Goal: Task Accomplishment & Management: Manage account settings

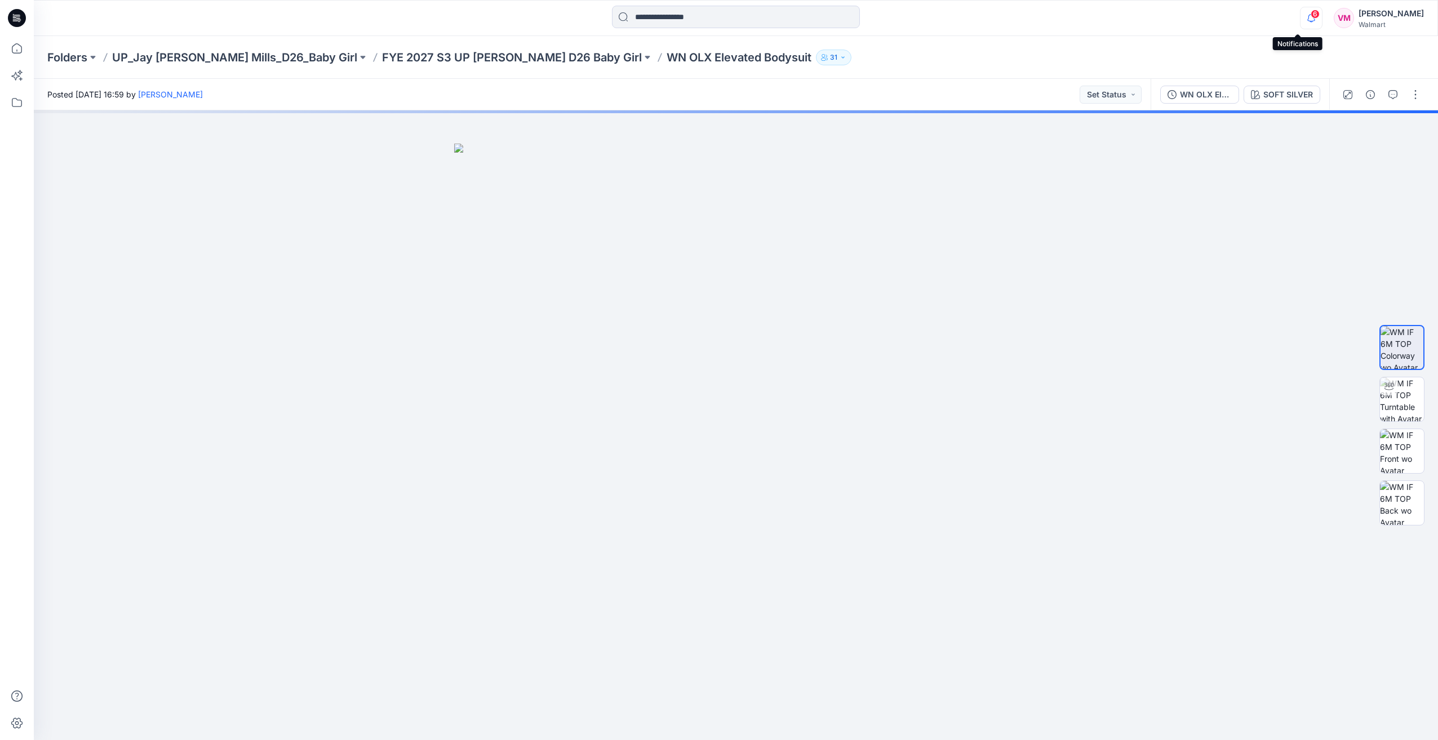
click at [1300, 18] on icon "button" at bounding box center [1310, 18] width 21 height 23
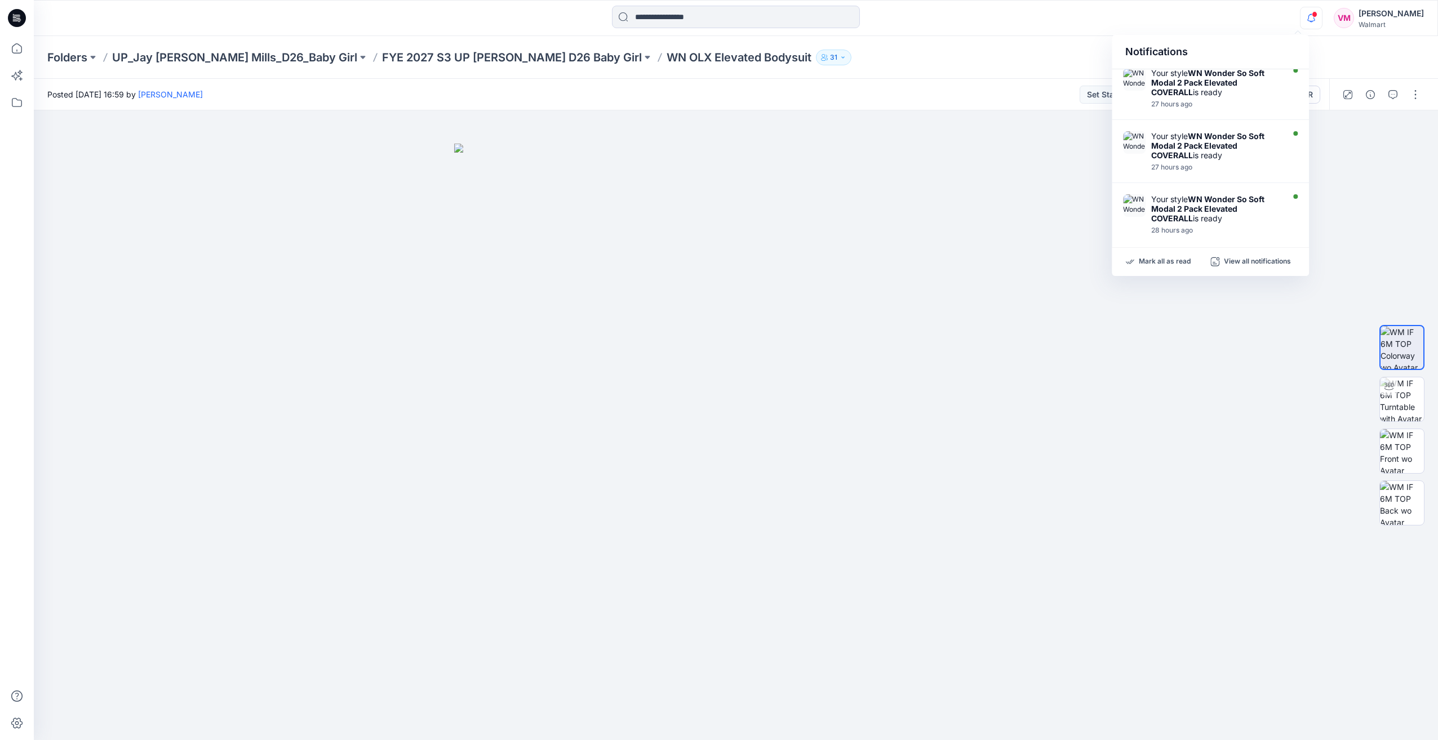
scroll to position [529, 0]
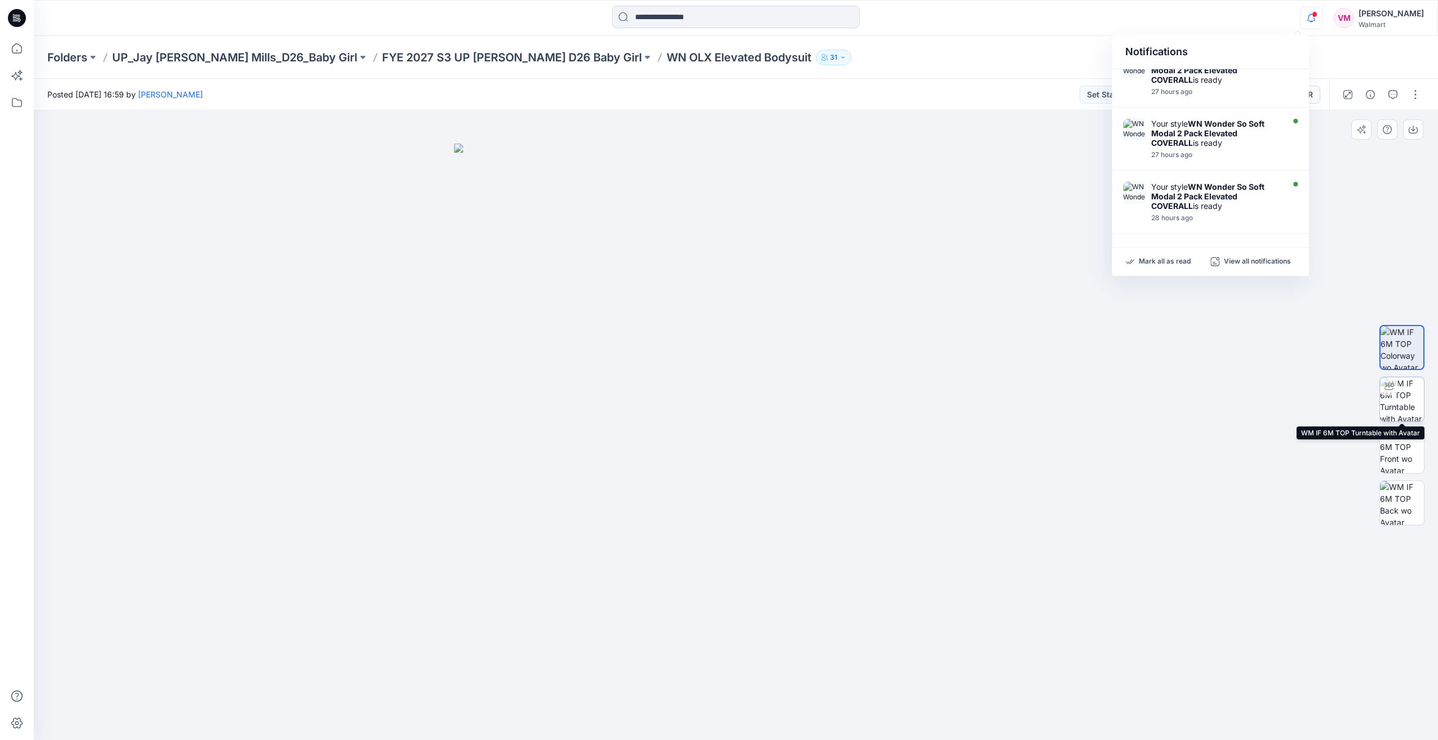
click at [1406, 406] on img at bounding box center [1402, 399] width 44 height 44
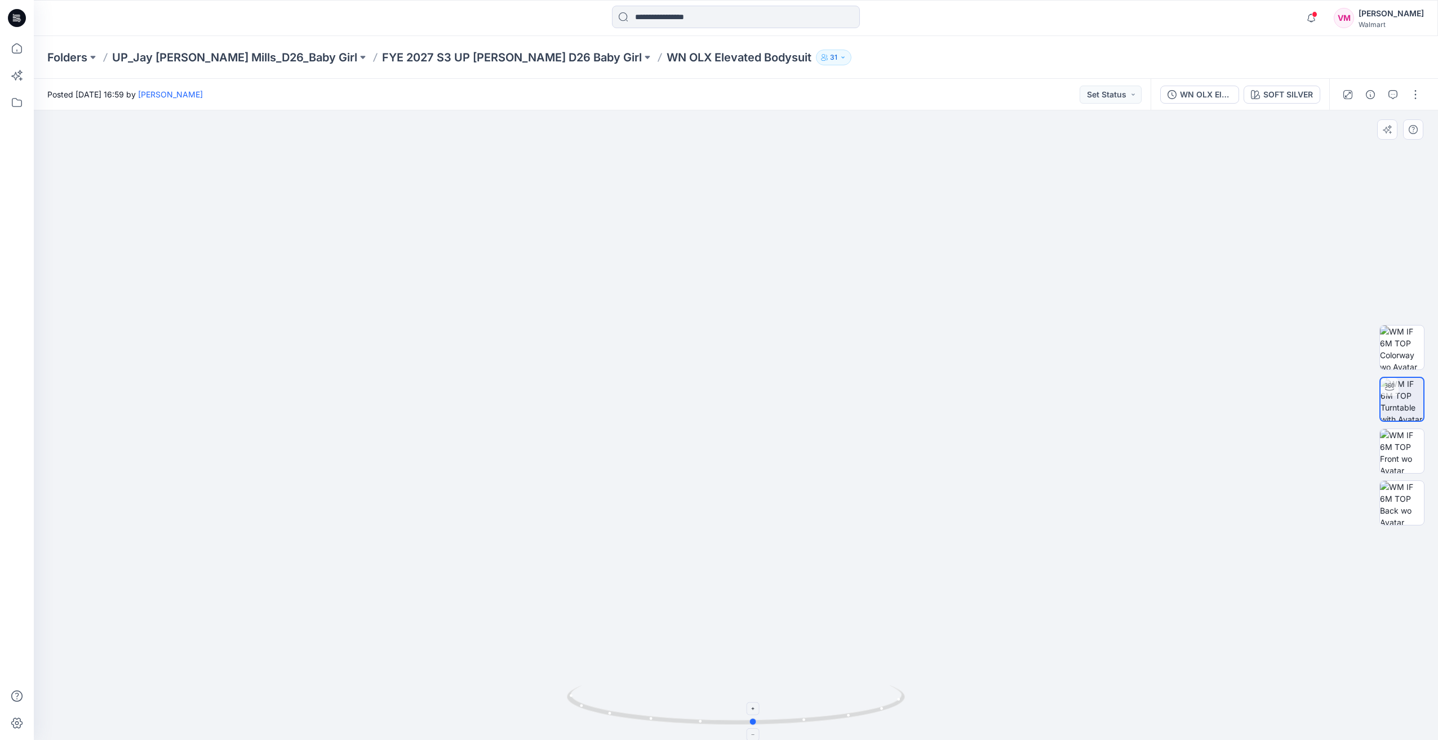
drag, startPoint x: 871, startPoint y: 707, endPoint x: 889, endPoint y: 716, distance: 19.9
click at [889, 716] on icon at bounding box center [737, 707] width 341 height 42
click at [1283, 90] on div "SOFT SILVER" at bounding box center [1288, 94] width 50 height 12
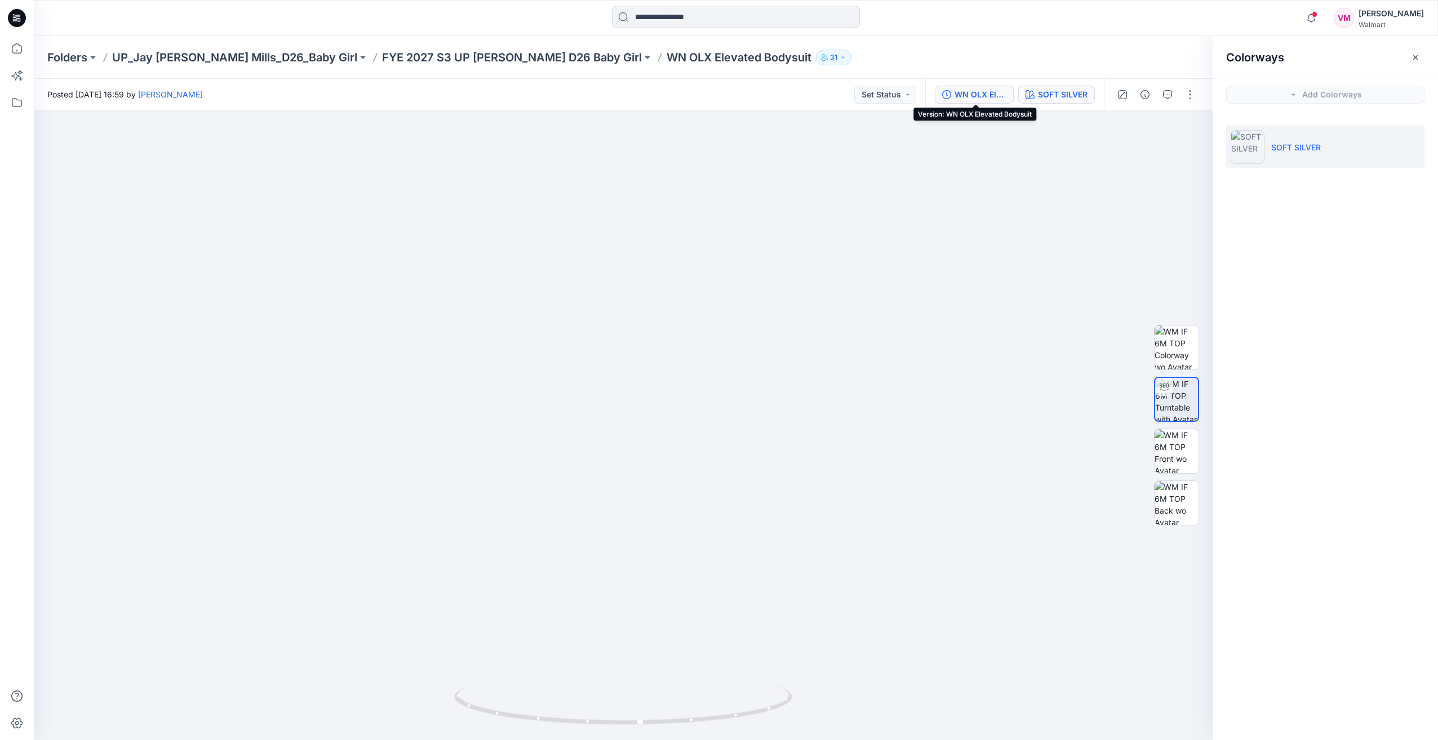
click at [972, 99] on div "WN OLX Elevated Bodysuit" at bounding box center [980, 94] width 52 height 12
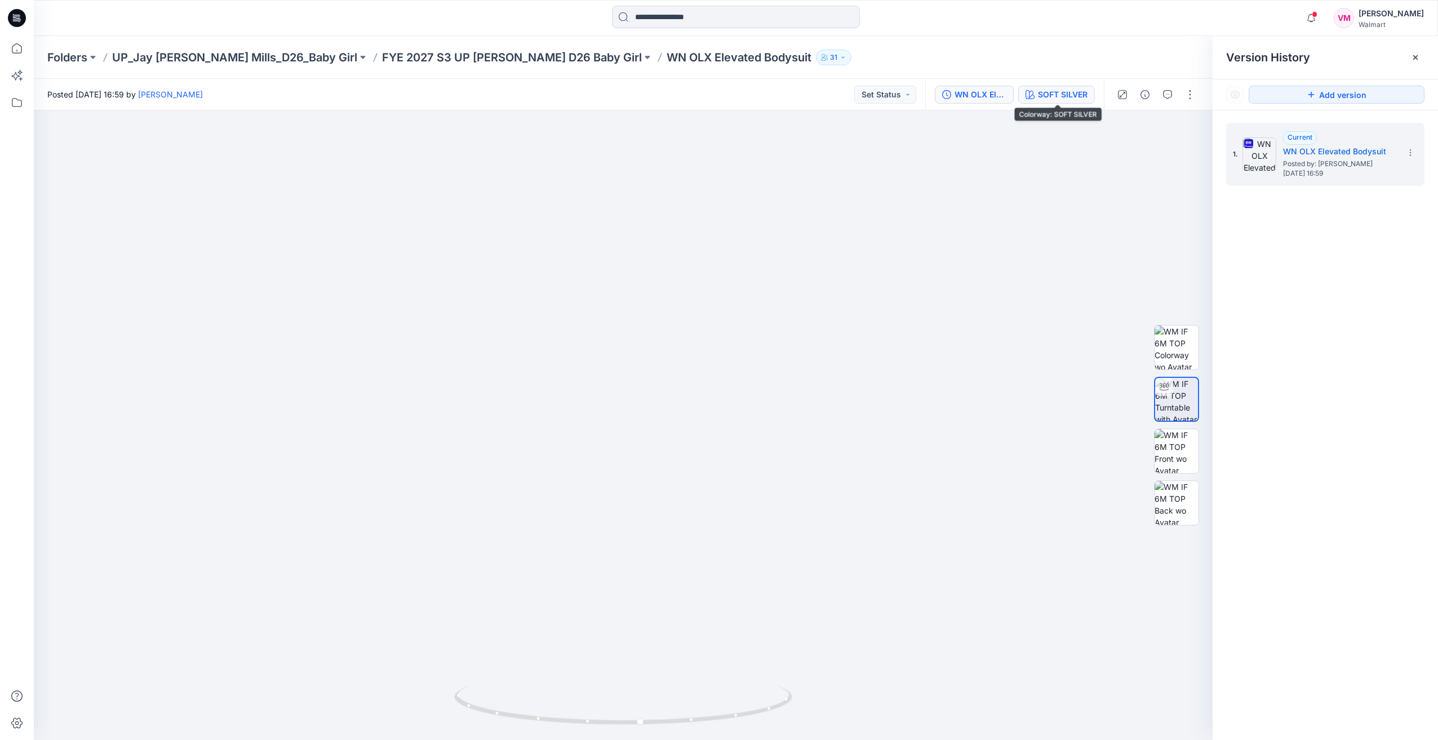
click at [1056, 96] on div "SOFT SILVER" at bounding box center [1063, 94] width 50 height 12
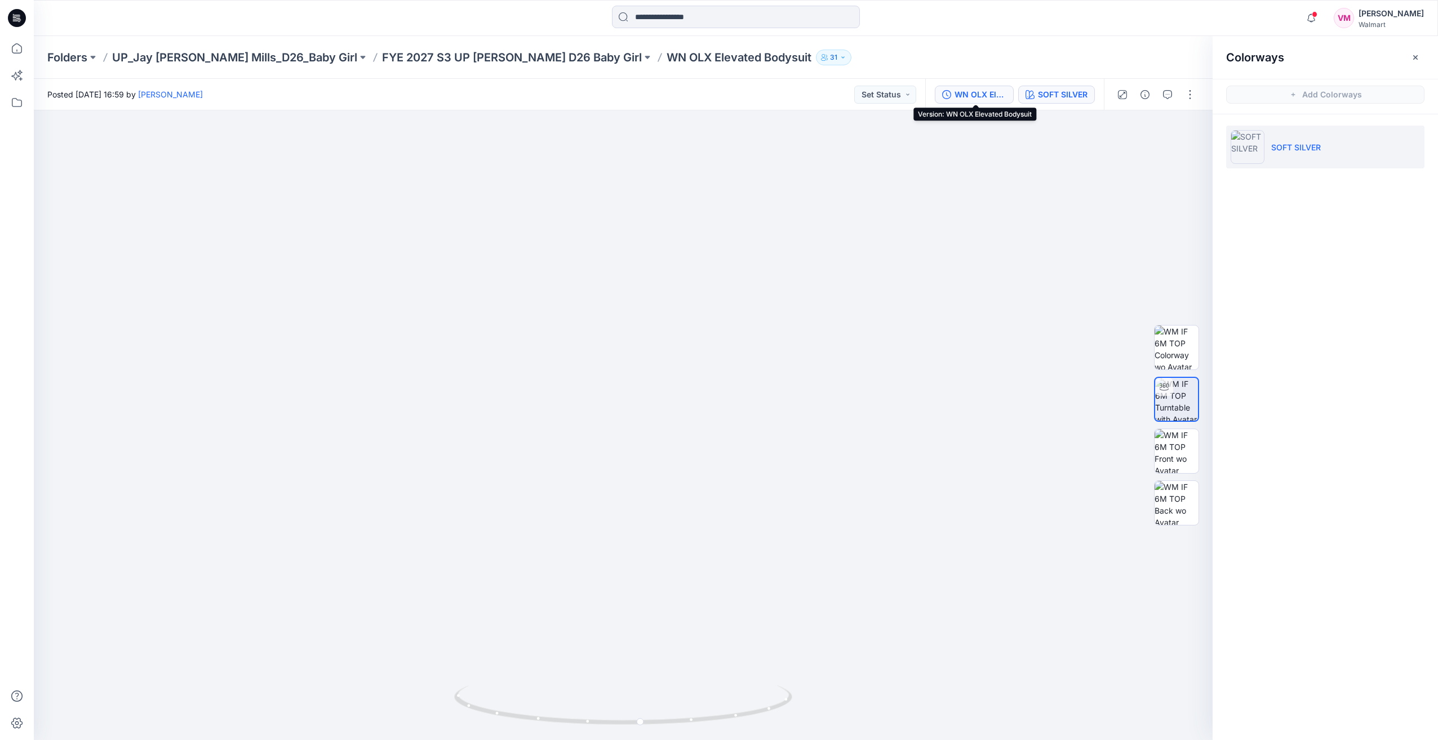
click at [972, 97] on div "WN OLX Elevated Bodysuit" at bounding box center [980, 94] width 52 height 12
drag, startPoint x: 1034, startPoint y: 99, endPoint x: 1004, endPoint y: 100, distance: 29.3
click at [1034, 99] on icon "button" at bounding box center [1029, 94] width 9 height 9
click at [981, 99] on div "WN OLX Elevated Bodysuit" at bounding box center [980, 94] width 52 height 12
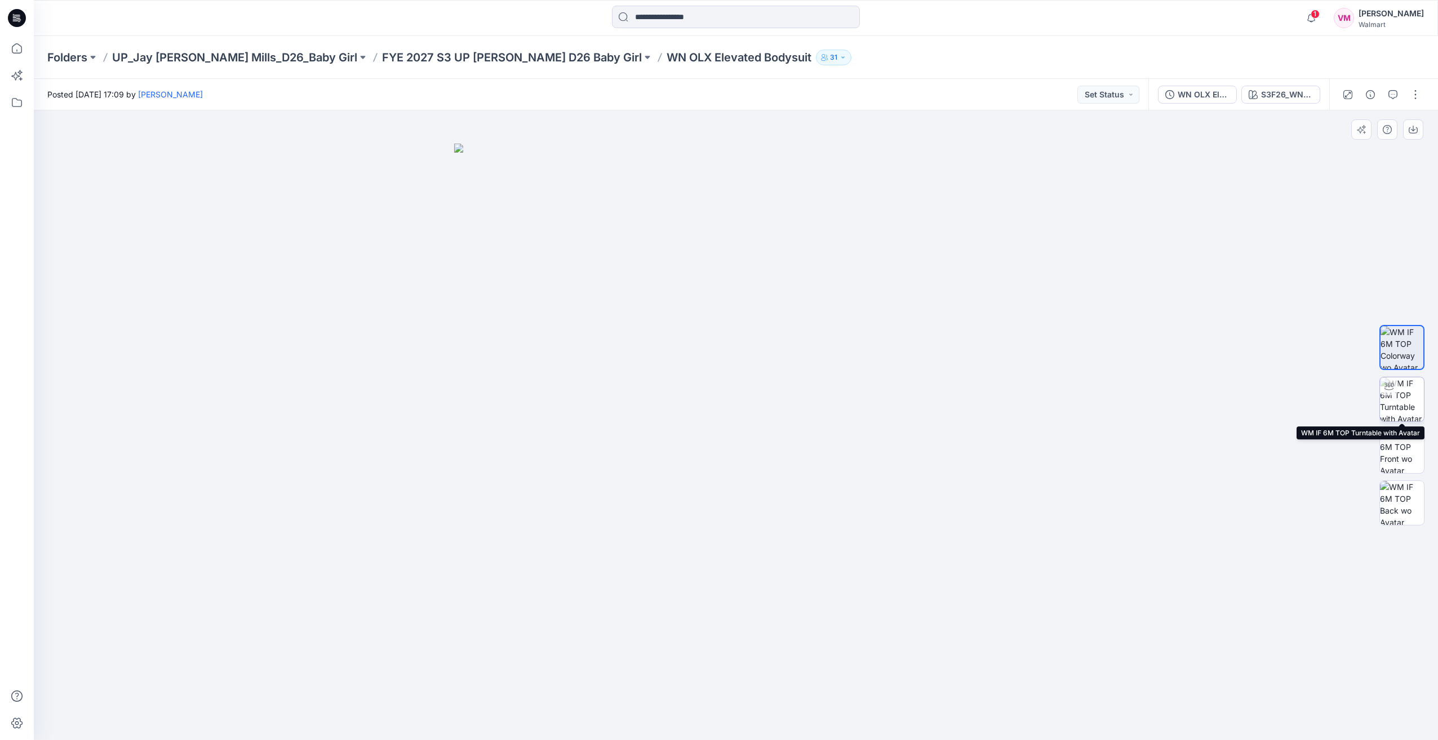
click at [1403, 397] on img at bounding box center [1402, 399] width 44 height 44
drag, startPoint x: 802, startPoint y: 584, endPoint x: 796, endPoint y: 605, distance: 21.4
click at [796, 605] on div at bounding box center [736, 425] width 1404 height 630
drag, startPoint x: 749, startPoint y: 274, endPoint x: 738, endPoint y: 538, distance: 263.8
click at [738, 540] on img at bounding box center [735, 425] width 941 height 630
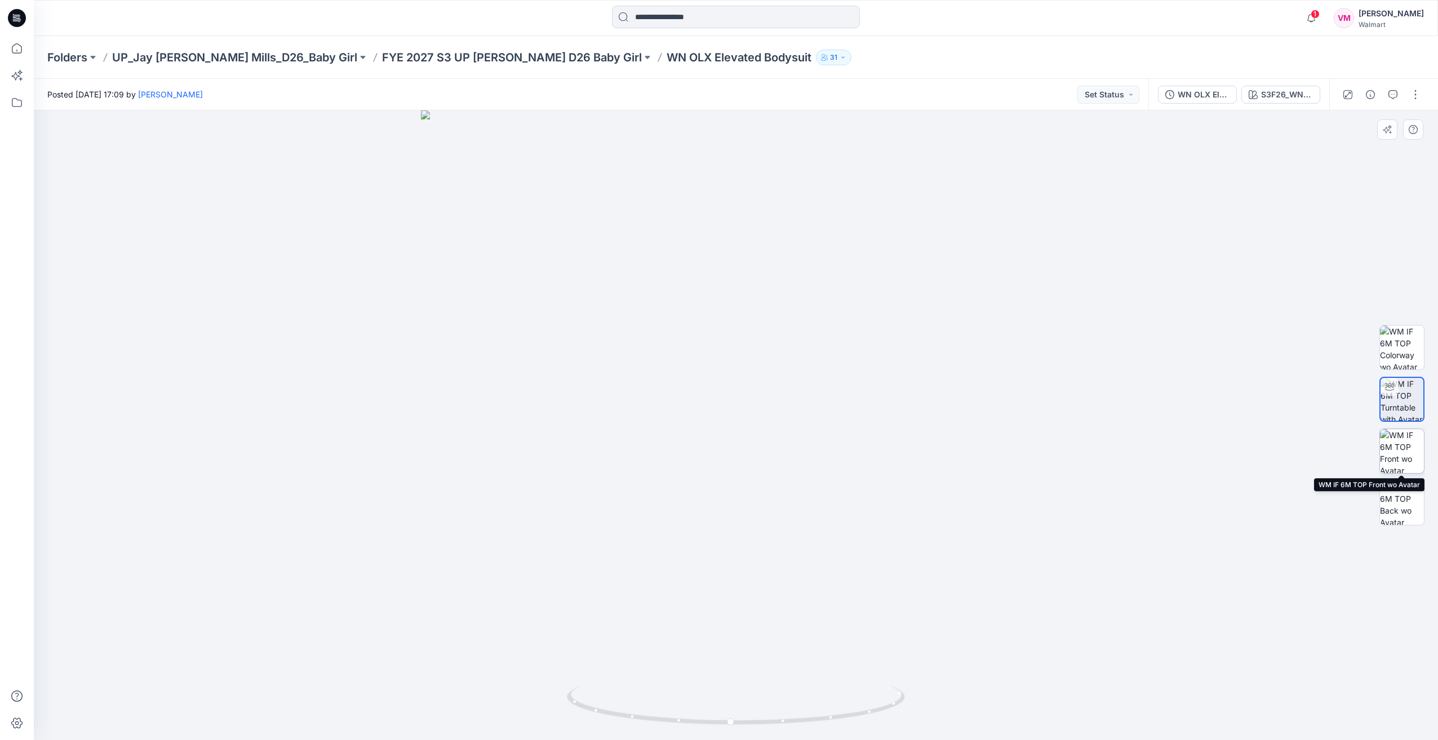
click at [1412, 434] on img at bounding box center [1402, 451] width 44 height 44
drag, startPoint x: 853, startPoint y: 548, endPoint x: 807, endPoint y: 553, distance: 46.5
click at [807, 551] on img at bounding box center [735, 442] width 563 height 597
drag, startPoint x: 847, startPoint y: 673, endPoint x: 733, endPoint y: 677, distance: 113.3
click at [730, 677] on img at bounding box center [735, 442] width 563 height 597
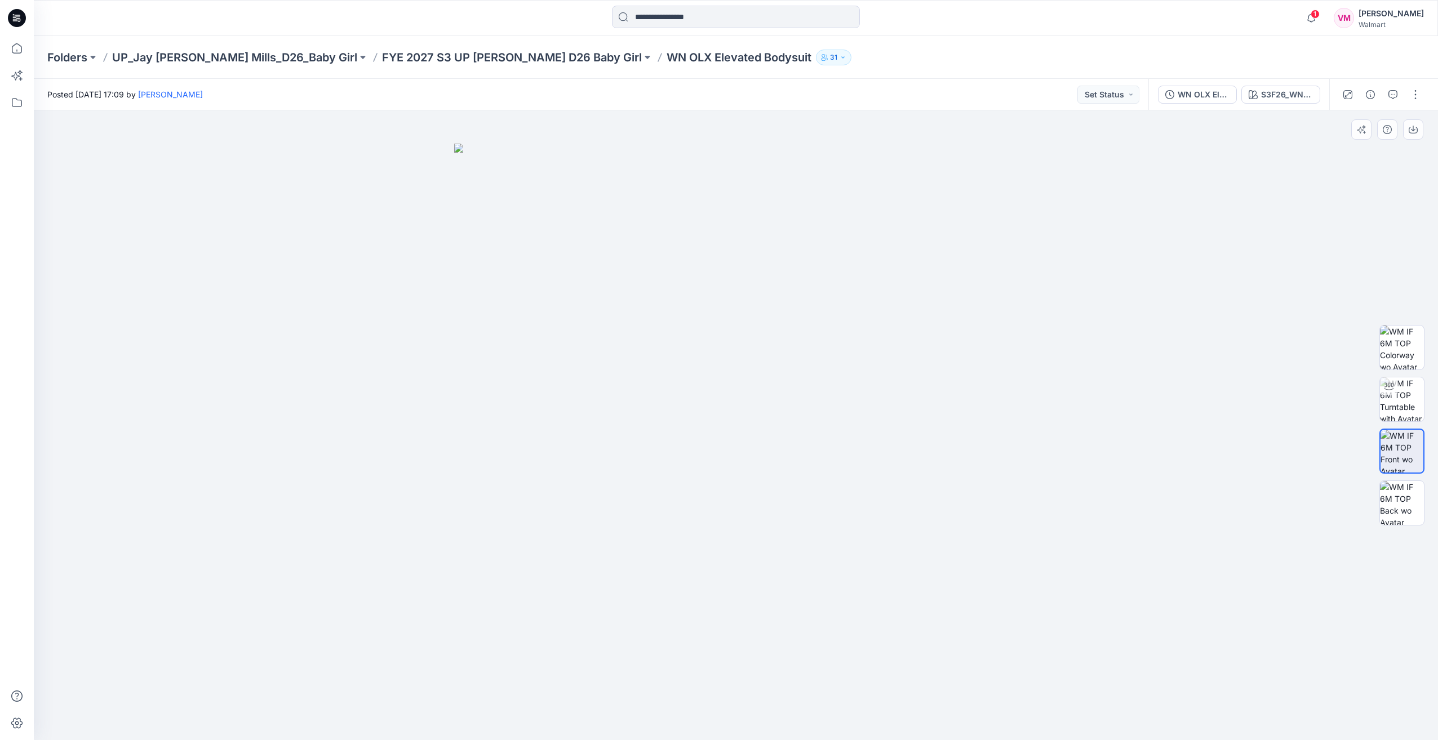
drag, startPoint x: 803, startPoint y: 451, endPoint x: 773, endPoint y: 453, distance: 29.9
click at [770, 453] on img at bounding box center [735, 442] width 563 height 597
click at [1411, 506] on img at bounding box center [1402, 503] width 44 height 44
click at [1411, 356] on img at bounding box center [1402, 348] width 44 height 44
click at [1417, 404] on img at bounding box center [1402, 399] width 44 height 44
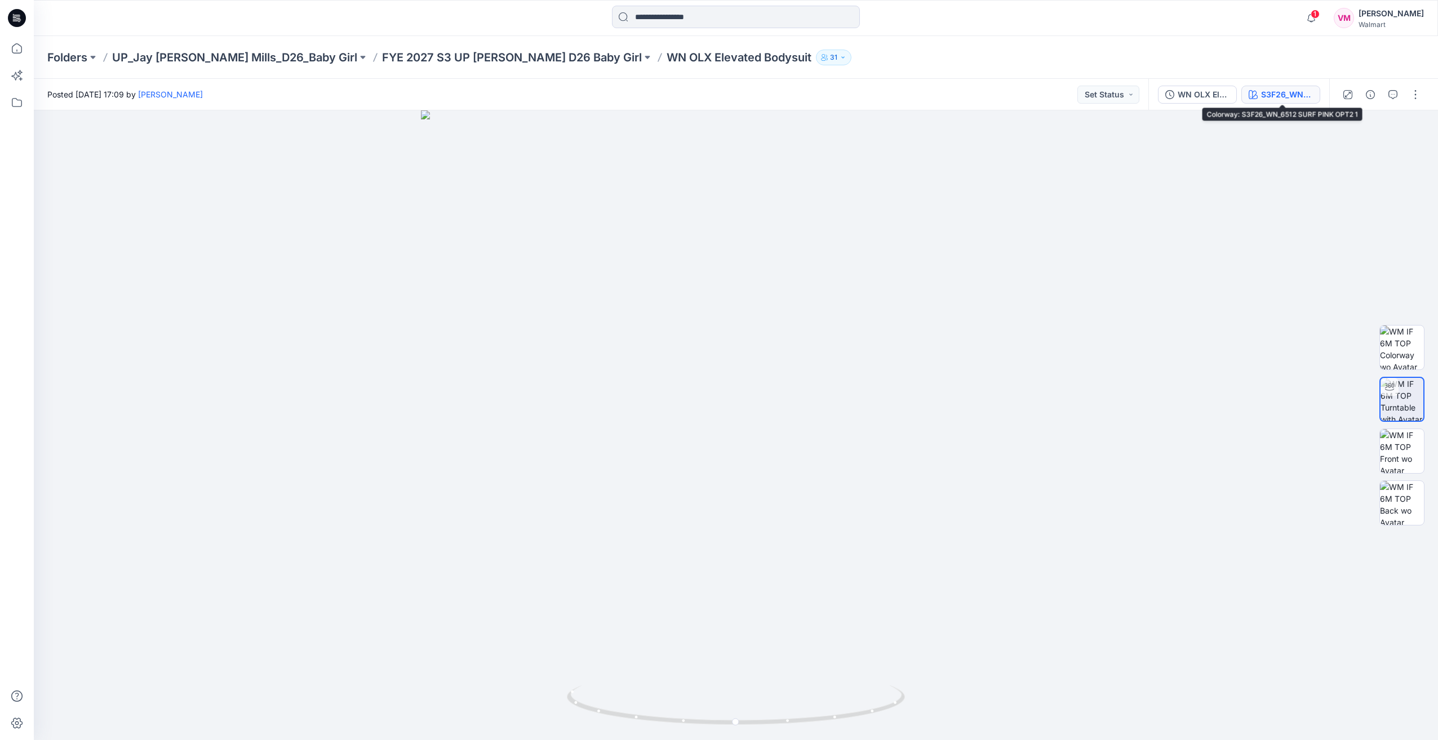
click at [1294, 89] on div "S3F26_WN_6512 SURF PINK OPT2 1" at bounding box center [1287, 94] width 52 height 12
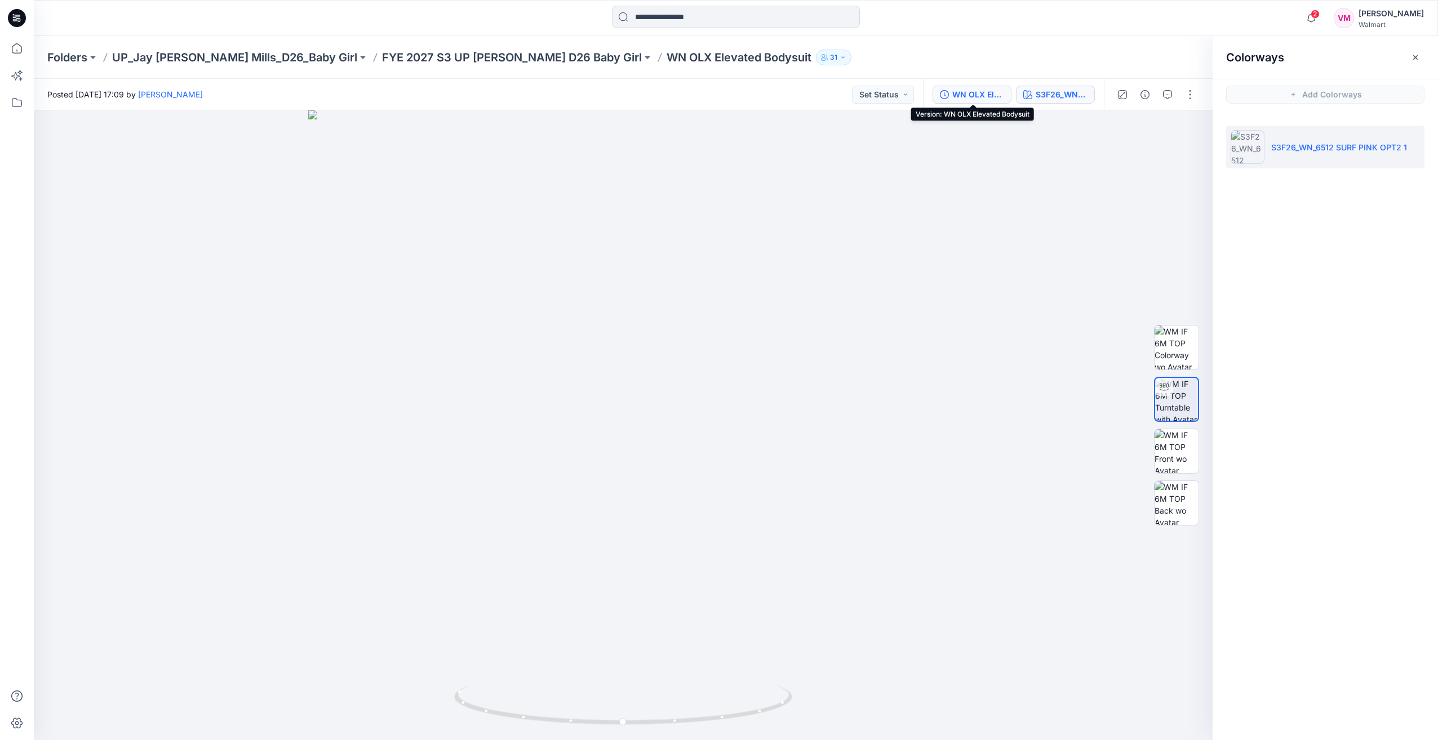
click at [958, 92] on div "WN OLX Elevated Bodysuit" at bounding box center [978, 94] width 52 height 12
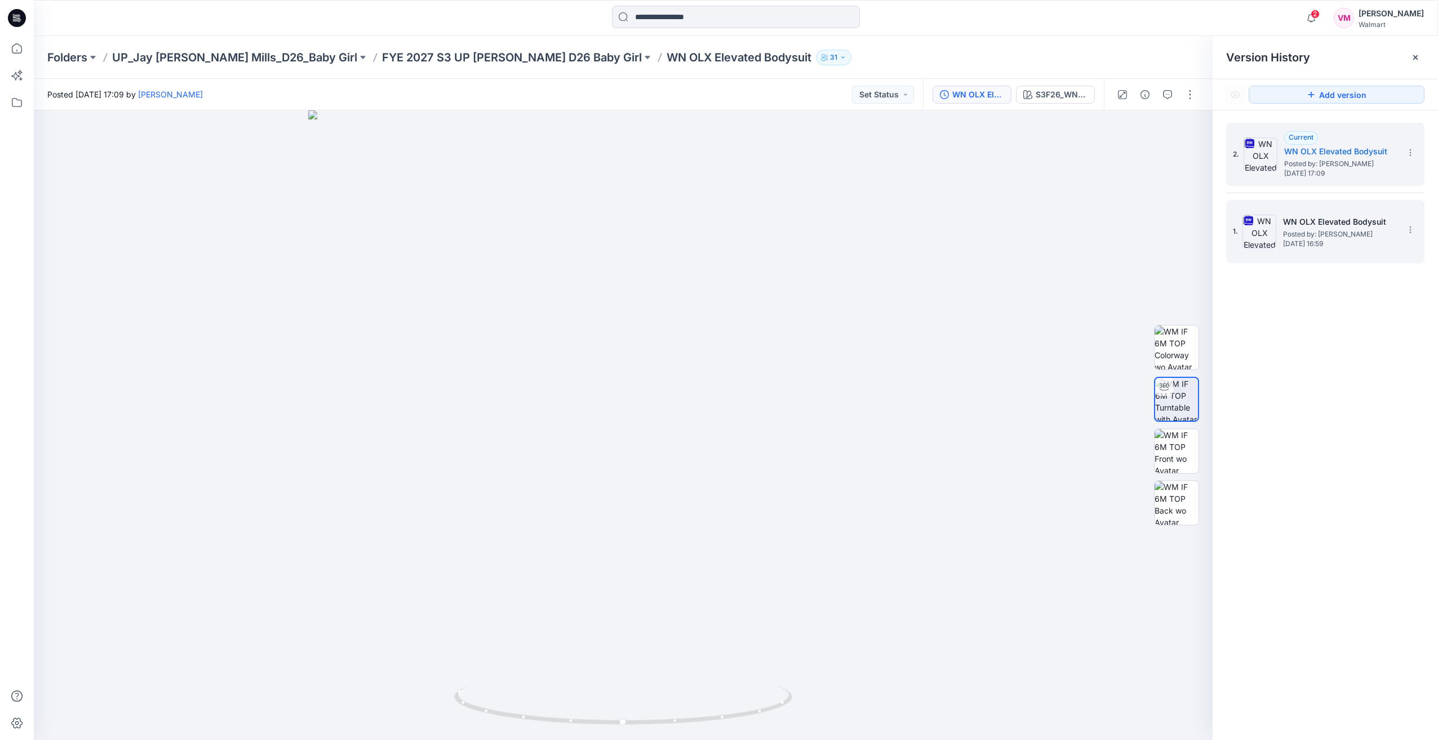
click at [1286, 223] on h5 "WN OLX Elevated Bodysuit" at bounding box center [1339, 222] width 113 height 14
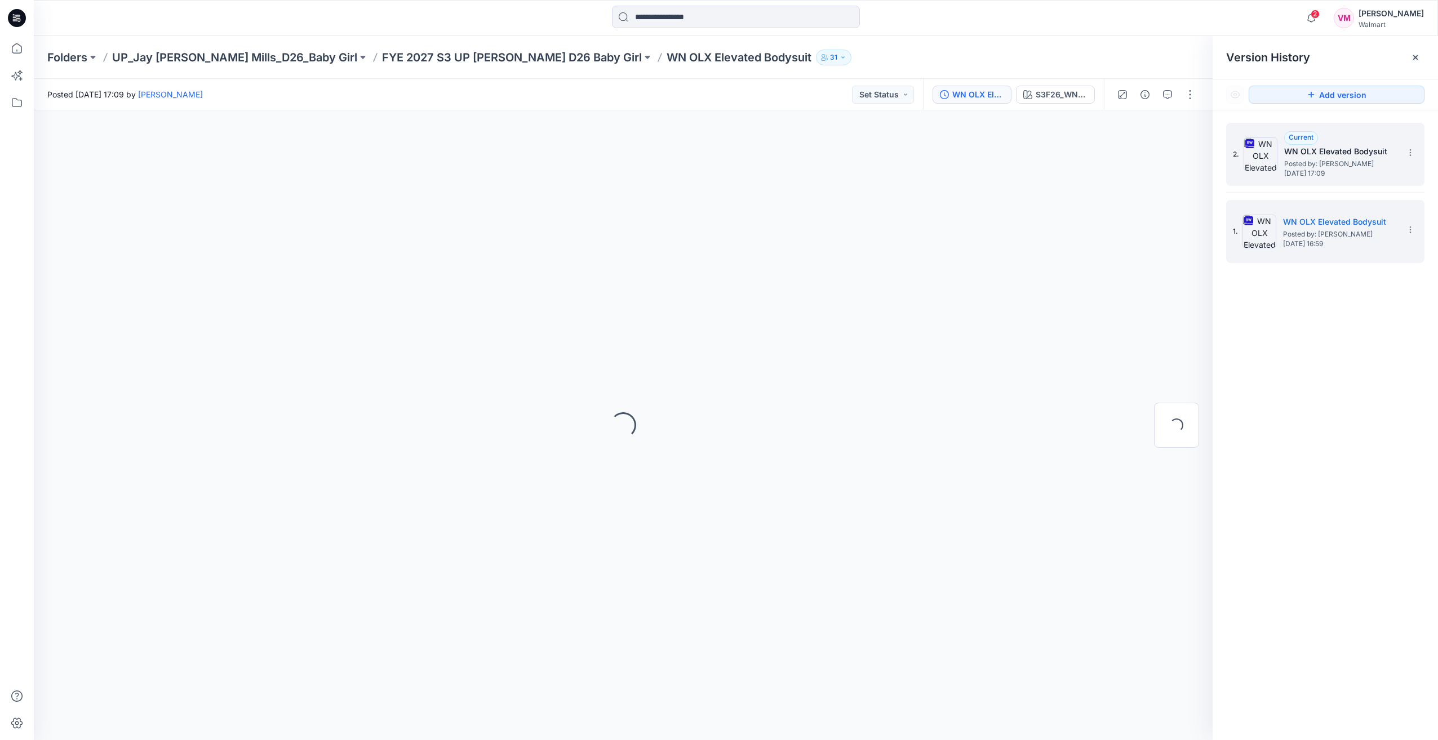
click at [1317, 164] on span "Posted by: [PERSON_NAME]" at bounding box center [1340, 163] width 113 height 11
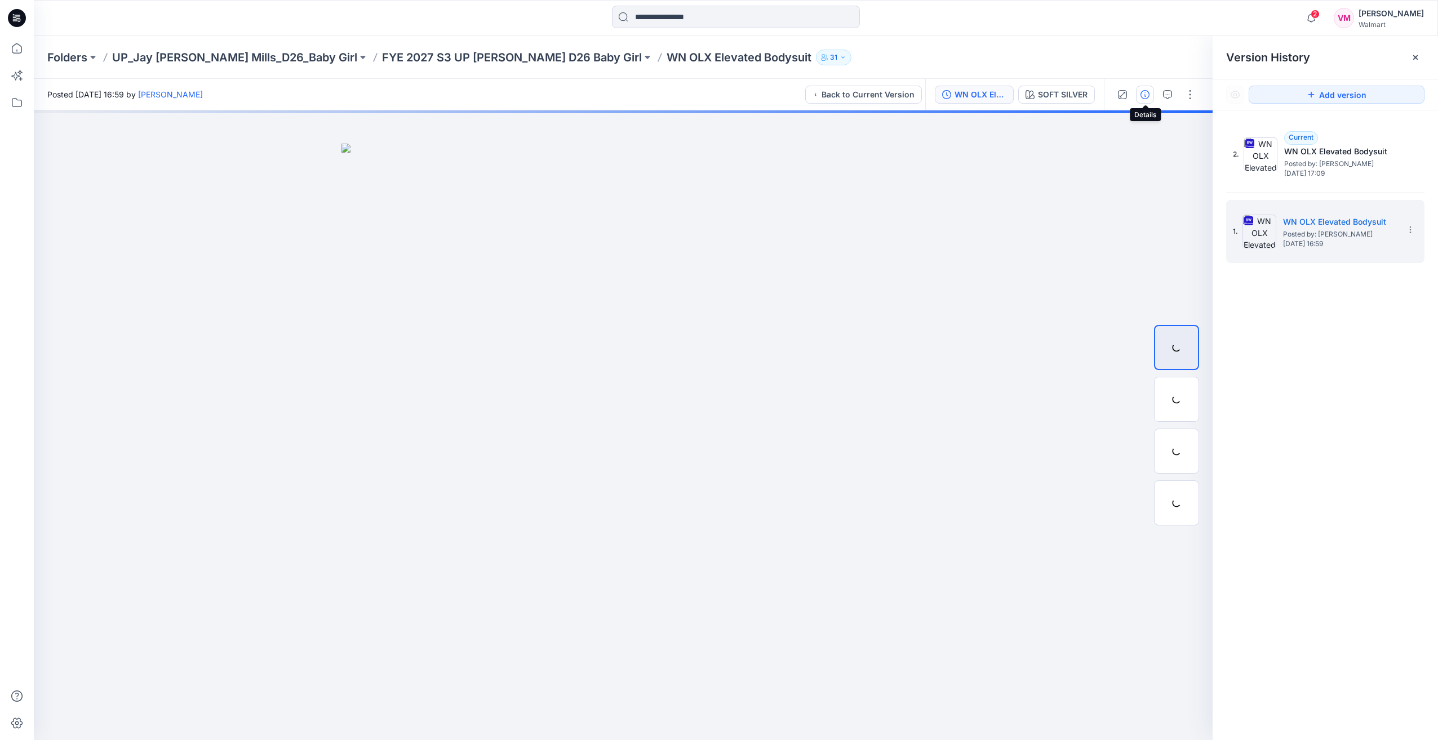
click at [1142, 90] on icon "button" at bounding box center [1144, 94] width 9 height 9
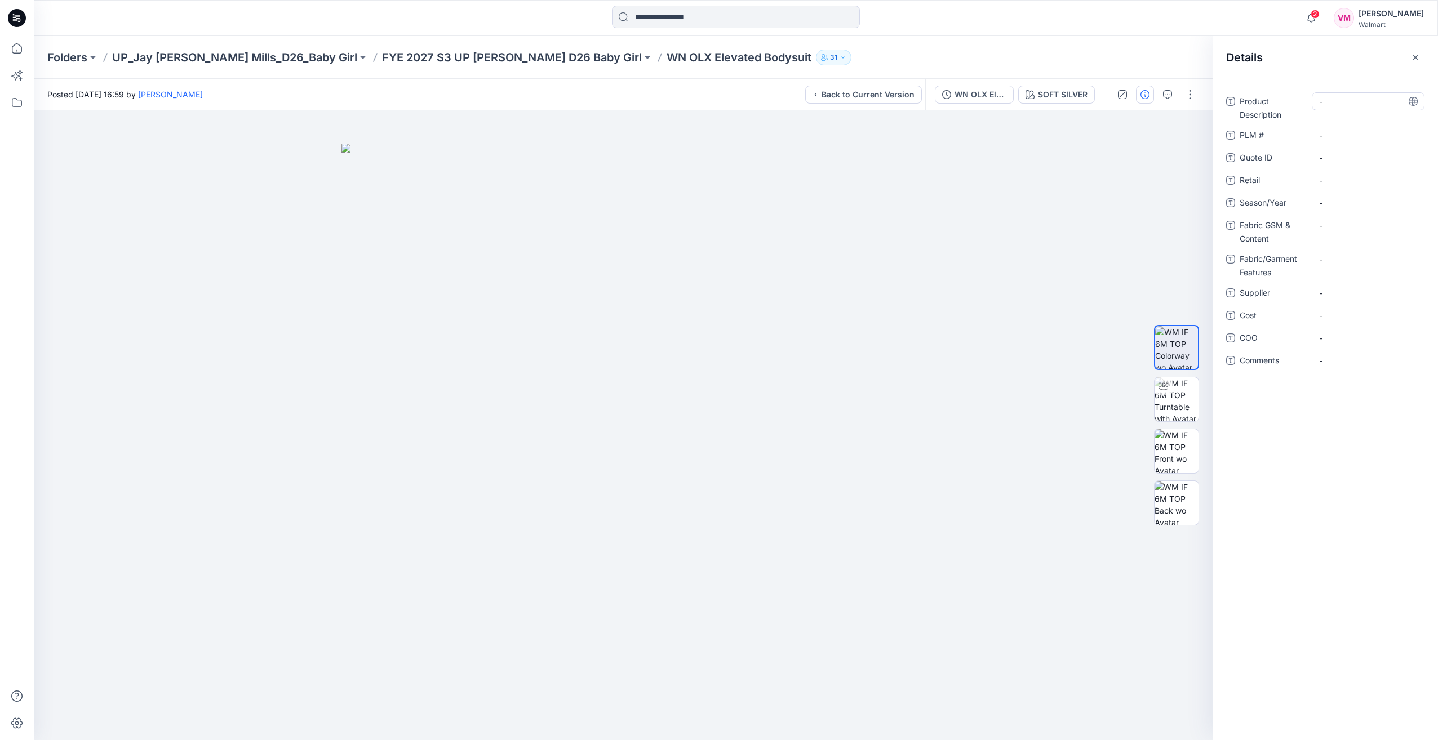
click at [1340, 101] on Description "-" at bounding box center [1368, 102] width 98 height 12
drag, startPoint x: 578, startPoint y: 62, endPoint x: 721, endPoint y: 66, distance: 143.1
click at [721, 66] on div "Folders UP_Jay Jay Mills_D26_Baby Girl FYE 2027 S3 UP Jay Jay Mills D26 Baby Gi…" at bounding box center [736, 57] width 1404 height 43
copy p "WN OLX Elevated Bodysuit"
click at [1336, 108] on div "-" at bounding box center [1367, 101] width 113 height 18
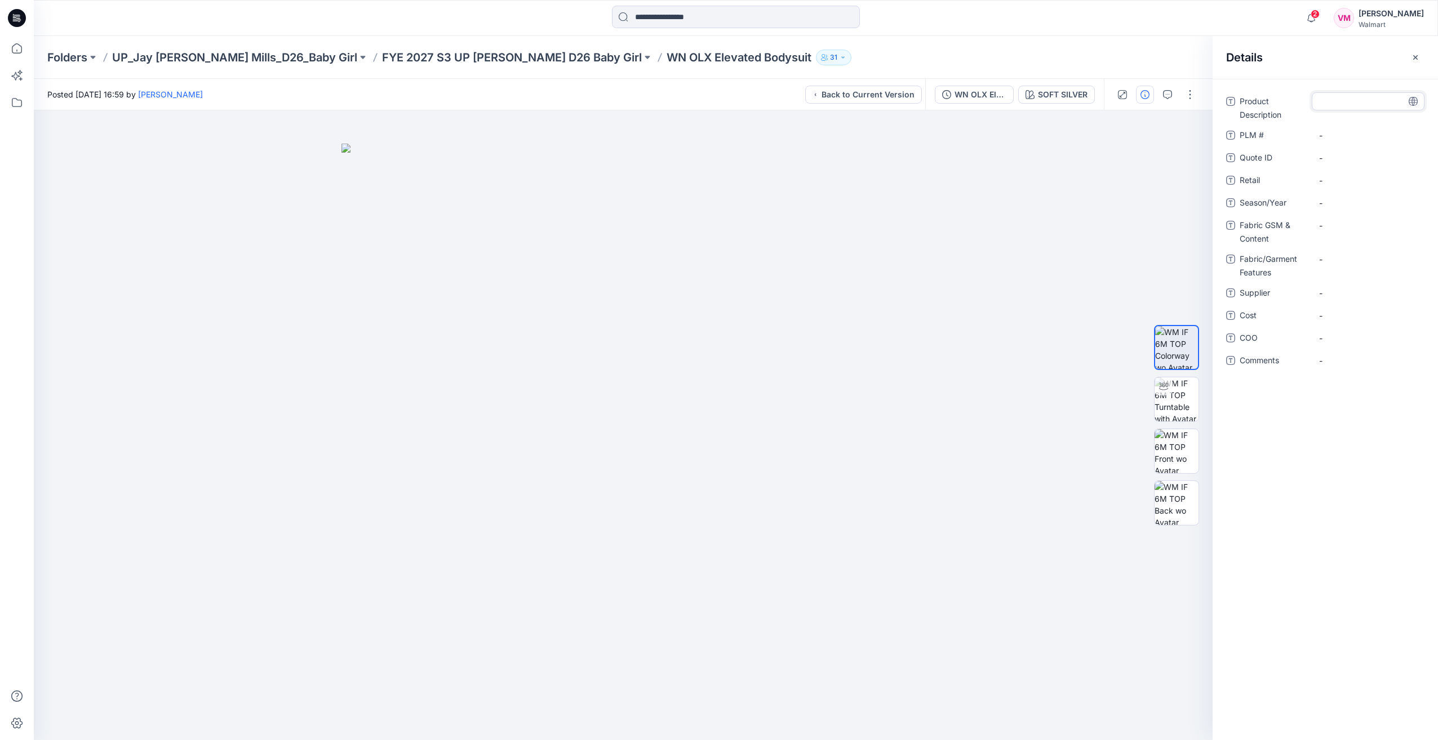
type textarea "**********"
click at [1335, 223] on Content "-" at bounding box center [1368, 226] width 98 height 12
click at [1339, 223] on Content "-" at bounding box center [1368, 226] width 98 height 12
type textarea "**********"
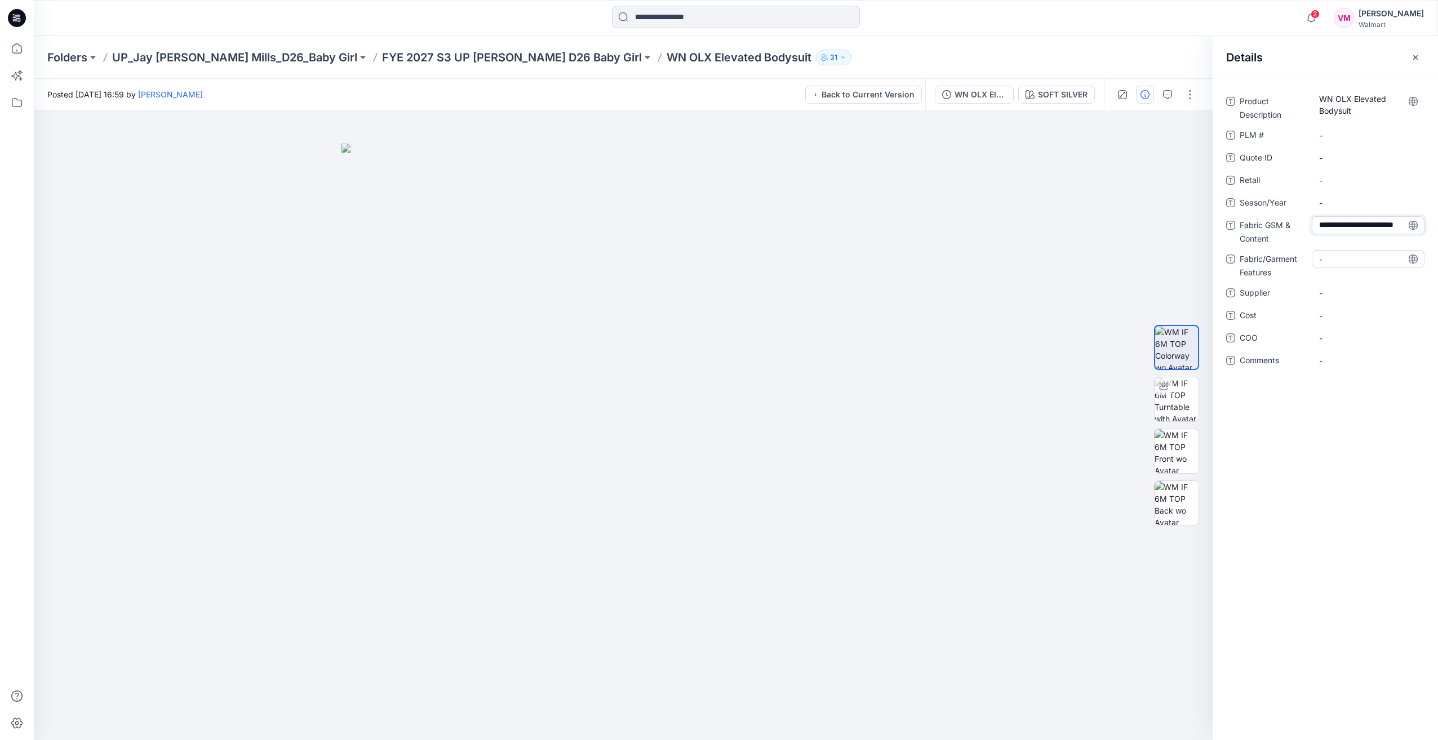
click at [1343, 257] on Features "-" at bounding box center [1368, 259] width 98 height 12
type textarea "*******"
click at [1379, 257] on textarea "*******" at bounding box center [1367, 259] width 113 height 18
click at [1377, 581] on div "Product Description WN OLX Elevated Bodysuit PLM # - Quote ID - Retail - Season…" at bounding box center [1324, 409] width 225 height 661
click at [1172, 398] on img at bounding box center [1176, 399] width 44 height 44
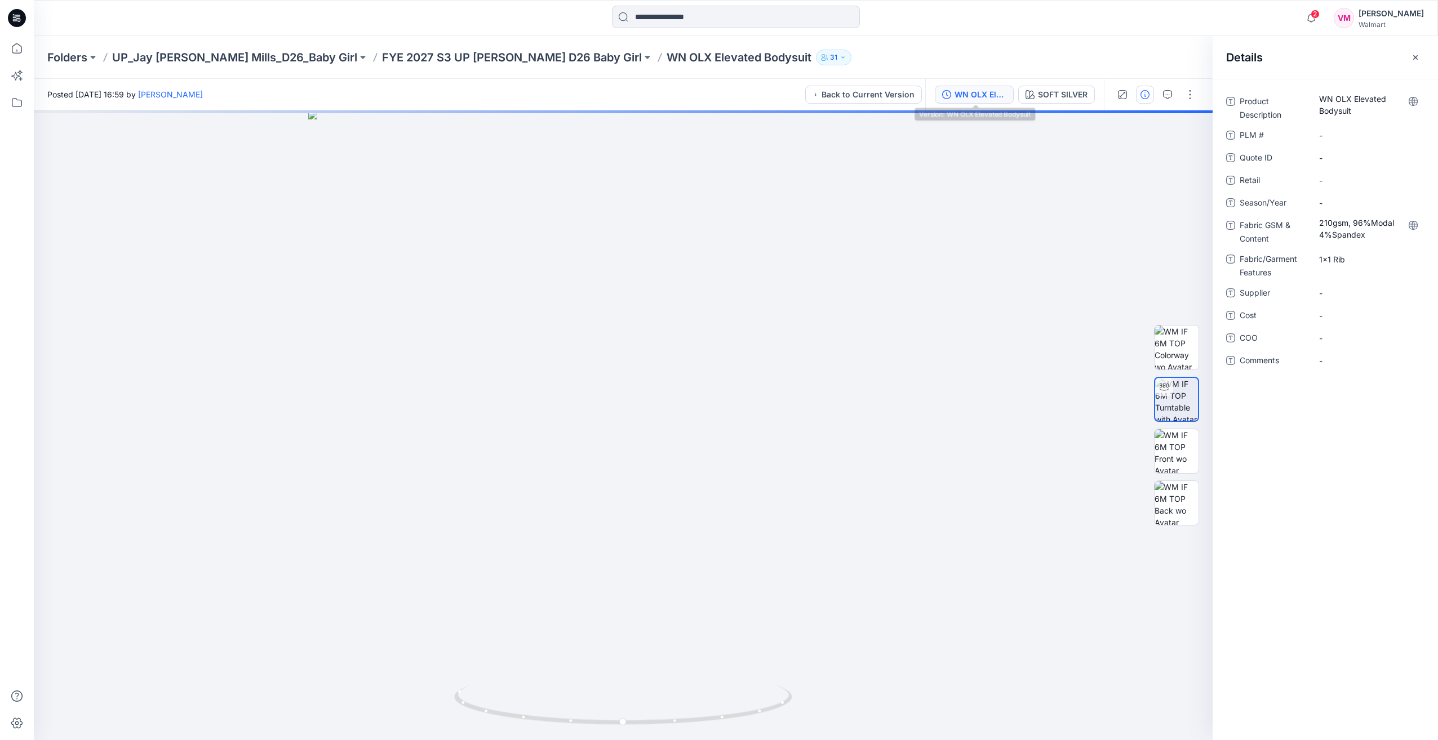
click at [952, 89] on button "WN OLX Elevated Bodysuit" at bounding box center [974, 95] width 79 height 18
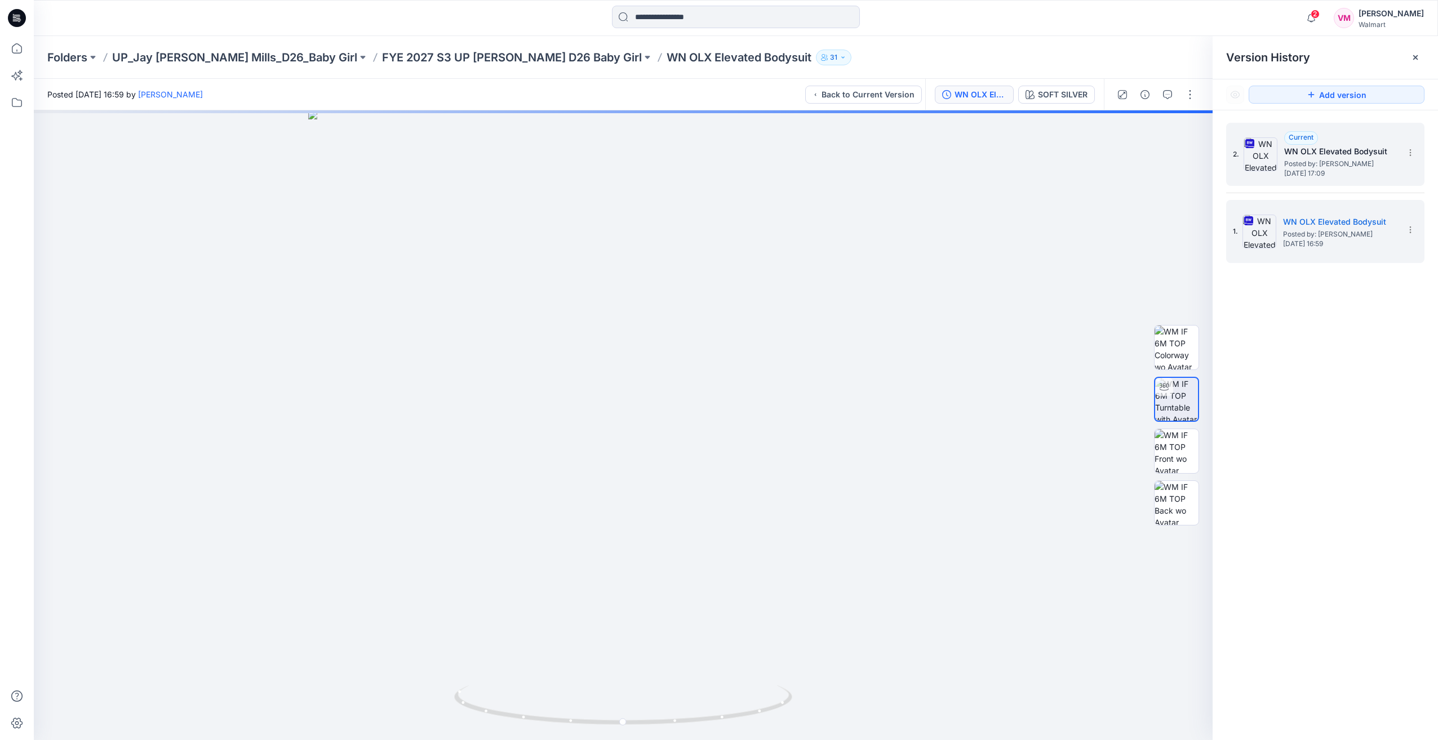
click at [1284, 136] on div "Current" at bounding box center [1301, 138] width 34 height 14
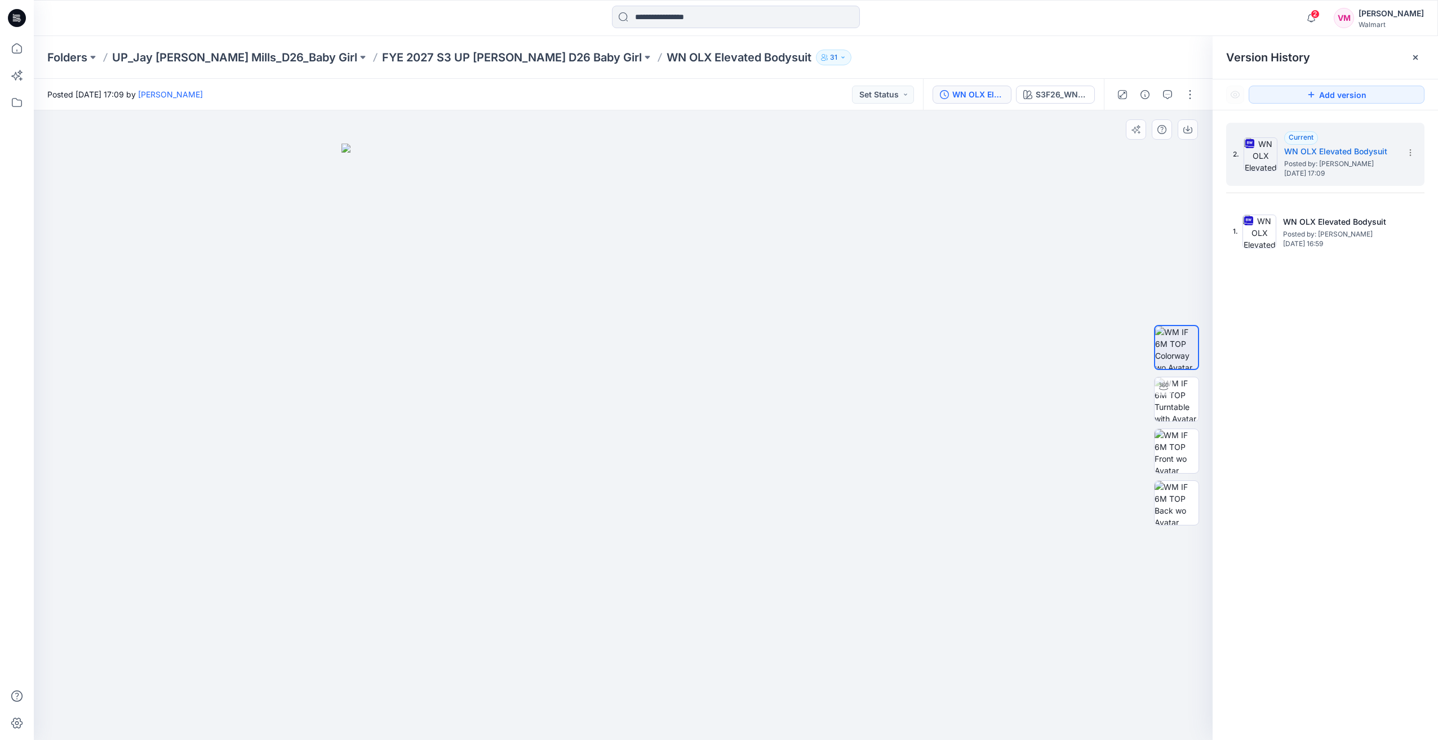
drag, startPoint x: 656, startPoint y: 319, endPoint x: 749, endPoint y: 332, distance: 94.4
click at [748, 331] on img at bounding box center [622, 442] width 563 height 597
click at [1372, 240] on span "Sunday, September 21, 2025 16:59" at bounding box center [1339, 244] width 113 height 8
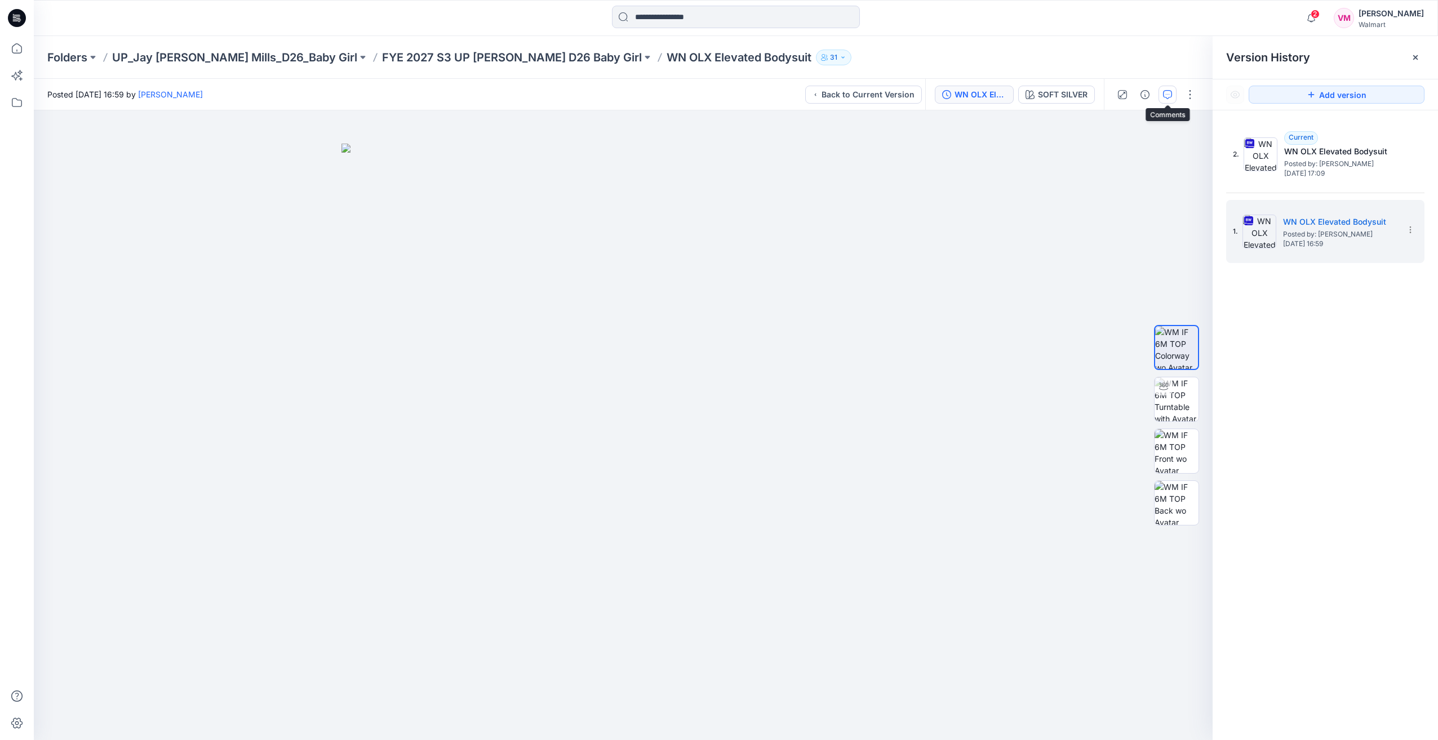
click at [1166, 95] on icon "button" at bounding box center [1167, 94] width 9 height 9
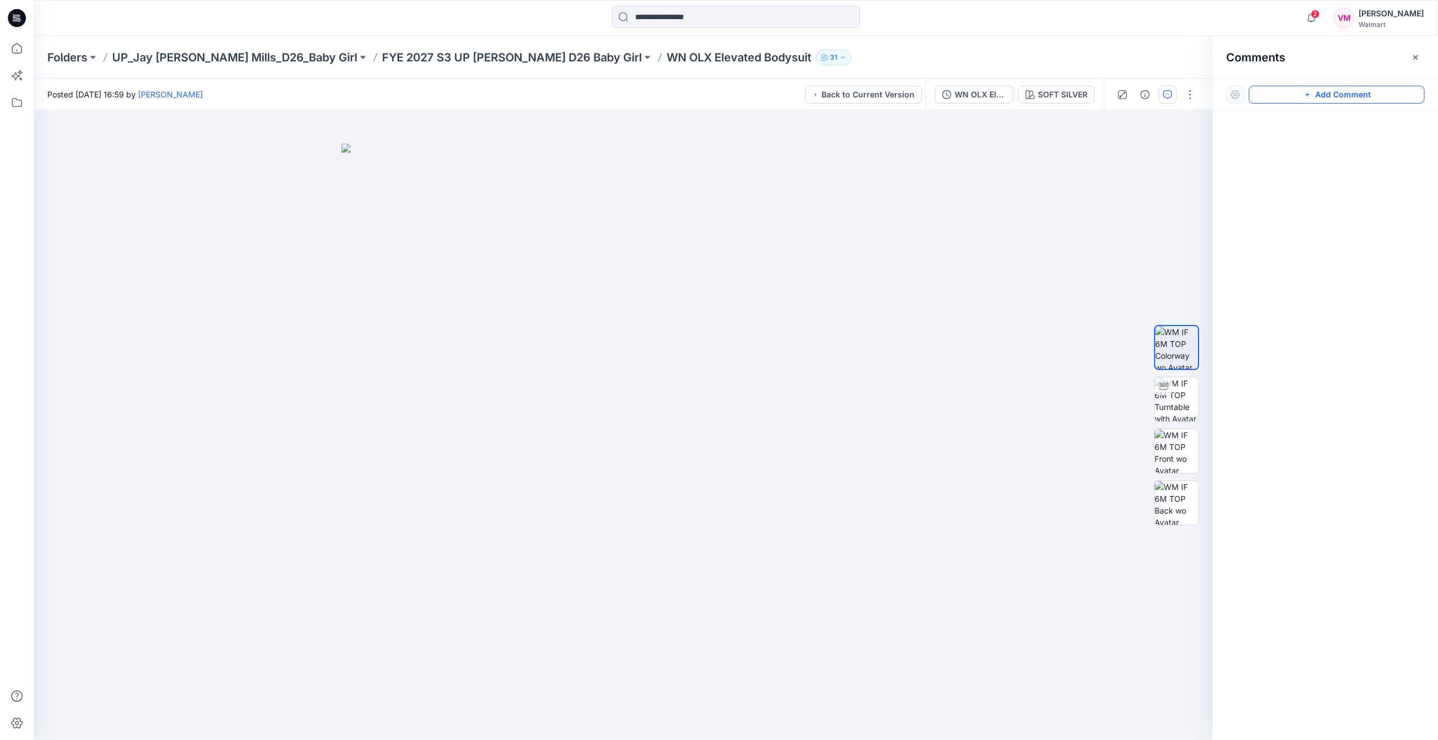
click at [1312, 99] on button "Add Comment" at bounding box center [1336, 95] width 176 height 18
click at [1168, 97] on icon "button" at bounding box center [1167, 94] width 9 height 9
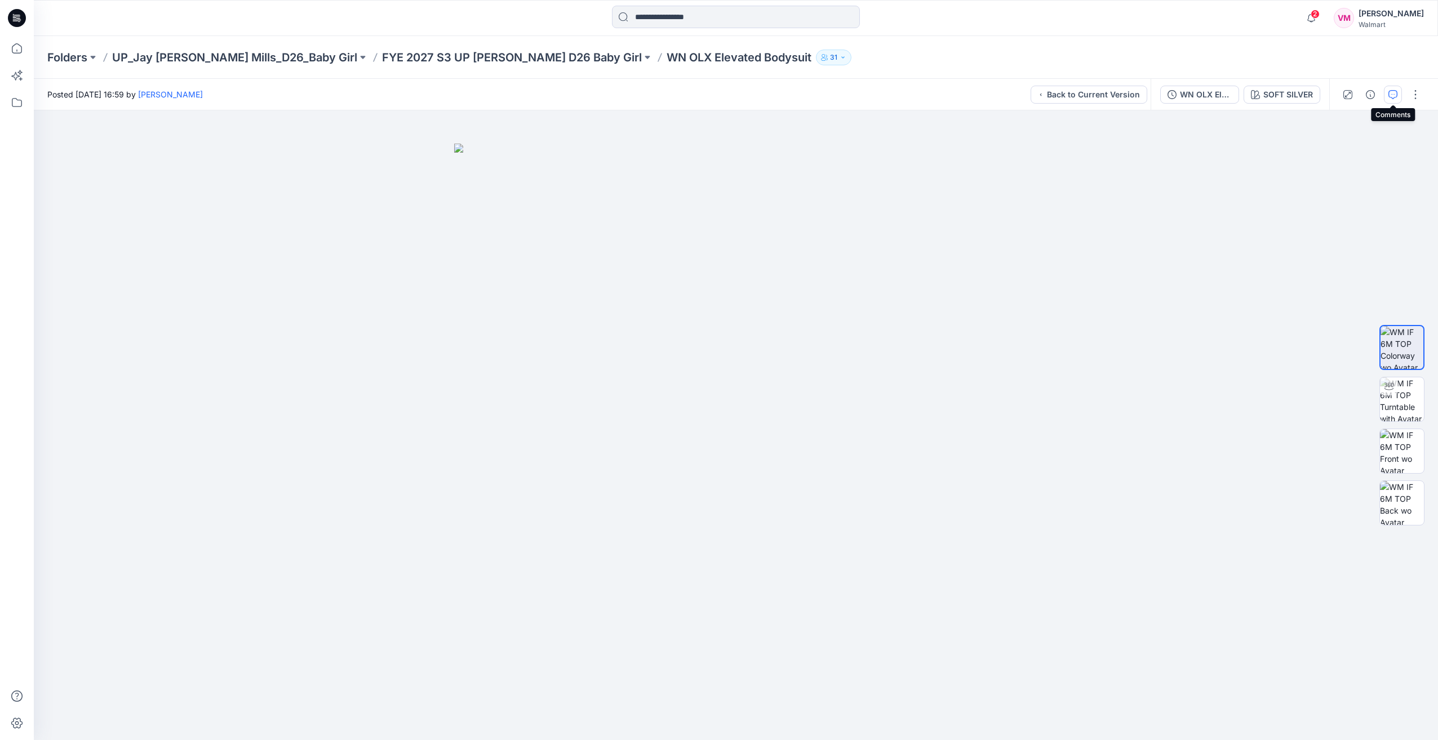
click at [1390, 92] on icon "button" at bounding box center [1392, 94] width 9 height 9
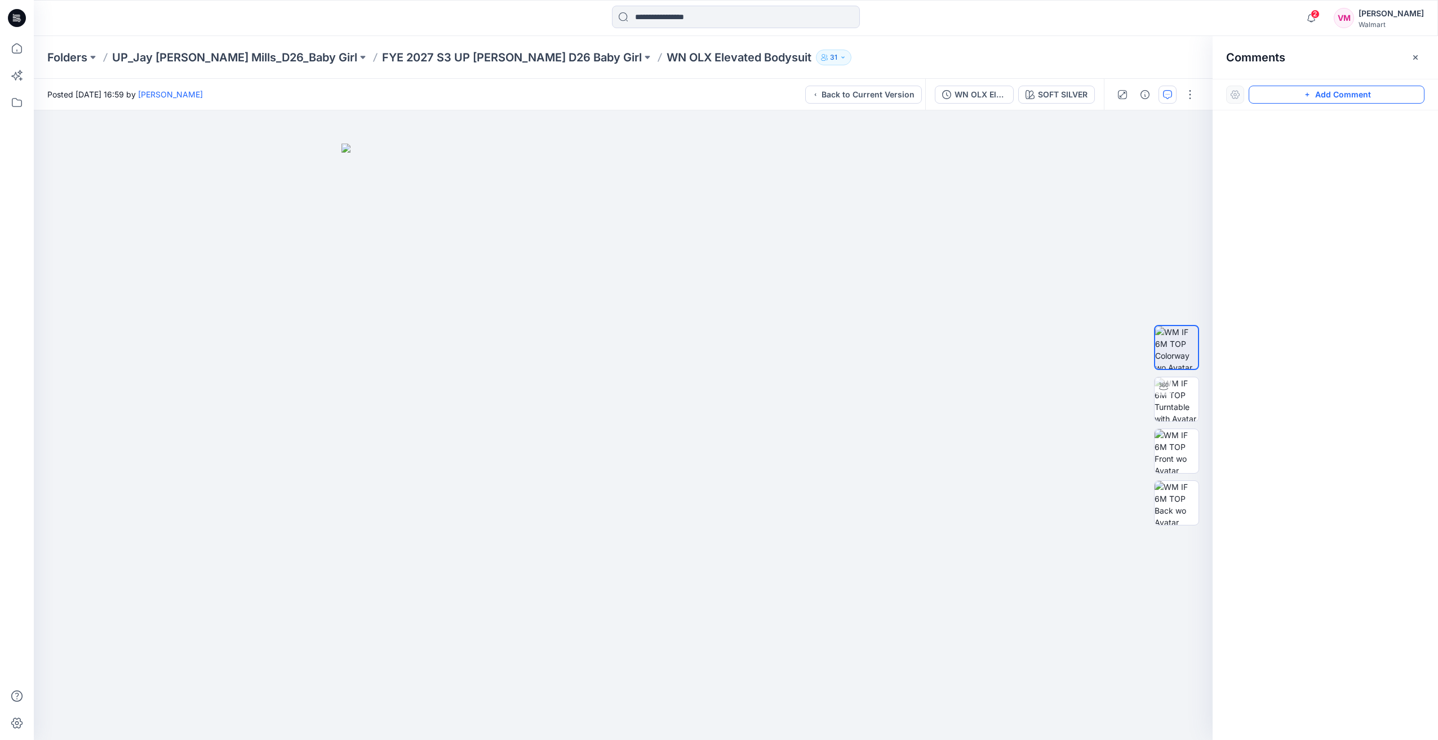
click at [1360, 97] on button "Add Comment" at bounding box center [1336, 95] width 176 height 18
click at [860, 272] on div "1" at bounding box center [623, 425] width 1178 height 630
type textarea "**********"
click at [1000, 342] on button "Post" at bounding box center [1002, 346] width 31 height 18
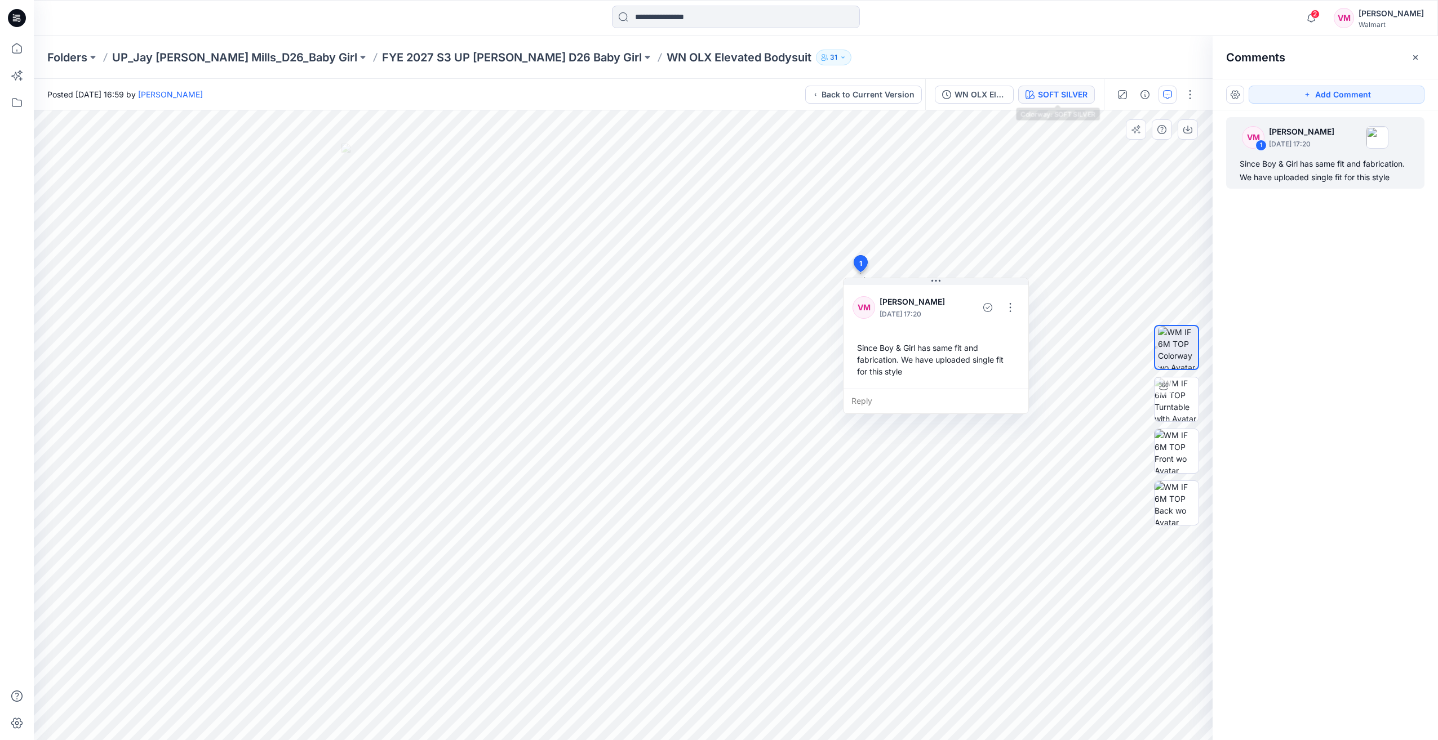
click at [1049, 94] on div "SOFT SILVER" at bounding box center [1063, 94] width 50 height 12
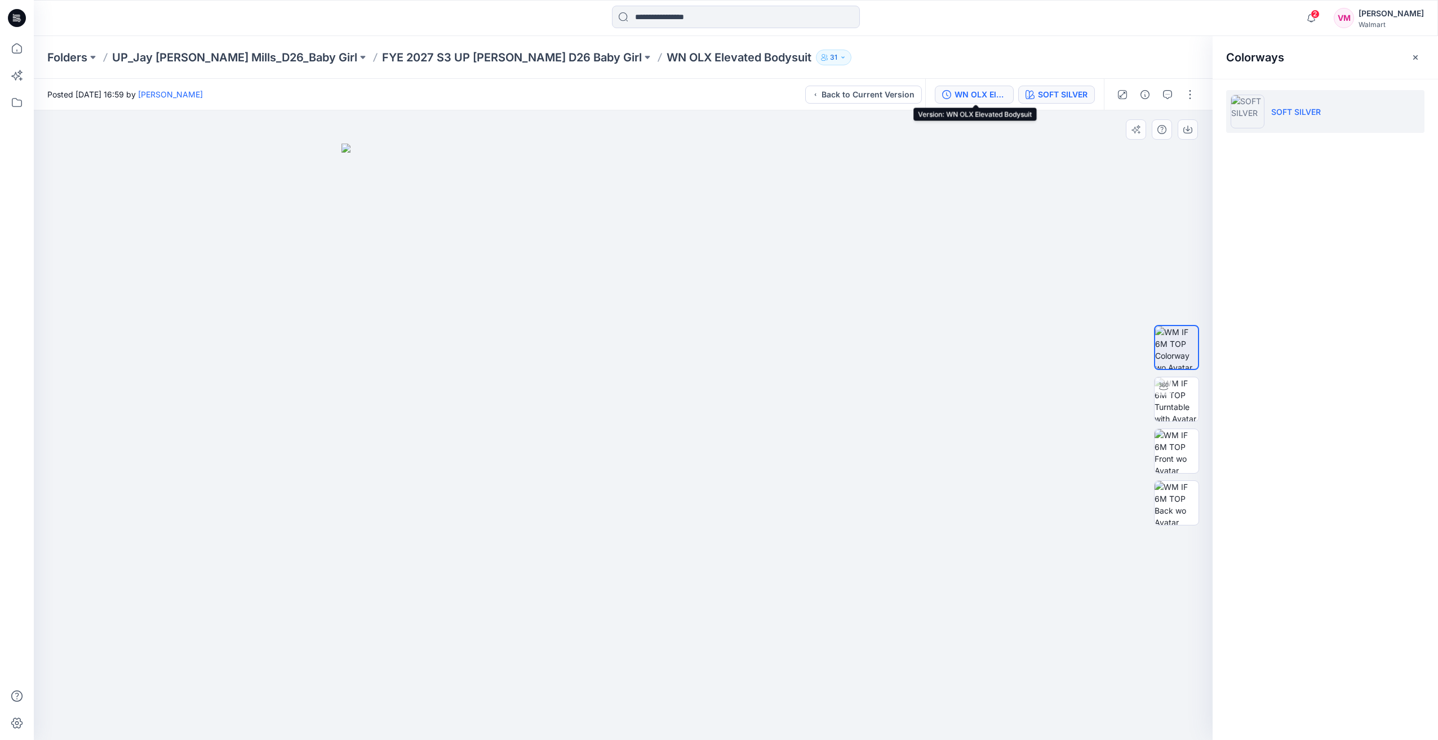
click at [976, 92] on div "WN OLX Elevated Bodysuit" at bounding box center [980, 94] width 52 height 12
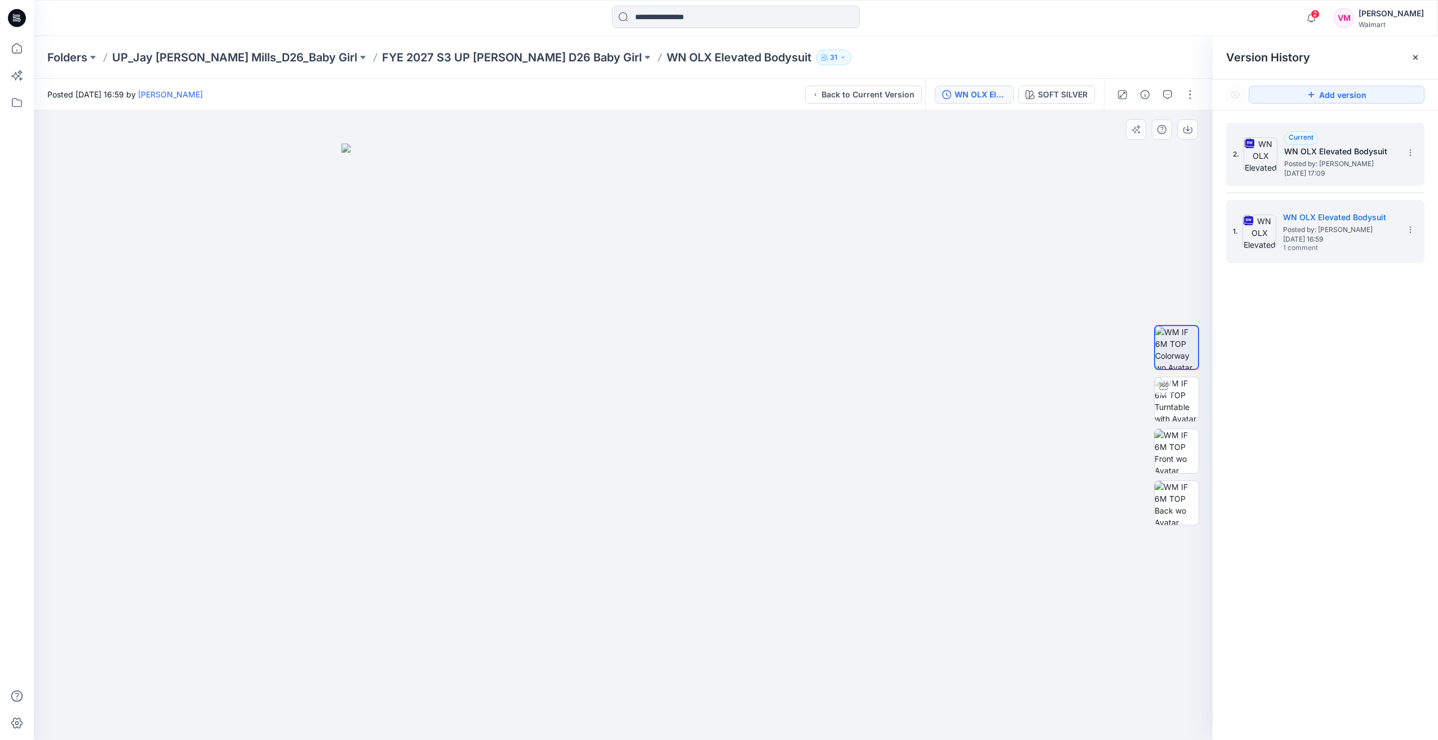
click at [1355, 182] on div "2. Current WN OLX Elevated Bodysuit Posted by: Vasanthakumar Mani Sunday, Septe…" at bounding box center [1325, 154] width 198 height 63
click at [1293, 173] on span "Sunday, September 21, 2025 17:09" at bounding box center [1340, 174] width 113 height 8
click at [433, 59] on p "FYE 2027 S3 UP [PERSON_NAME] D26 Baby Girl" at bounding box center [512, 58] width 260 height 16
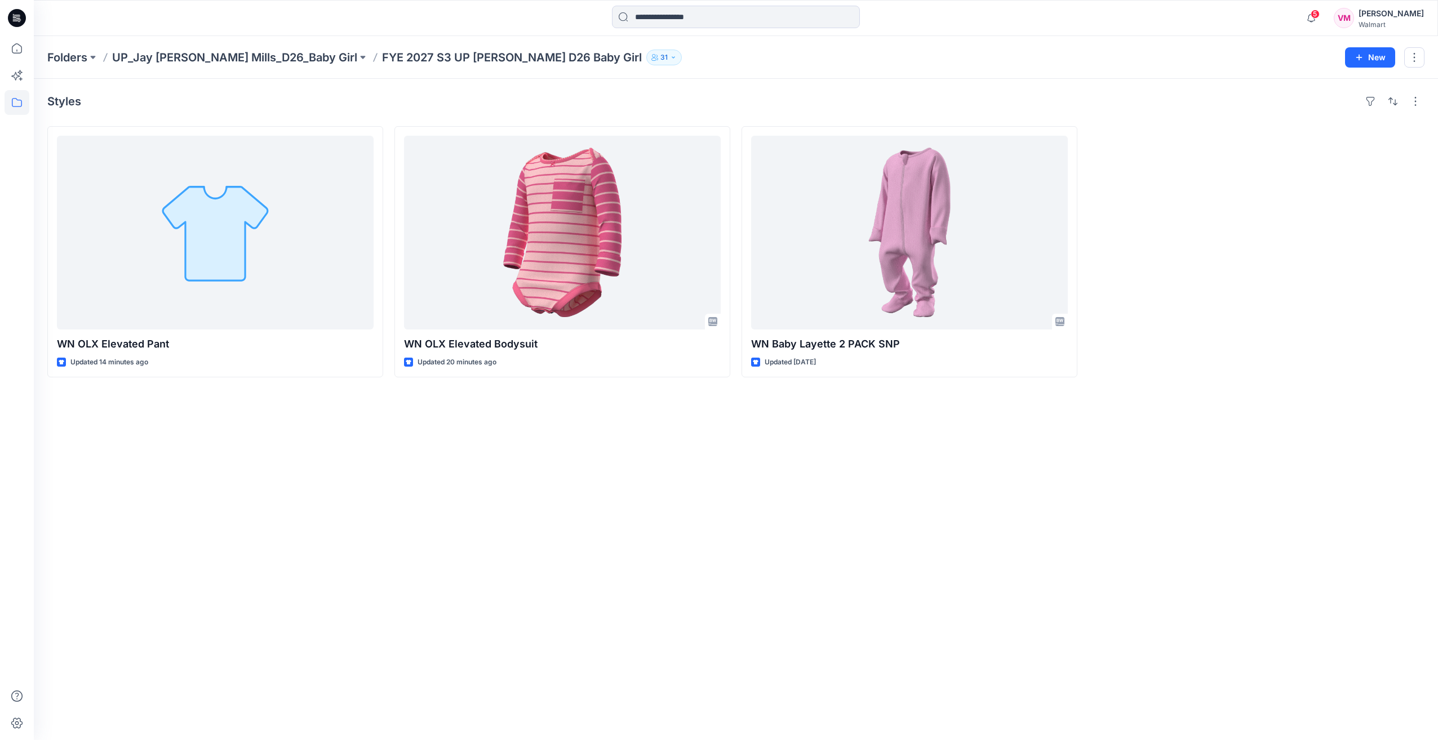
click at [435, 475] on div "Styles WN OLX Elevated Pant Updated 14 minutes ago WN OLX Elevated Bodysuit Upd…" at bounding box center [736, 409] width 1404 height 661
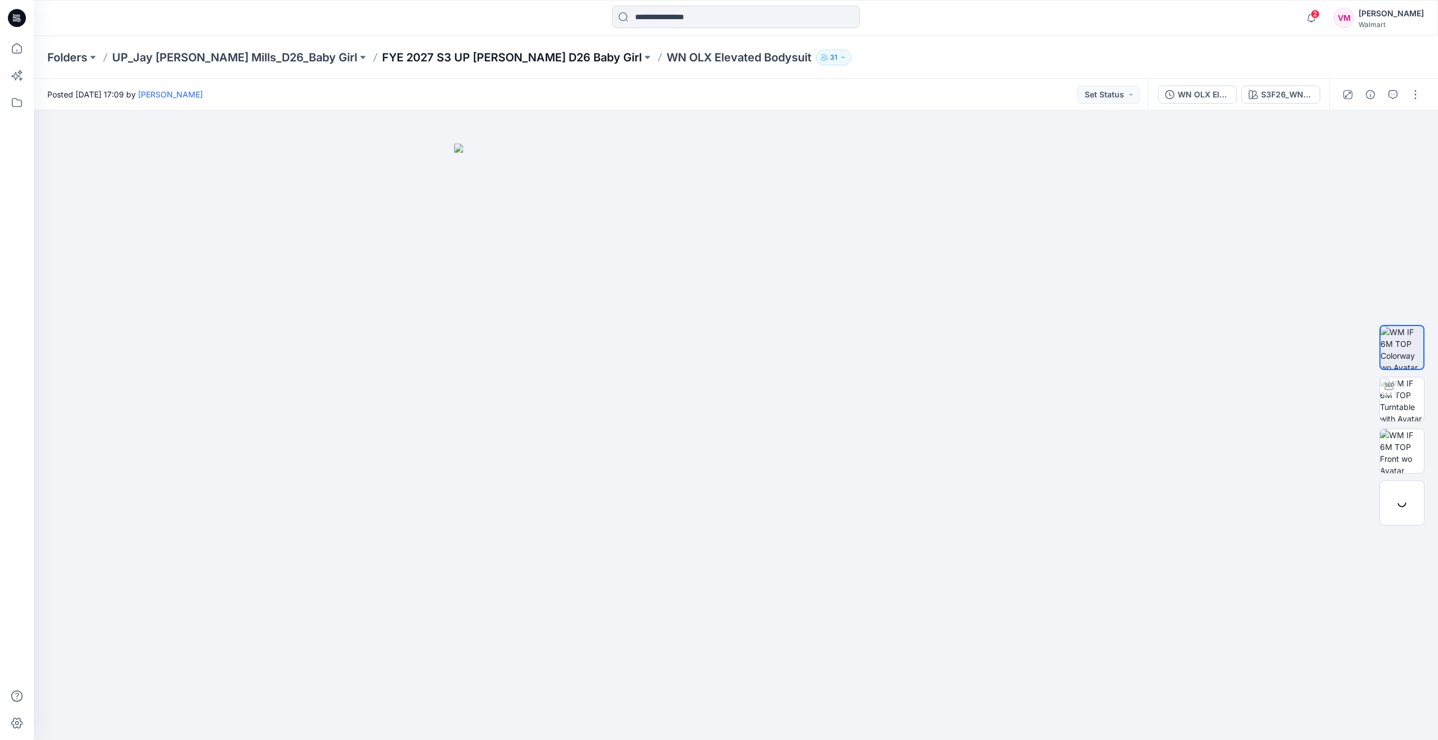
click at [483, 61] on p "FYE 2027 S3 UP [PERSON_NAME] D26 Baby Girl" at bounding box center [512, 58] width 260 height 16
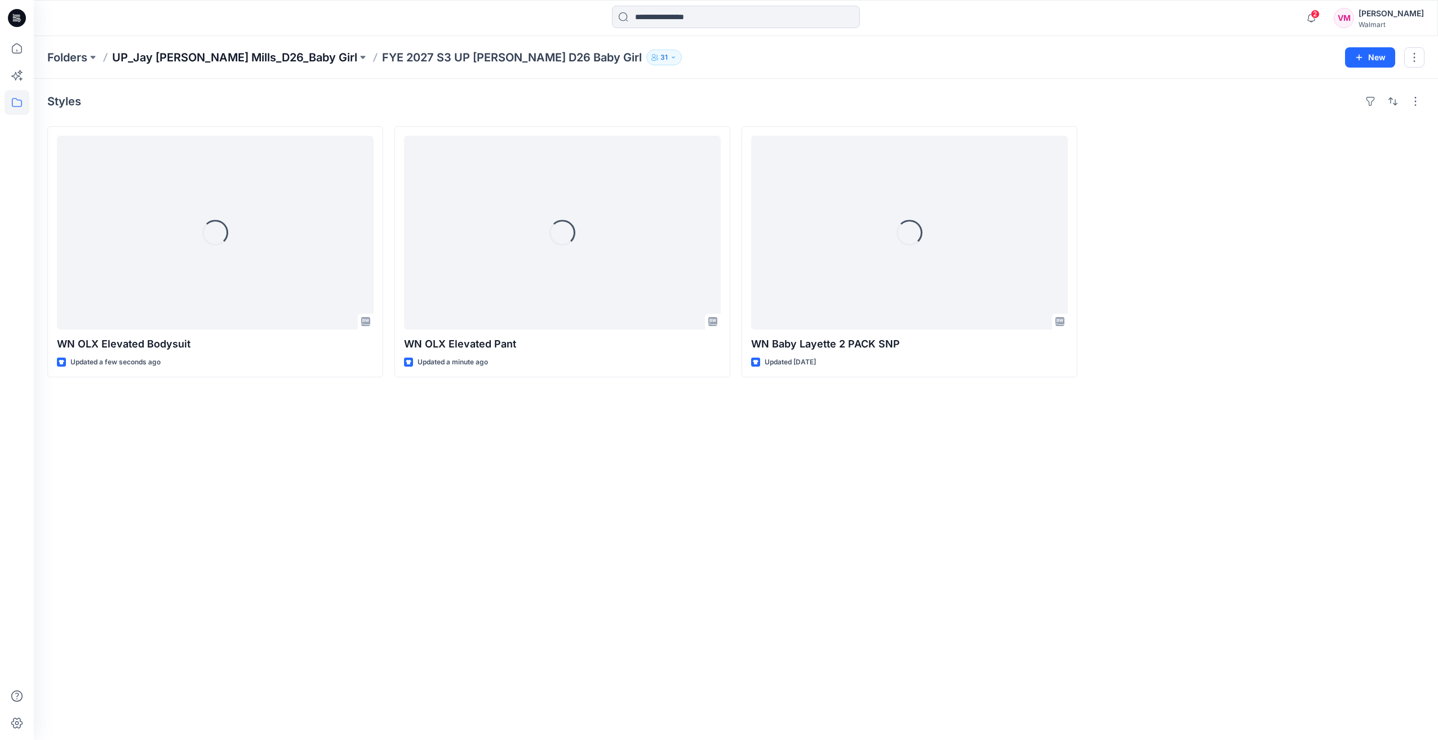
click at [248, 60] on p "UP_Jay [PERSON_NAME] Mills_D26_Baby Girl" at bounding box center [234, 58] width 245 height 16
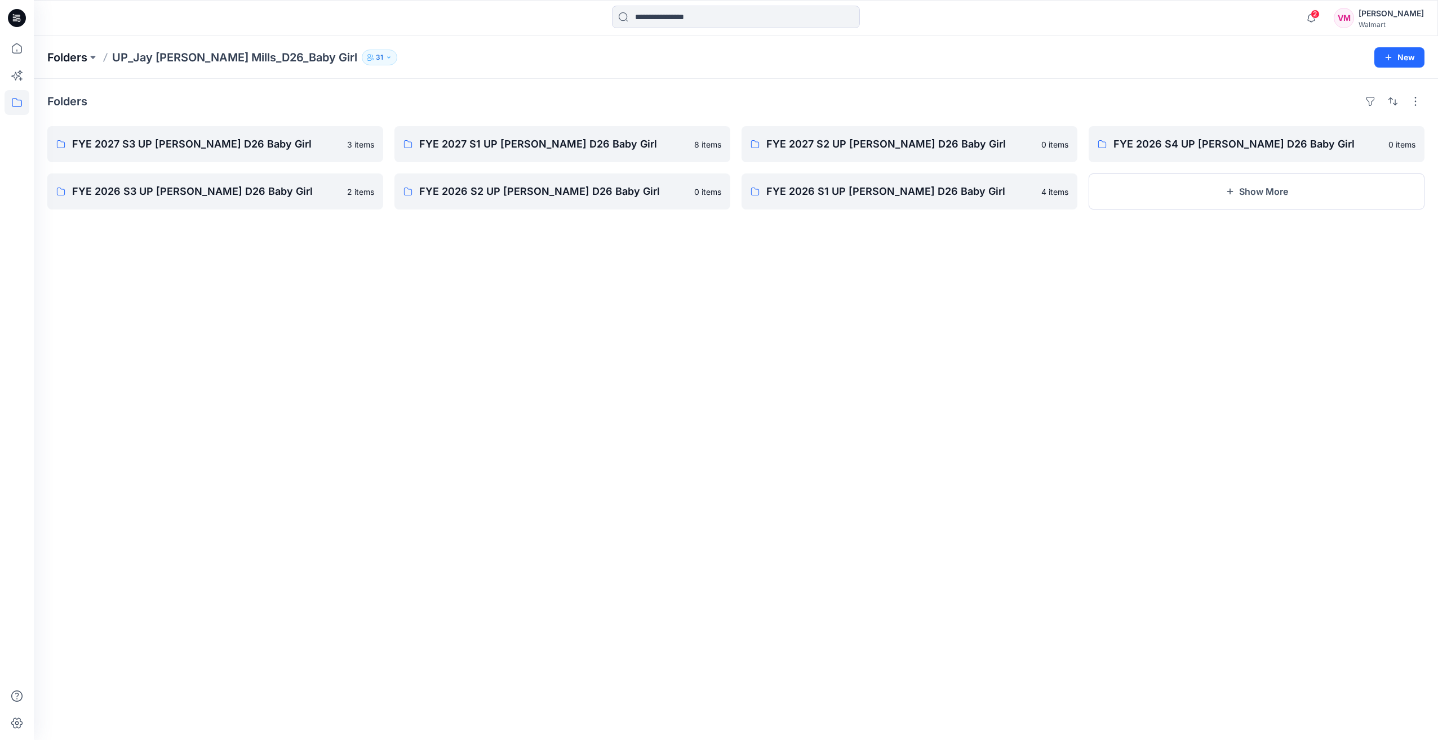
click at [81, 60] on p "Folders" at bounding box center [67, 58] width 40 height 16
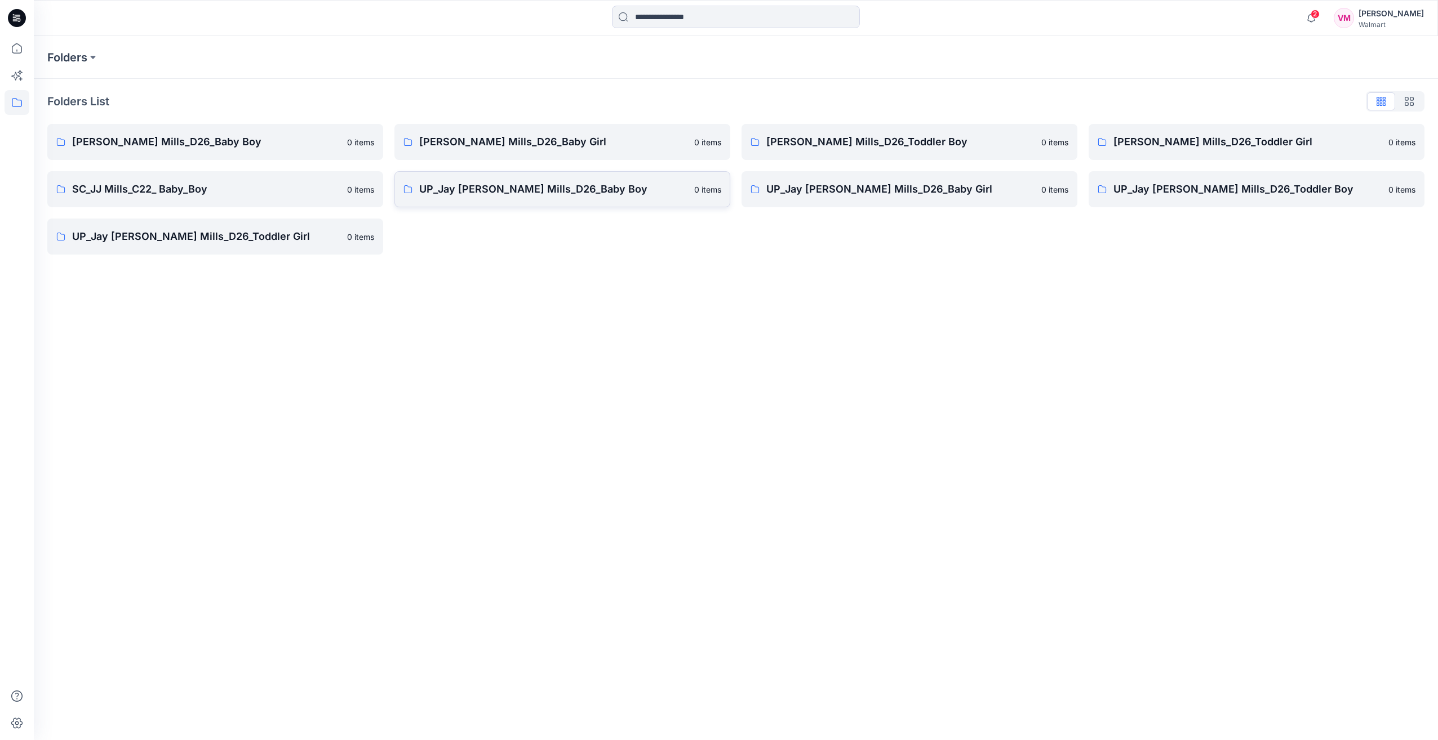
click at [584, 192] on p "UP_Jay Jay Mills_D26_Baby Boy" at bounding box center [553, 189] width 268 height 16
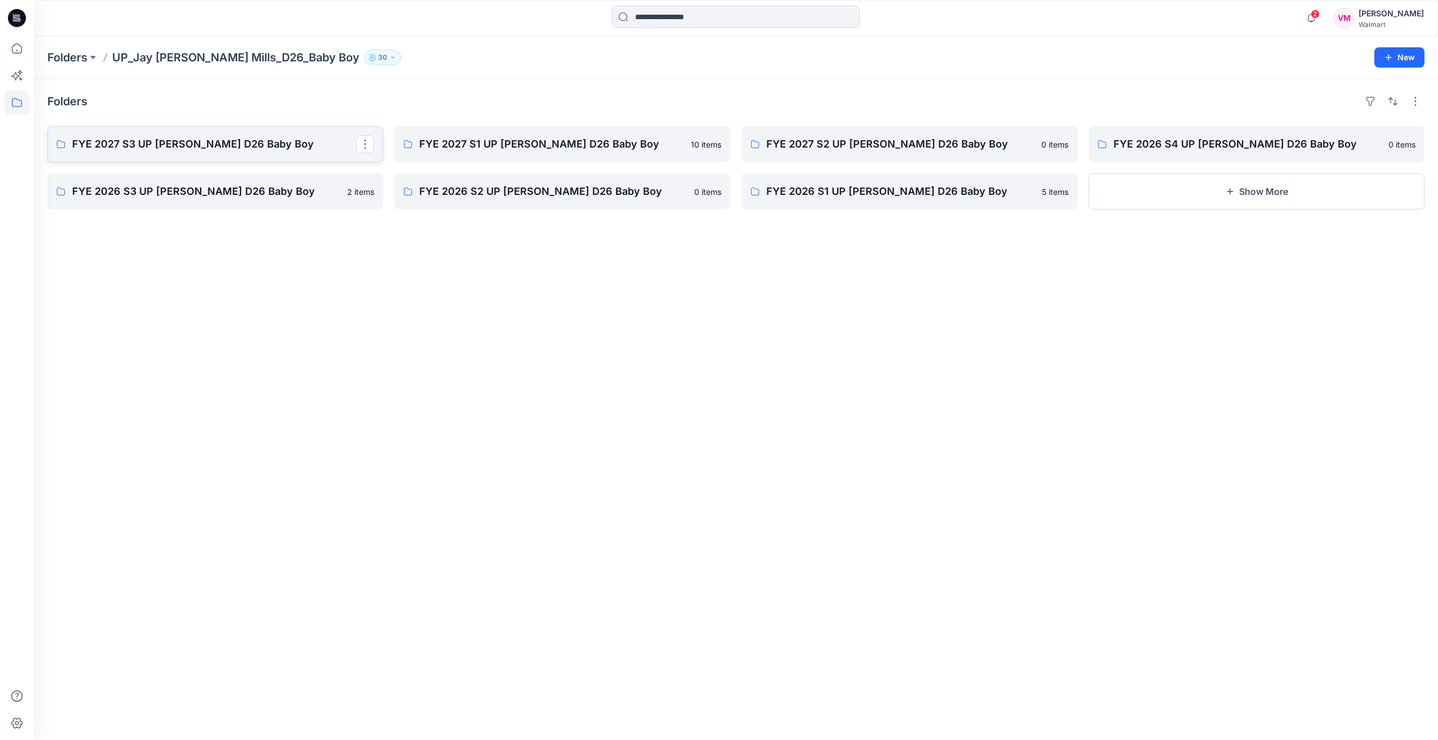
click at [163, 145] on p "FYE 2027 S3 UP Jay Jay Mills D26 Baby Boy" at bounding box center [214, 144] width 284 height 16
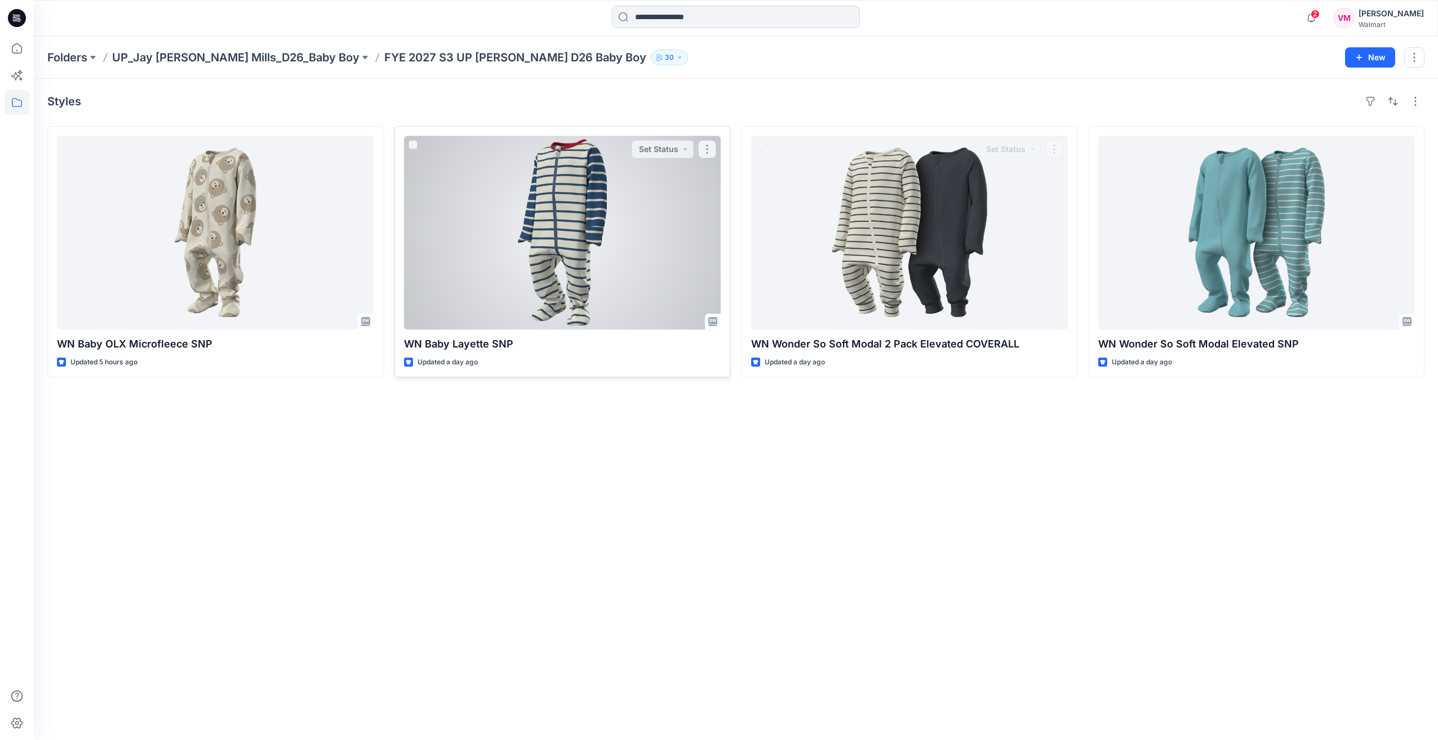
click at [602, 243] on div at bounding box center [562, 233] width 317 height 194
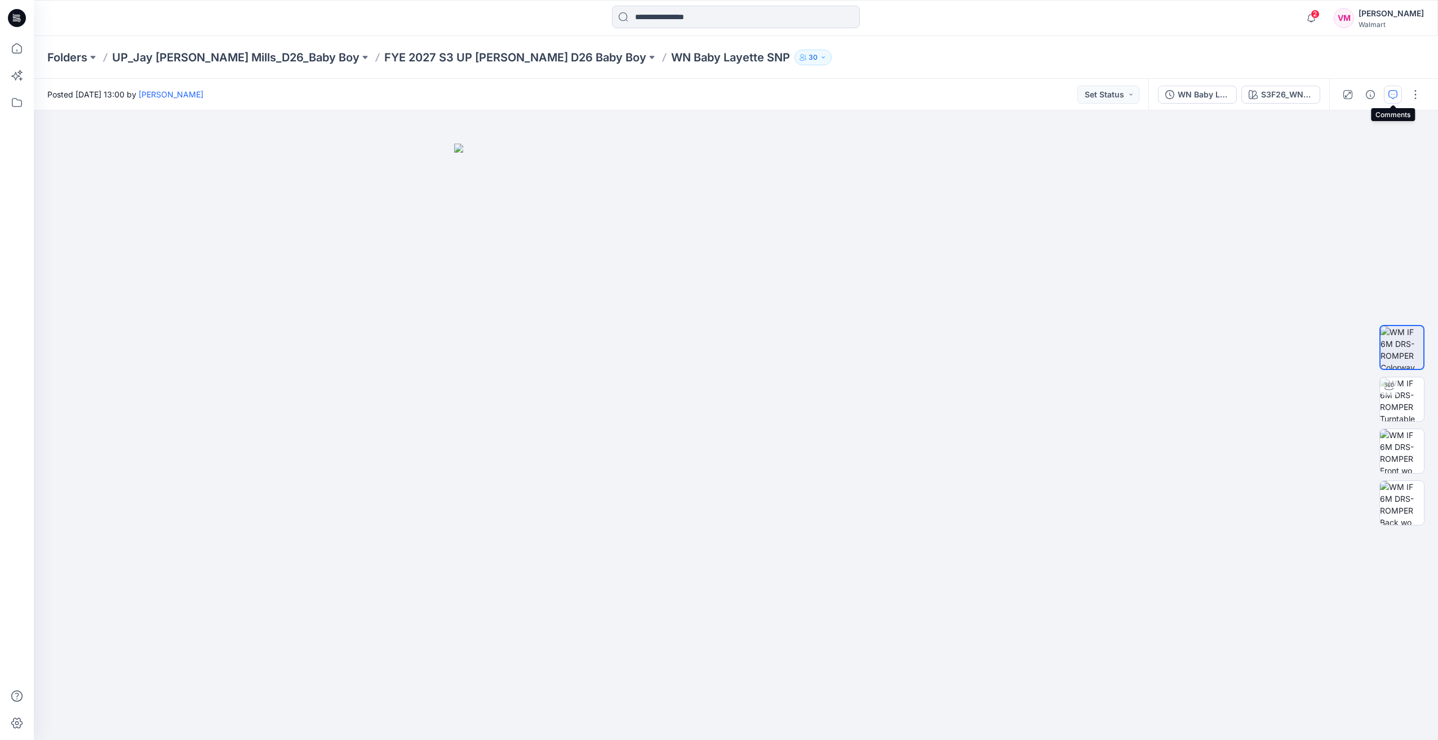
click at [1398, 91] on button "button" at bounding box center [1392, 95] width 18 height 18
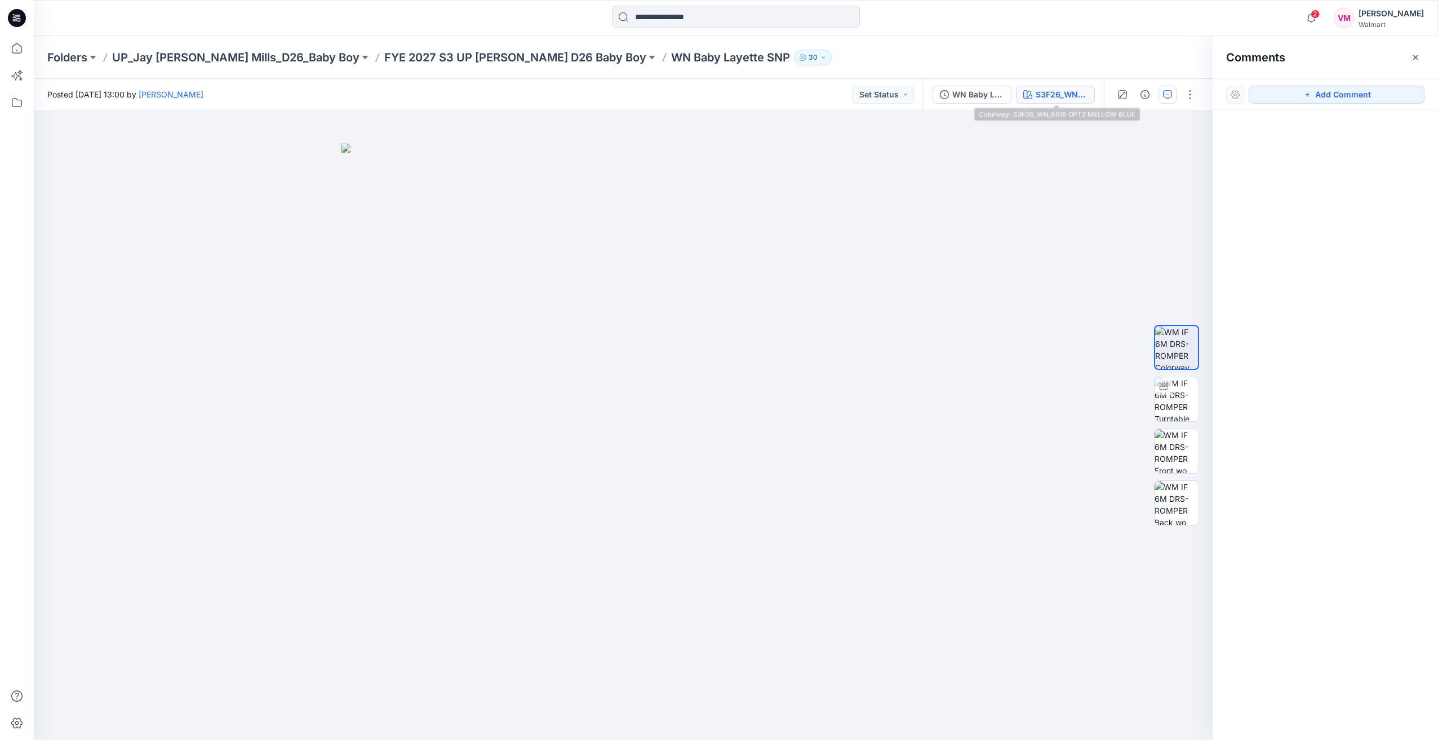
click at [1077, 92] on div "S3F26_WN_6516 OPT2 MELLOW BLUE" at bounding box center [1061, 94] width 52 height 12
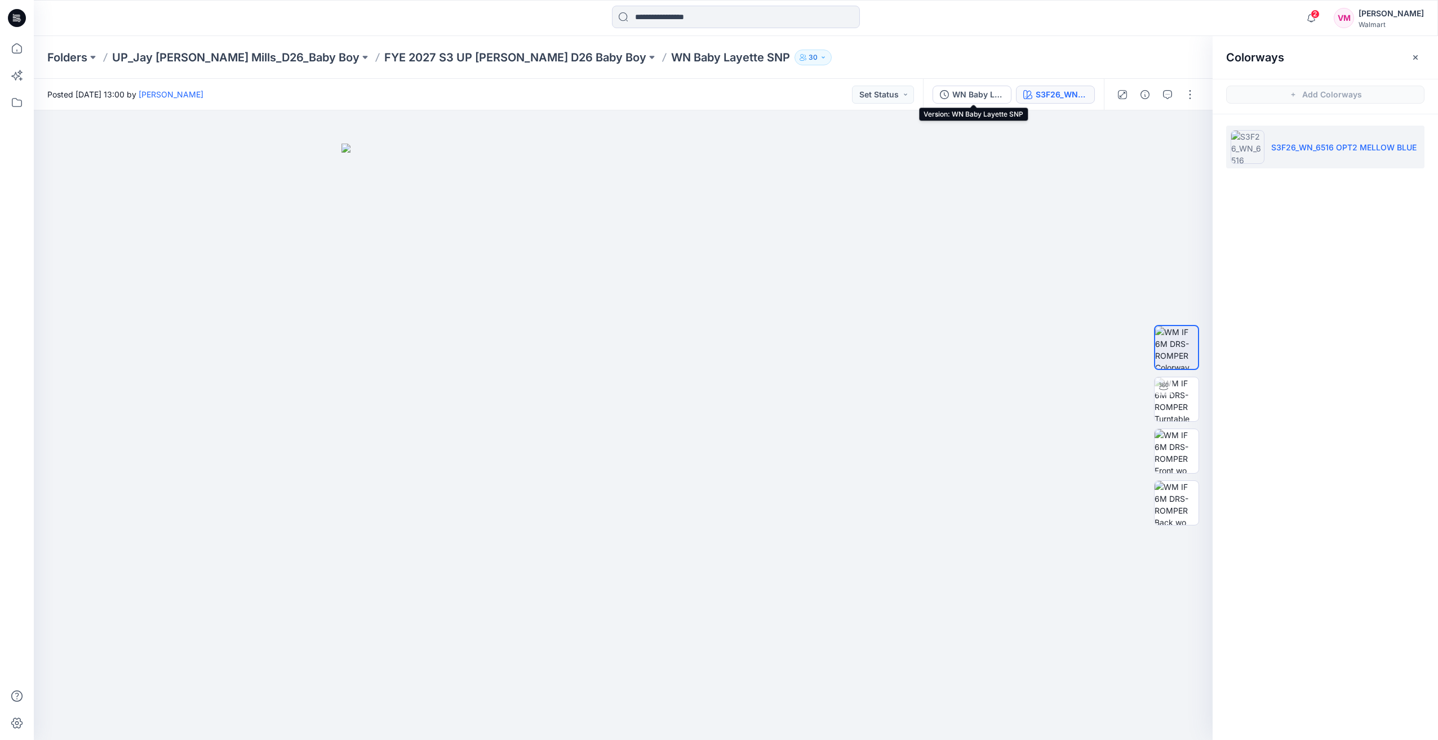
drag, startPoint x: 963, startPoint y: 95, endPoint x: 1012, endPoint y: 102, distance: 49.6
click at [963, 94] on div "WN Baby Layette SNP" at bounding box center [978, 94] width 52 height 12
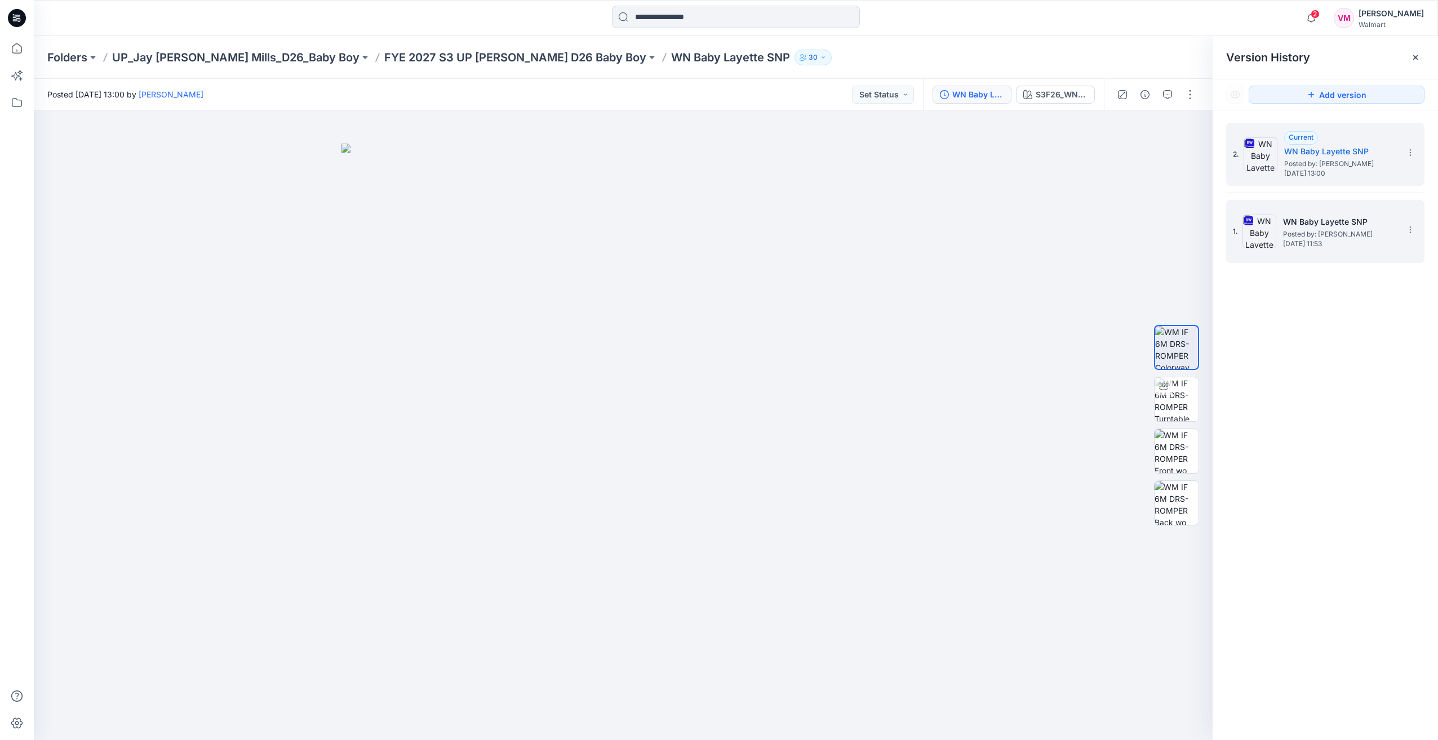
click at [1356, 231] on span "Posted by: [PERSON_NAME]" at bounding box center [1339, 234] width 113 height 11
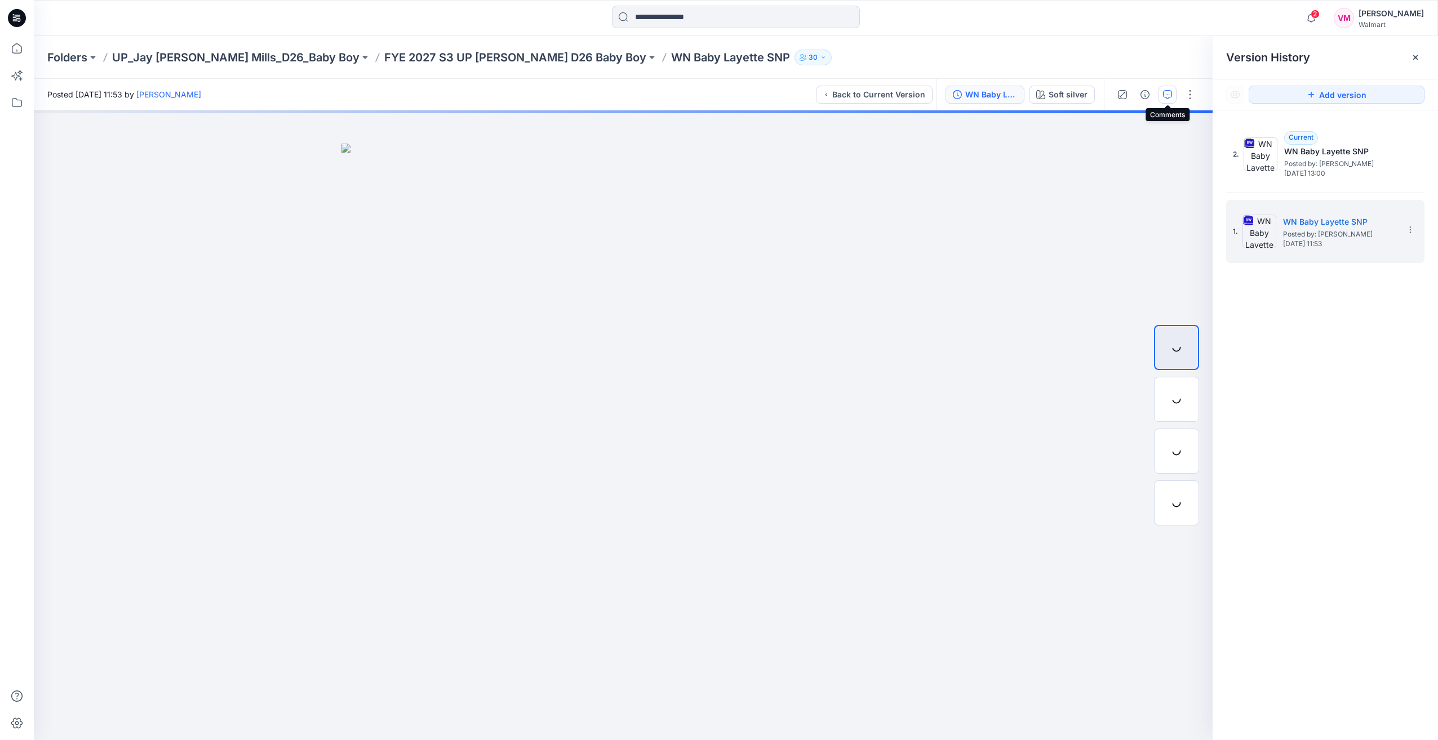
click at [1169, 96] on icon "button" at bounding box center [1167, 94] width 9 height 9
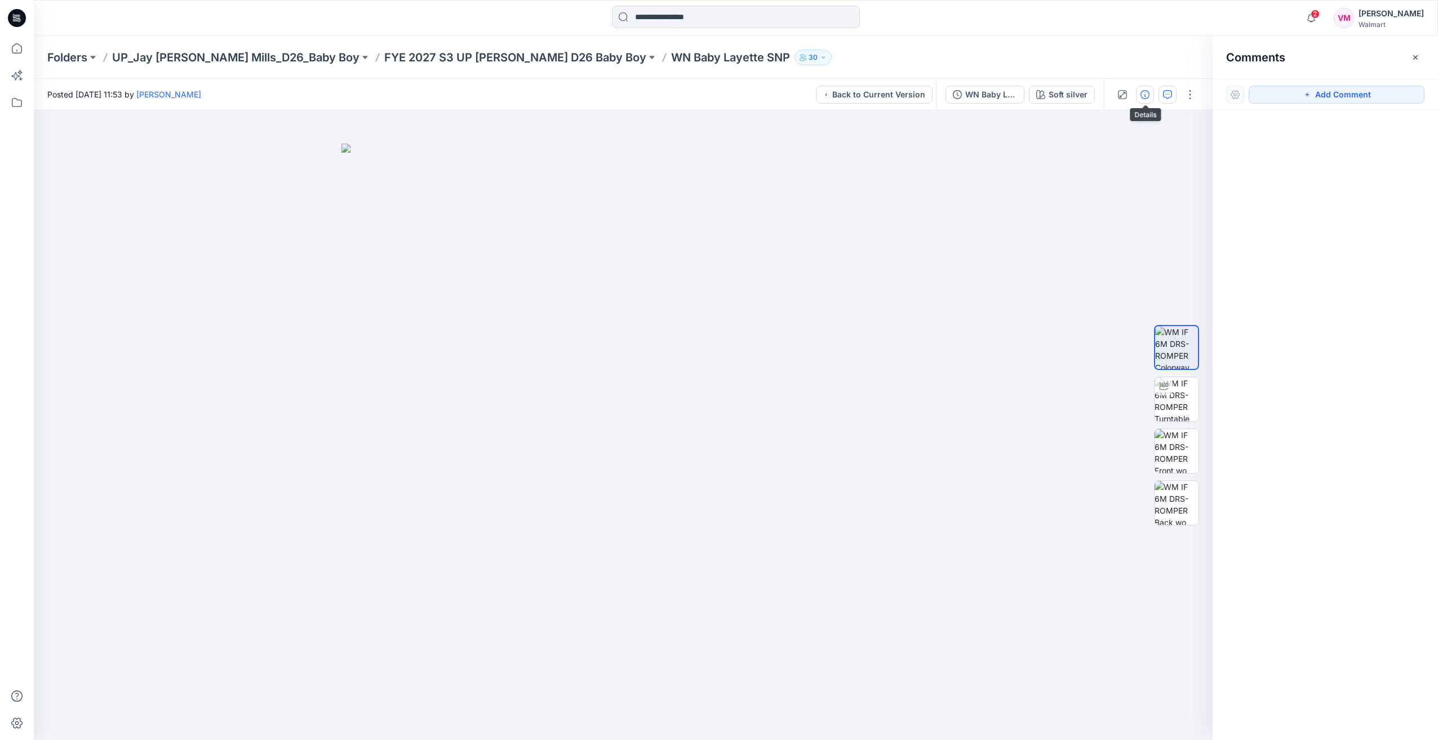
click at [1140, 96] on button "button" at bounding box center [1145, 95] width 18 height 18
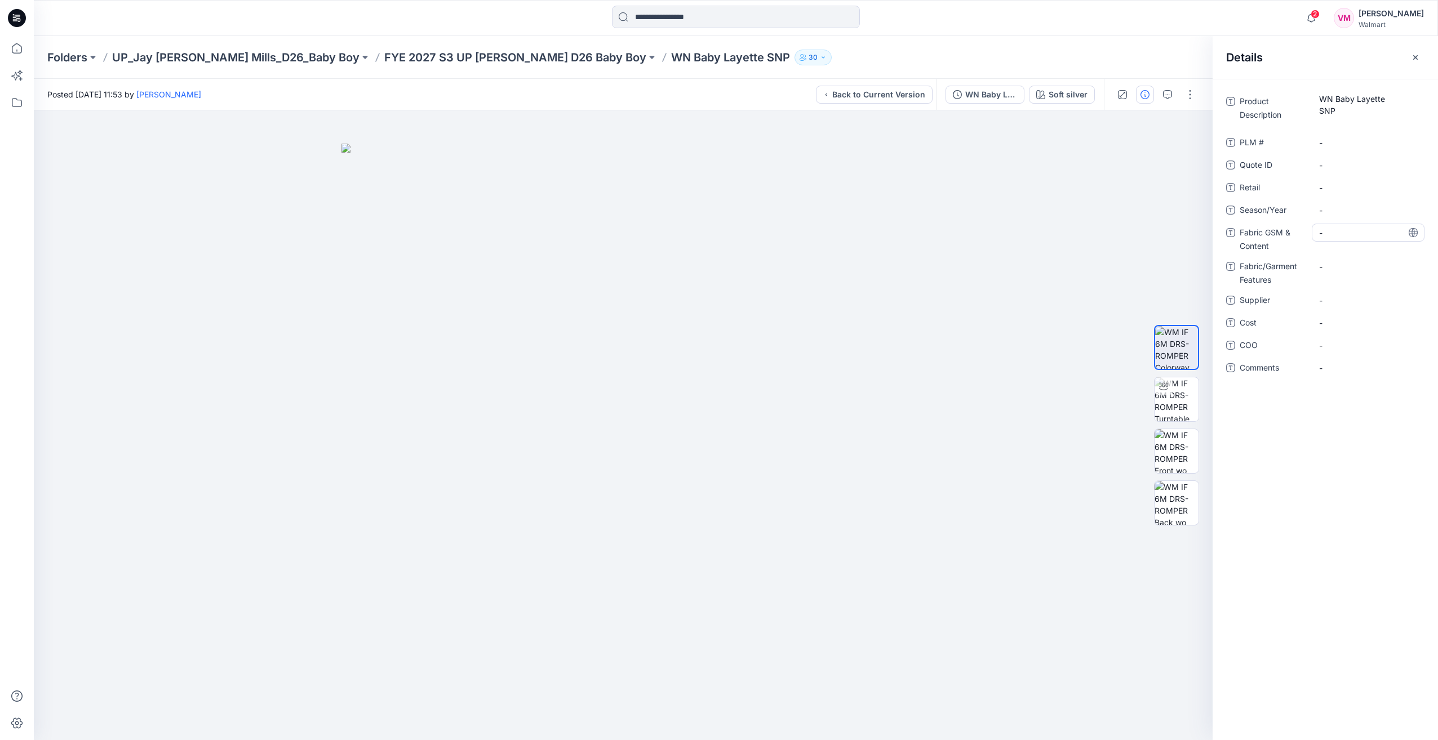
click at [1347, 229] on Content "-" at bounding box center [1368, 233] width 98 height 12
type textarea "**********"
click at [1346, 261] on Features "-" at bounding box center [1368, 267] width 98 height 12
type textarea "*********"
click at [935, 231] on div at bounding box center [623, 425] width 1178 height 630
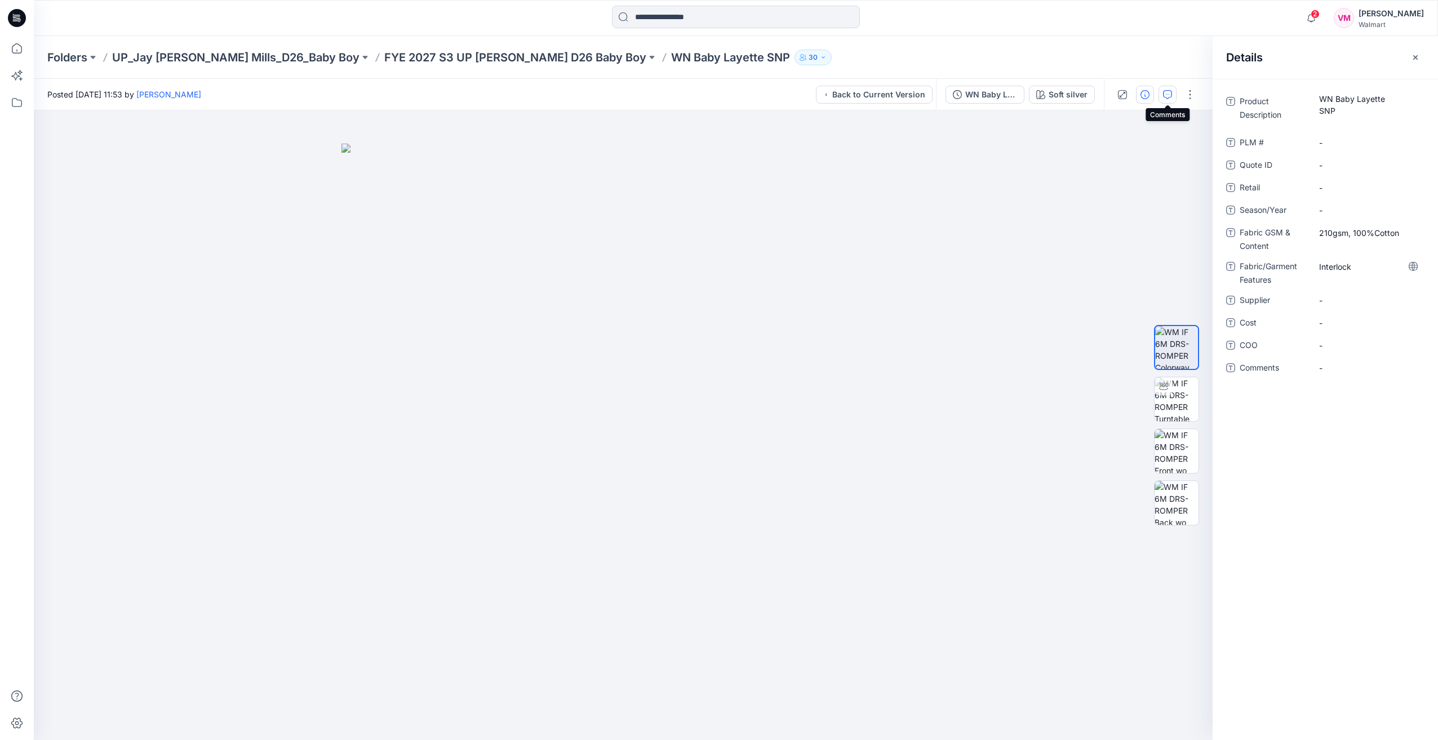
click at [1159, 98] on button "button" at bounding box center [1167, 95] width 18 height 18
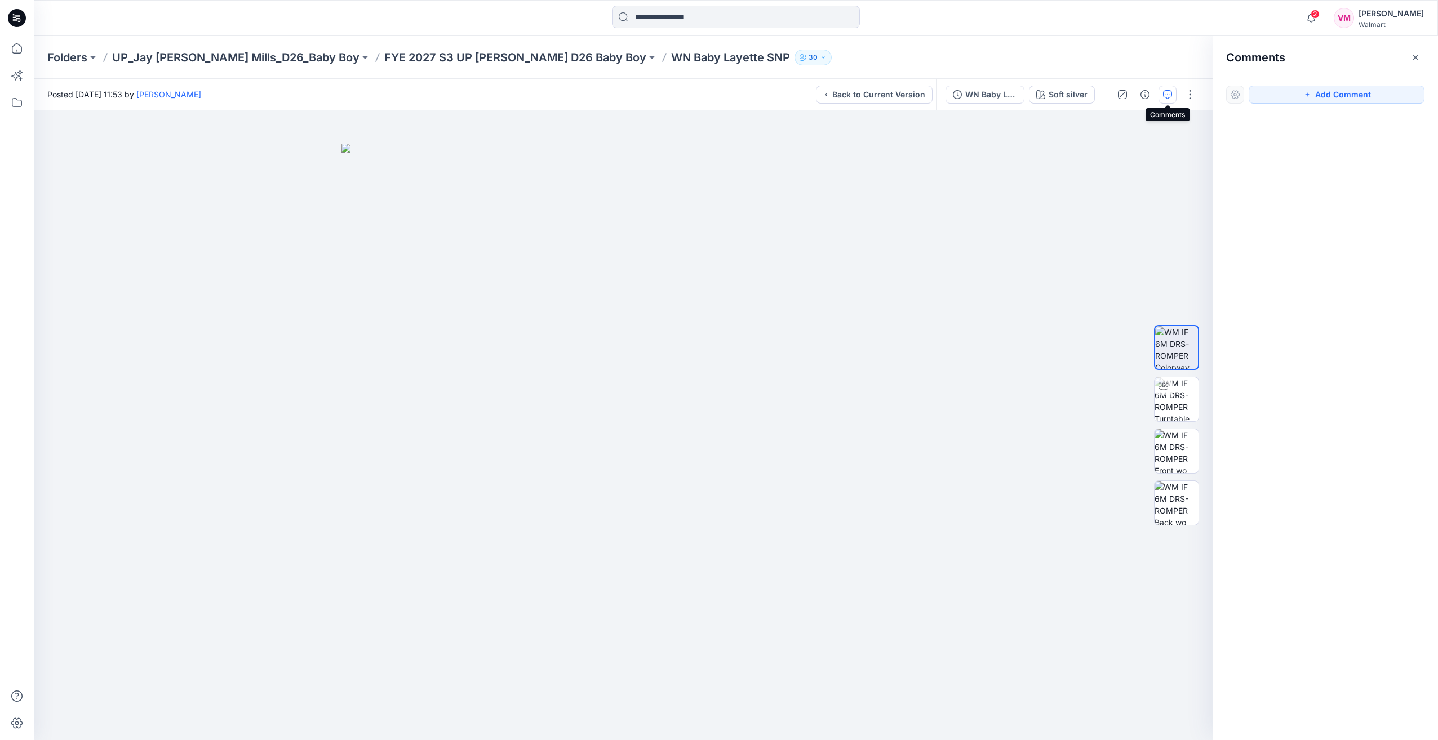
click at [1172, 97] on button "button" at bounding box center [1167, 95] width 18 height 18
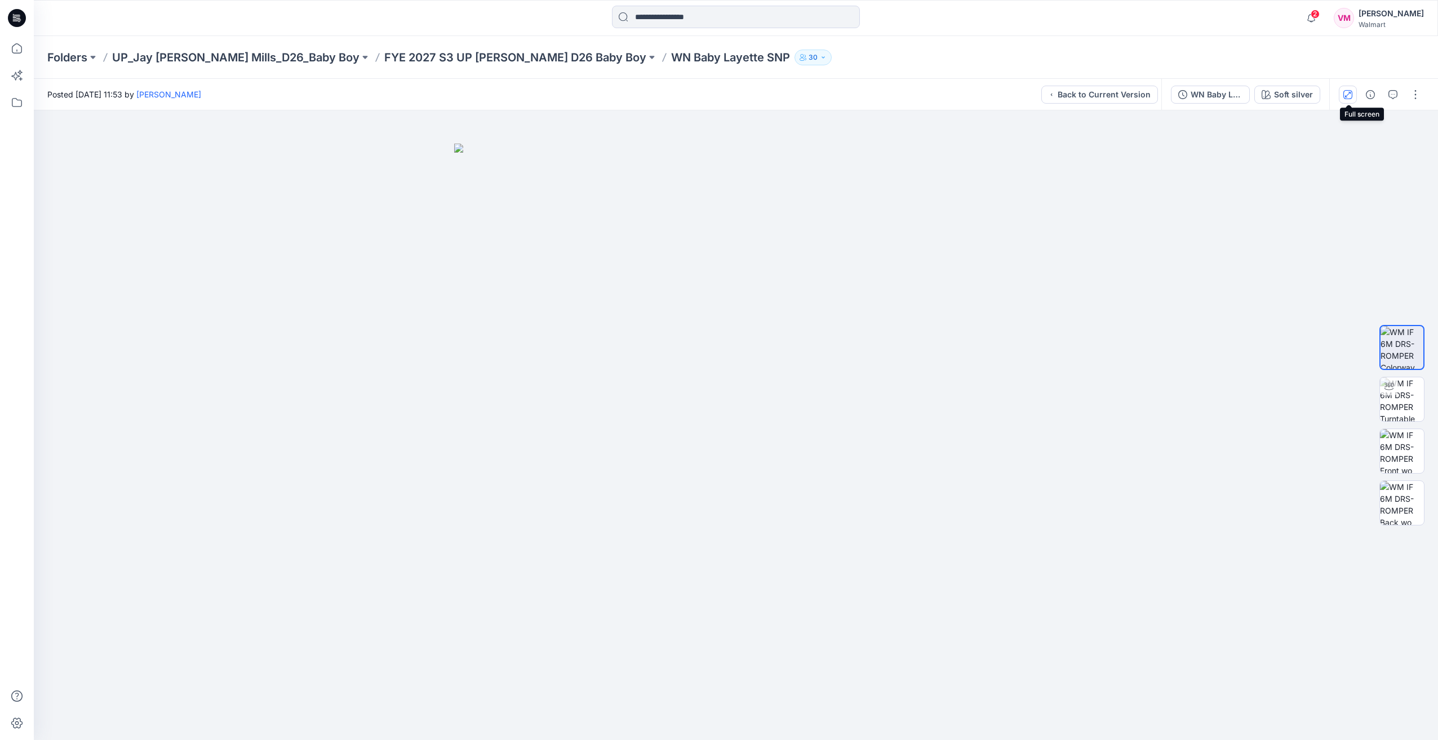
click at [1343, 94] on icon "button" at bounding box center [1347, 94] width 9 height 9
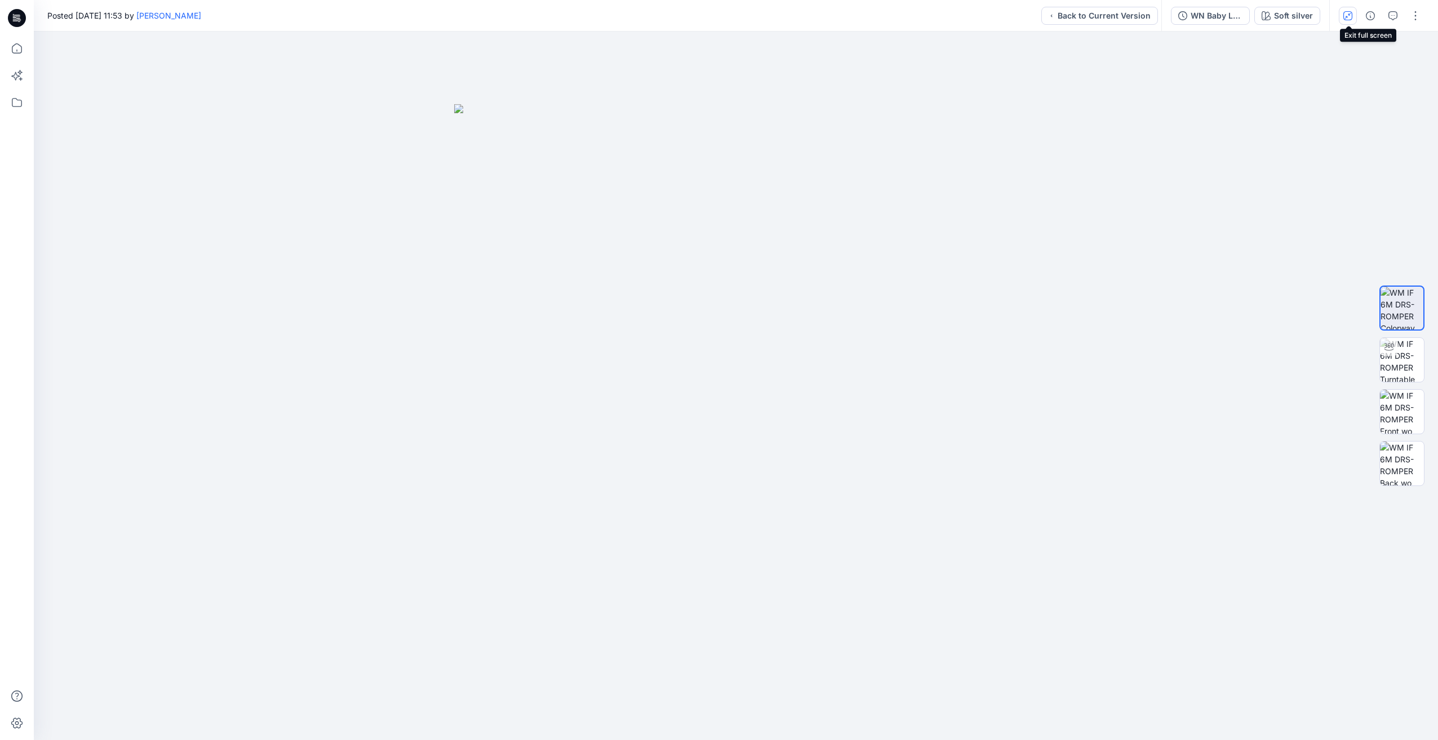
click at [1349, 18] on icon "button" at bounding box center [1347, 15] width 9 height 9
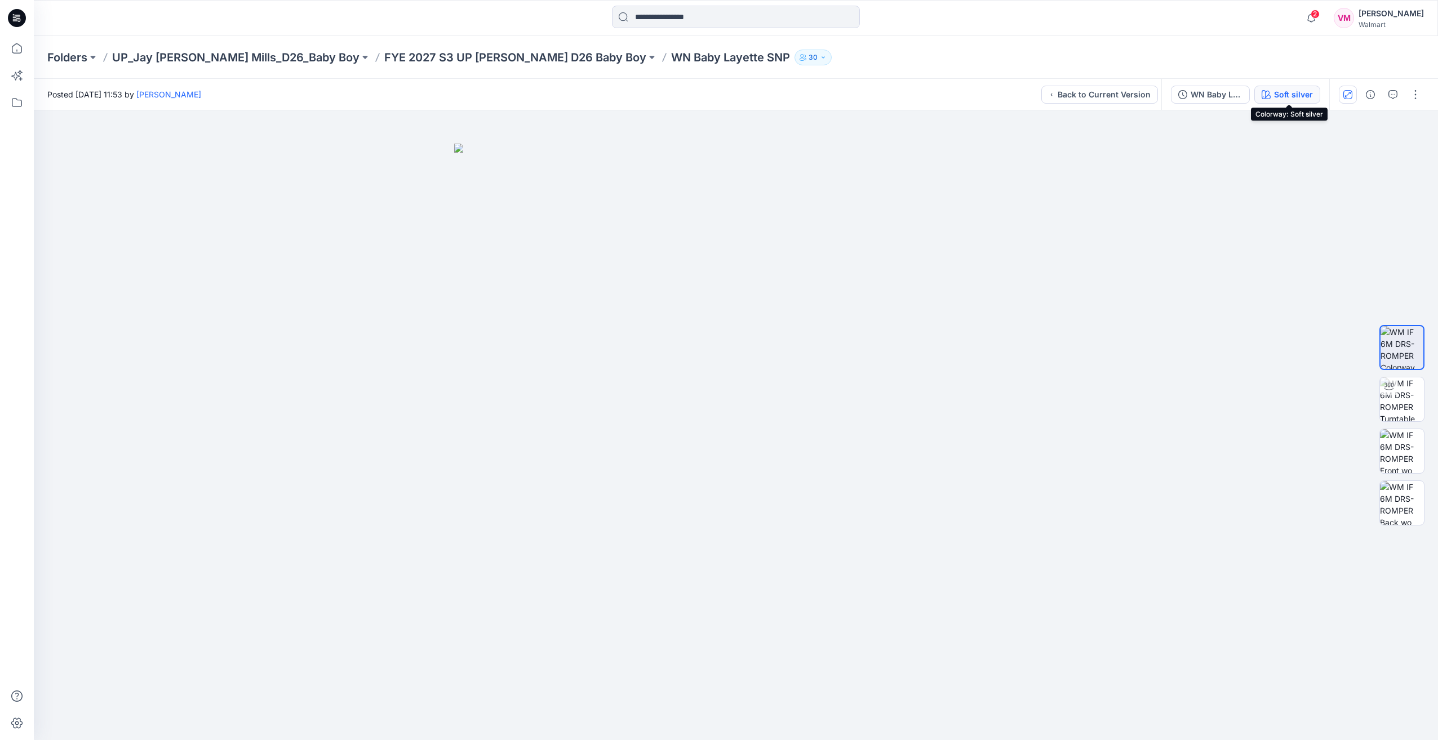
click at [1296, 92] on div "Soft silver" at bounding box center [1293, 94] width 39 height 12
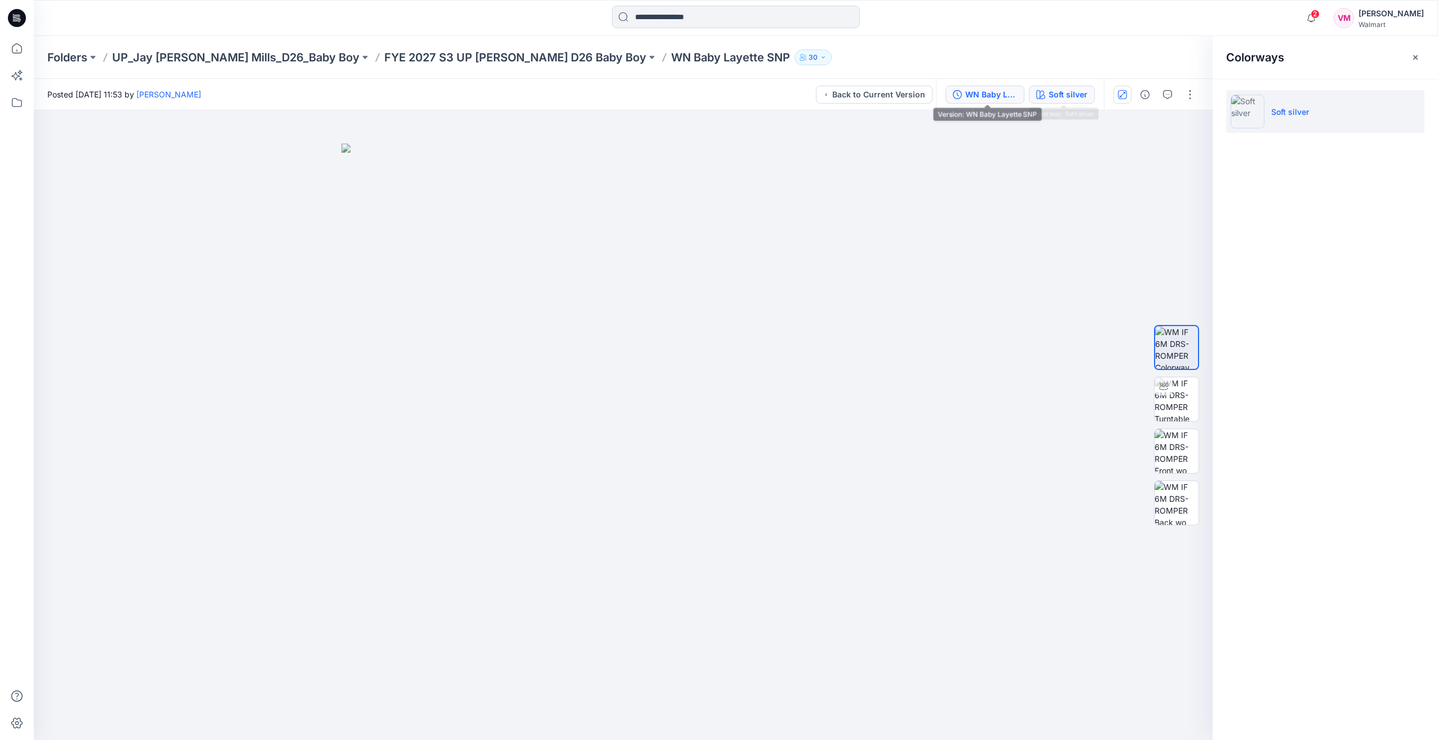
click at [1000, 92] on div "WN Baby Layette SNP" at bounding box center [991, 94] width 52 height 12
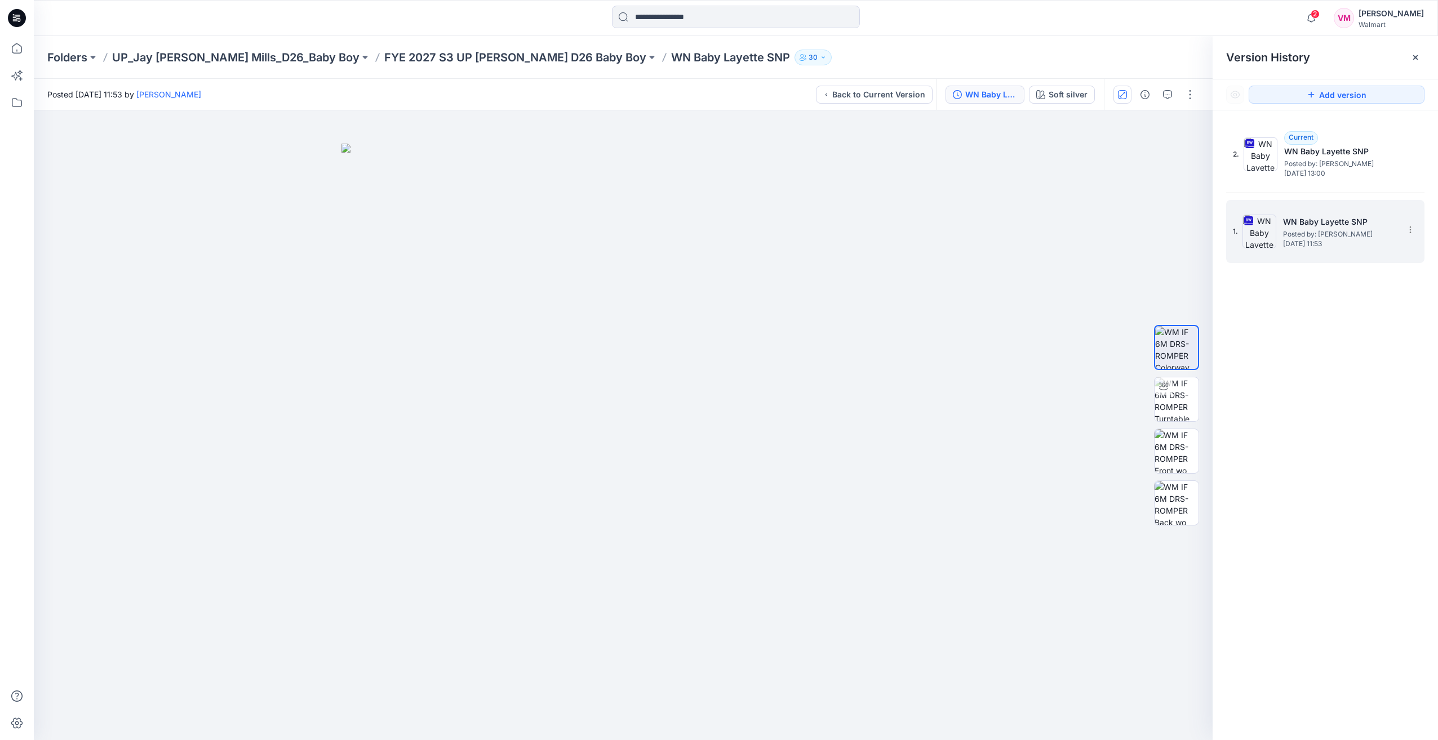
click at [1318, 241] on span "Saturday, September 20, 2025 11:53" at bounding box center [1339, 244] width 113 height 8
click at [1168, 91] on icon "button" at bounding box center [1167, 94] width 9 height 9
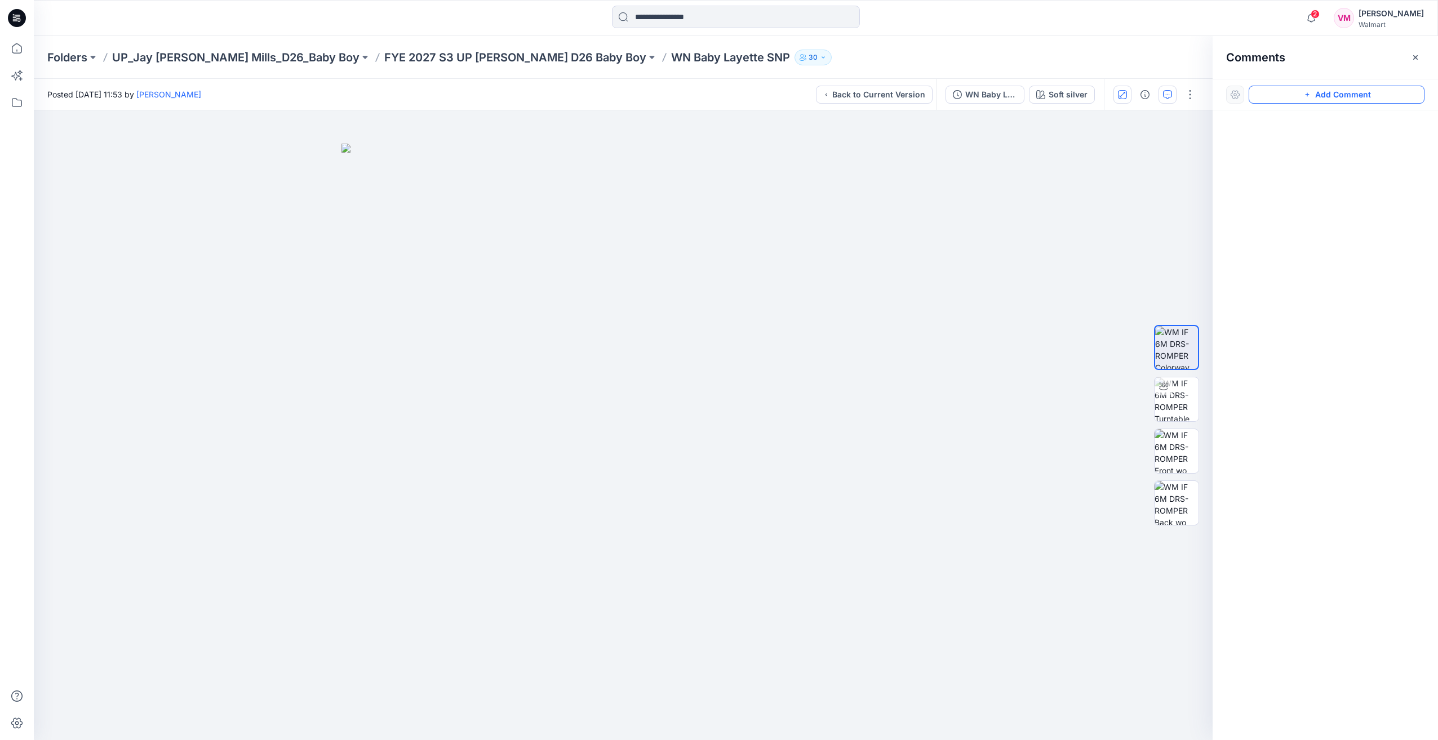
click at [1298, 101] on button "Add Comment" at bounding box center [1336, 95] width 176 height 18
click at [805, 240] on div "1" at bounding box center [623, 425] width 1178 height 630
paste textarea "**********"
type textarea "**********"
click at [958, 314] on button "Post" at bounding box center [948, 314] width 31 height 18
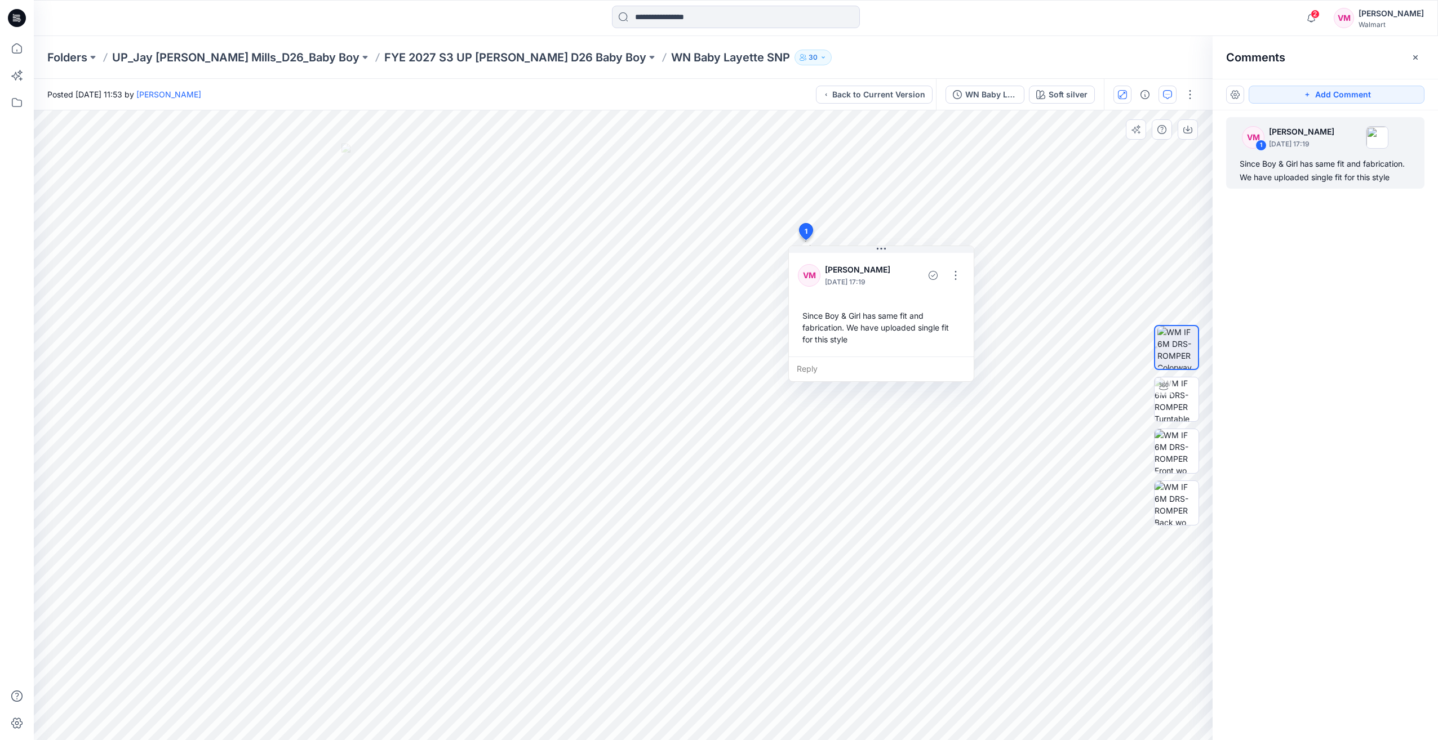
click at [1309, 284] on div "VM 1 Vasanthakumar Mani September 21, 2025 17:19 Since Boy & Girl has same fit …" at bounding box center [1324, 404] width 225 height 588
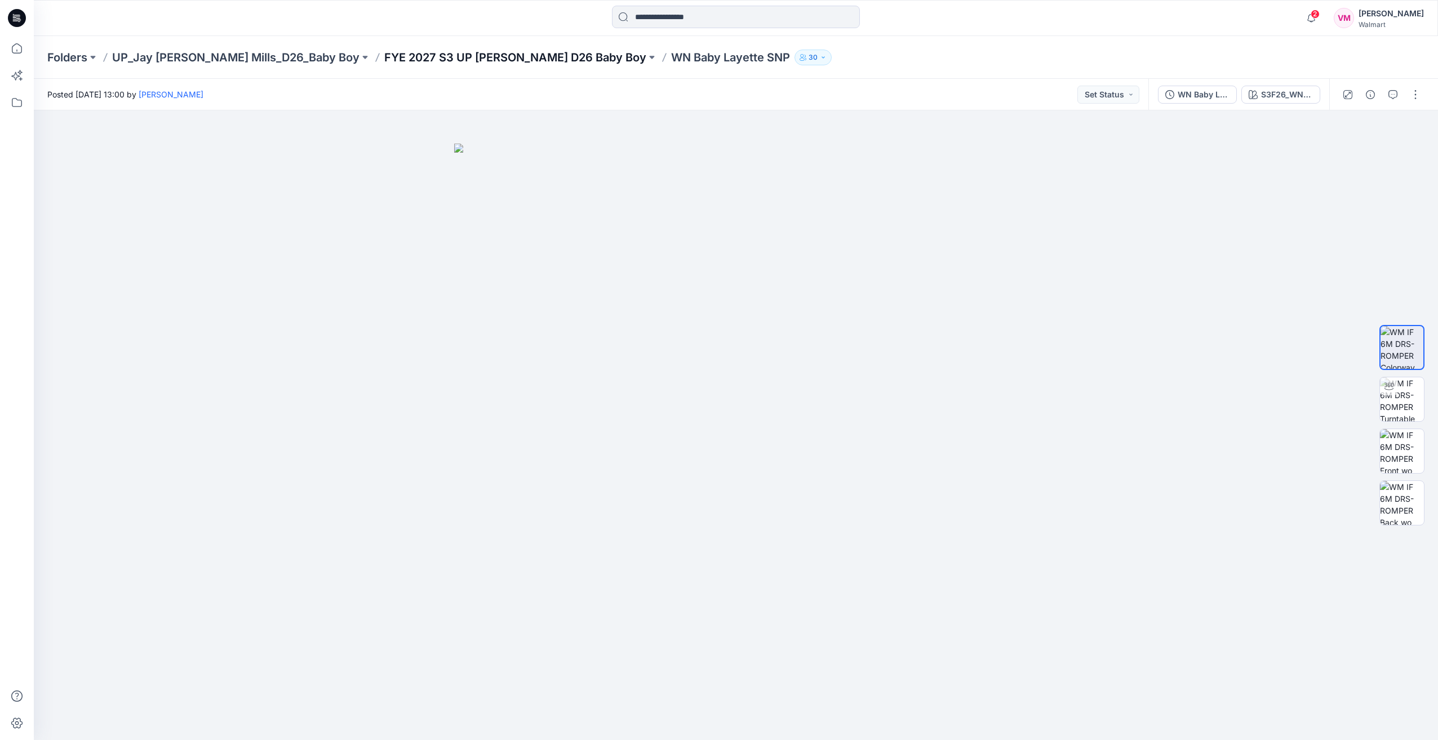
click at [384, 51] on p "FYE 2027 S3 UP Jay Jay Mills D26 Baby Boy" at bounding box center [515, 58] width 262 height 16
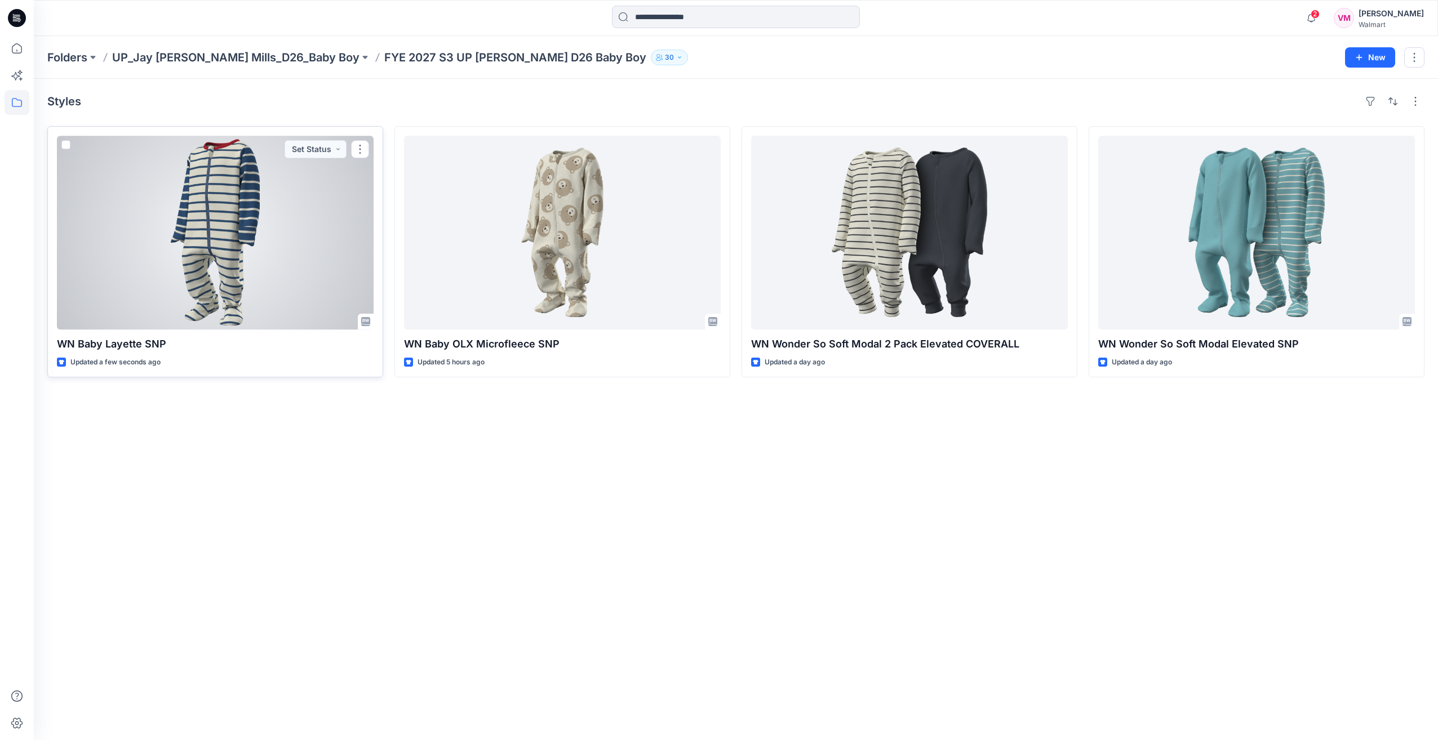
click at [240, 225] on div at bounding box center [215, 233] width 317 height 194
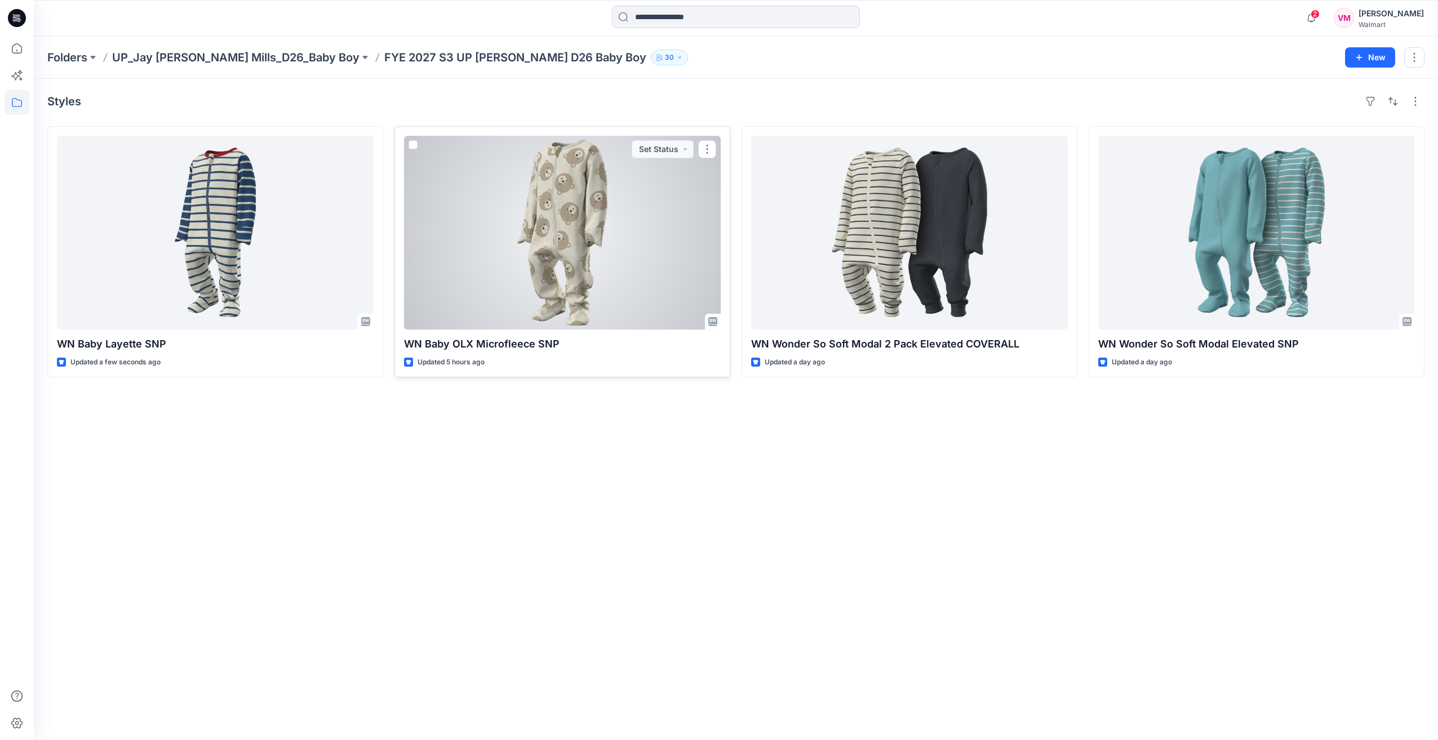
click at [504, 193] on div at bounding box center [562, 233] width 317 height 194
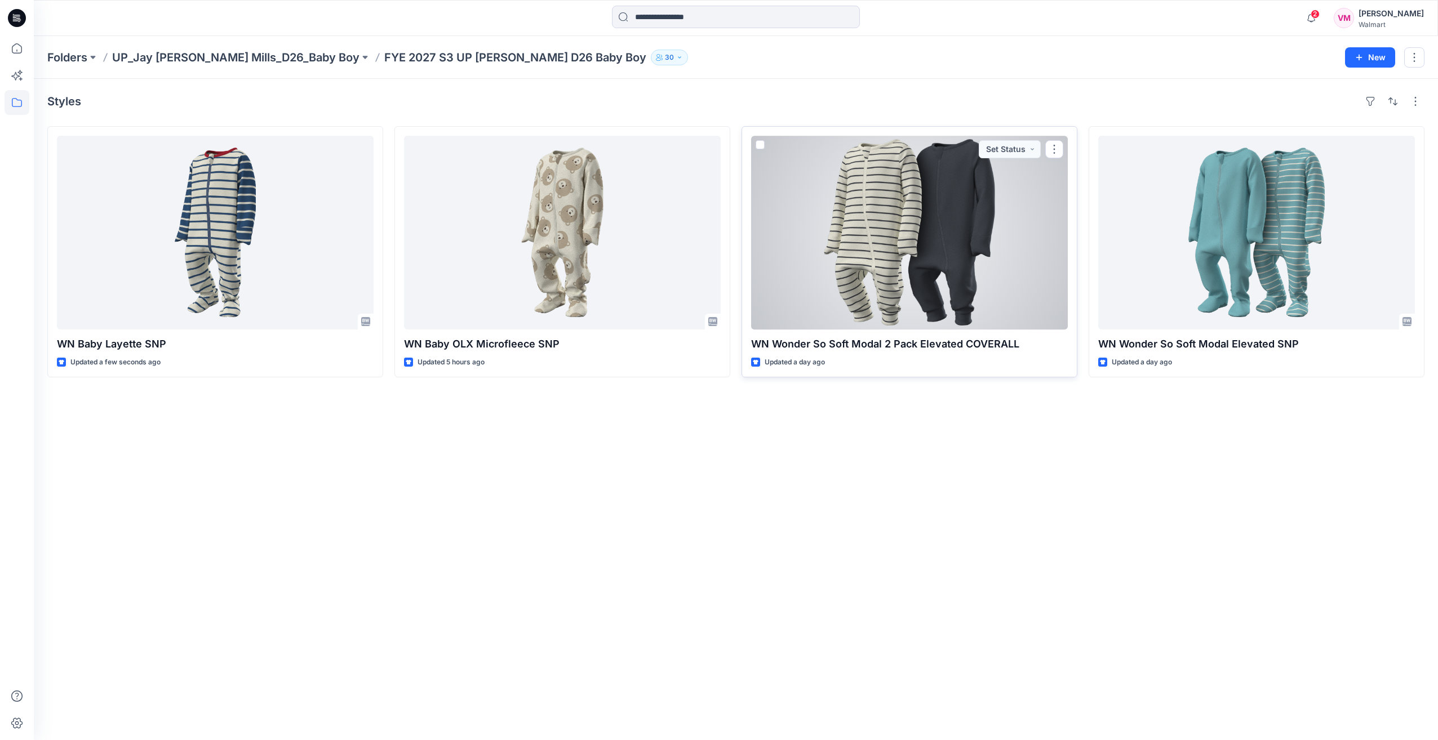
click at [917, 216] on div at bounding box center [909, 233] width 317 height 194
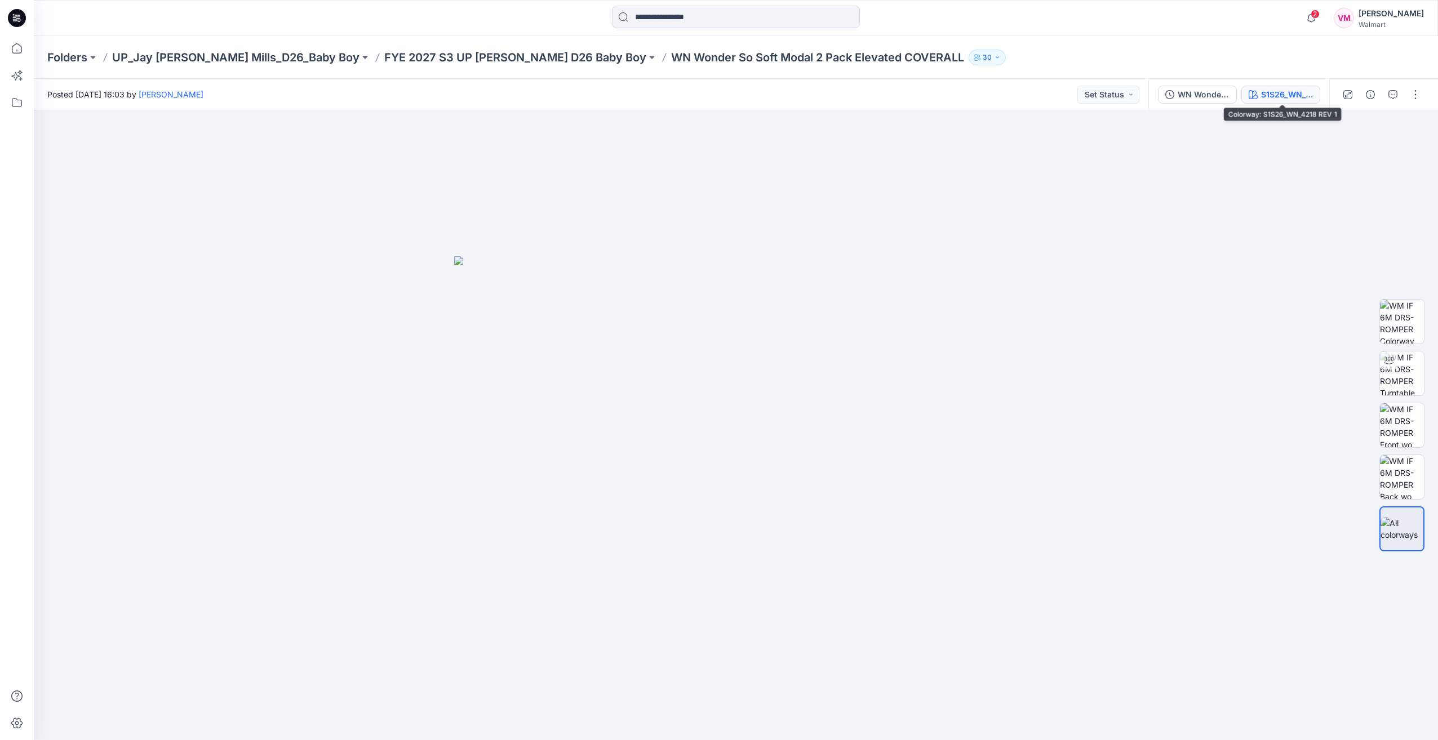
click at [1273, 94] on div "S1S26_WN_4218 REV 1" at bounding box center [1287, 94] width 52 height 12
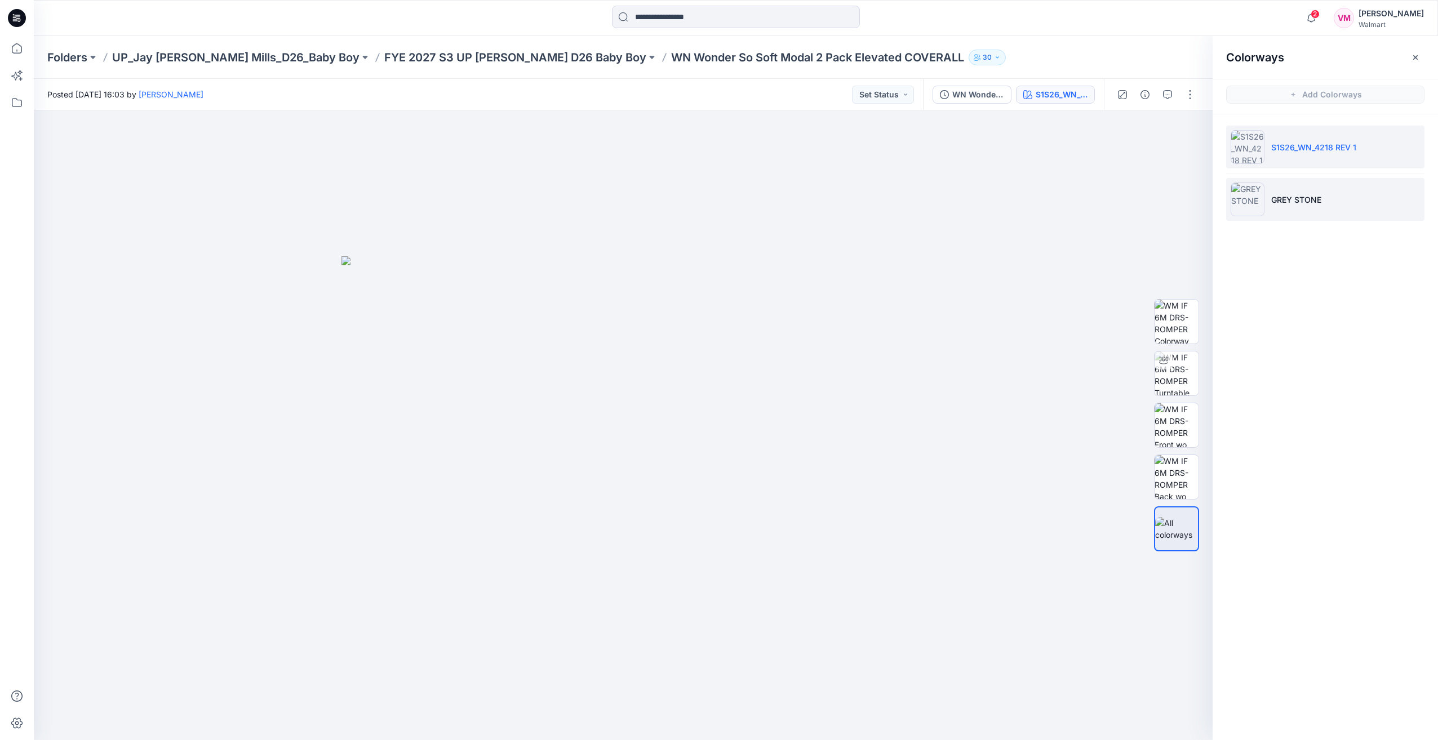
click at [1310, 199] on p "GREY STONE" at bounding box center [1296, 200] width 50 height 12
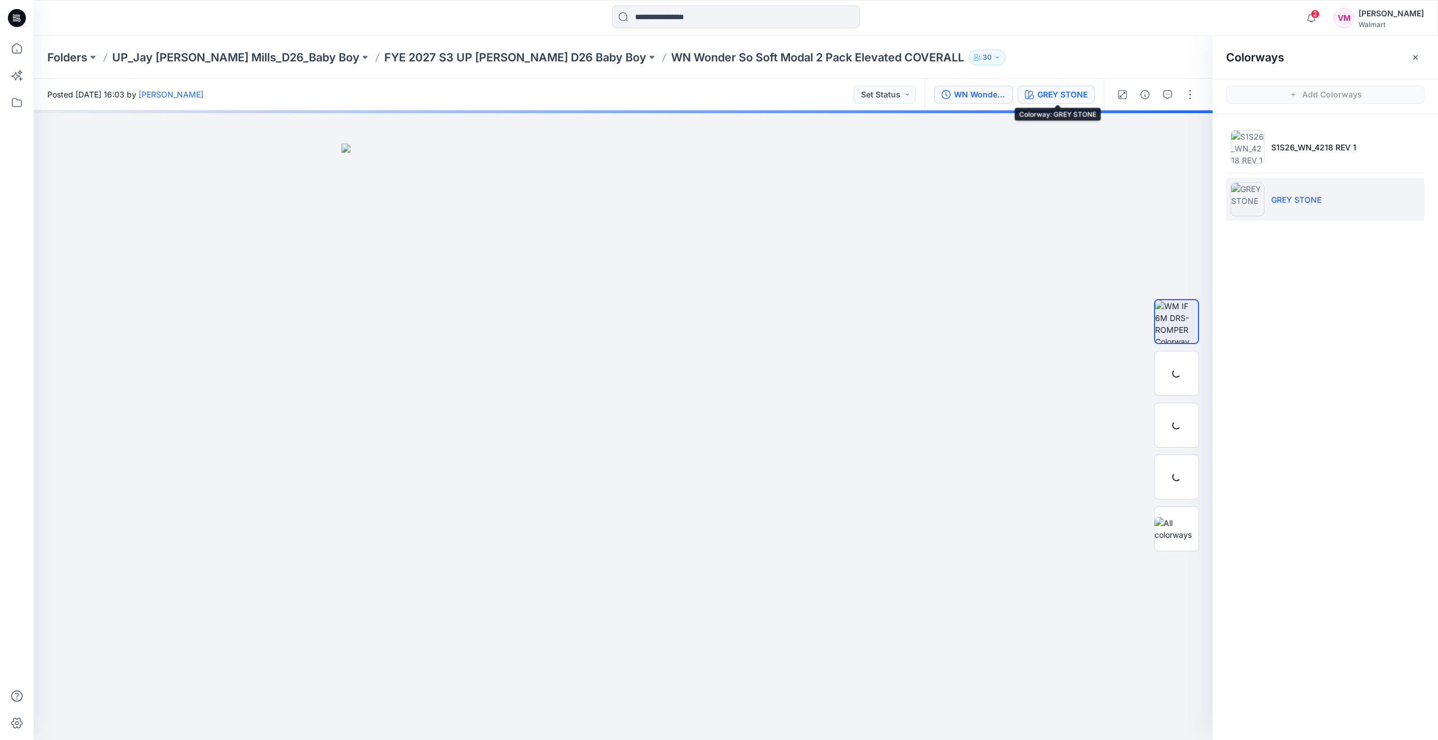
click at [1010, 93] on button "WN Wonder So Soft Modal 2 Pack Elevated COVERALL" at bounding box center [973, 95] width 79 height 18
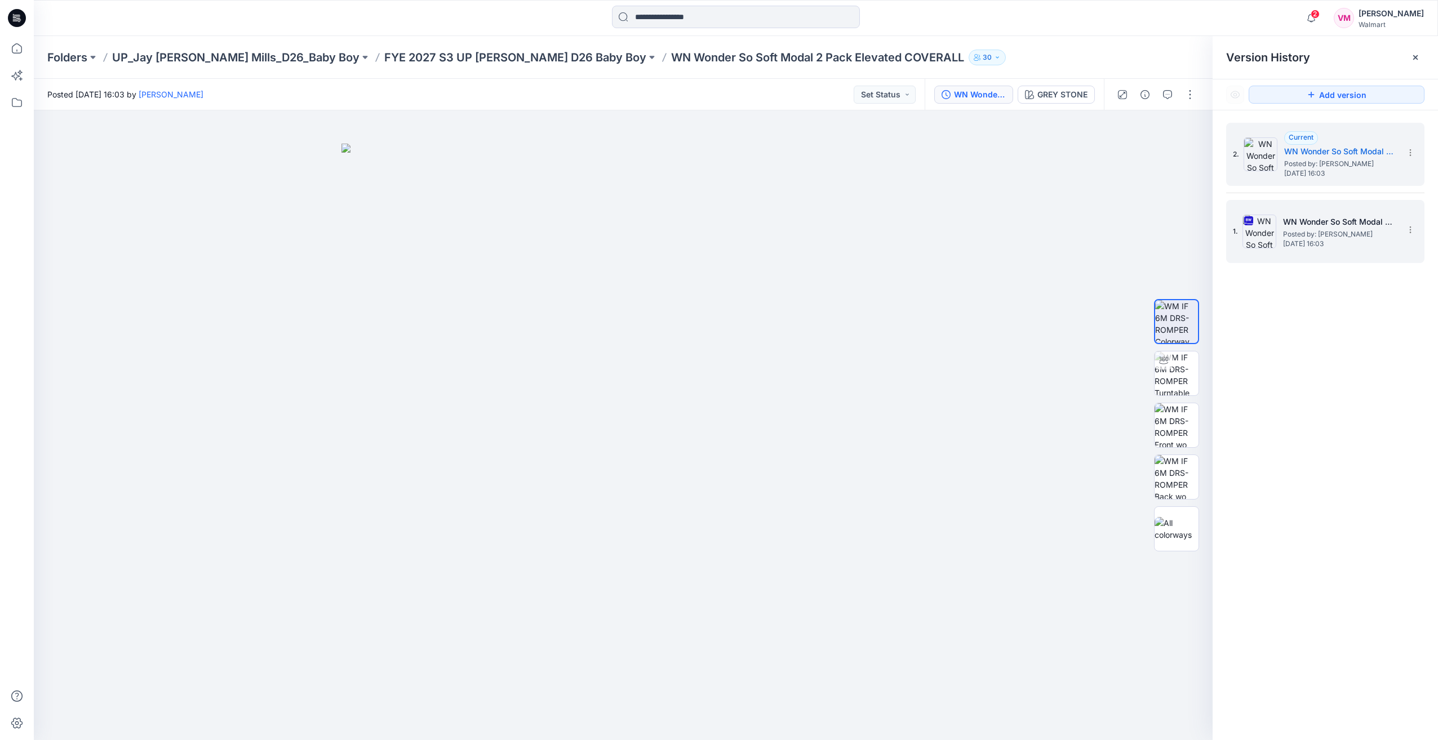
click at [1326, 206] on div "1. WN Wonder So Soft Modal 2 Pack Elevated COVERALL Posted by: Vasanthakumar Ma…" at bounding box center [1316, 231] width 169 height 54
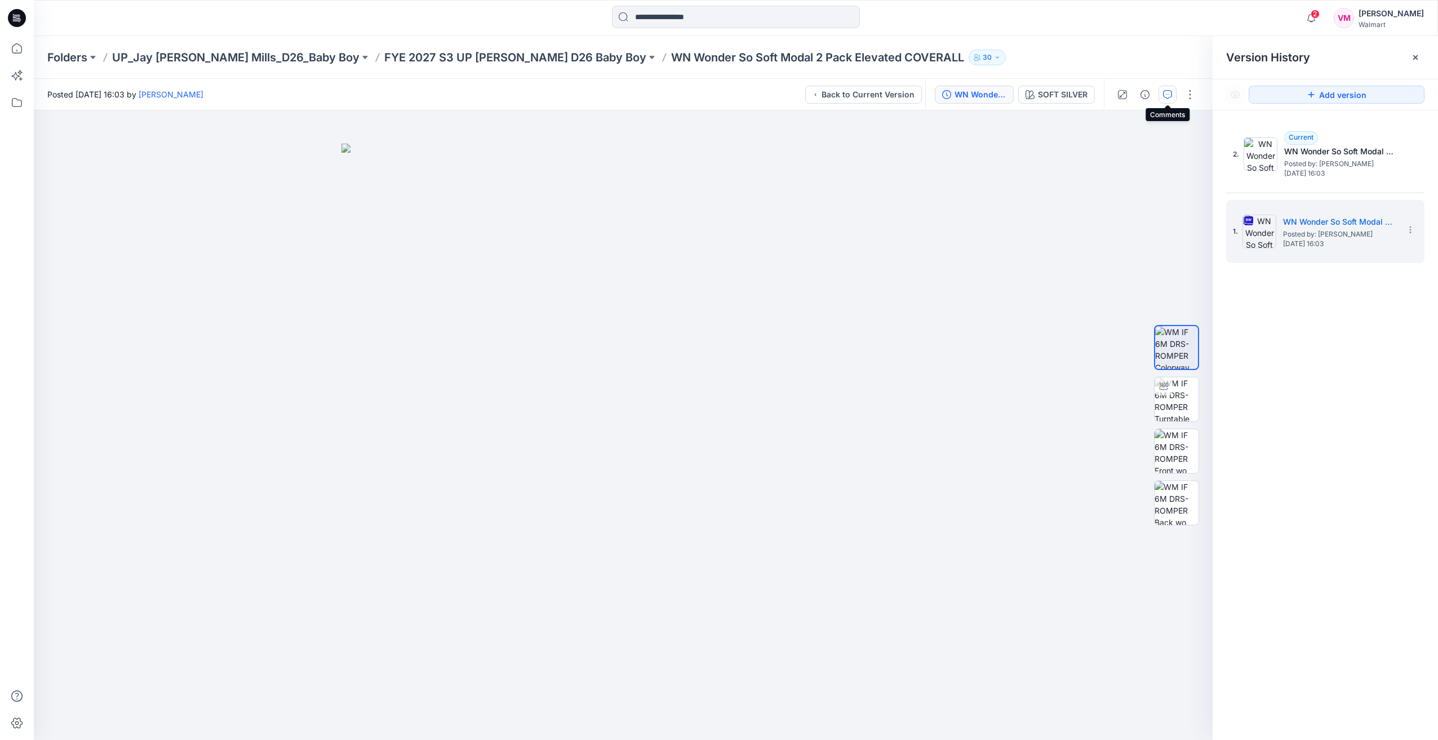
click at [1164, 96] on icon "button" at bounding box center [1167, 94] width 9 height 9
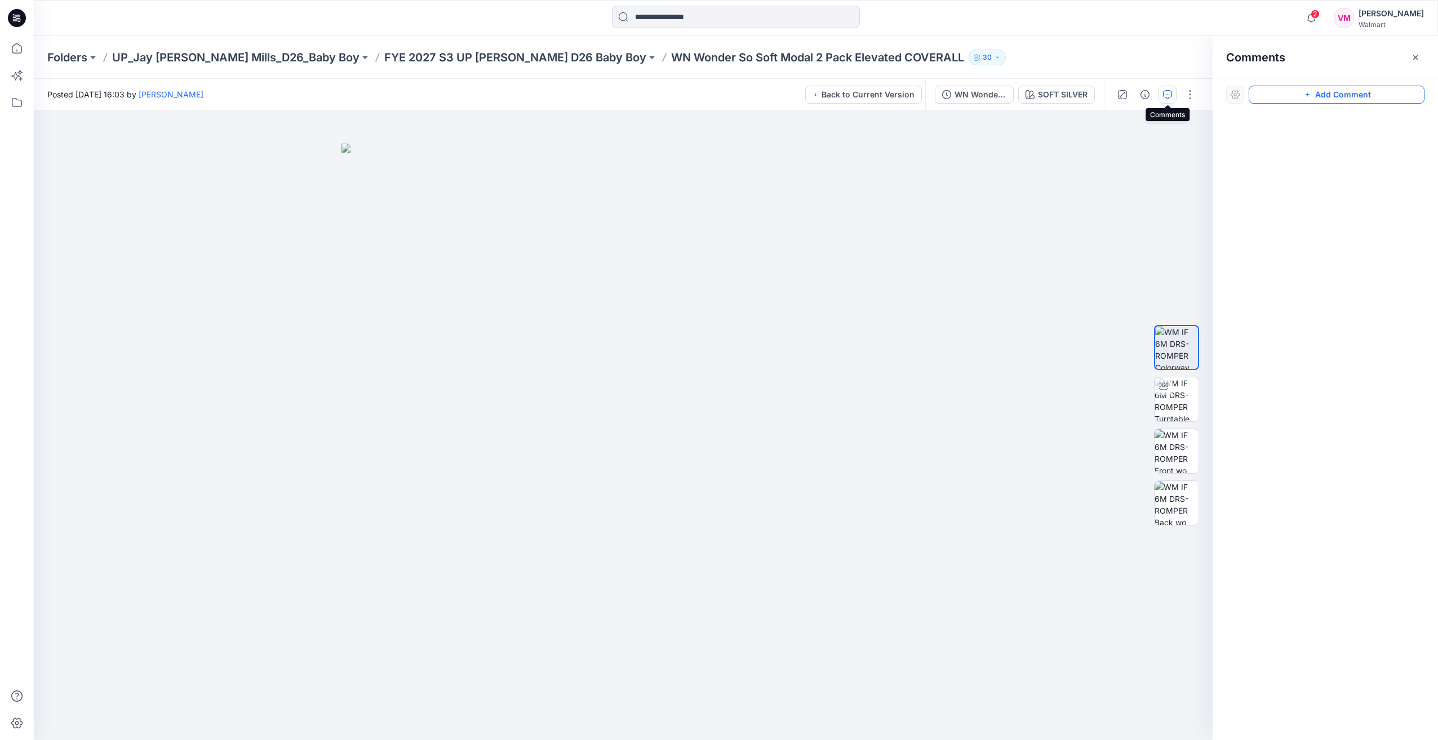
click at [1291, 96] on button "Add Comment" at bounding box center [1336, 95] width 176 height 18
click at [1049, 94] on div "SOFT SILVER" at bounding box center [1063, 94] width 50 height 12
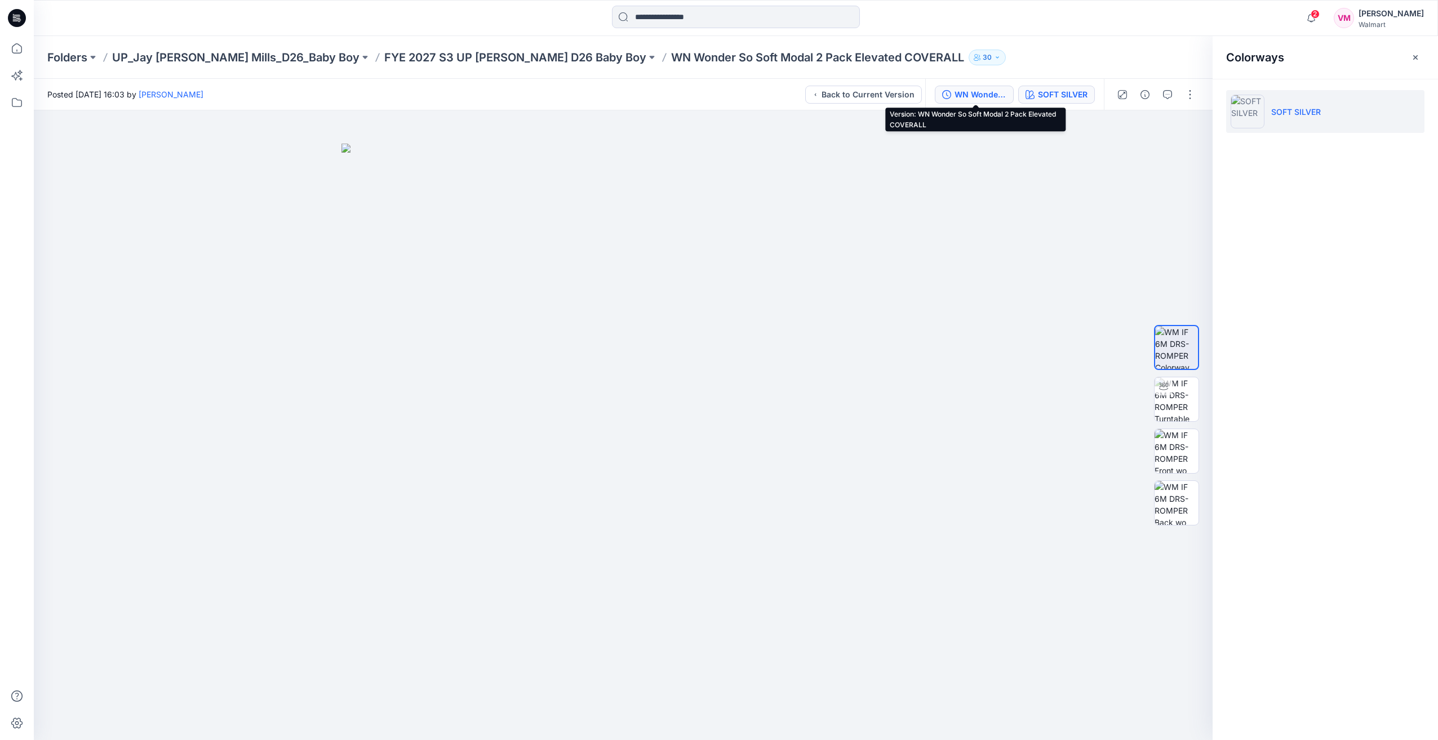
click at [969, 92] on div "WN Wonder So Soft Modal 2 Pack Elevated COVERALL" at bounding box center [980, 94] width 52 height 12
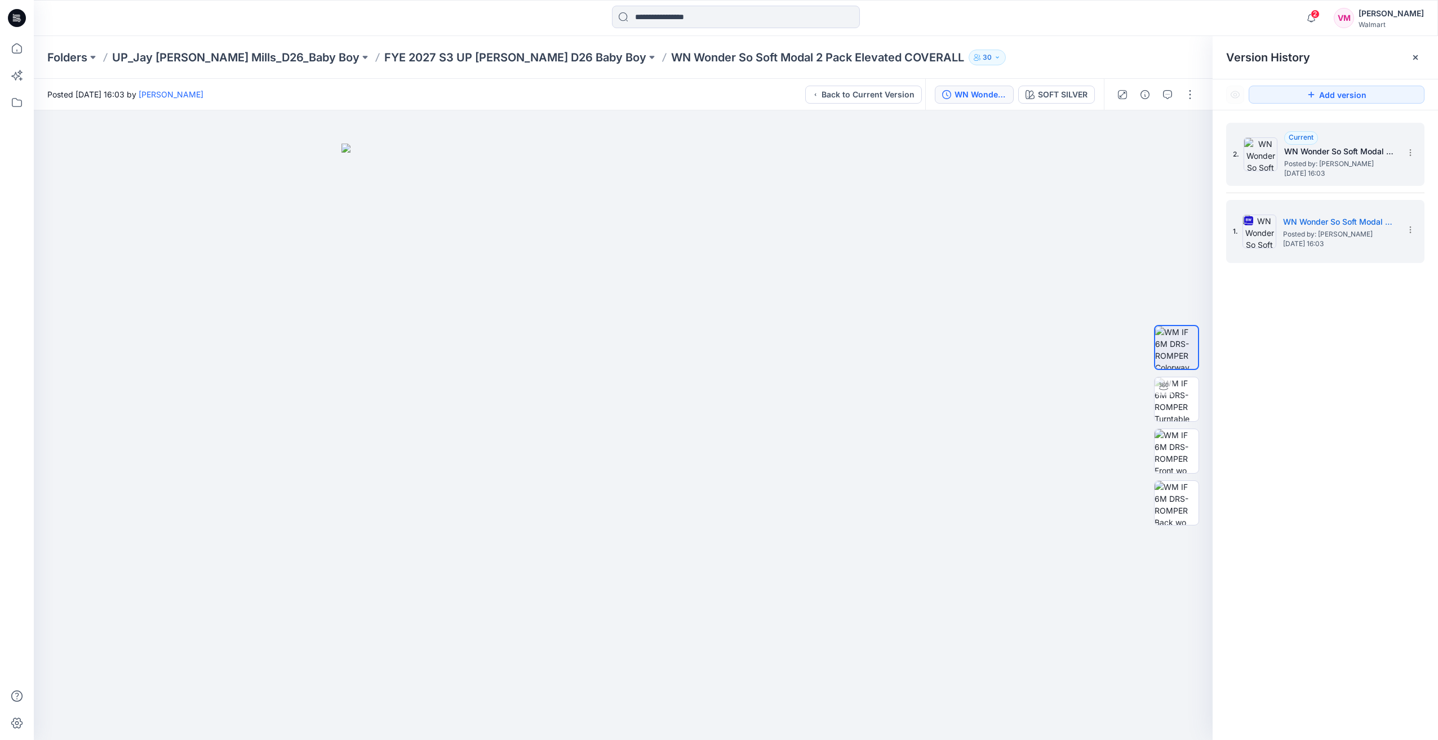
click at [1302, 168] on span "Posted by: [PERSON_NAME]" at bounding box center [1340, 163] width 113 height 11
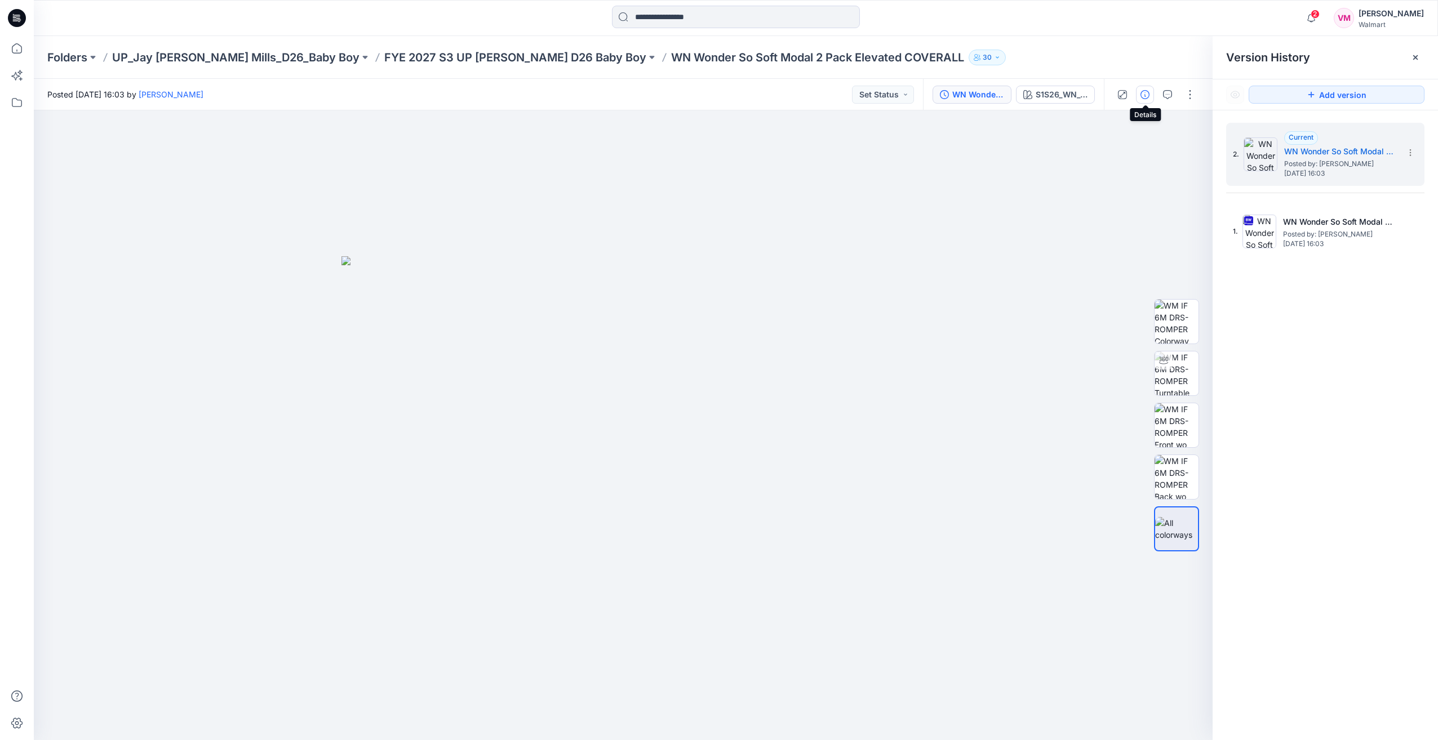
click at [1150, 92] on button "button" at bounding box center [1145, 95] width 18 height 18
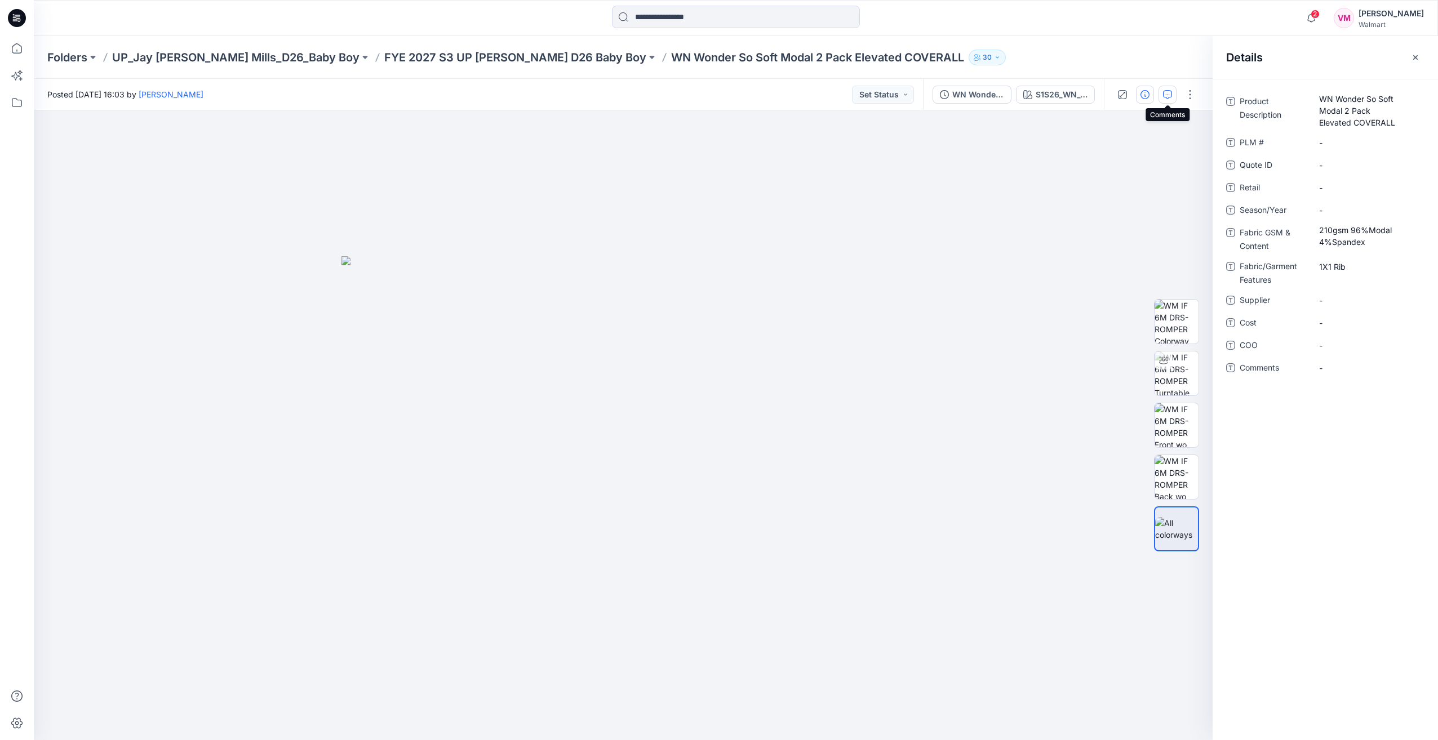
click at [1166, 92] on icon "button" at bounding box center [1167, 94] width 9 height 9
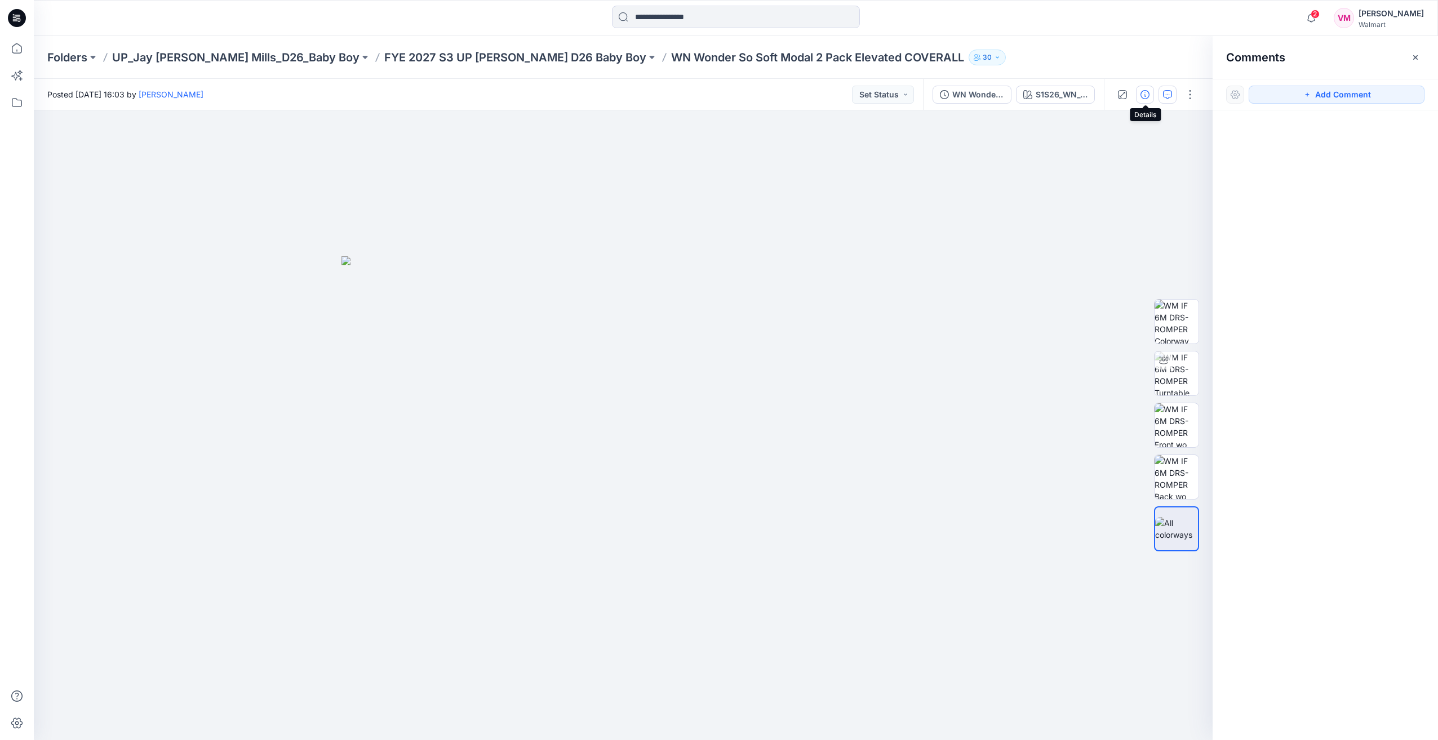
click at [1141, 91] on icon "button" at bounding box center [1144, 94] width 9 height 9
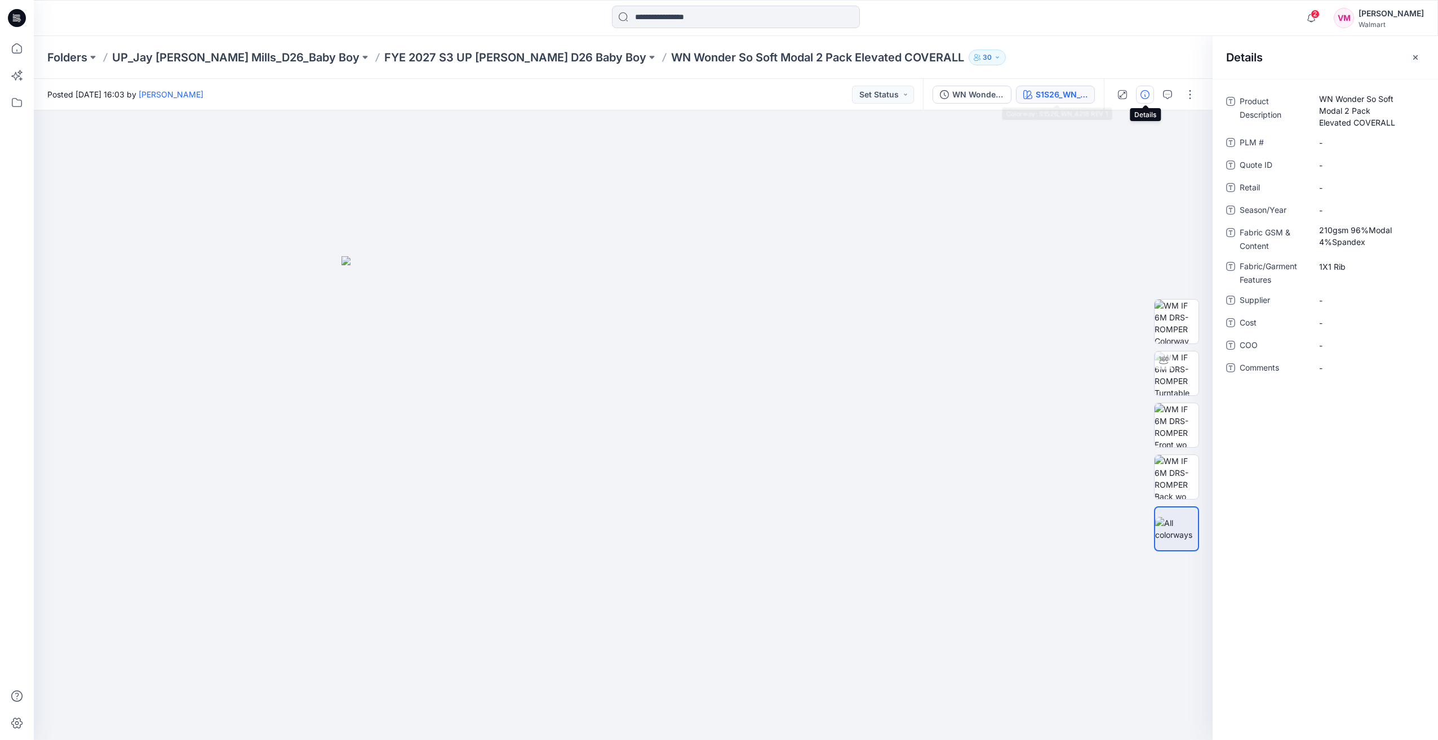
click at [1051, 96] on div "S1S26_WN_4218 REV 1" at bounding box center [1061, 94] width 52 height 12
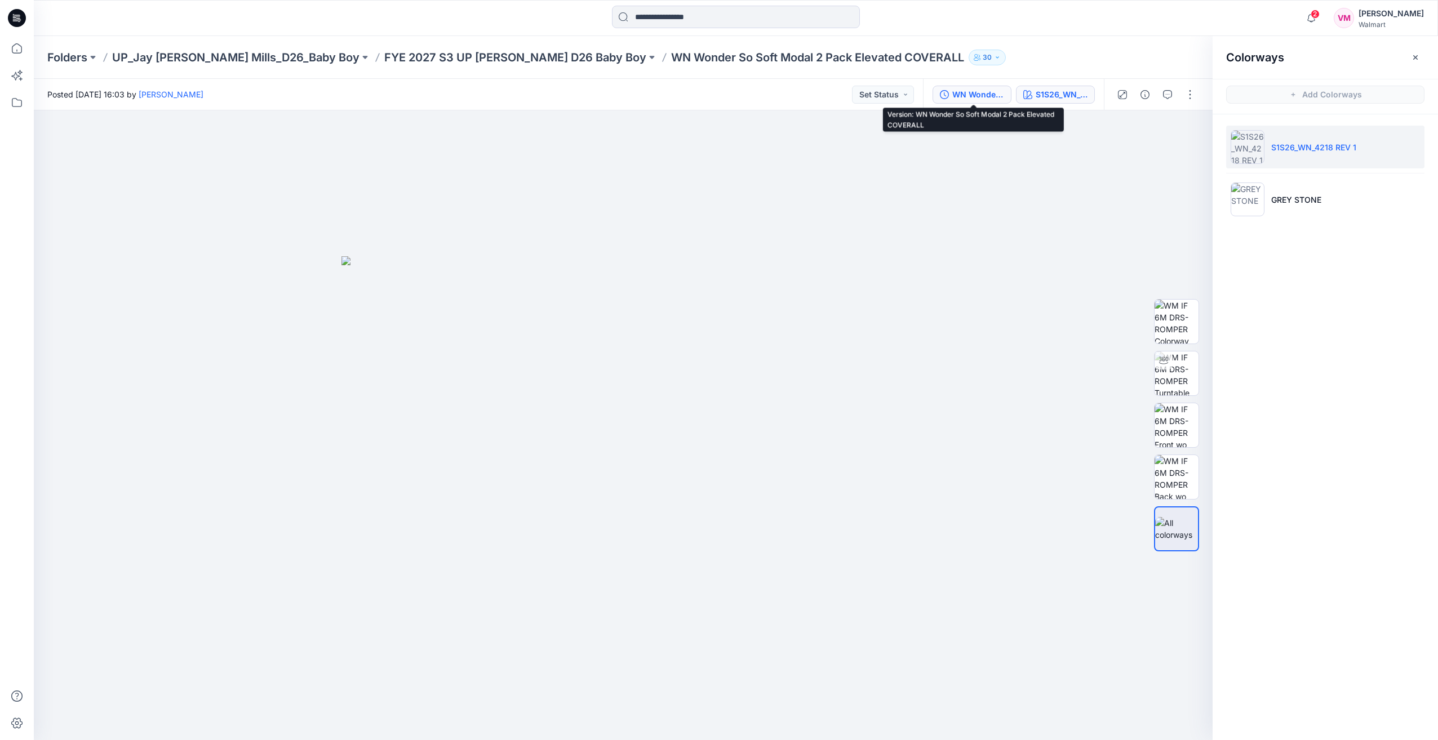
click at [971, 97] on div "WN Wonder So Soft Modal 2 Pack Elevated COVERALL" at bounding box center [978, 94] width 52 height 12
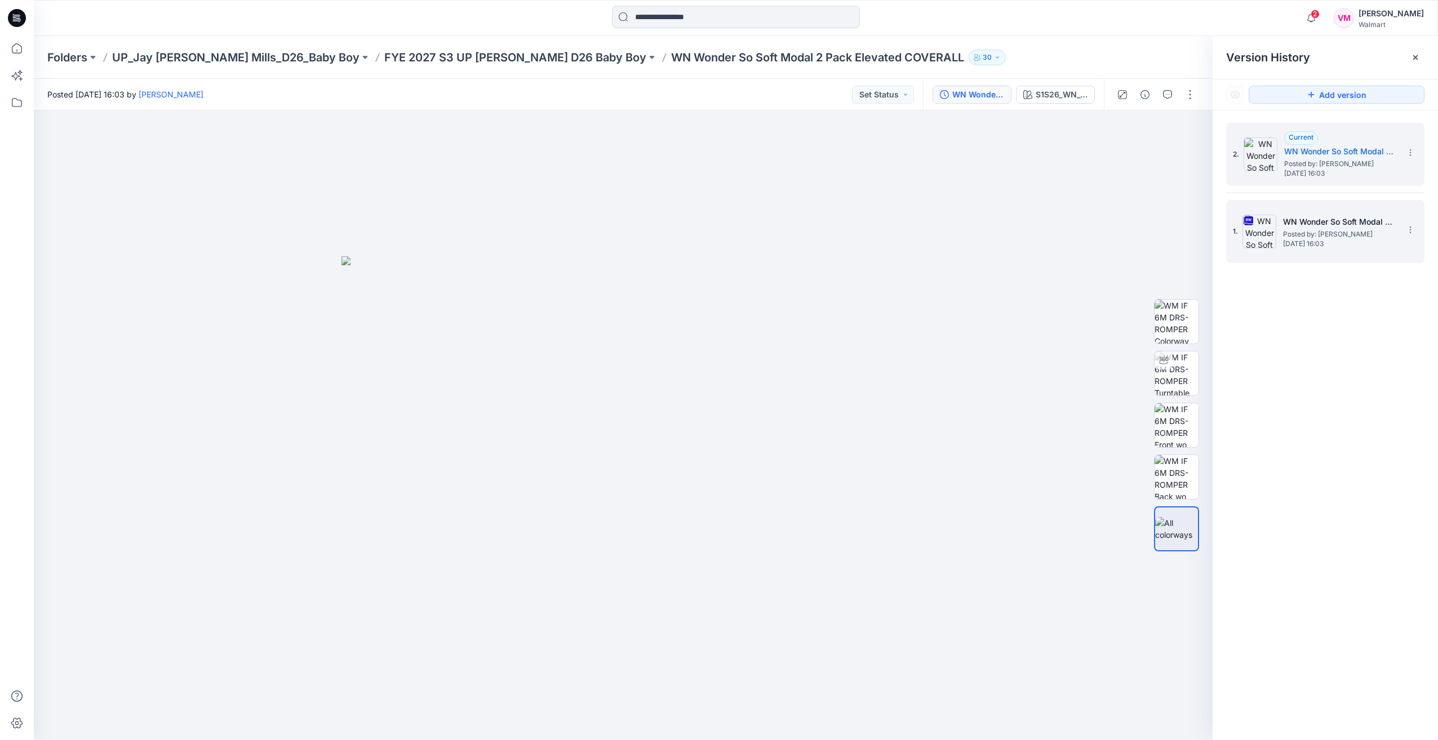
click at [1285, 232] on span "Posted by: [PERSON_NAME]" at bounding box center [1339, 234] width 113 height 11
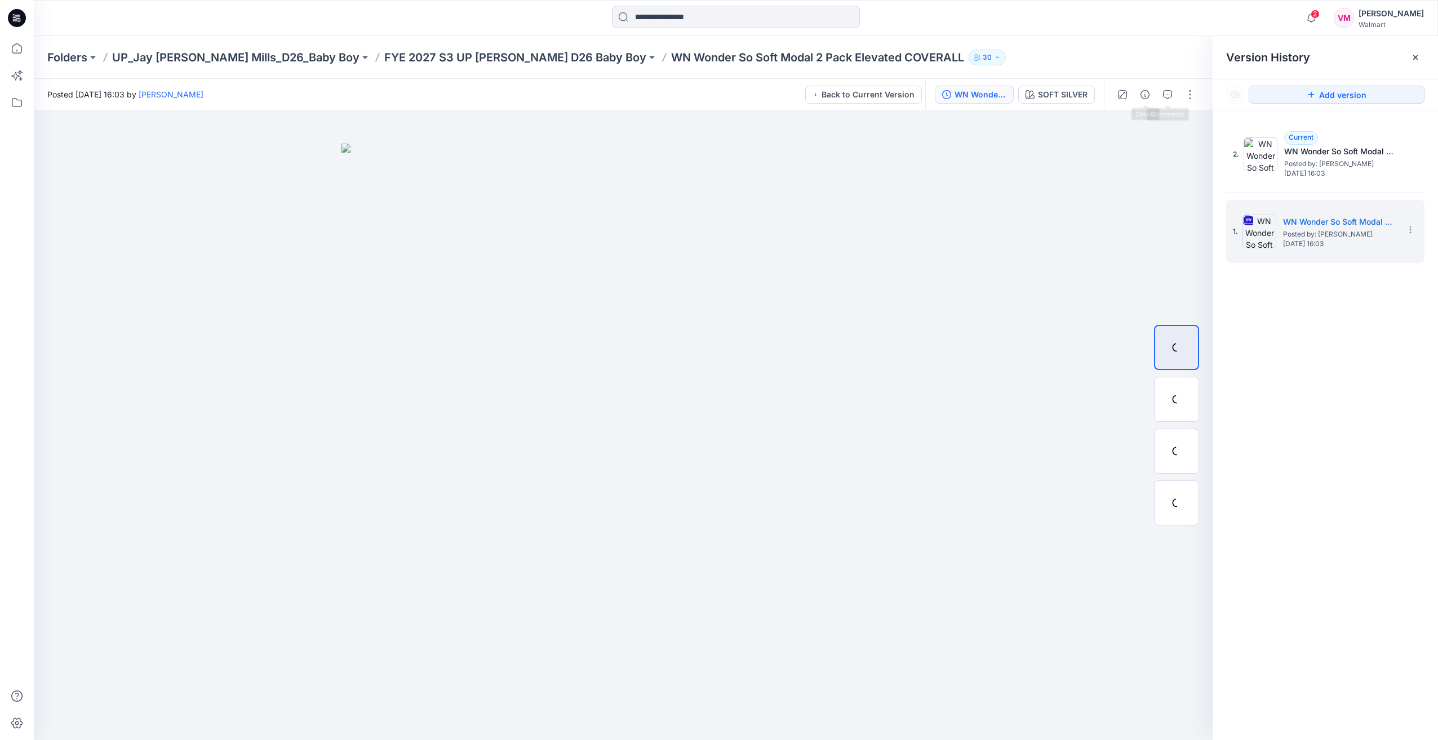
click at [1176, 92] on div at bounding box center [1155, 95] width 104 height 32
click at [1171, 94] on icon "button" at bounding box center [1167, 94] width 9 height 9
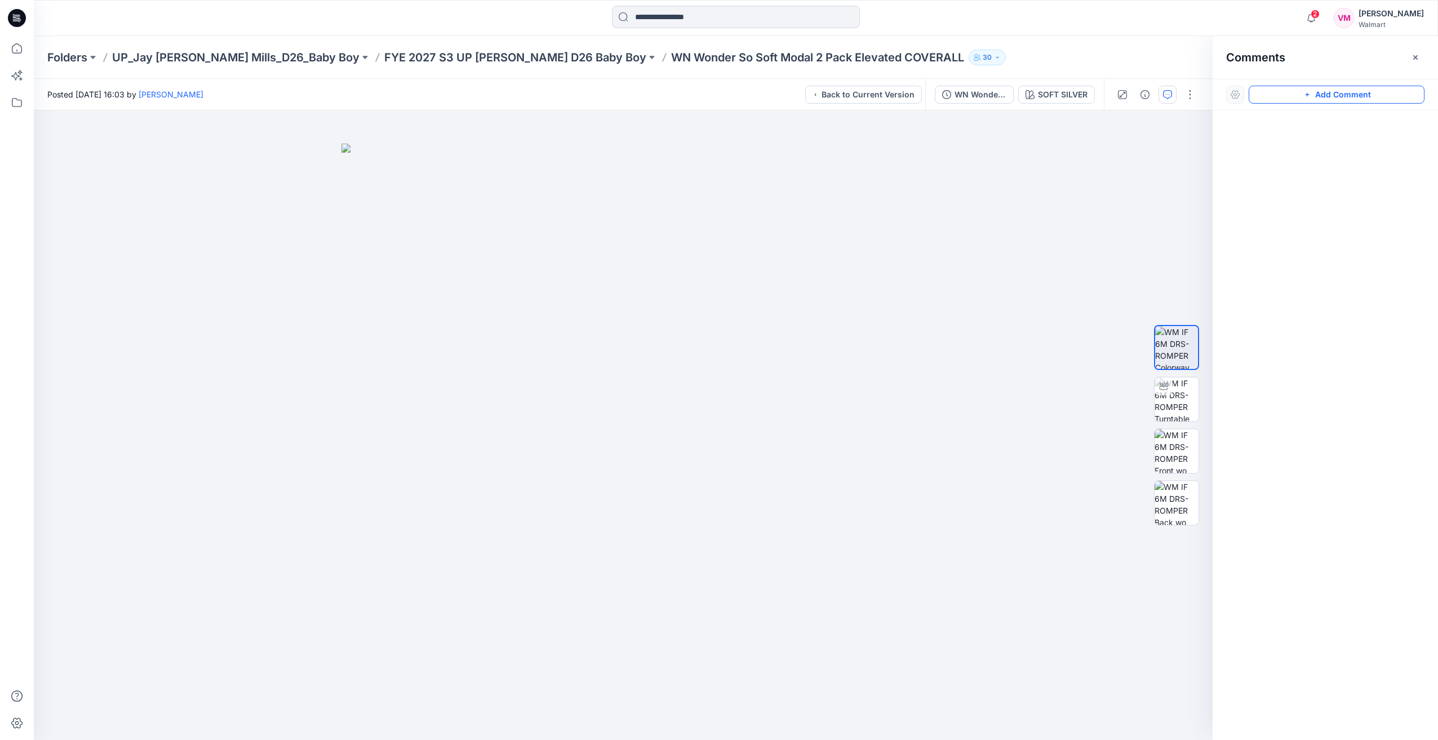
click at [1324, 94] on button "Add Comment" at bounding box center [1336, 95] width 176 height 18
click at [773, 252] on div "1" at bounding box center [623, 425] width 1178 height 630
type textarea "**********"
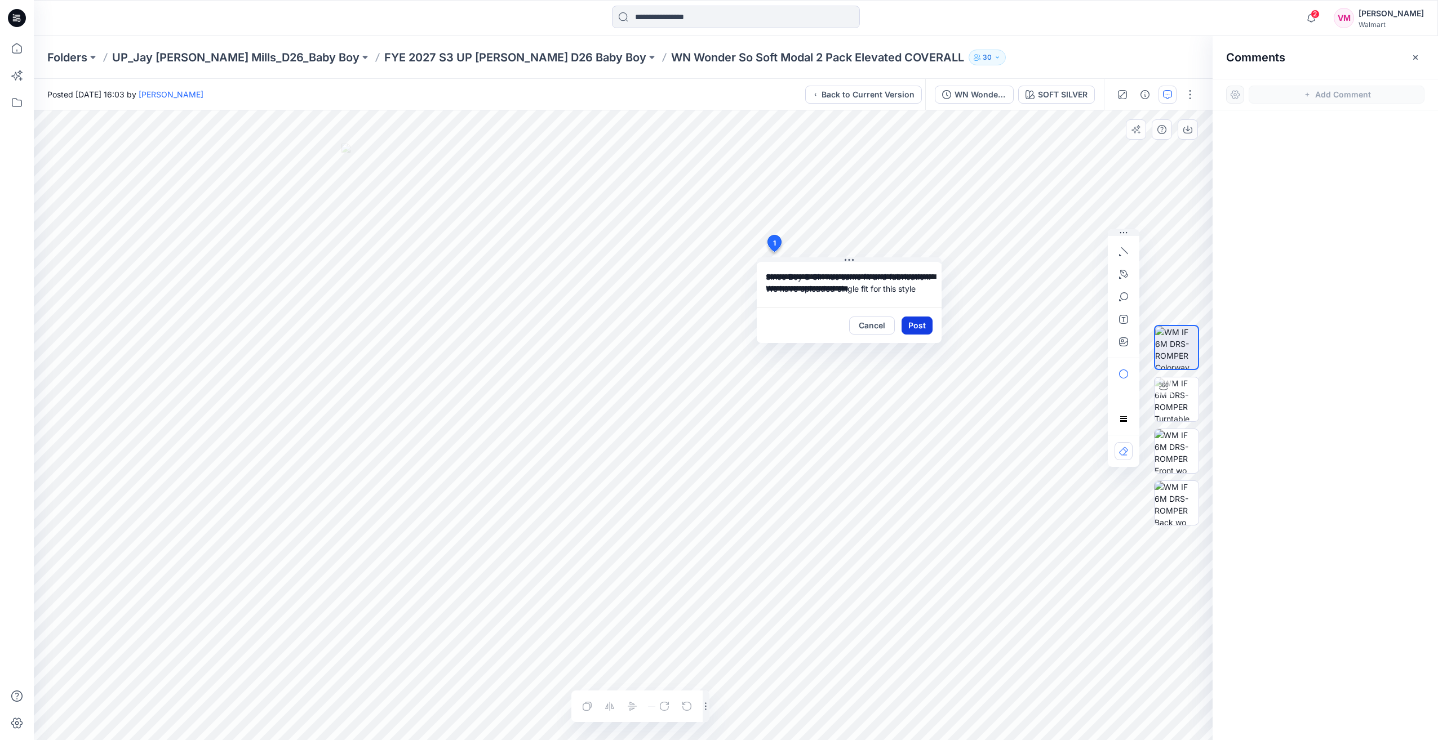
click at [931, 325] on button "Post" at bounding box center [916, 326] width 31 height 18
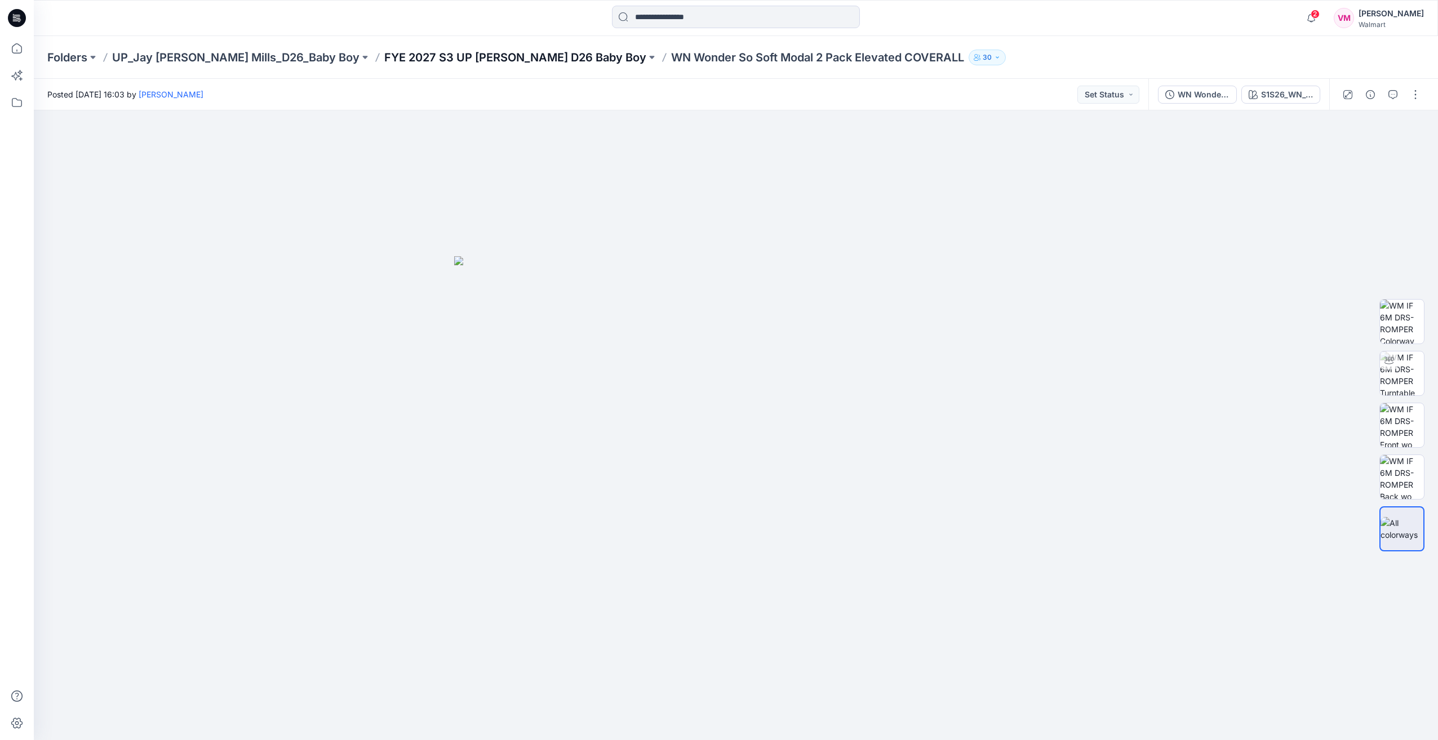
click at [457, 59] on p "FYE 2027 S3 UP [PERSON_NAME] D26 Baby Boy" at bounding box center [515, 58] width 262 height 16
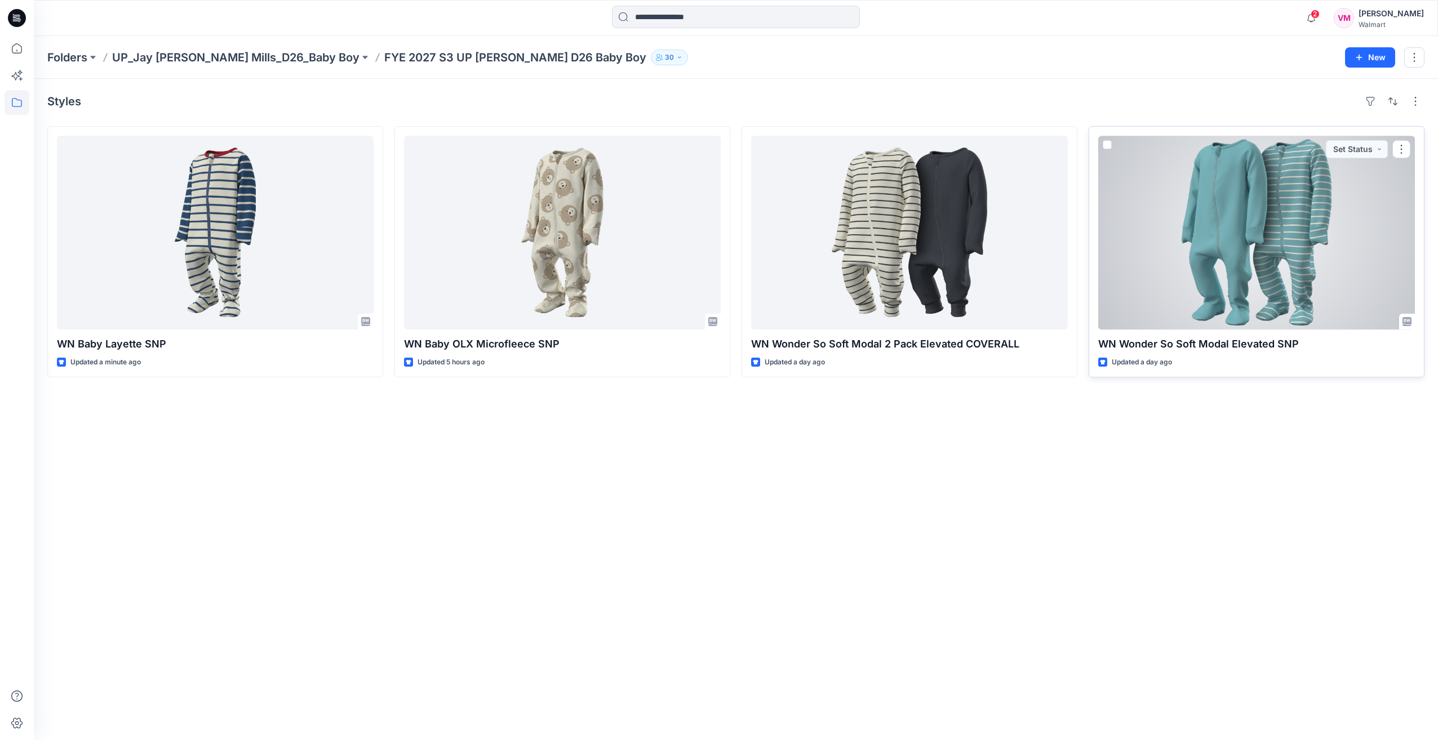
click at [1321, 287] on div at bounding box center [1256, 233] width 317 height 194
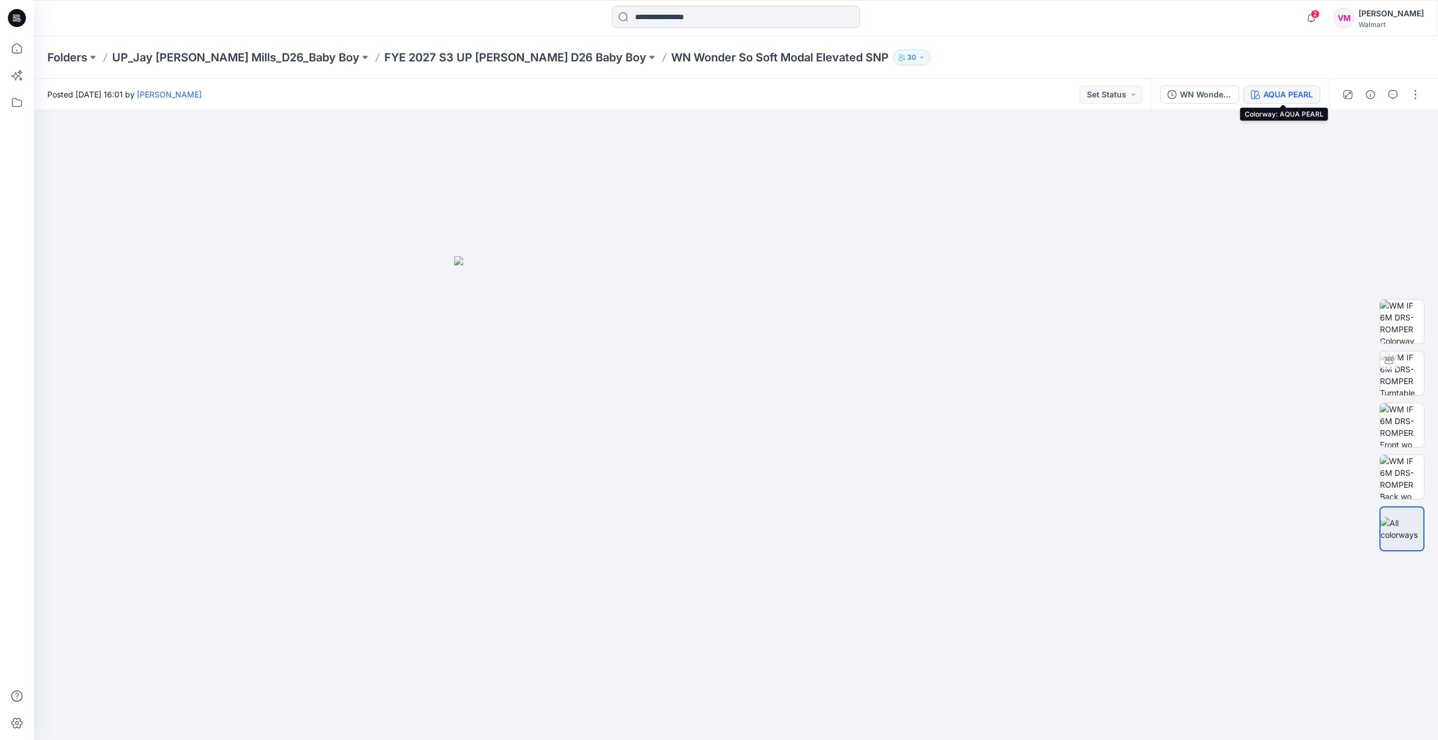
click at [1280, 100] on div "AQUA PEARL" at bounding box center [1288, 94] width 50 height 12
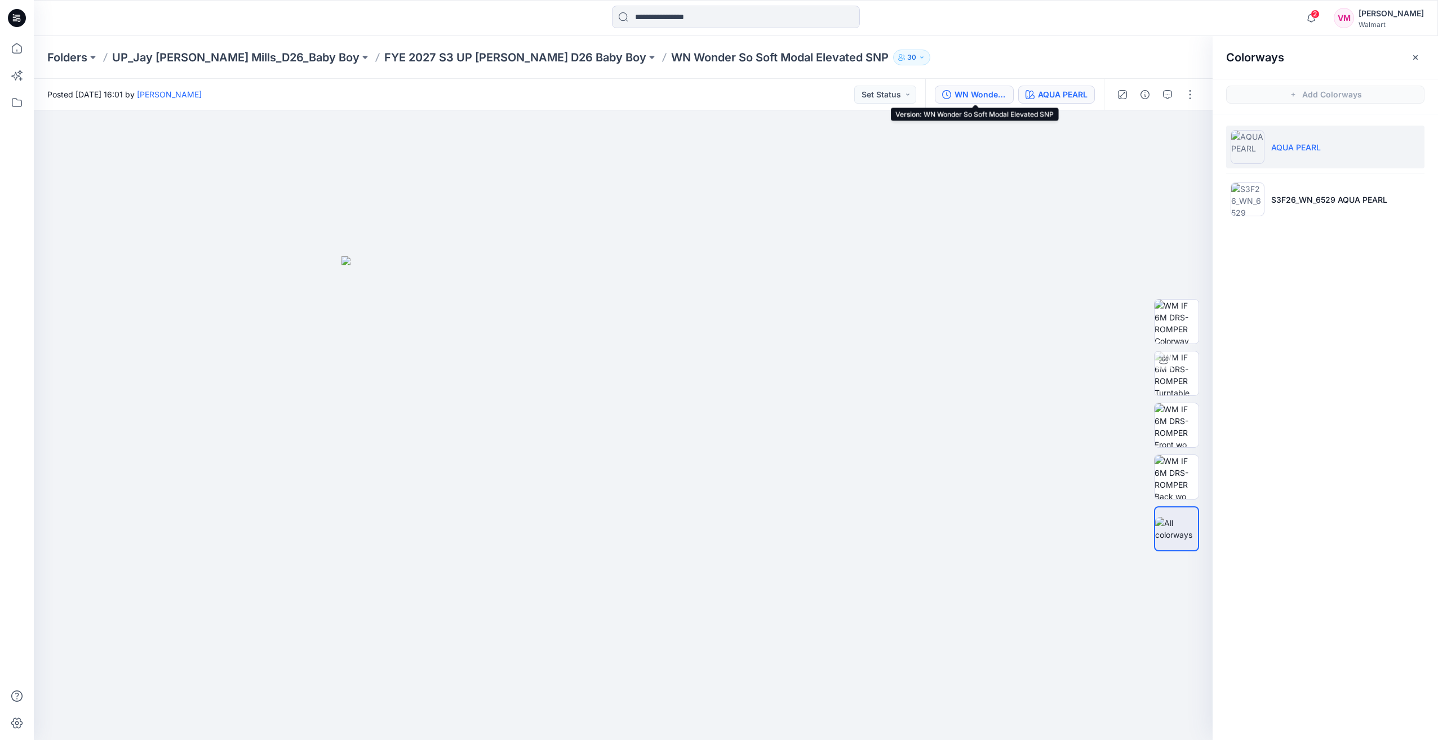
click at [998, 99] on div "WN Wonder So Soft Modal Elevated SNP" at bounding box center [980, 94] width 52 height 12
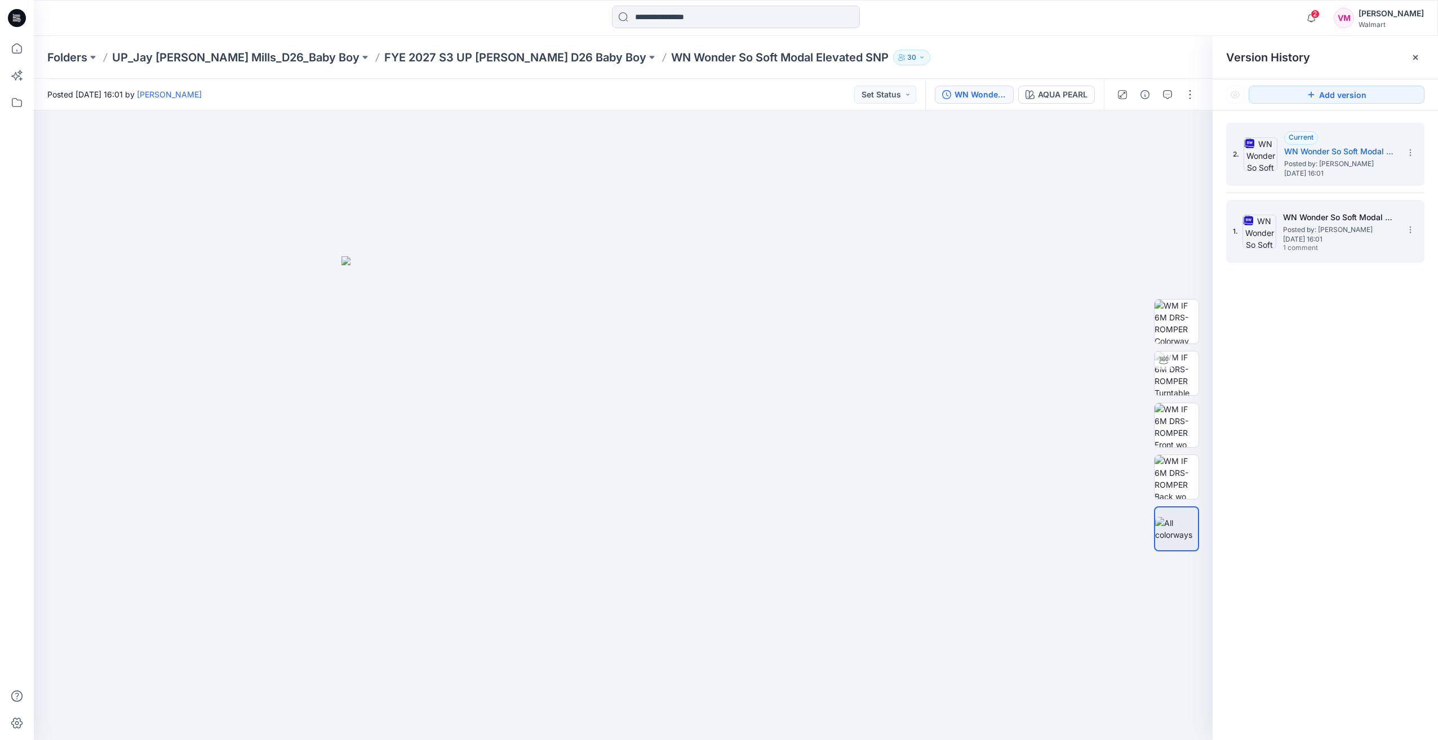
click at [1395, 233] on div "WN Wonder So Soft Modal Elevated SNP Posted by: [PERSON_NAME] [DATE] 16:01 1 co…" at bounding box center [1339, 232] width 113 height 42
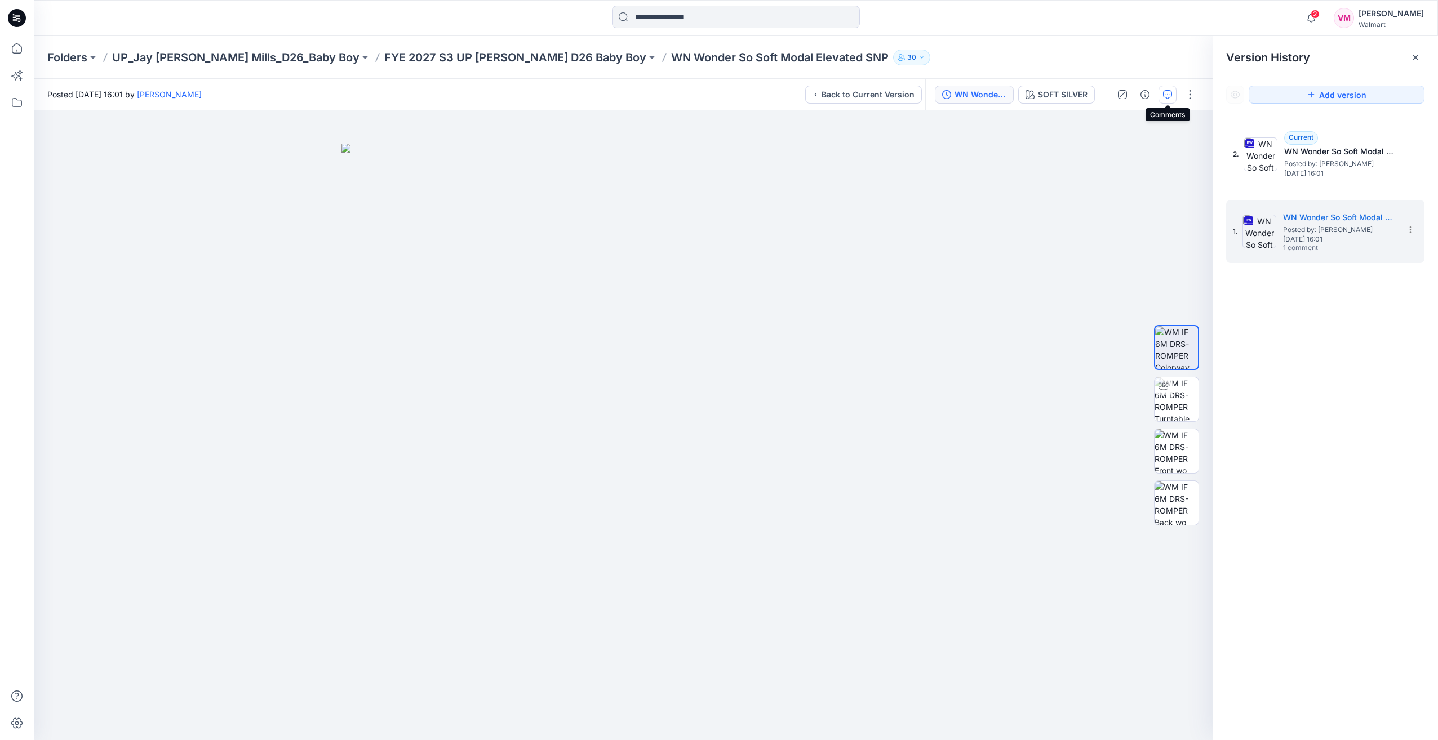
click at [1171, 96] on icon "button" at bounding box center [1167, 94] width 9 height 9
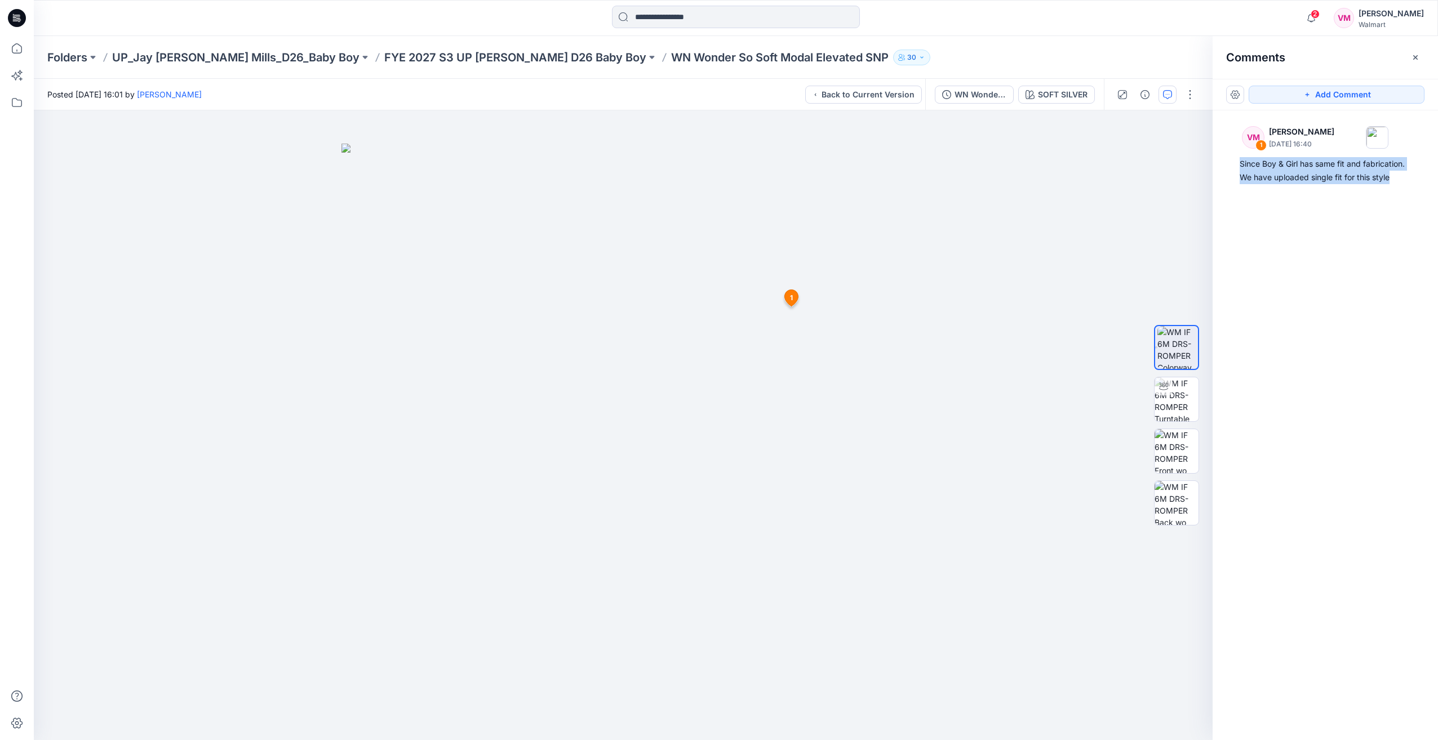
drag, startPoint x: 1239, startPoint y: 162, endPoint x: 1392, endPoint y: 190, distance: 155.1
click at [1392, 190] on div "VM 1 Vasanthakumar Mani September 20, 2025 16:40 Since Boy & Girl has same fit …" at bounding box center [1324, 404] width 225 height 588
copy div "Since Boy & Girl has same fit and fabrication. We have uploaded single fit for …"
click at [790, 296] on span "1" at bounding box center [791, 298] width 3 height 10
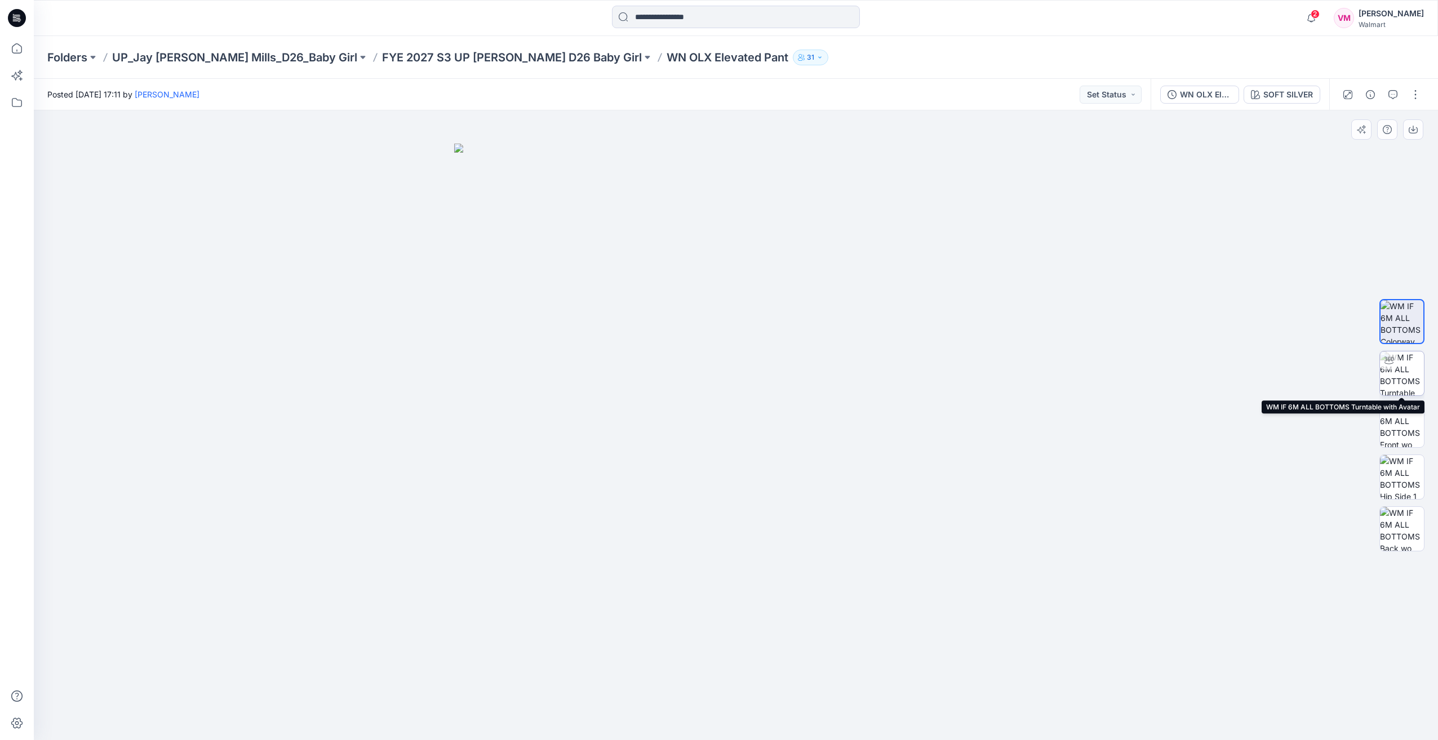
click at [1401, 376] on img at bounding box center [1402, 373] width 44 height 44
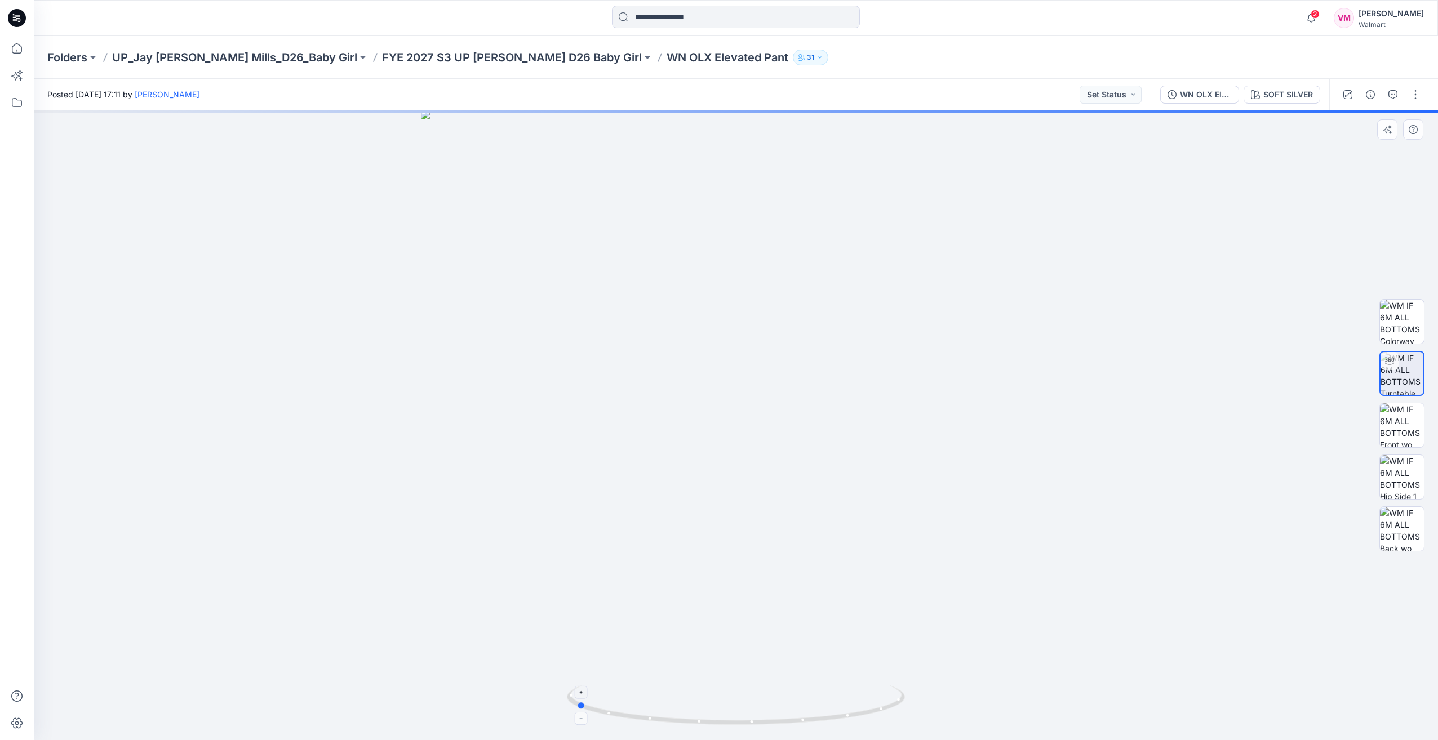
drag, startPoint x: 859, startPoint y: 713, endPoint x: 699, endPoint y: 720, distance: 160.2
click at [699, 720] on icon at bounding box center [737, 707] width 341 height 42
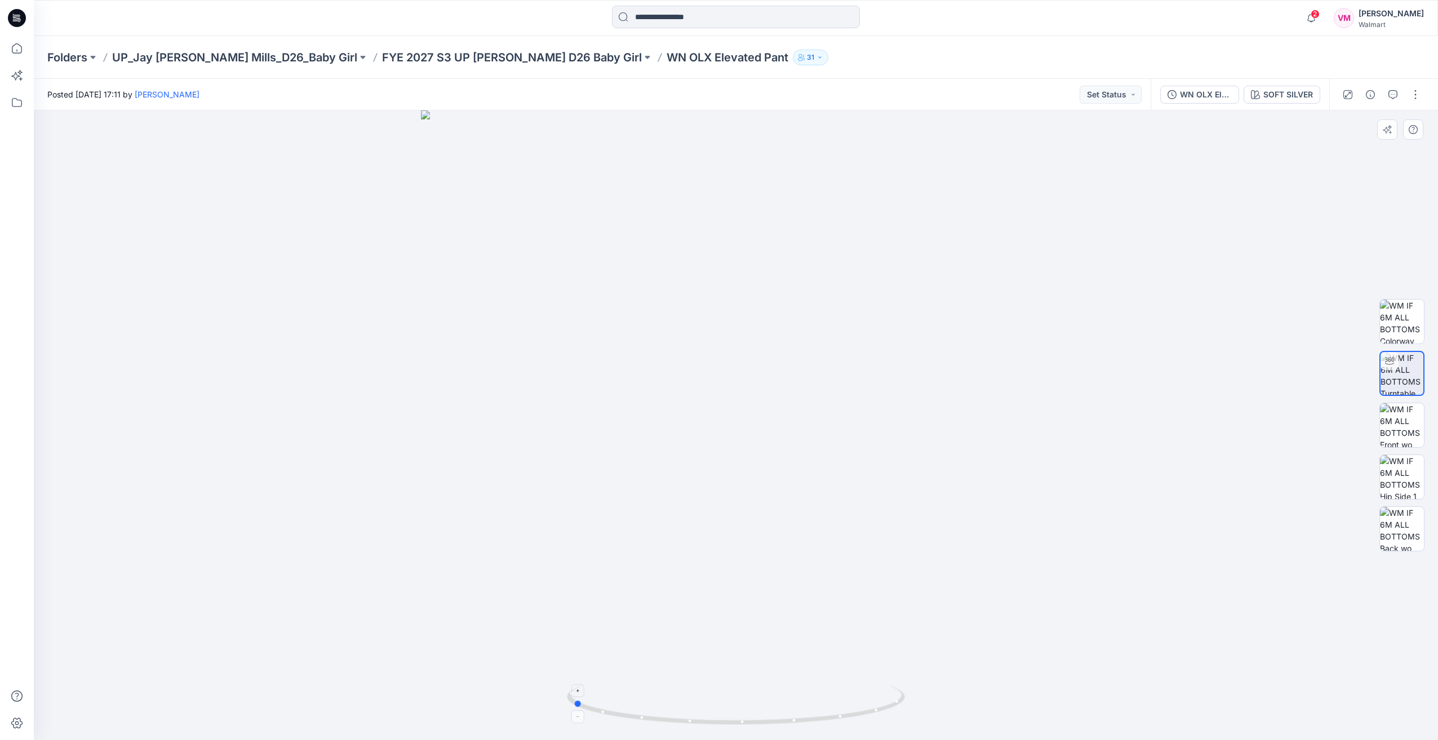
drag, startPoint x: 736, startPoint y: 728, endPoint x: 724, endPoint y: 724, distance: 12.5
click at [724, 724] on icon at bounding box center [737, 707] width 341 height 42
click at [498, 64] on p "FYE 2027 S3 UP [PERSON_NAME] D26 Baby Girl" at bounding box center [512, 58] width 260 height 16
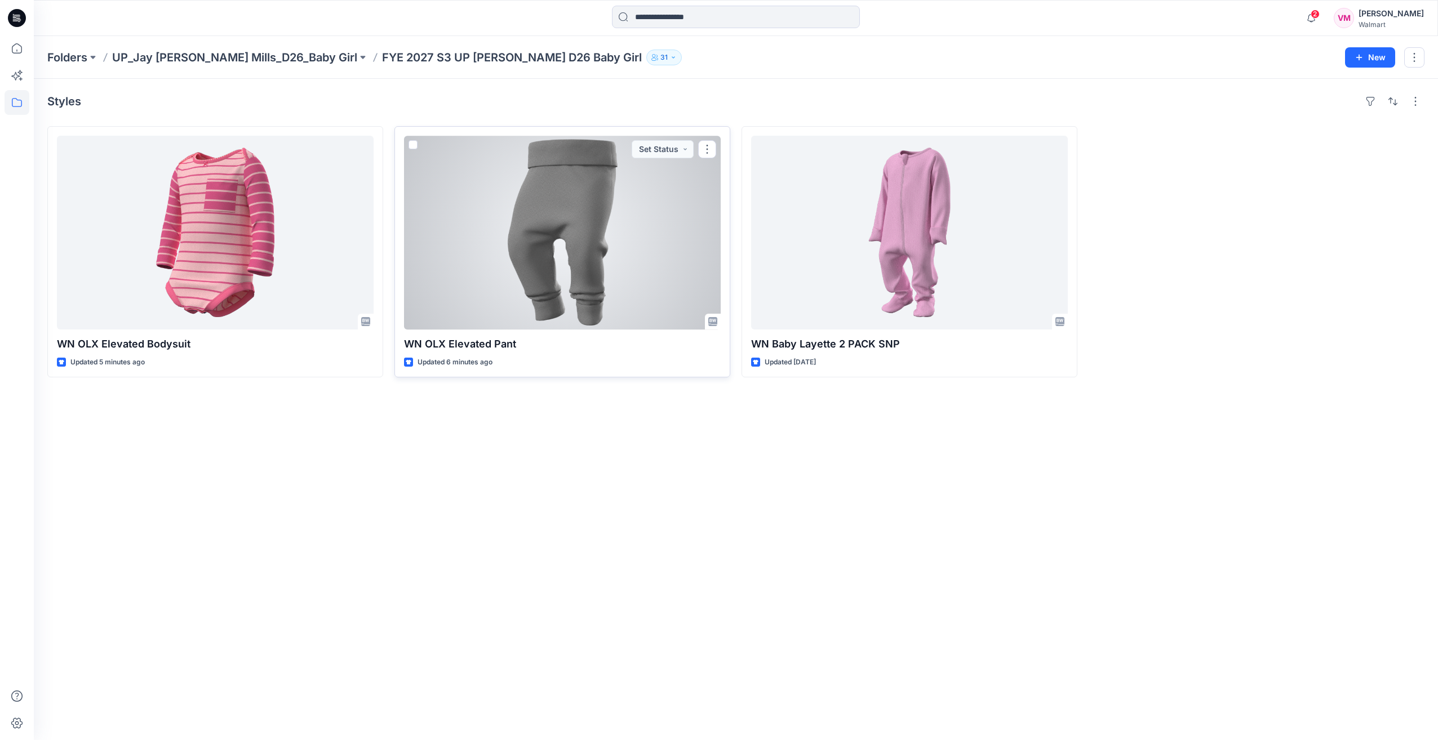
click at [594, 253] on div at bounding box center [562, 233] width 317 height 194
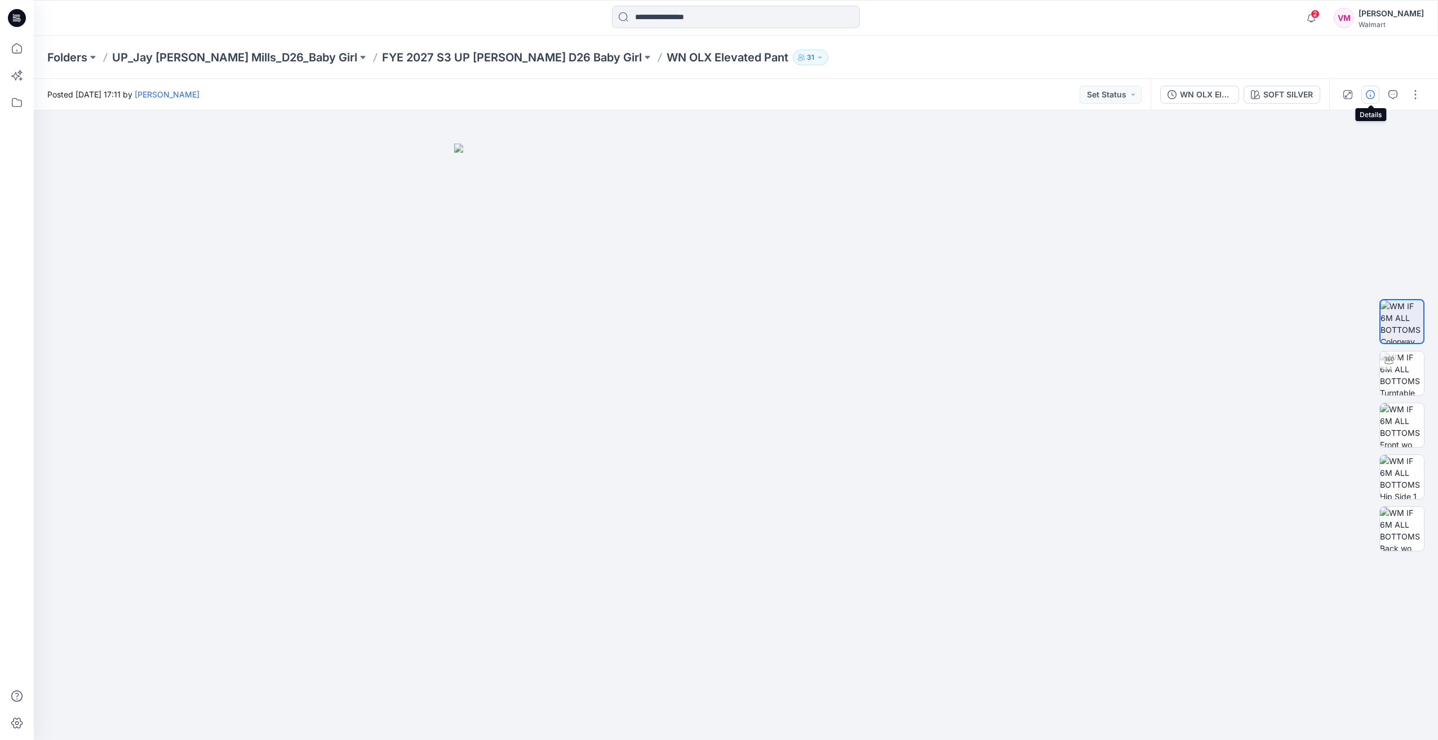
click at [1370, 98] on icon "button" at bounding box center [1369, 94] width 9 height 9
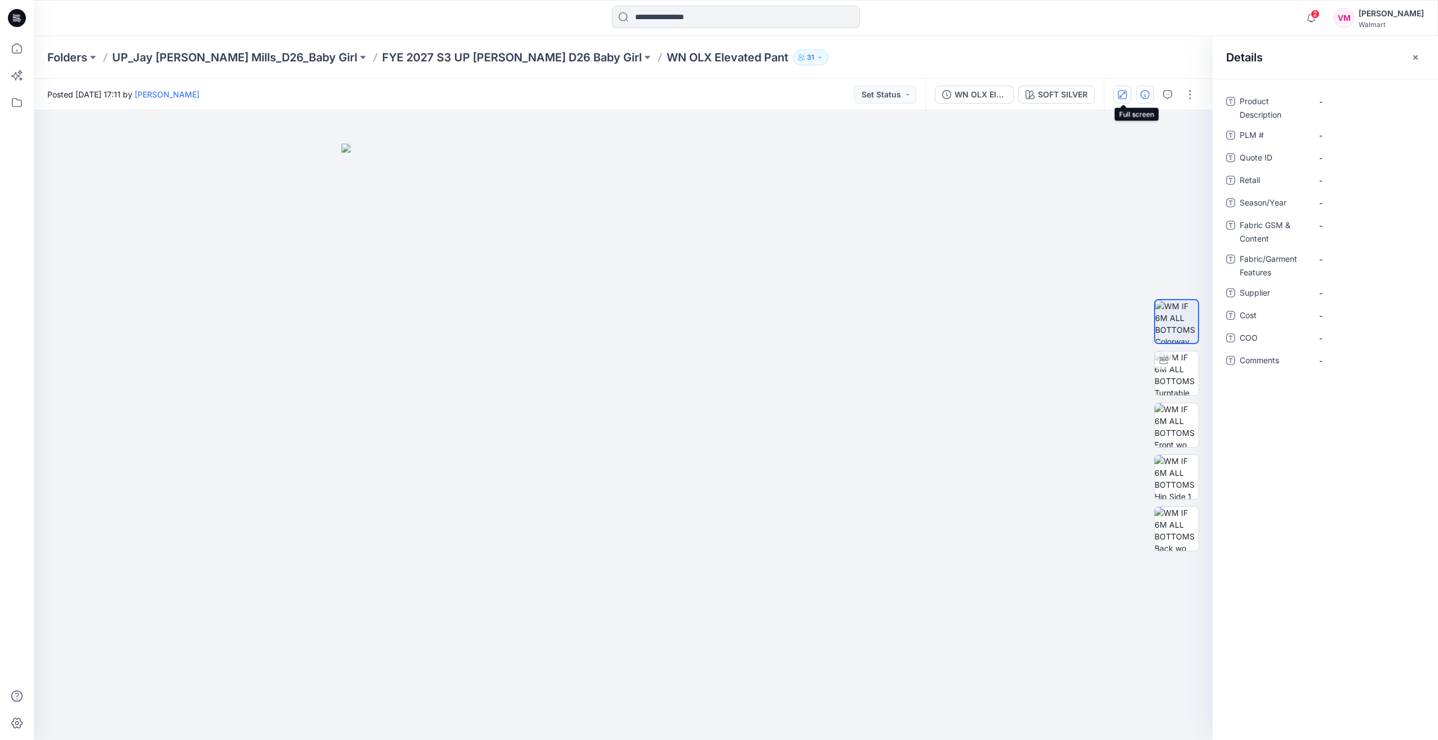
click at [1129, 96] on button "button" at bounding box center [1122, 95] width 18 height 18
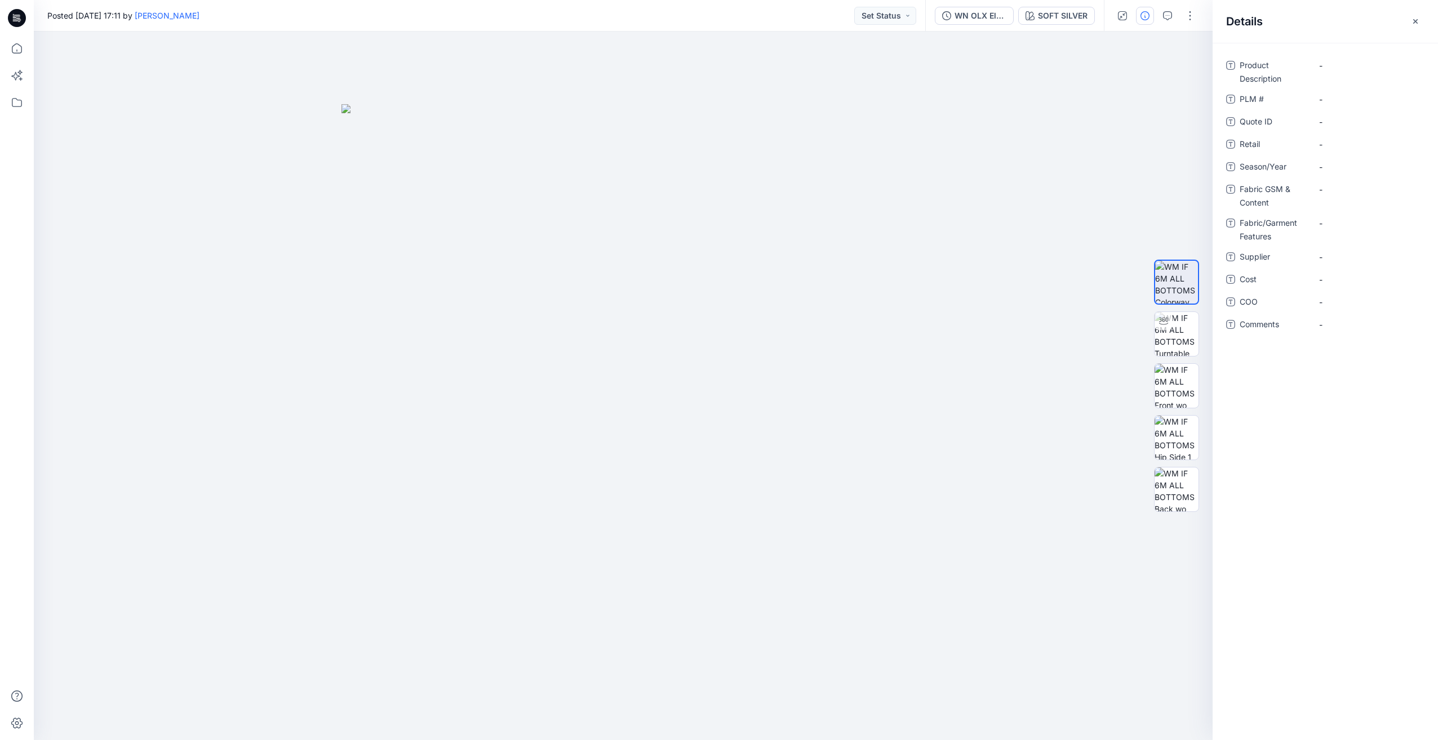
click at [1180, 16] on div at bounding box center [1155, 16] width 104 height 32
click at [1190, 18] on button "button" at bounding box center [1190, 16] width 18 height 18
click at [1136, 86] on span "Add Colorways" at bounding box center [1132, 94] width 88 height 21
click at [1141, 75] on button "Edit" at bounding box center [1143, 73] width 104 height 21
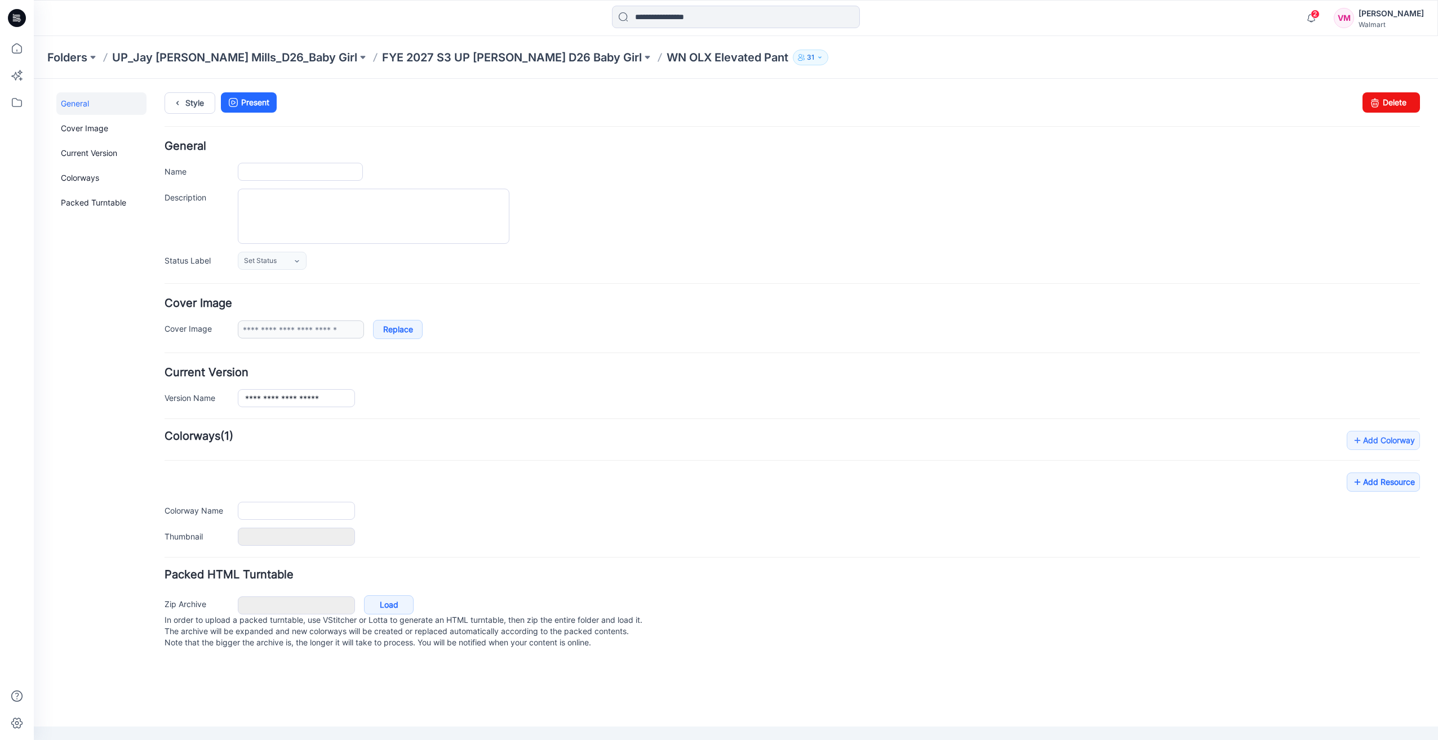
type input "**********"
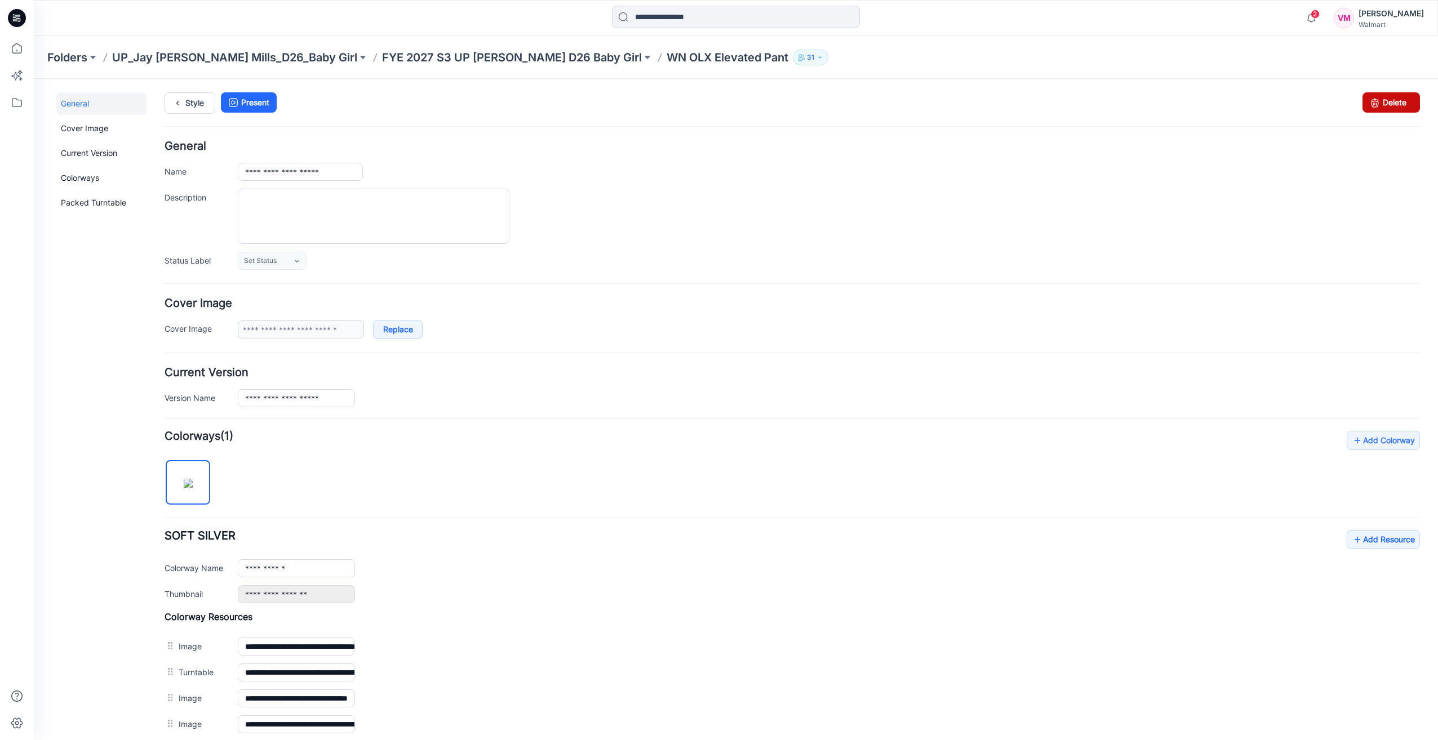
drag, startPoint x: 1381, startPoint y: 98, endPoint x: 804, endPoint y: 133, distance: 577.3
click at [1381, 98] on link "Delete" at bounding box center [1390, 102] width 57 height 20
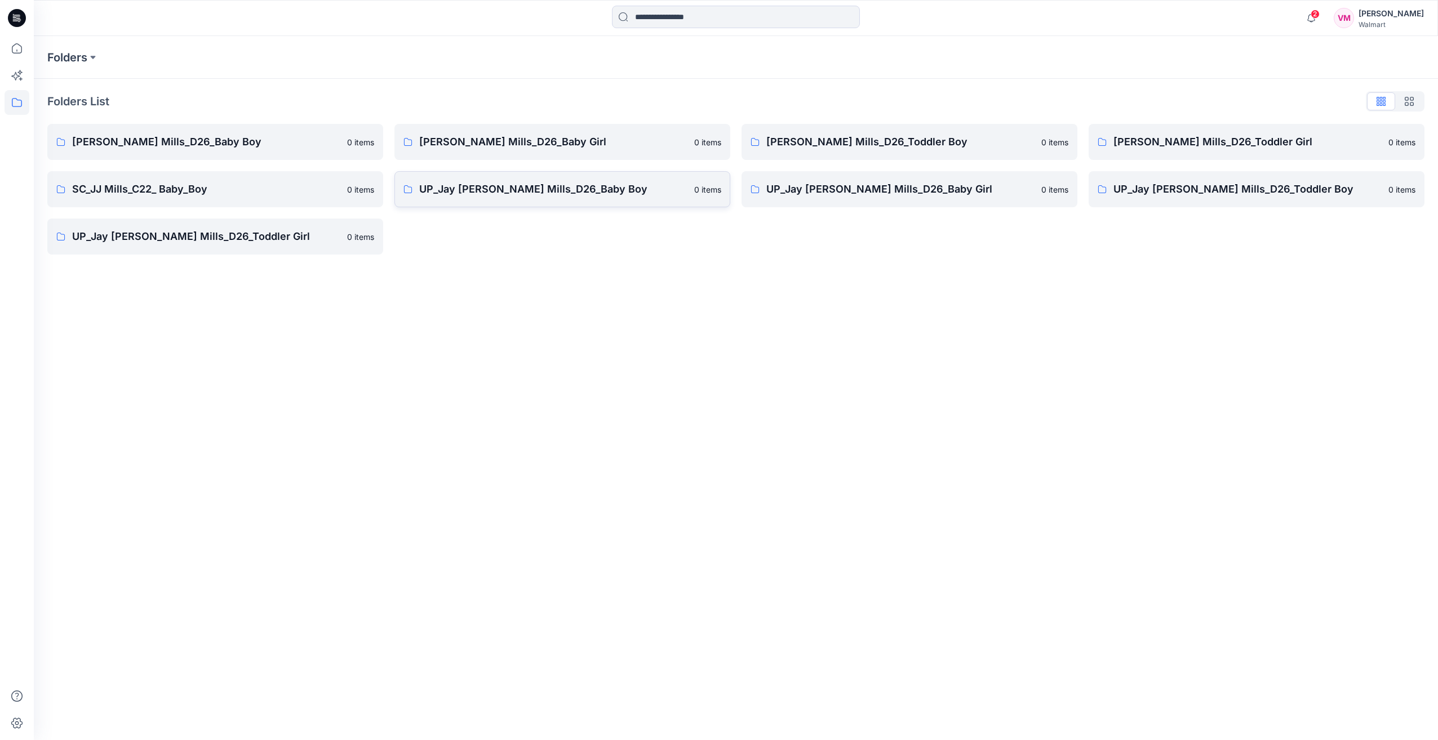
click at [576, 188] on p "UP_Jay [PERSON_NAME] Mills_D26_Baby Boy" at bounding box center [553, 189] width 268 height 16
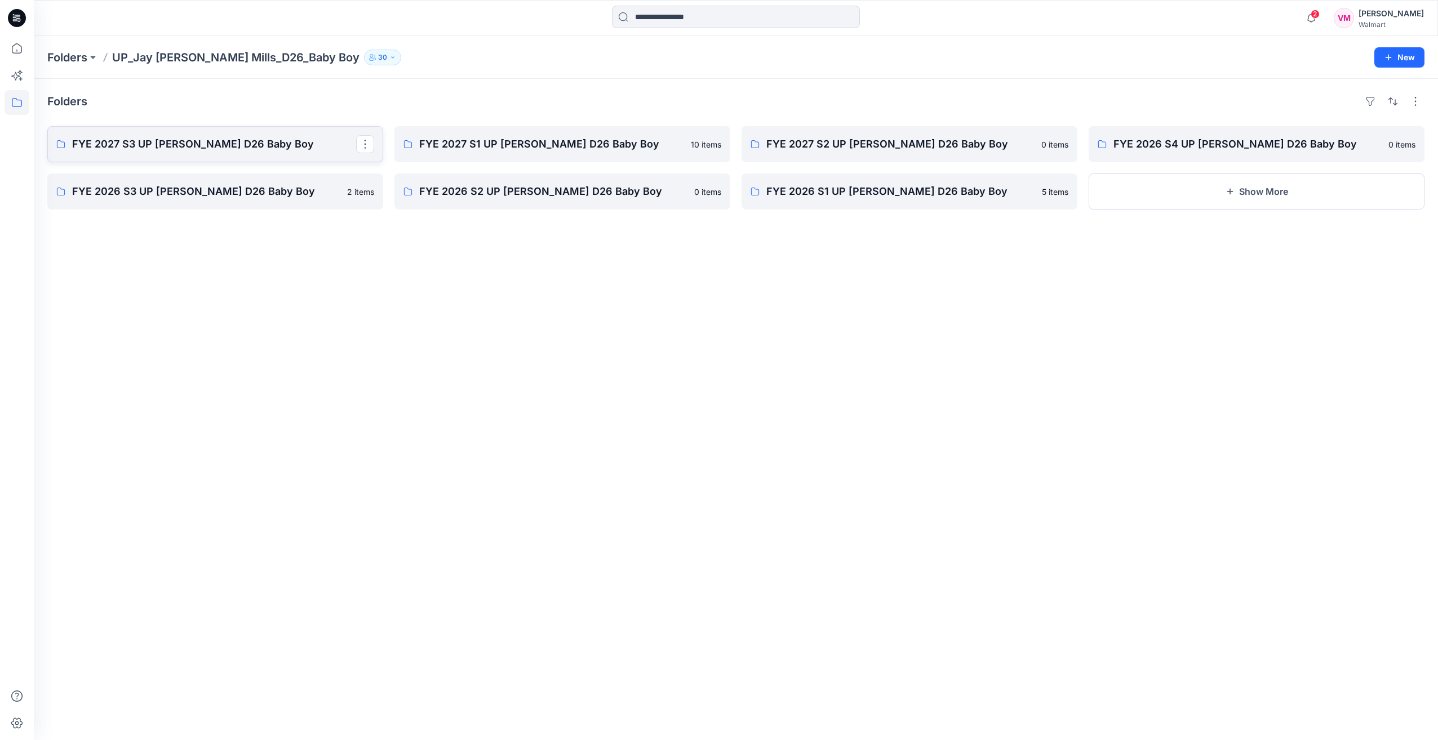
click at [173, 147] on p "FYE 2027 S3 UP [PERSON_NAME] D26 Baby Boy" at bounding box center [214, 144] width 284 height 16
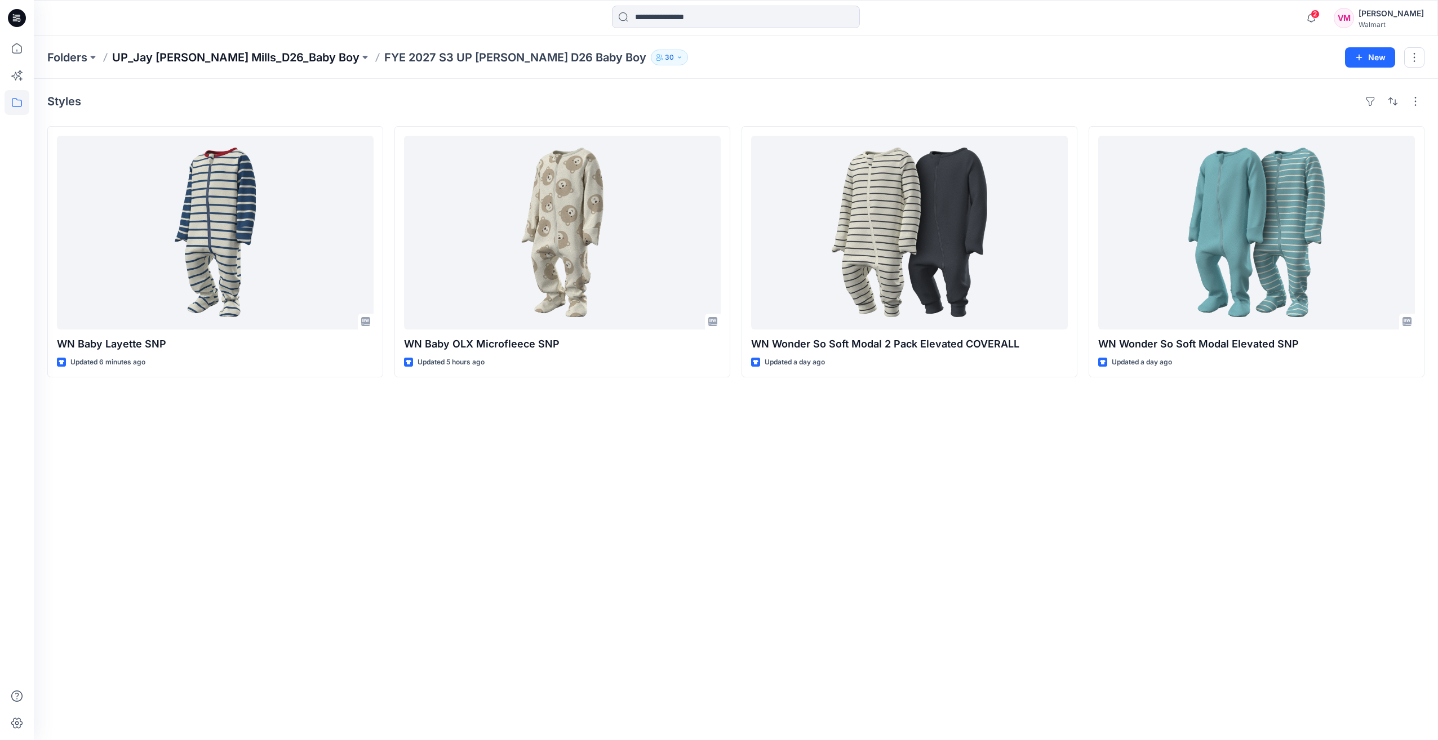
click at [268, 50] on p "UP_Jay [PERSON_NAME] Mills_D26_Baby Boy" at bounding box center [235, 58] width 247 height 16
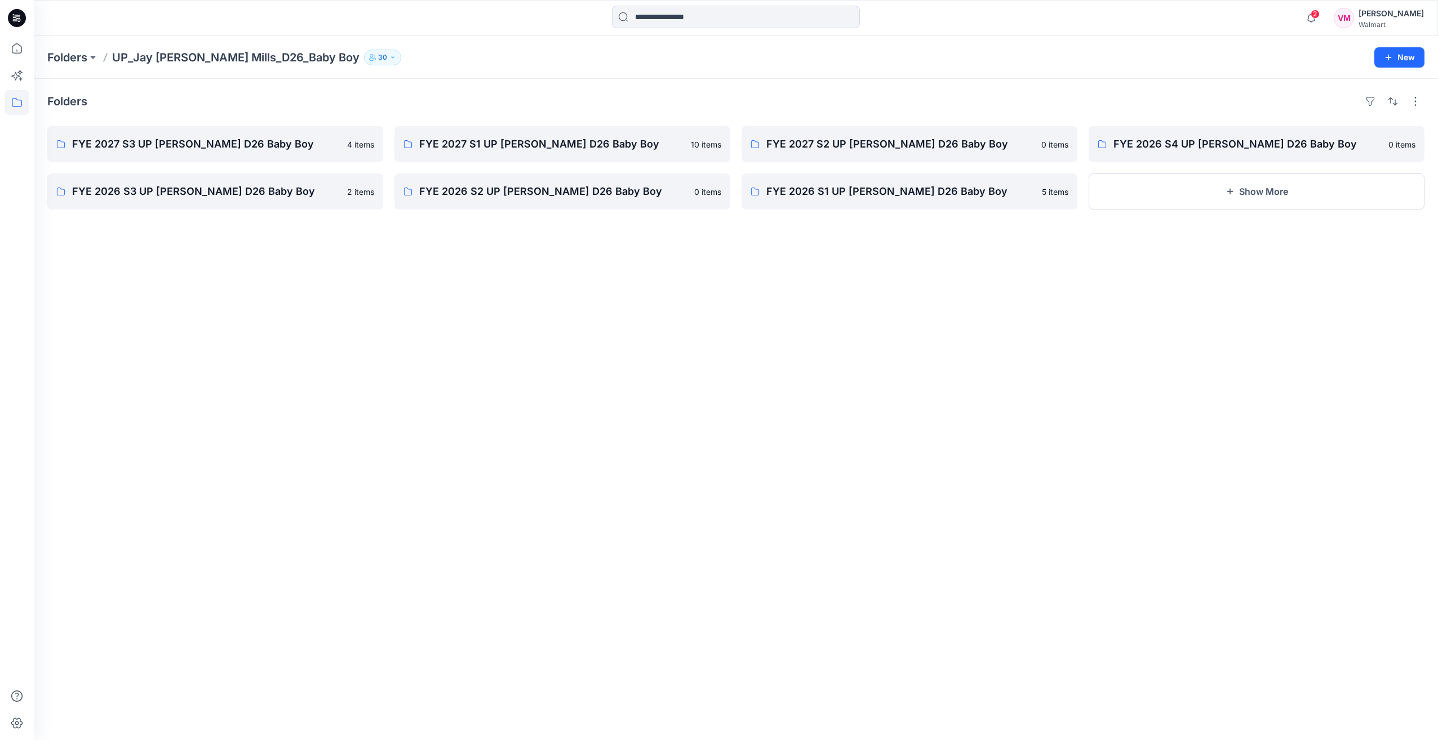
click at [99, 52] on div "Folders UP_Jay [PERSON_NAME] Mills_D26_Baby Boy [DEMOGRAPHIC_DATA]" at bounding box center [691, 58] width 1289 height 16
click at [96, 59] on button at bounding box center [92, 58] width 11 height 16
click at [841, 350] on div "Folders FYE 2027 S3 UP Jay Jay Mills D26 Baby Boy 4 items FYE 2026 S3 UP Jay Ja…" at bounding box center [736, 409] width 1404 height 661
click at [167, 144] on p "FYE 2027 S3 UP Jay Jay Mills D26 Baby Boy" at bounding box center [214, 144] width 284 height 16
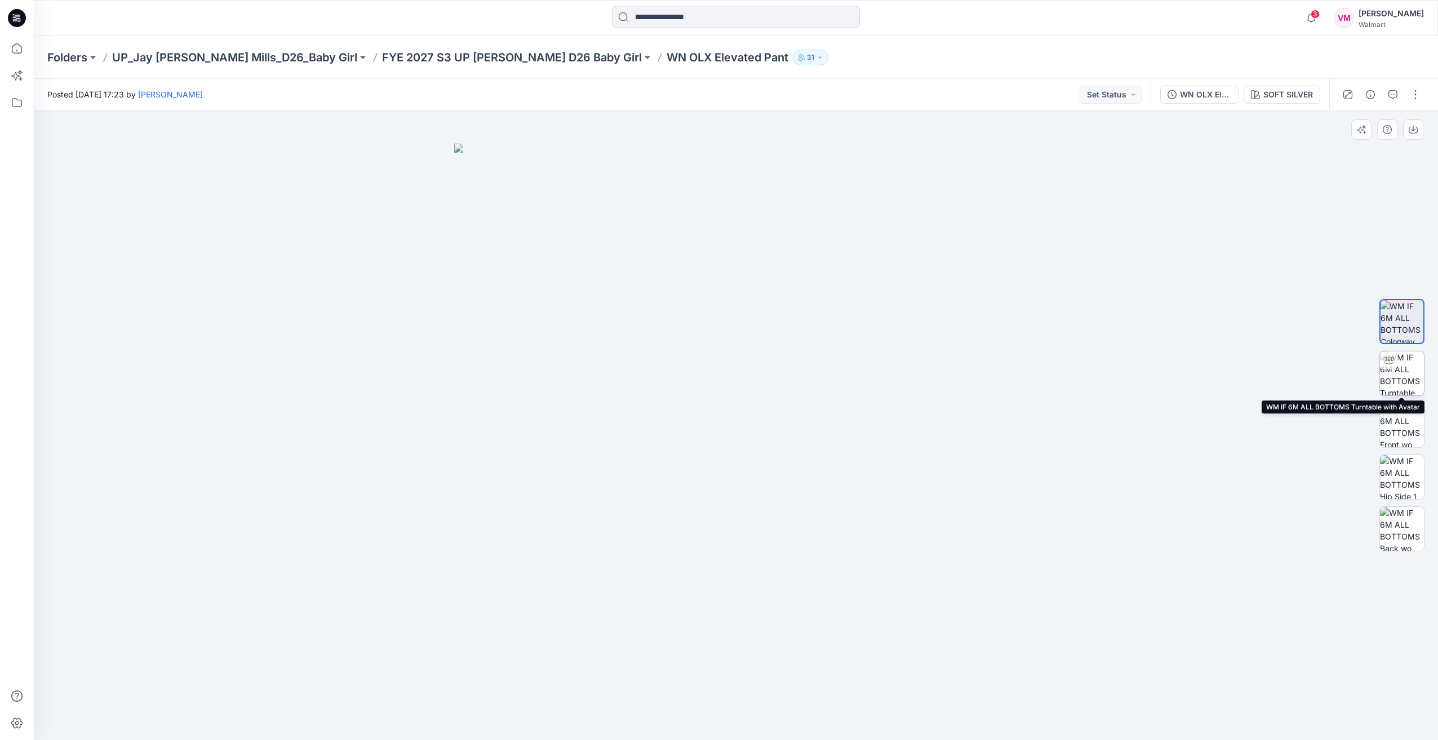
click at [1399, 379] on img at bounding box center [1402, 373] width 44 height 44
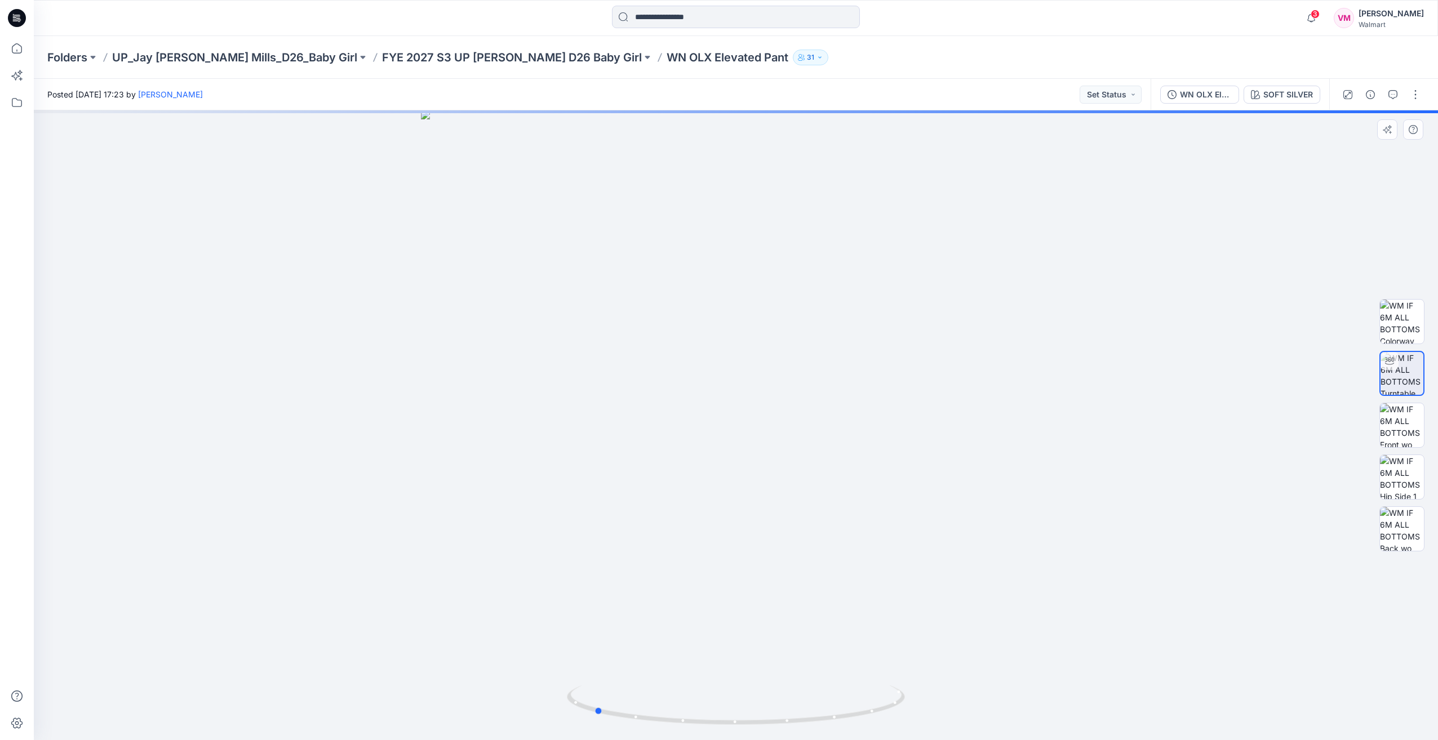
drag, startPoint x: 862, startPoint y: 644, endPoint x: 721, endPoint y: 646, distance: 140.8
click at [721, 646] on div at bounding box center [736, 425] width 1404 height 630
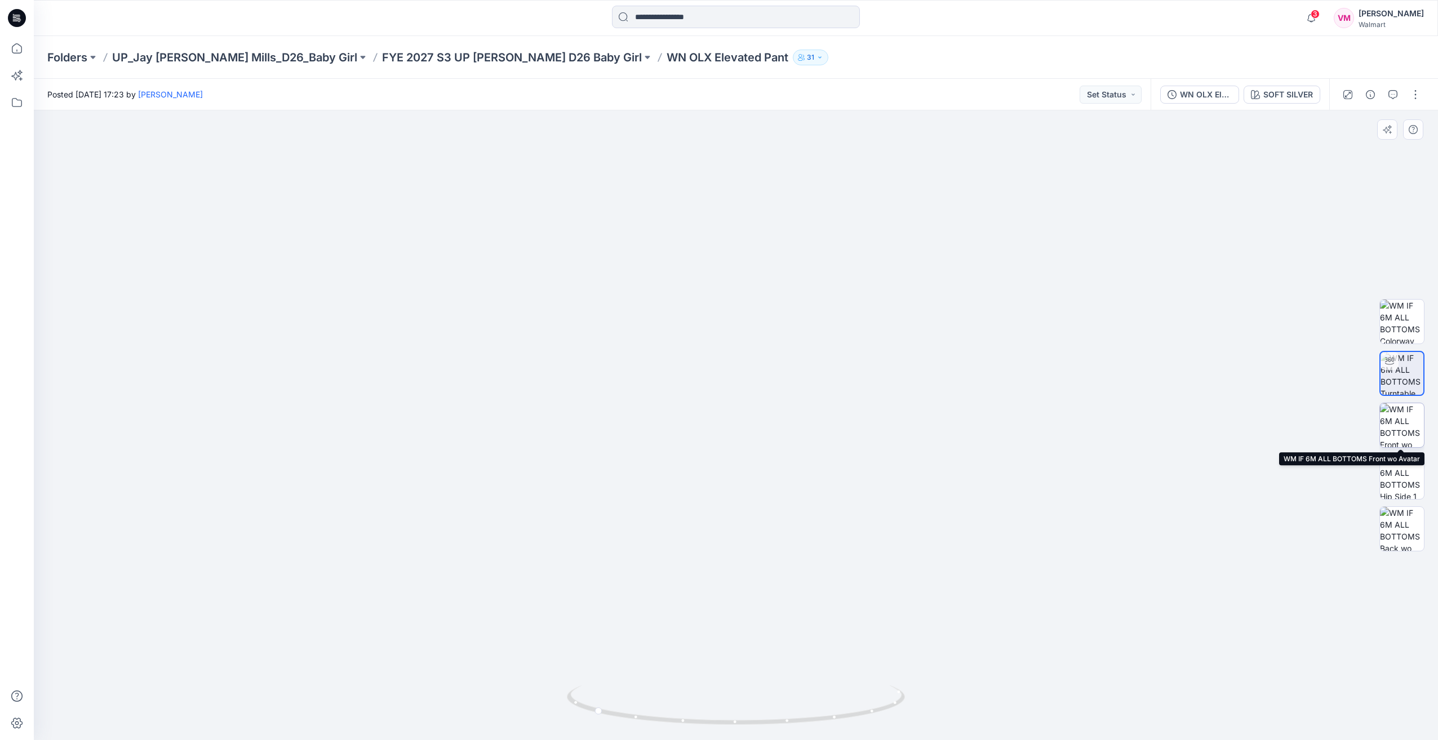
click at [1398, 425] on img at bounding box center [1402, 425] width 44 height 44
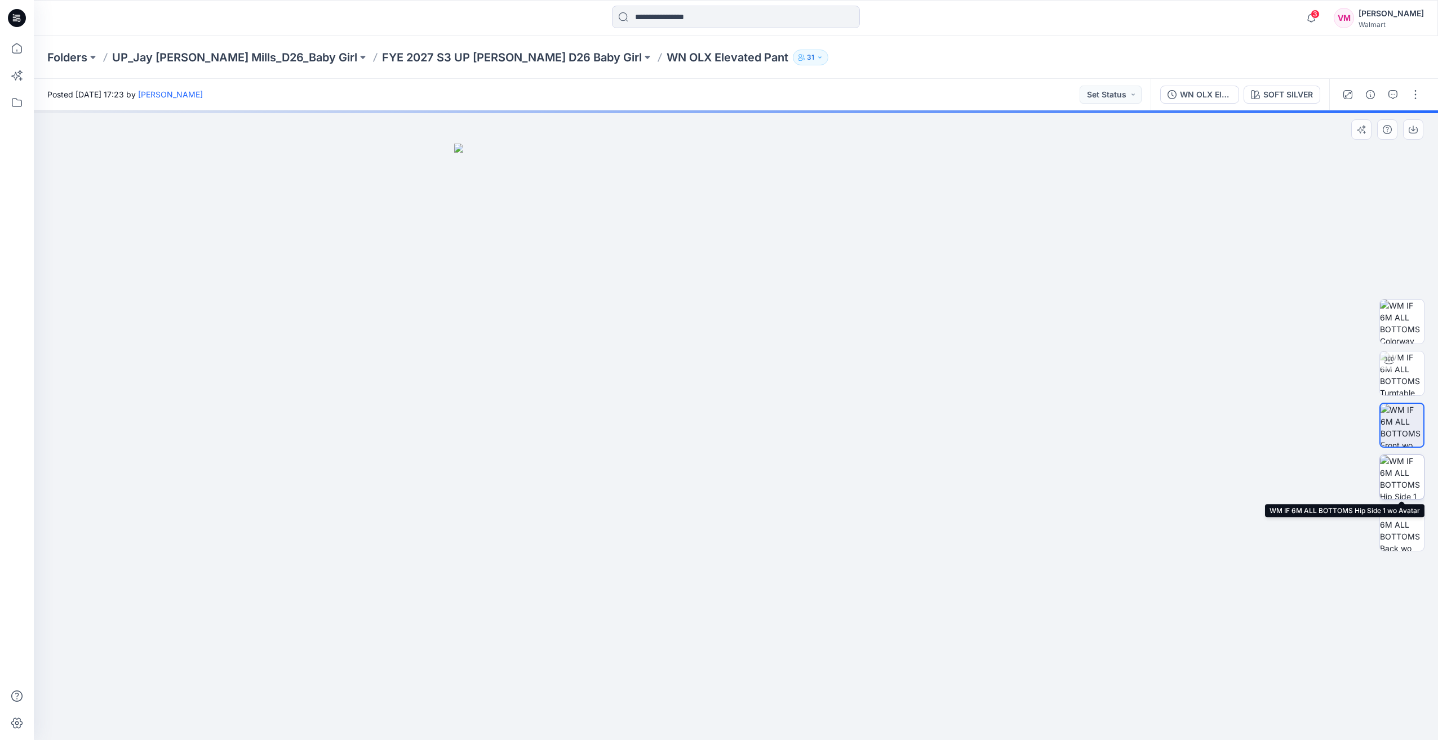
click at [1409, 479] on img at bounding box center [1402, 477] width 44 height 44
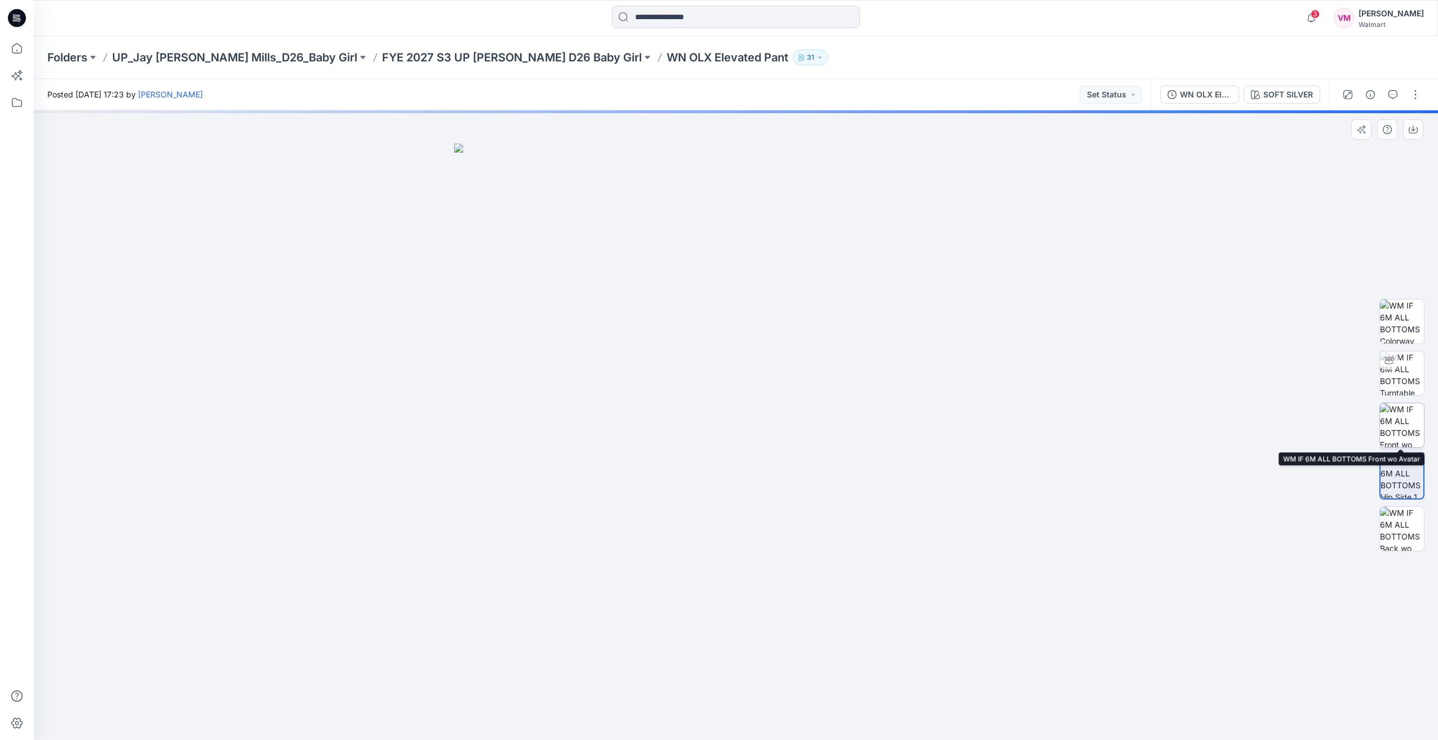
click at [1406, 424] on img at bounding box center [1402, 425] width 44 height 44
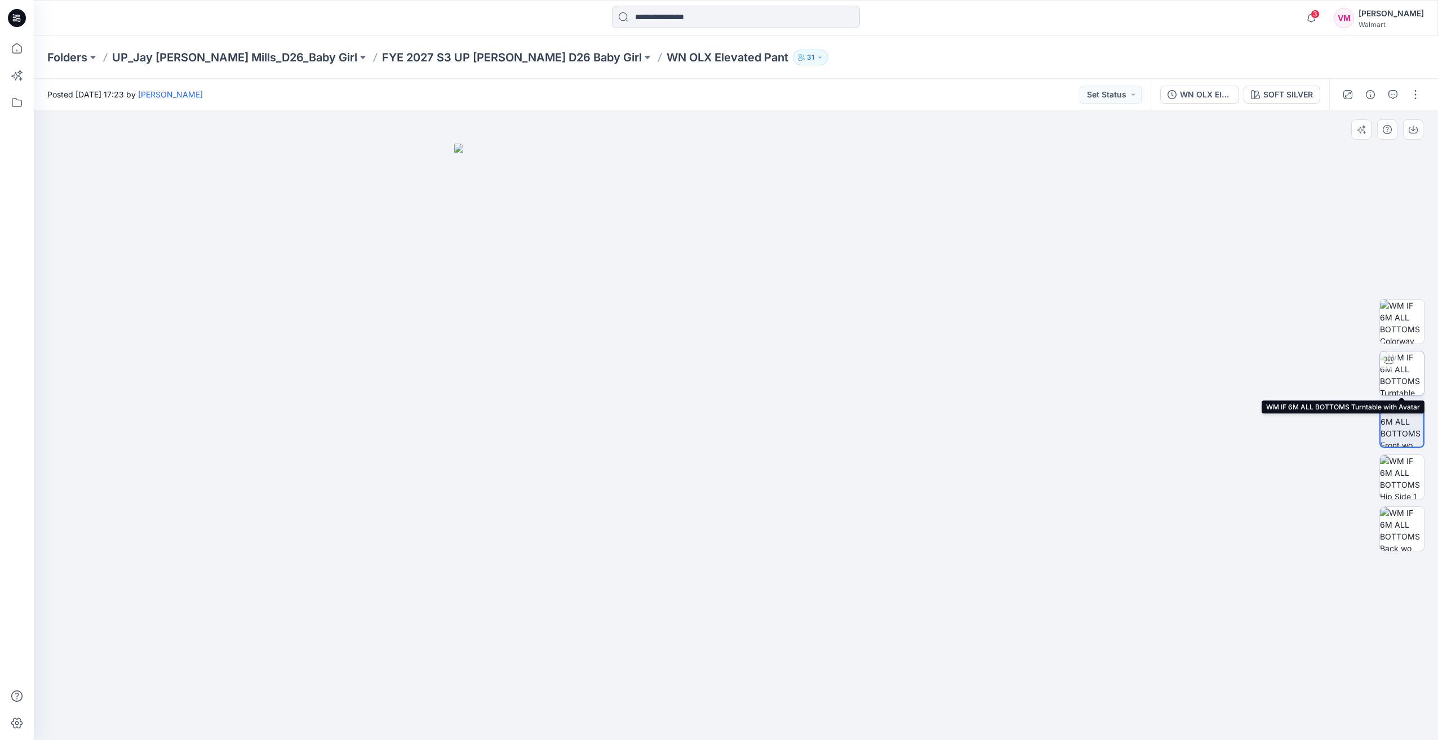
click at [1407, 374] on img at bounding box center [1402, 373] width 44 height 44
drag, startPoint x: 846, startPoint y: 489, endPoint x: 842, endPoint y: 648, distance: 159.5
click at [759, 499] on img at bounding box center [735, 364] width 889 height 751
drag, startPoint x: 860, startPoint y: 717, endPoint x: 691, endPoint y: 700, distance: 169.9
click at [691, 700] on icon at bounding box center [737, 707] width 341 height 42
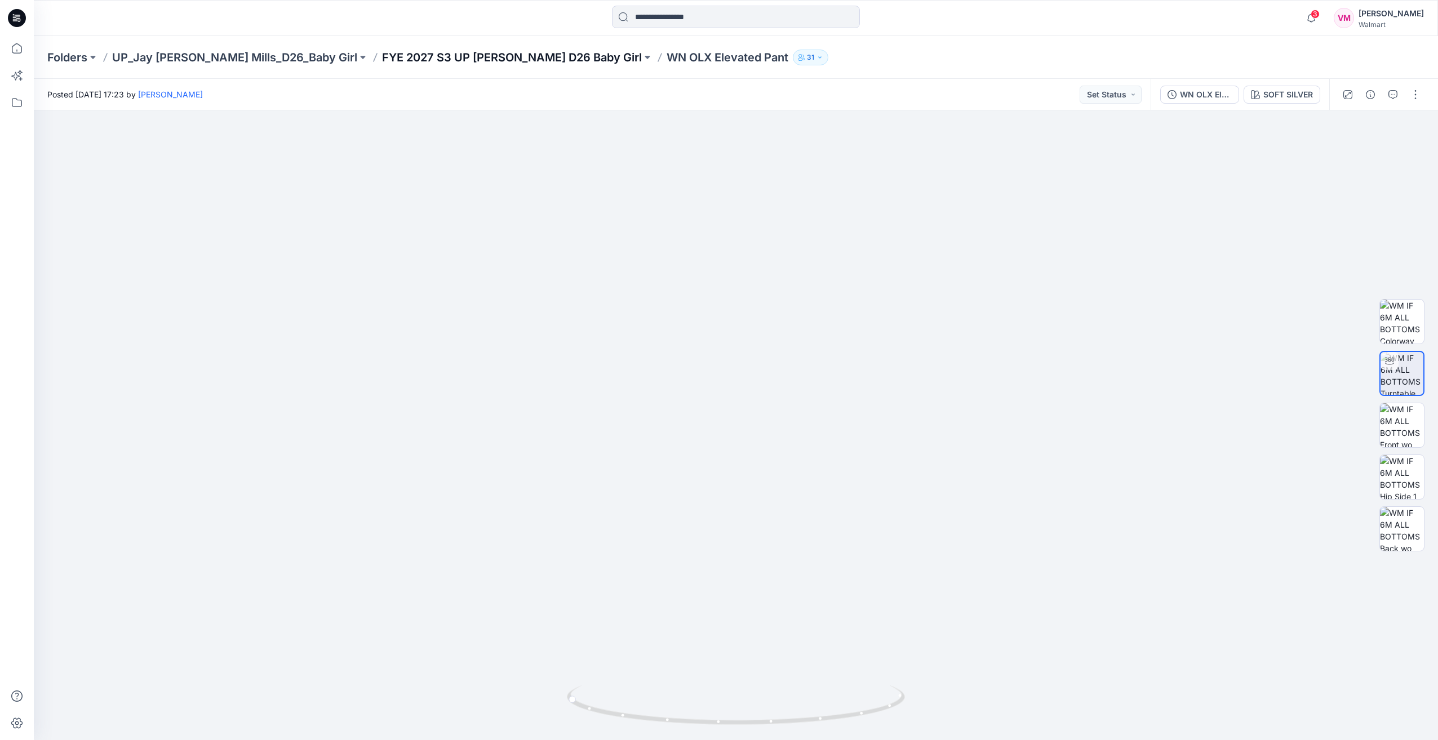
click at [480, 55] on p "FYE 2027 S3 UP [PERSON_NAME] D26 Baby Girl" at bounding box center [512, 58] width 260 height 16
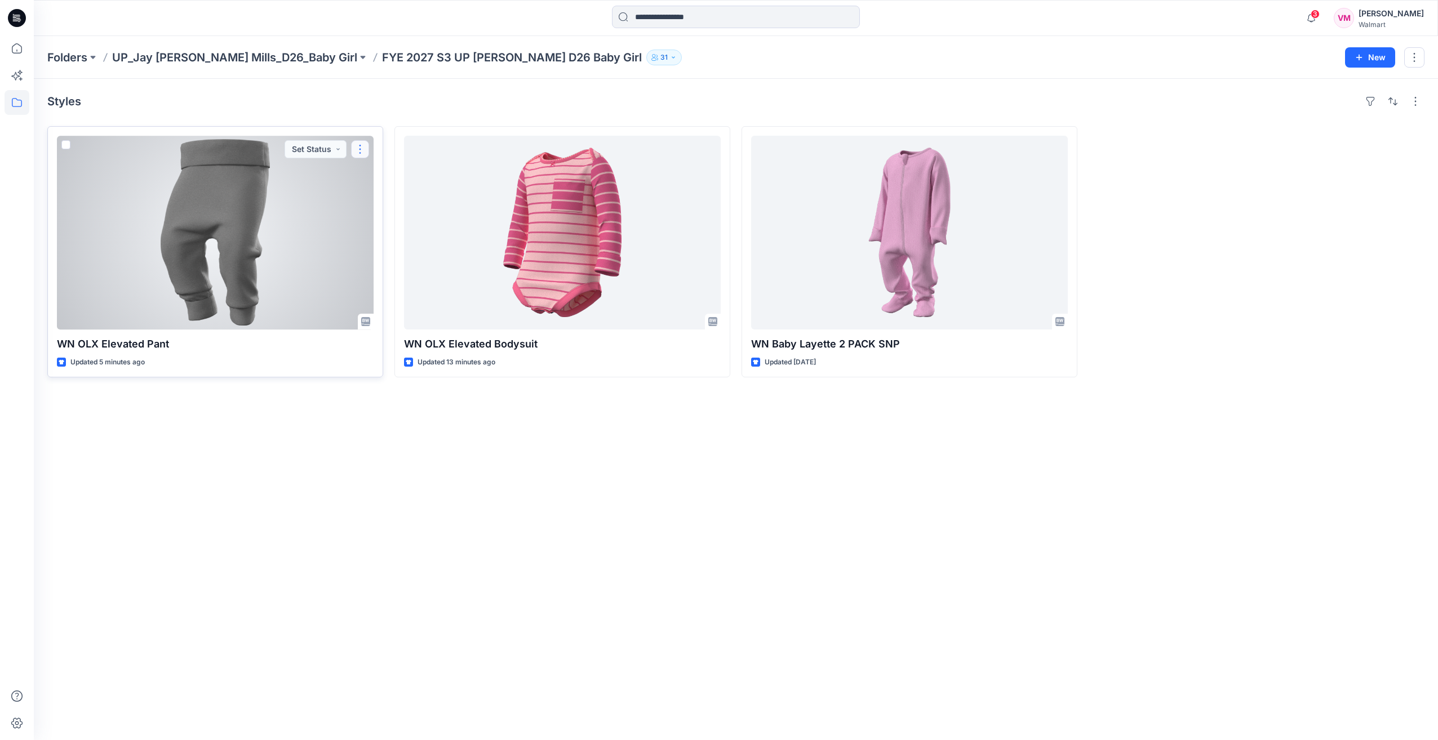
click at [357, 147] on button "button" at bounding box center [360, 149] width 18 height 18
click at [408, 172] on button "Edit" at bounding box center [414, 174] width 122 height 21
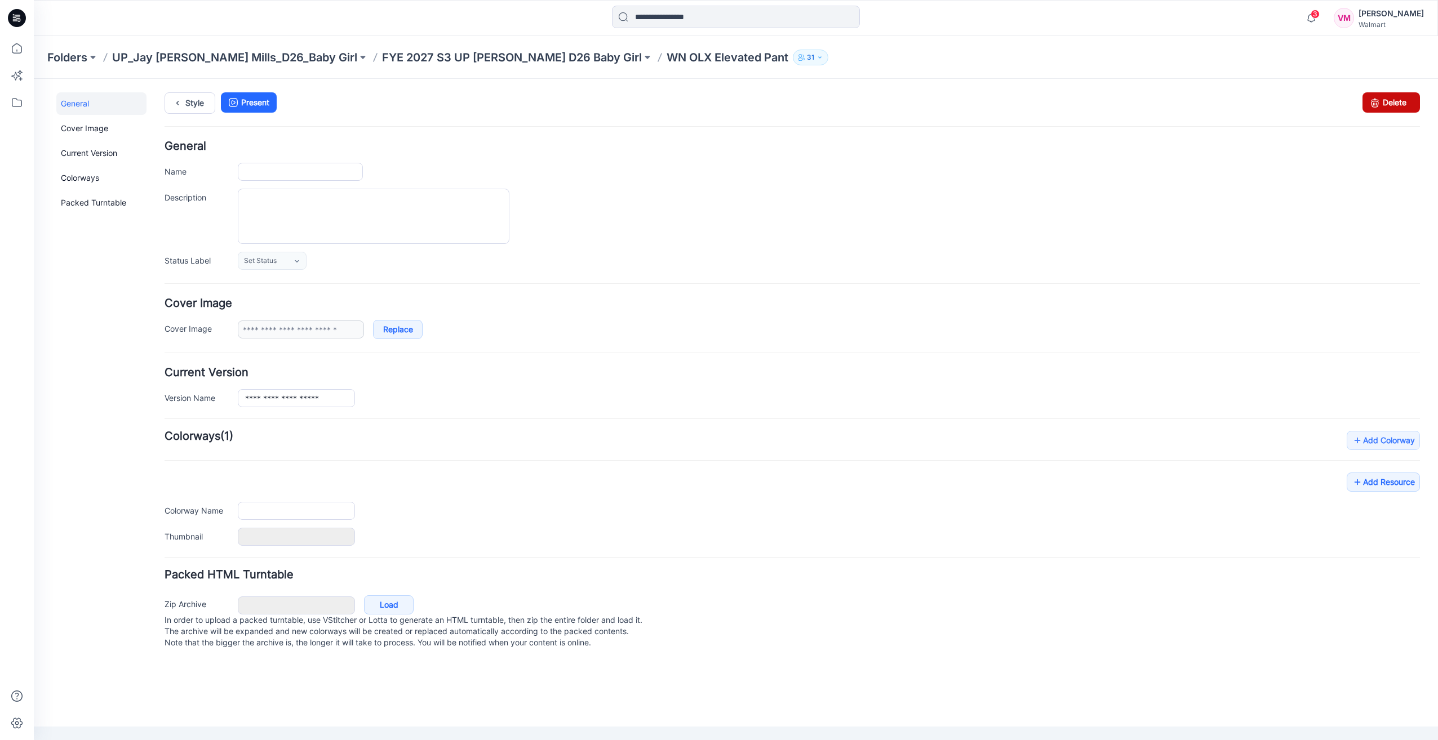
type input "**********"
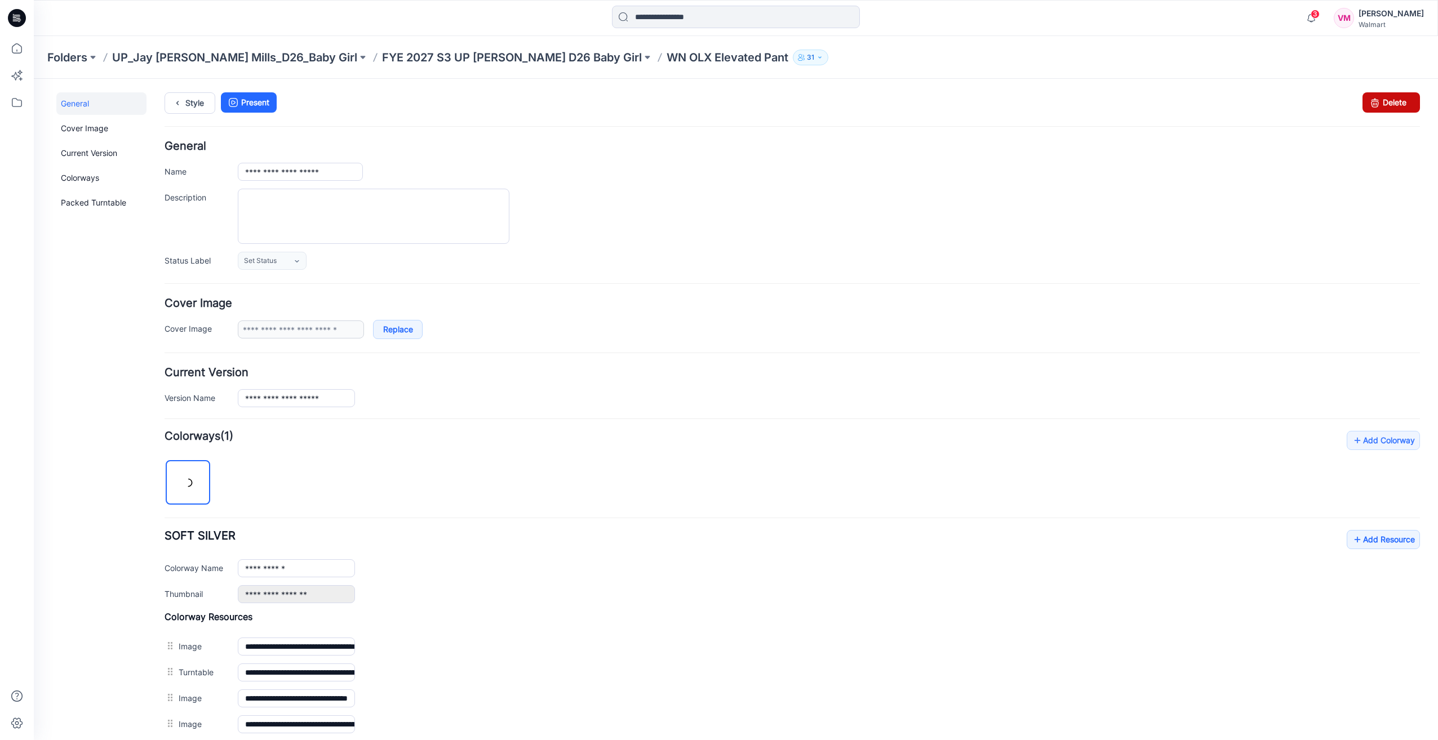
click at [1377, 104] on link "Delete" at bounding box center [1390, 102] width 57 height 20
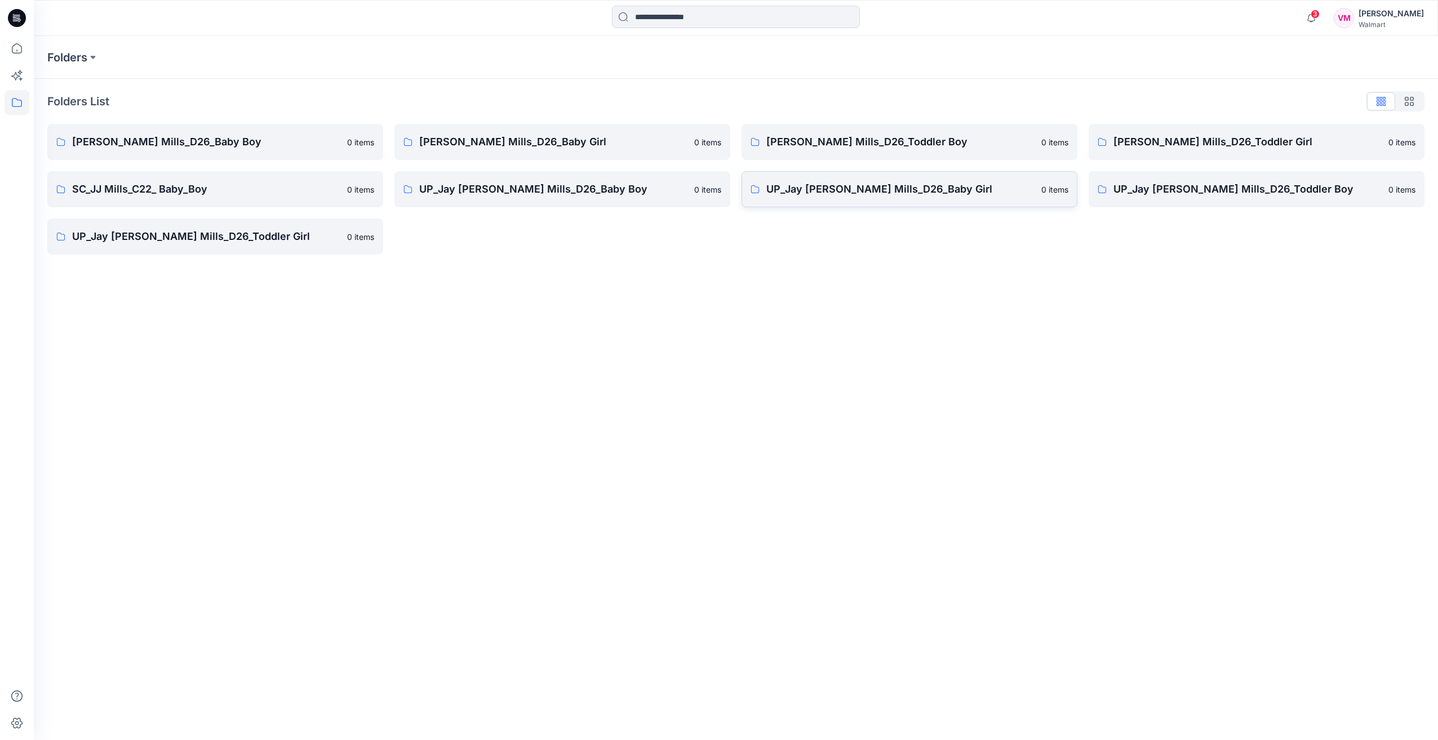
click at [884, 189] on p "UP_Jay [PERSON_NAME] Mills_D26_Baby Girl" at bounding box center [900, 189] width 268 height 16
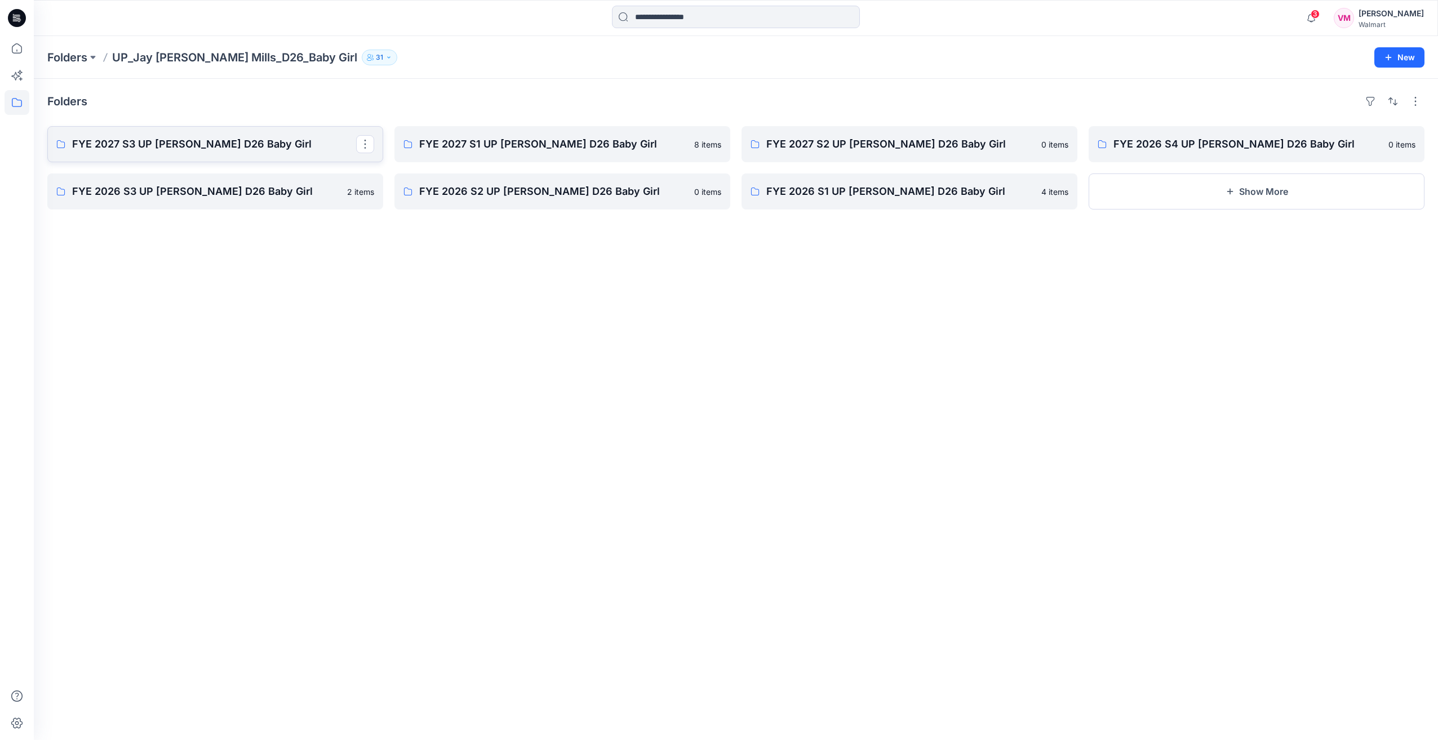
click at [261, 140] on p "FYE 2027 S3 UP Jay Jay Mills D26 Baby Girl" at bounding box center [214, 144] width 284 height 16
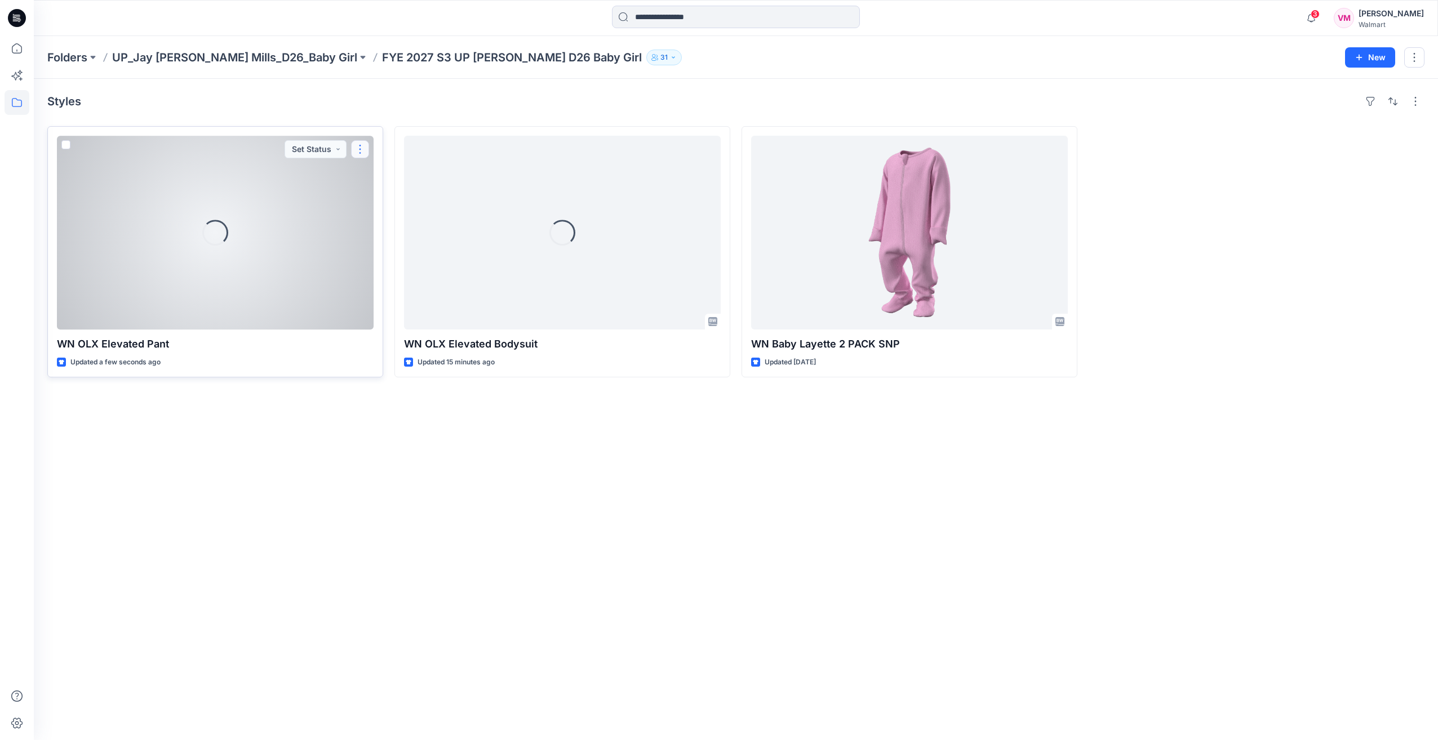
click at [359, 145] on button "button" at bounding box center [360, 149] width 18 height 18
click at [370, 166] on button "Edit" at bounding box center [414, 174] width 122 height 21
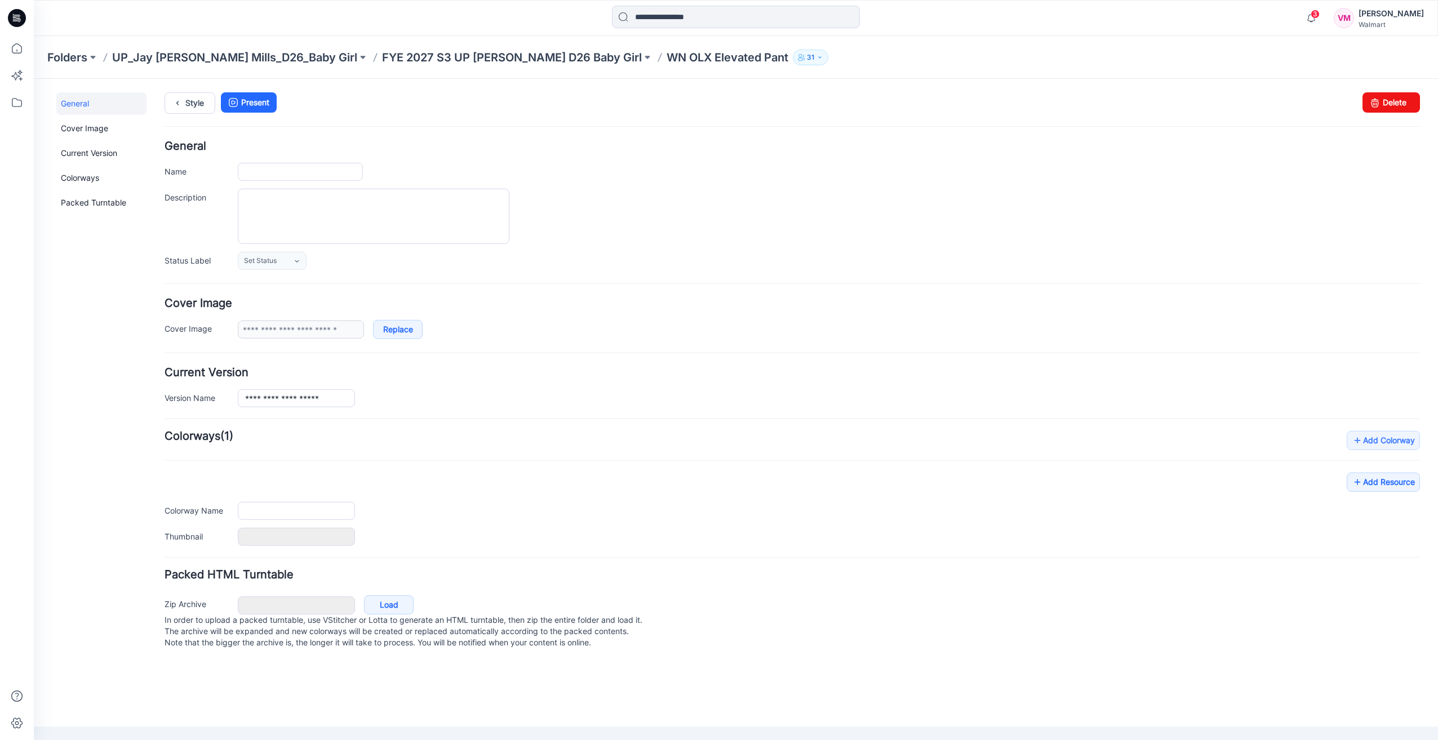
type input "**********"
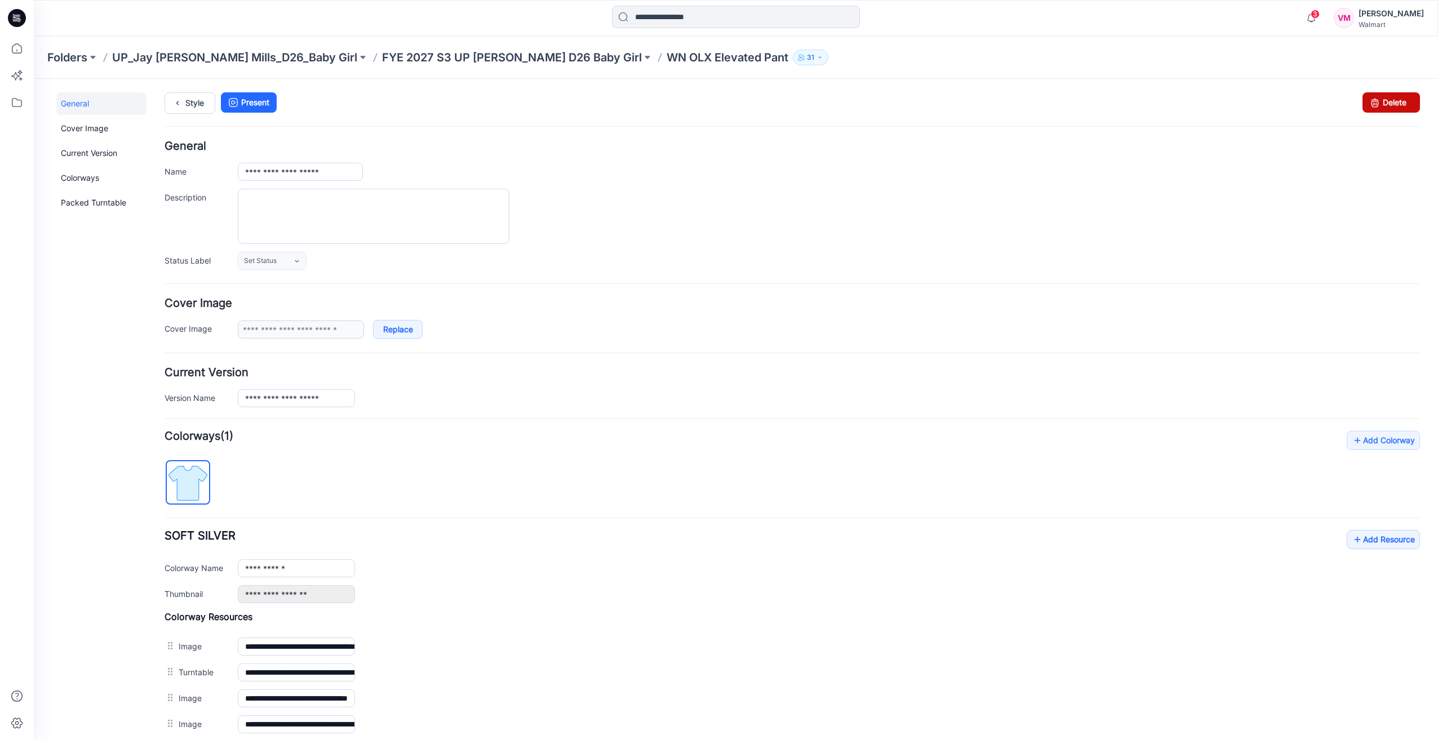
drag, startPoint x: 1388, startPoint y: 103, endPoint x: 808, endPoint y: 128, distance: 580.7
click at [1387, 103] on link "Delete" at bounding box center [1390, 102] width 57 height 20
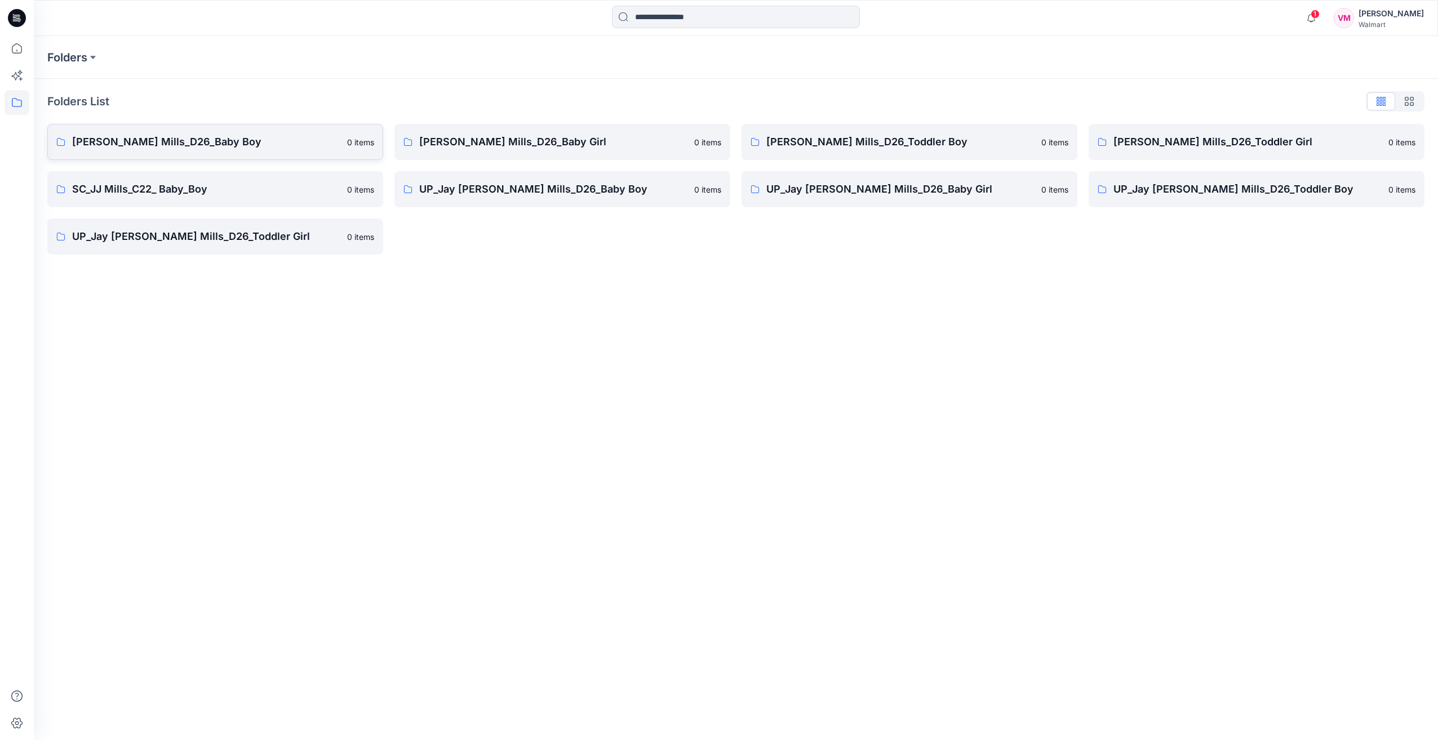
click at [144, 137] on p "[PERSON_NAME] Mills_D26_Baby Boy" at bounding box center [206, 142] width 268 height 16
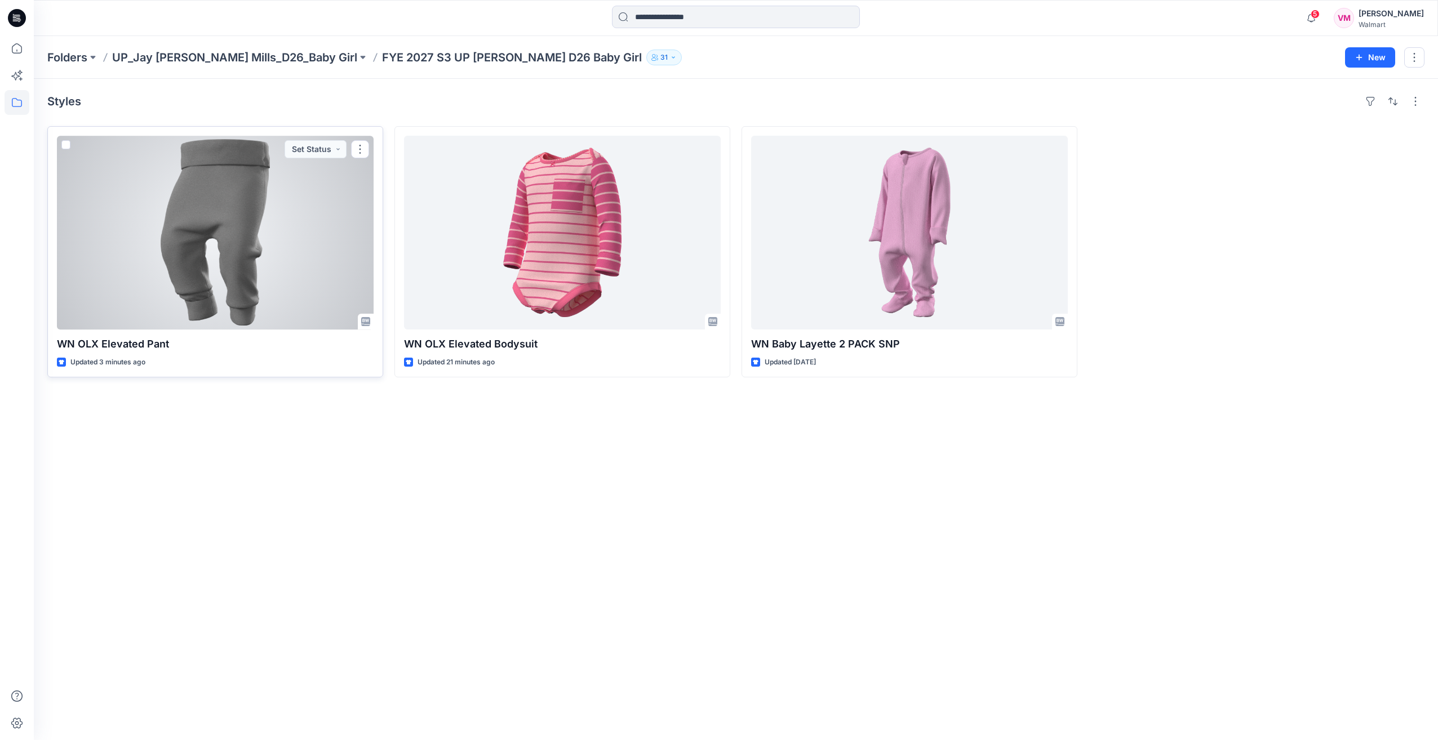
click at [232, 202] on div at bounding box center [215, 233] width 317 height 194
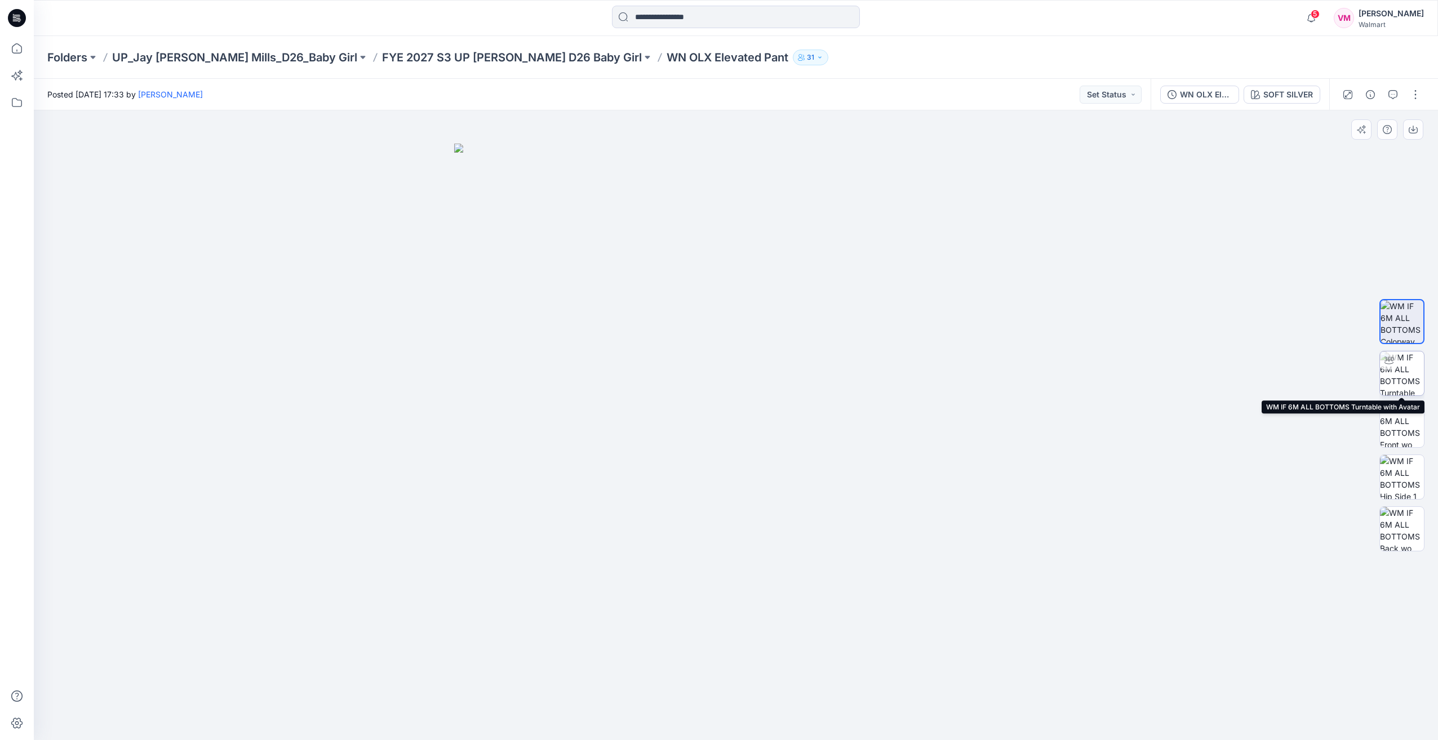
drag, startPoint x: 1406, startPoint y: 376, endPoint x: 1396, endPoint y: 376, distance: 9.6
click at [1407, 376] on img at bounding box center [1402, 373] width 44 height 44
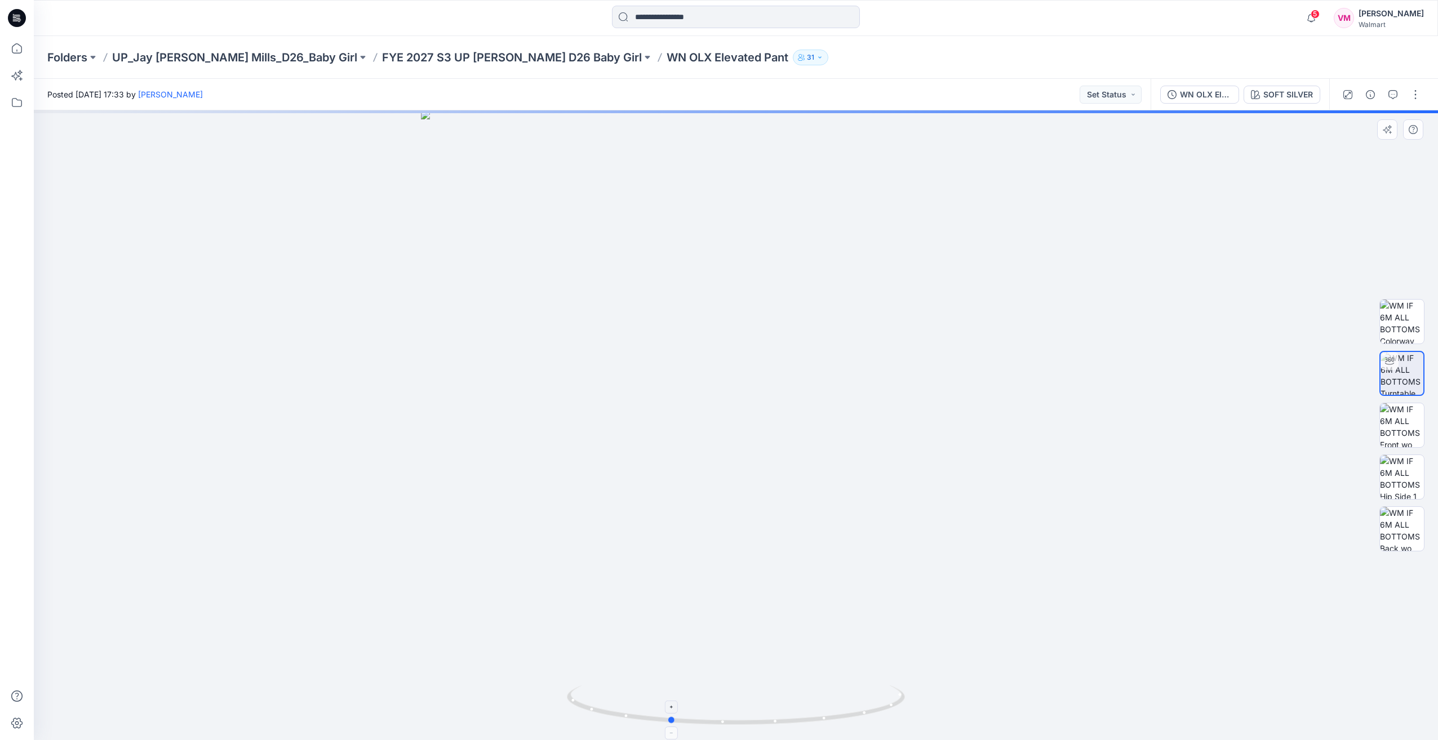
drag, startPoint x: 867, startPoint y: 714, endPoint x: 746, endPoint y: 421, distance: 317.5
click at [801, 721] on icon at bounding box center [737, 707] width 341 height 42
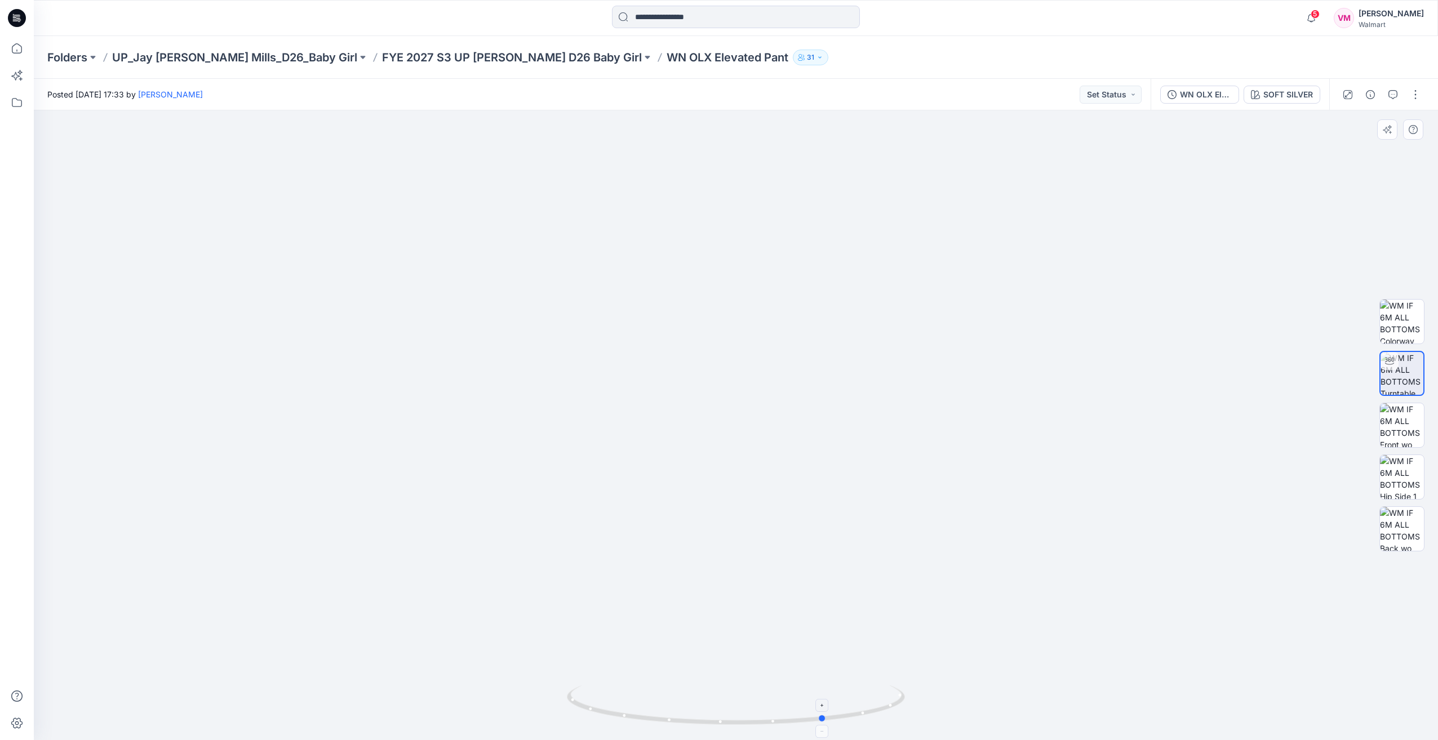
drag, startPoint x: 861, startPoint y: 712, endPoint x: 679, endPoint y: 709, distance: 182.0
click at [679, 709] on icon at bounding box center [737, 707] width 341 height 42
drag, startPoint x: 753, startPoint y: 722, endPoint x: 987, endPoint y: 705, distance: 234.4
click at [987, 705] on div at bounding box center [736, 425] width 1404 height 630
click at [1416, 91] on button "button" at bounding box center [1415, 95] width 18 height 18
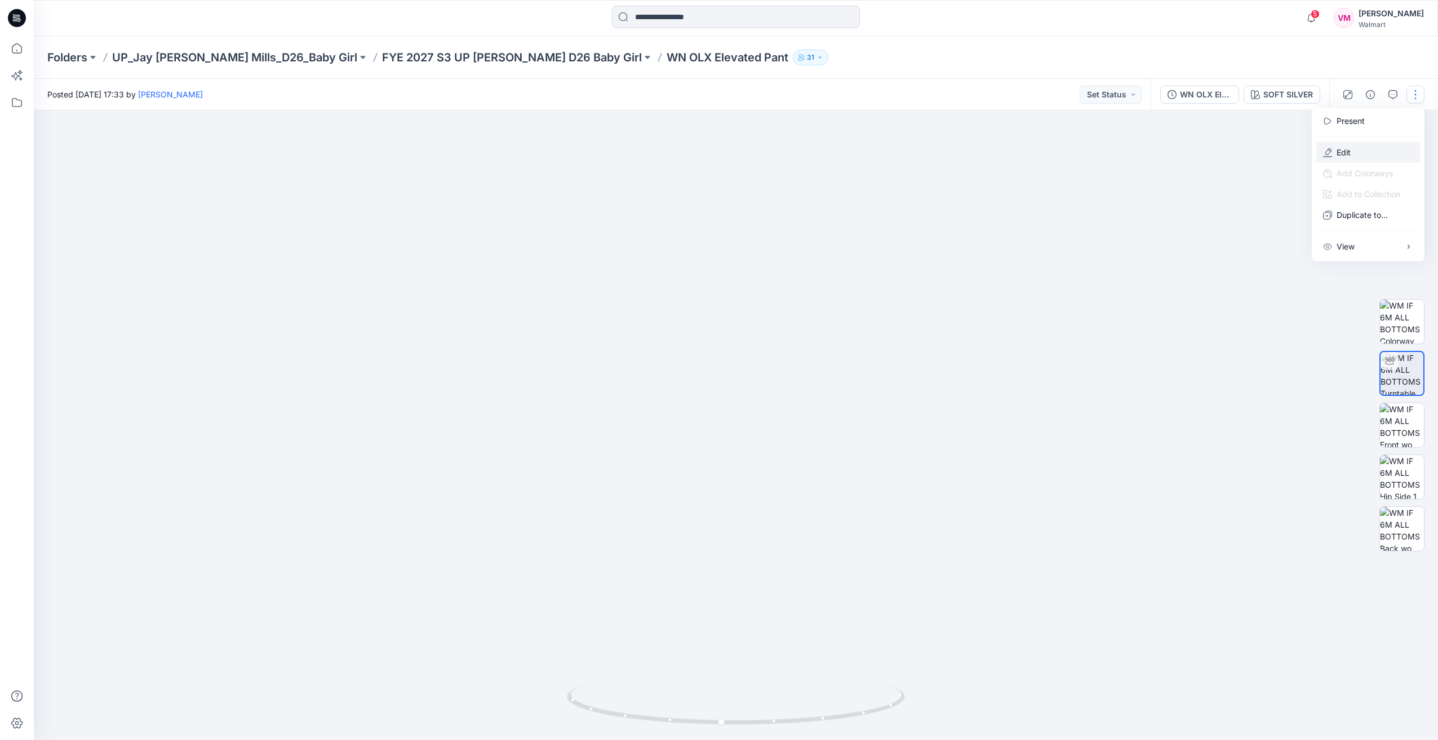
click at [1358, 145] on button "Edit" at bounding box center [1368, 152] width 104 height 21
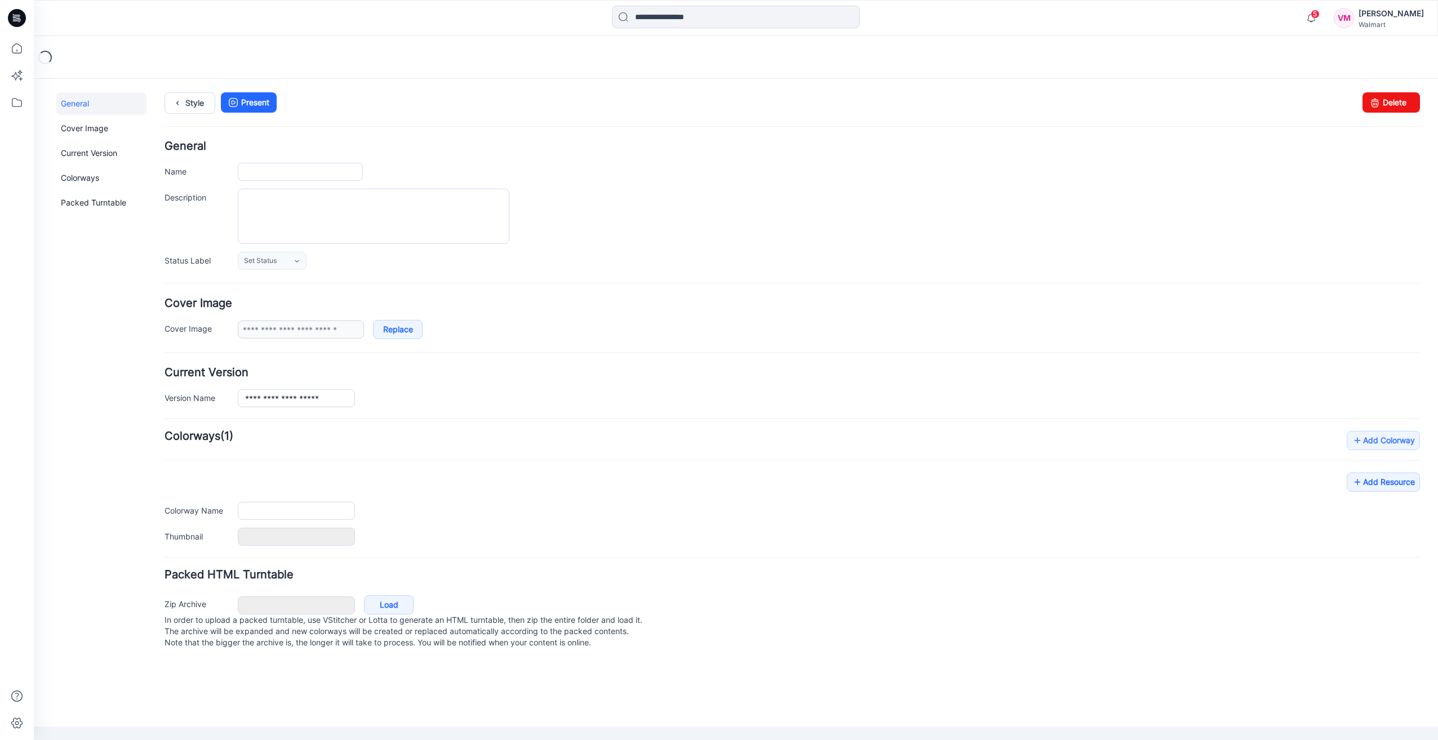
type input "**********"
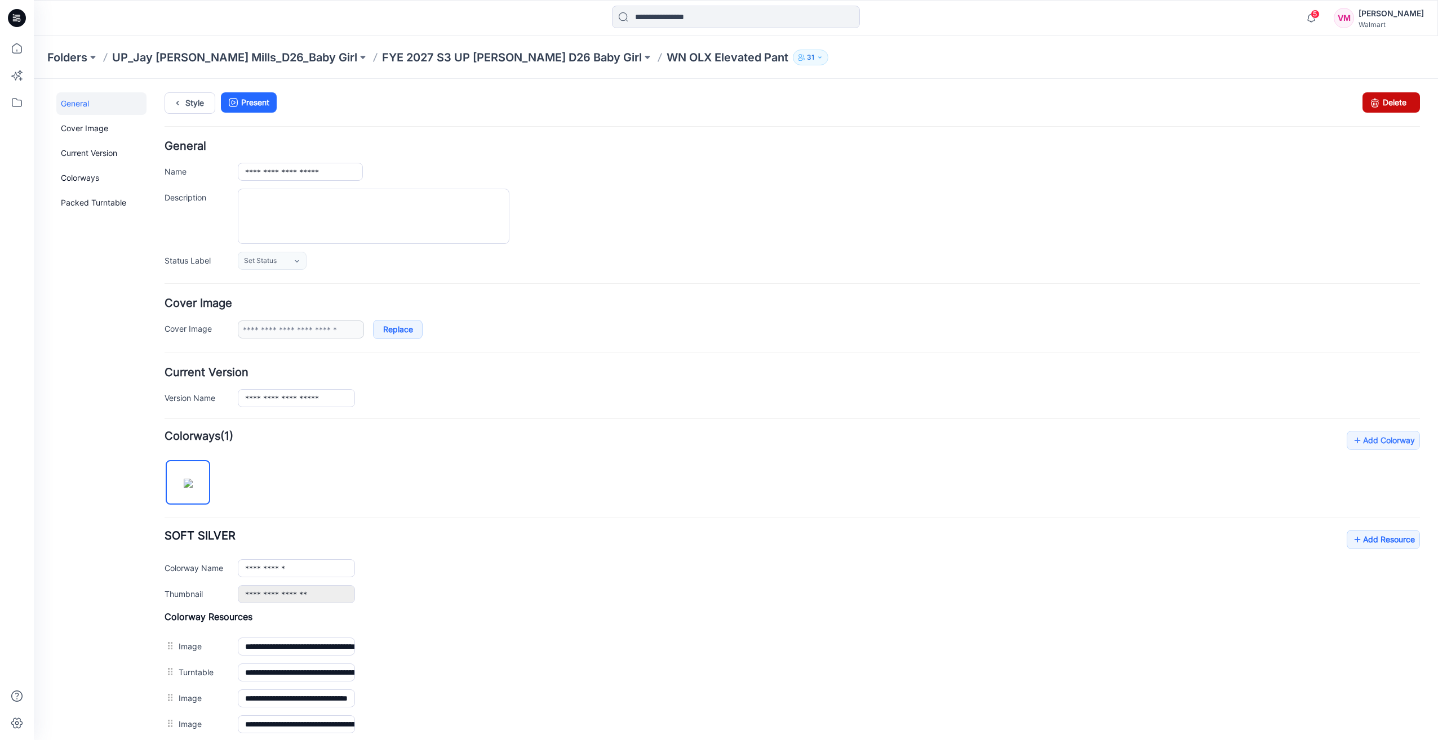
drag, startPoint x: 1379, startPoint y: 102, endPoint x: 857, endPoint y: 127, distance: 522.2
click at [1379, 102] on link "Delete" at bounding box center [1390, 102] width 57 height 20
click at [666, 52] on p "WN OLX Elevated Pant" at bounding box center [727, 58] width 122 height 16
click at [666, 55] on p "WN OLX Elevated Pant" at bounding box center [727, 58] width 122 height 16
click at [189, 107] on link "Style" at bounding box center [189, 102] width 51 height 21
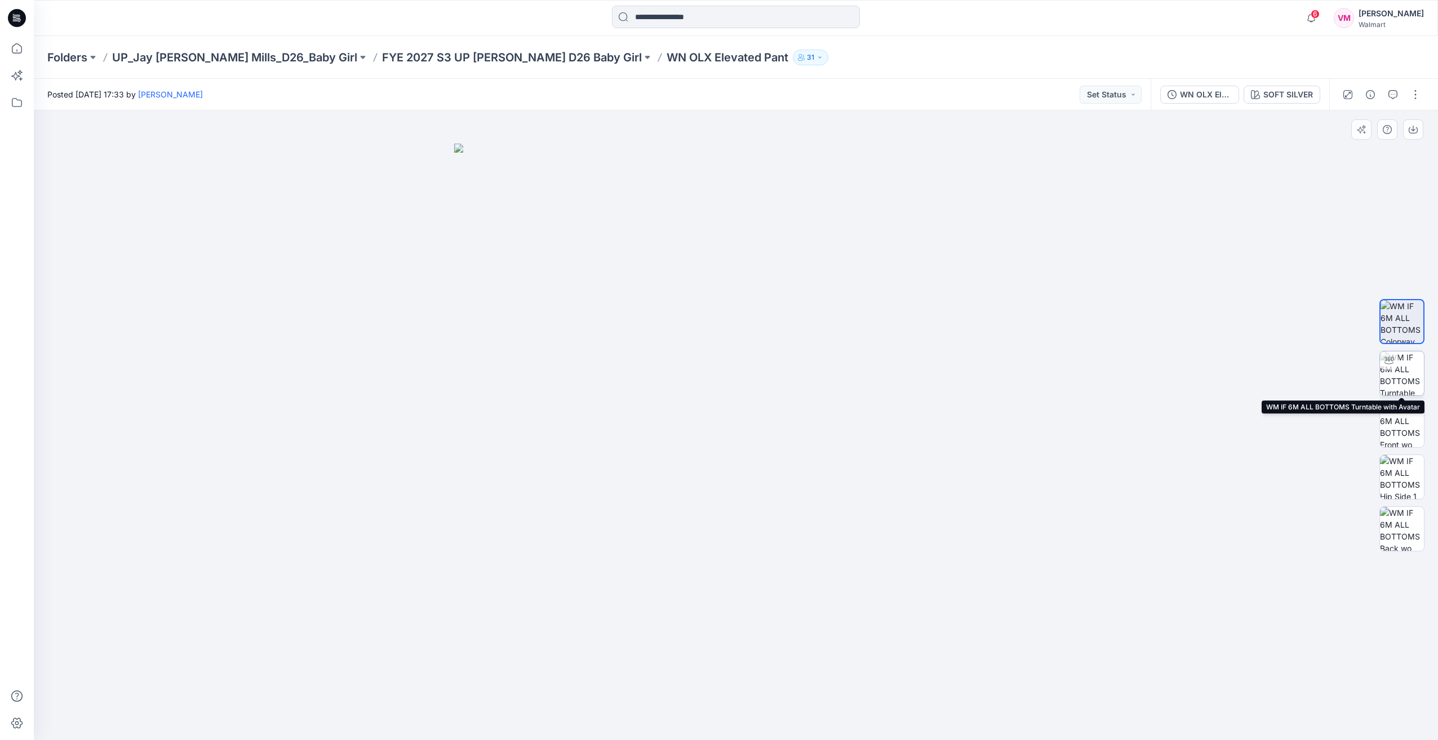
click at [1408, 376] on img at bounding box center [1402, 373] width 44 height 44
drag, startPoint x: 856, startPoint y: 716, endPoint x: 722, endPoint y: 705, distance: 134.0
click at [722, 705] on icon at bounding box center [737, 707] width 341 height 42
click at [516, 60] on p "FYE 2027 S3 UP [PERSON_NAME] D26 Baby Girl" at bounding box center [512, 58] width 260 height 16
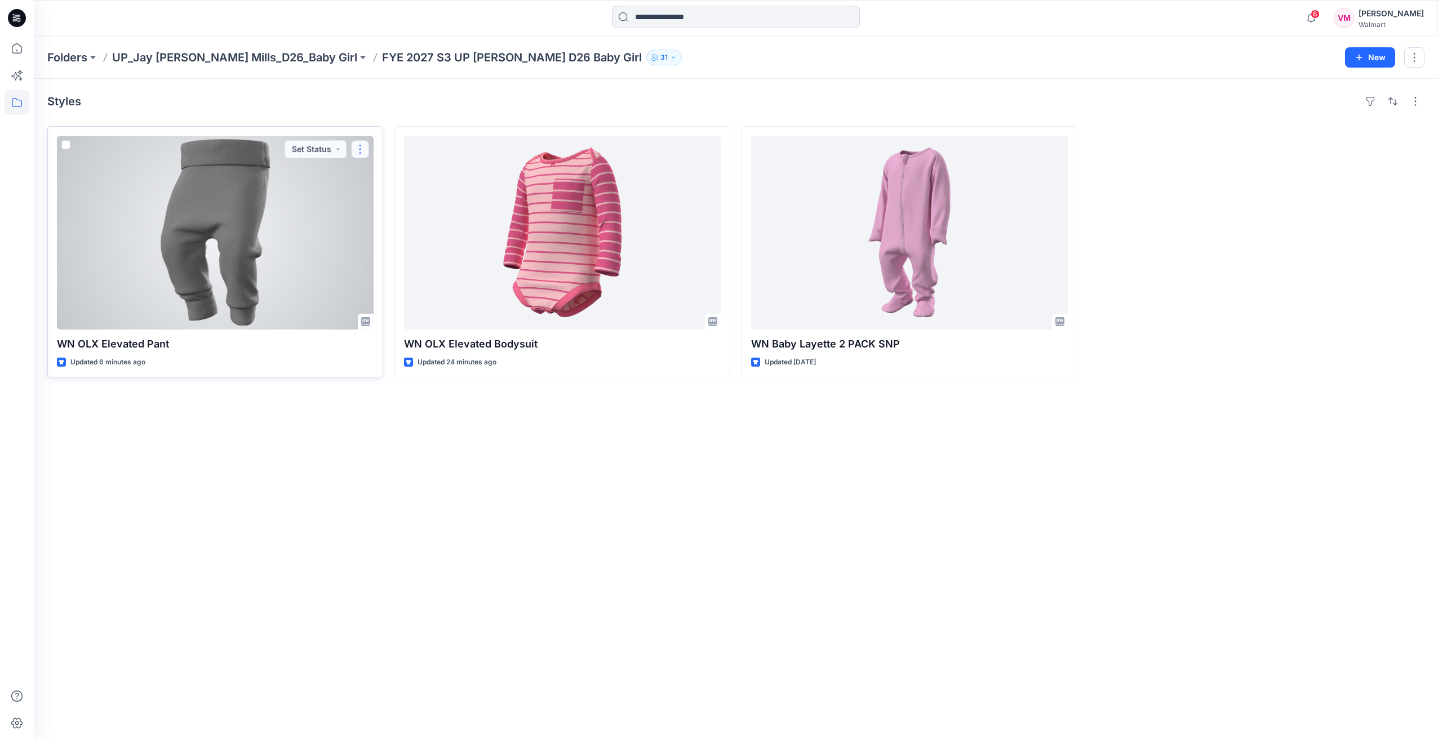
click at [359, 148] on button "button" at bounding box center [360, 149] width 18 height 18
click at [395, 177] on button "Edit" at bounding box center [414, 174] width 122 height 21
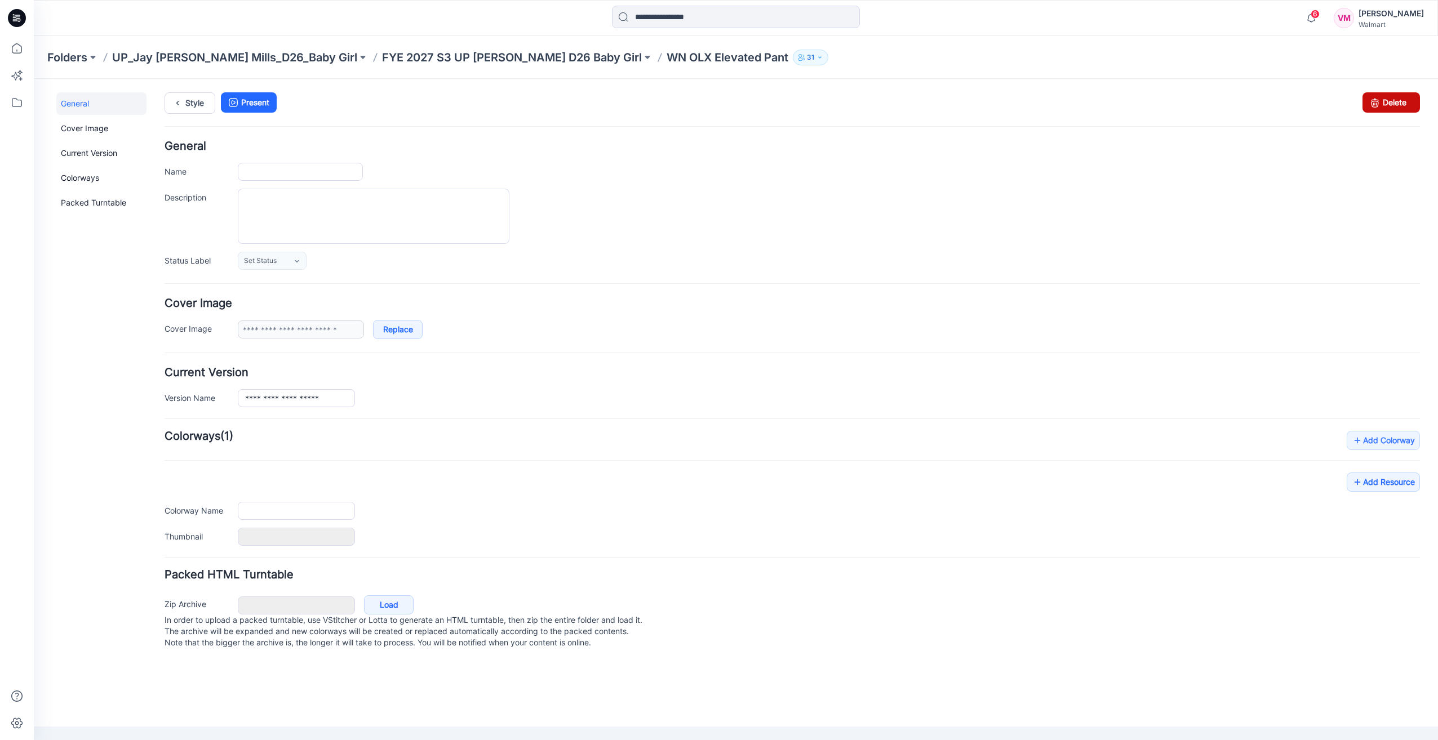
type input "**********"
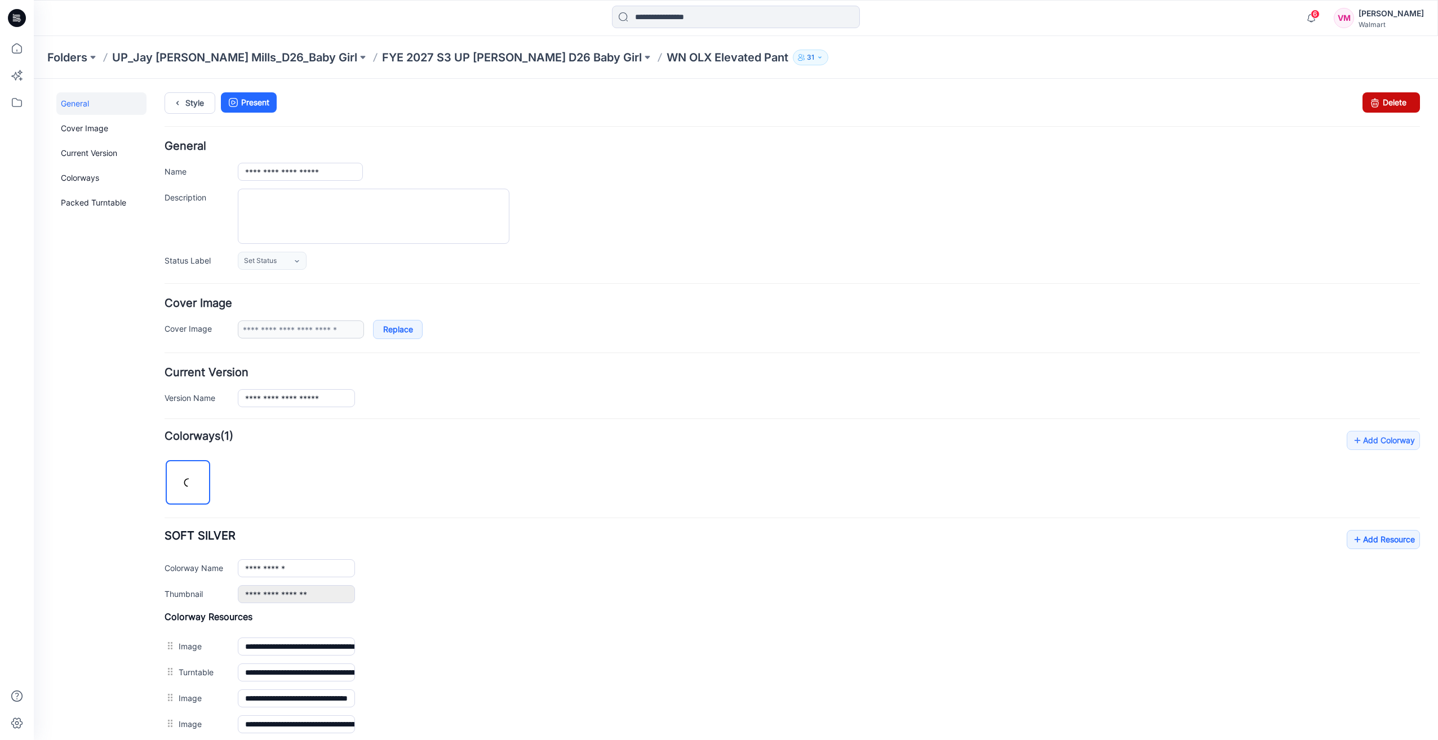
drag, startPoint x: 1396, startPoint y: 108, endPoint x: 807, endPoint y: 134, distance: 590.3
click at [1396, 108] on link "Delete" at bounding box center [1390, 102] width 57 height 20
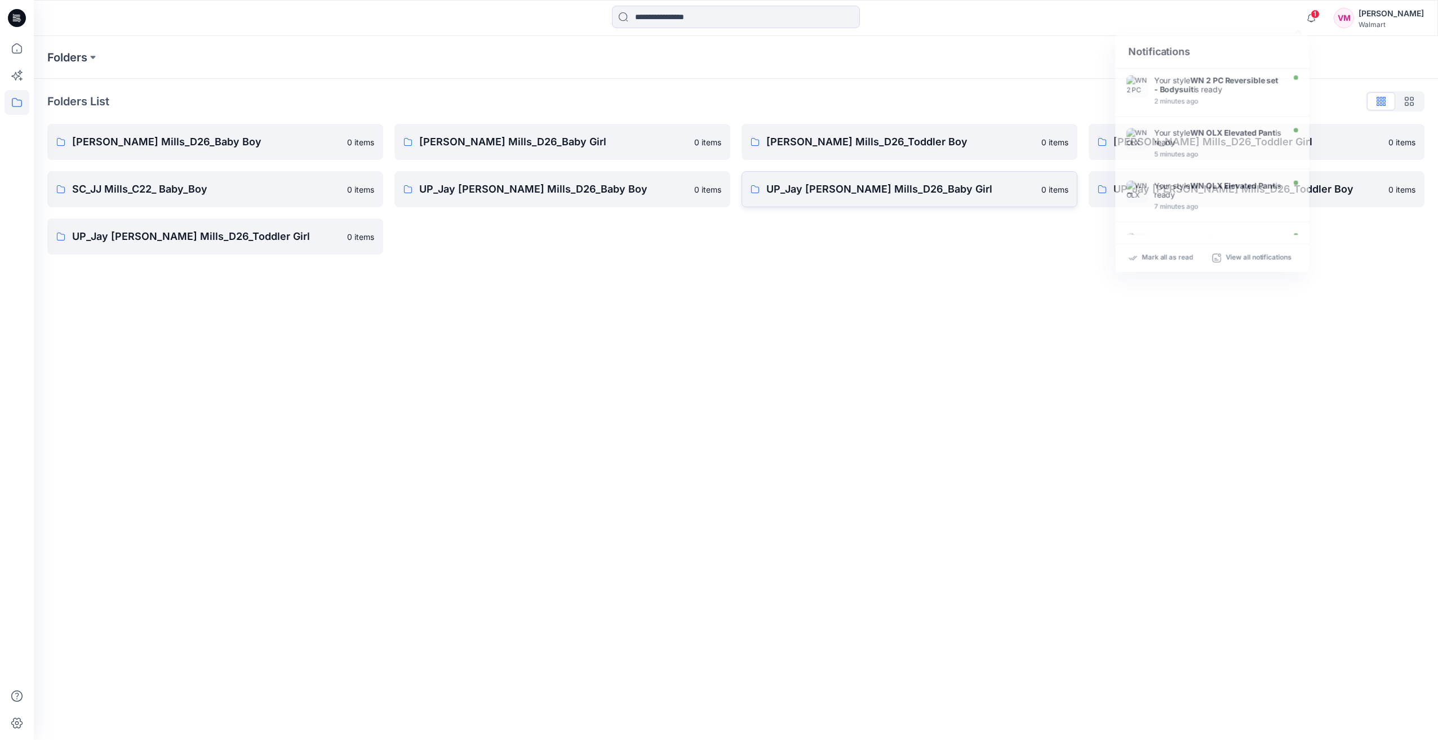
click at [872, 187] on p "UP_Jay [PERSON_NAME] Mills_D26_Baby Girl" at bounding box center [900, 189] width 268 height 16
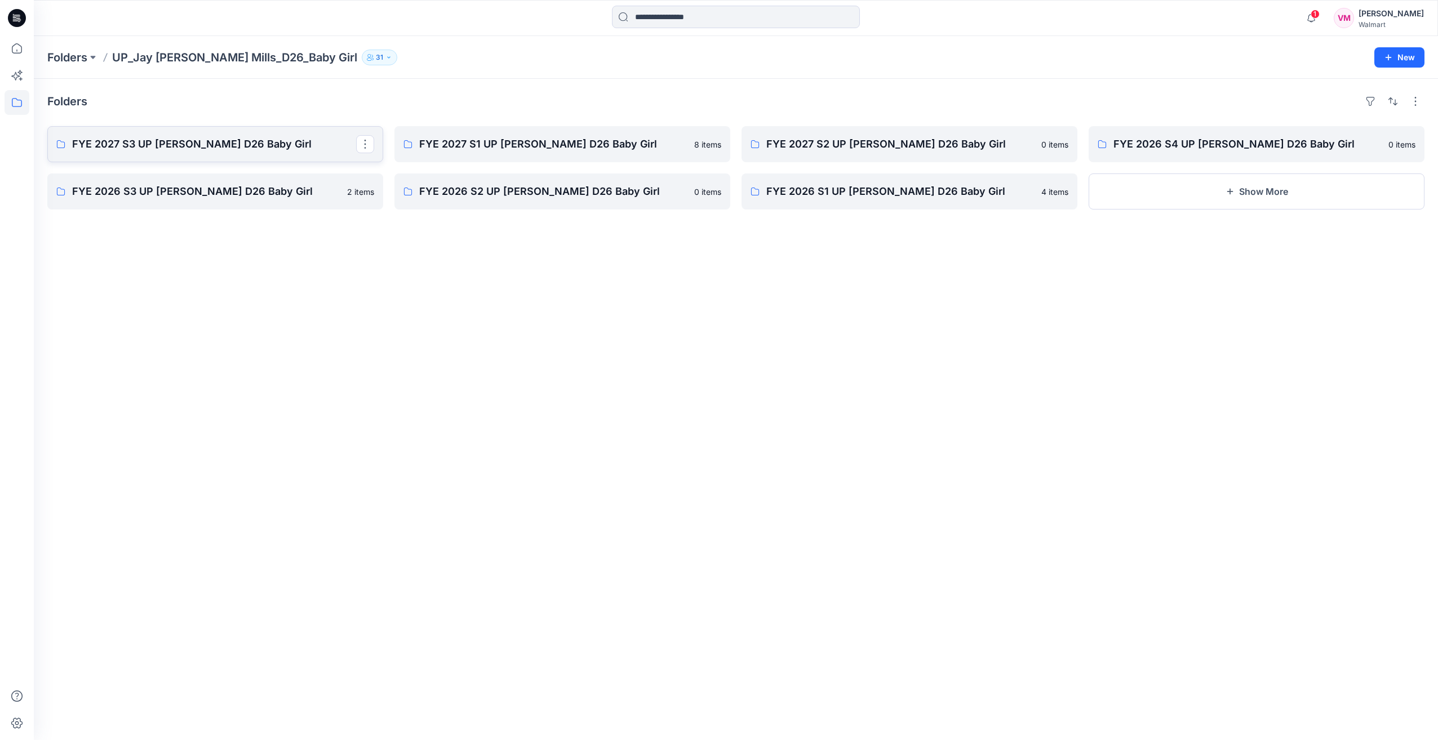
click at [268, 144] on p "FYE 2027 S3 UP [PERSON_NAME] D26 Baby Girl" at bounding box center [214, 144] width 284 height 16
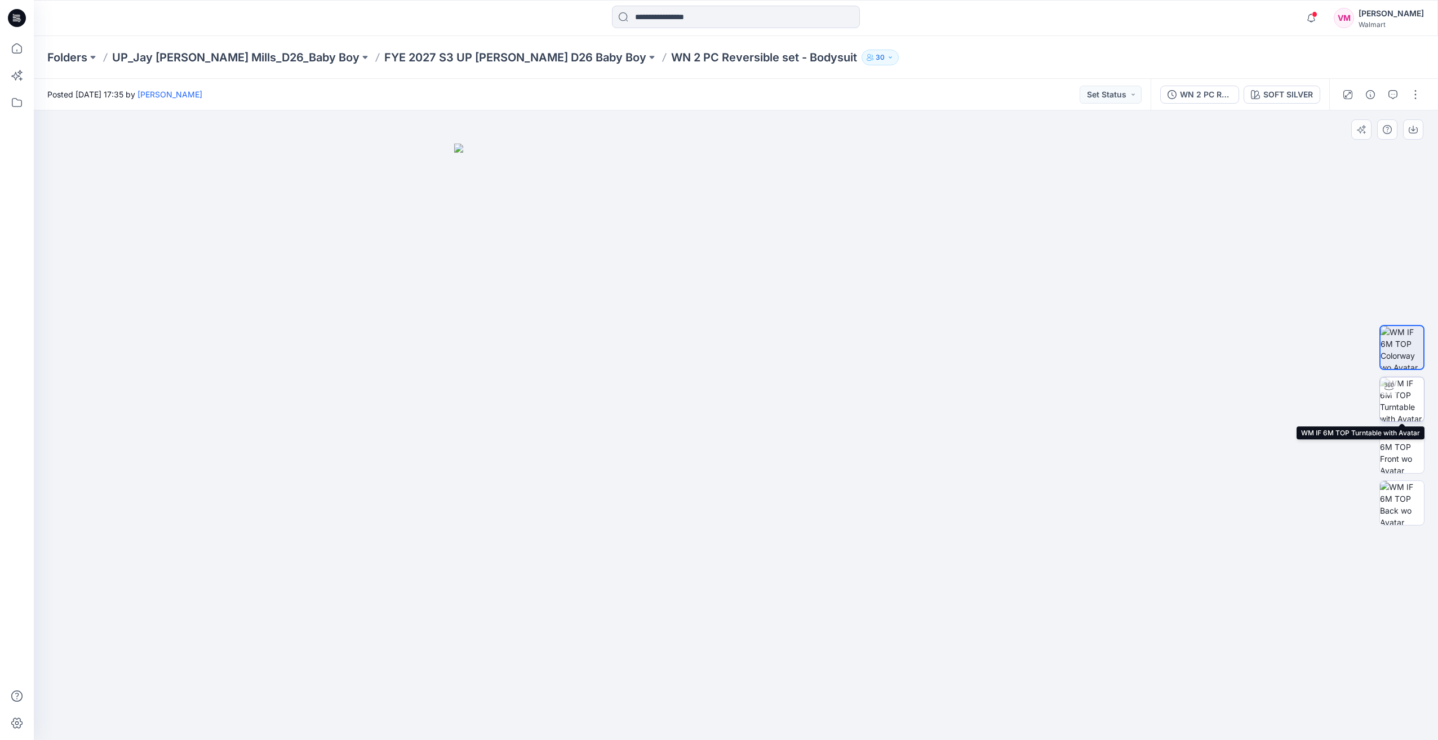
click at [1405, 409] on img at bounding box center [1402, 399] width 44 height 44
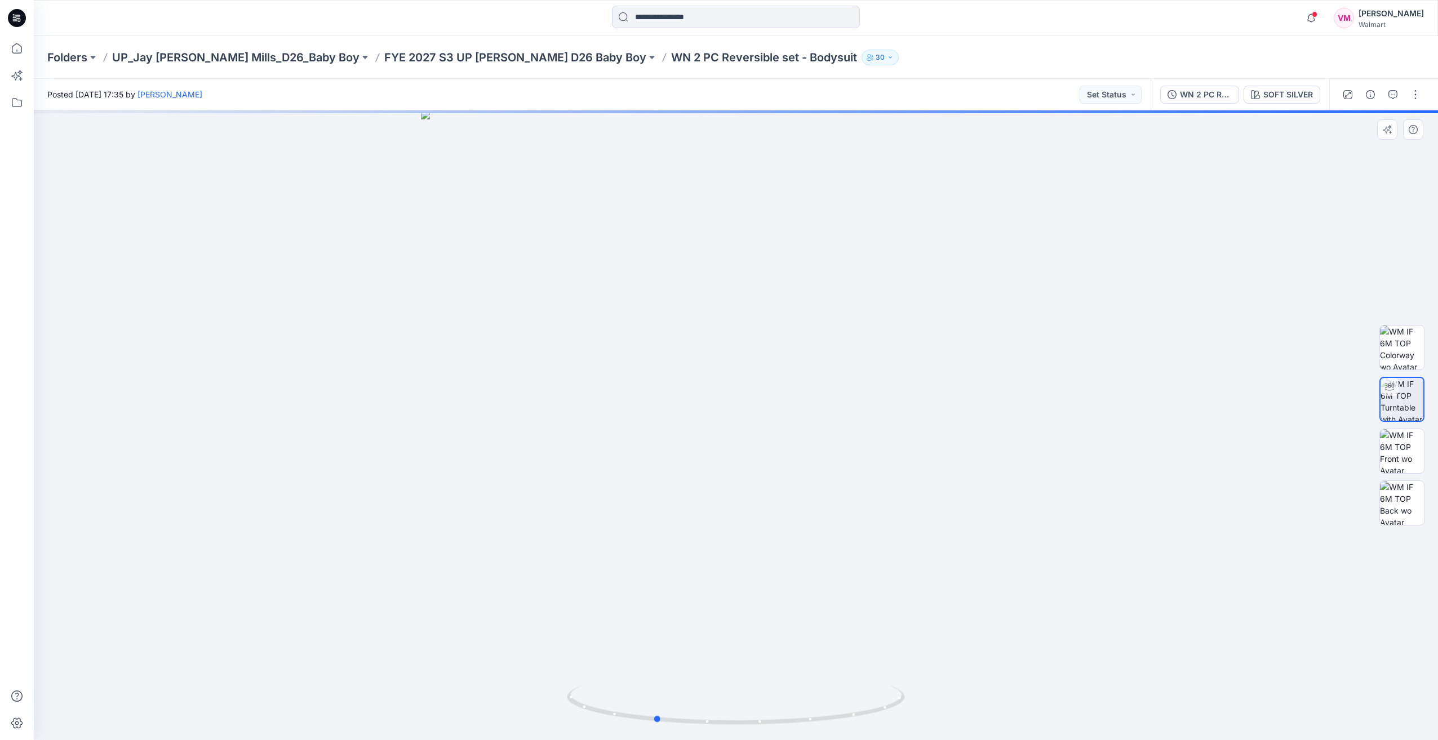
drag, startPoint x: 870, startPoint y: 462, endPoint x: 789, endPoint y: 513, distance: 95.4
click at [789, 513] on div at bounding box center [736, 425] width 1404 height 630
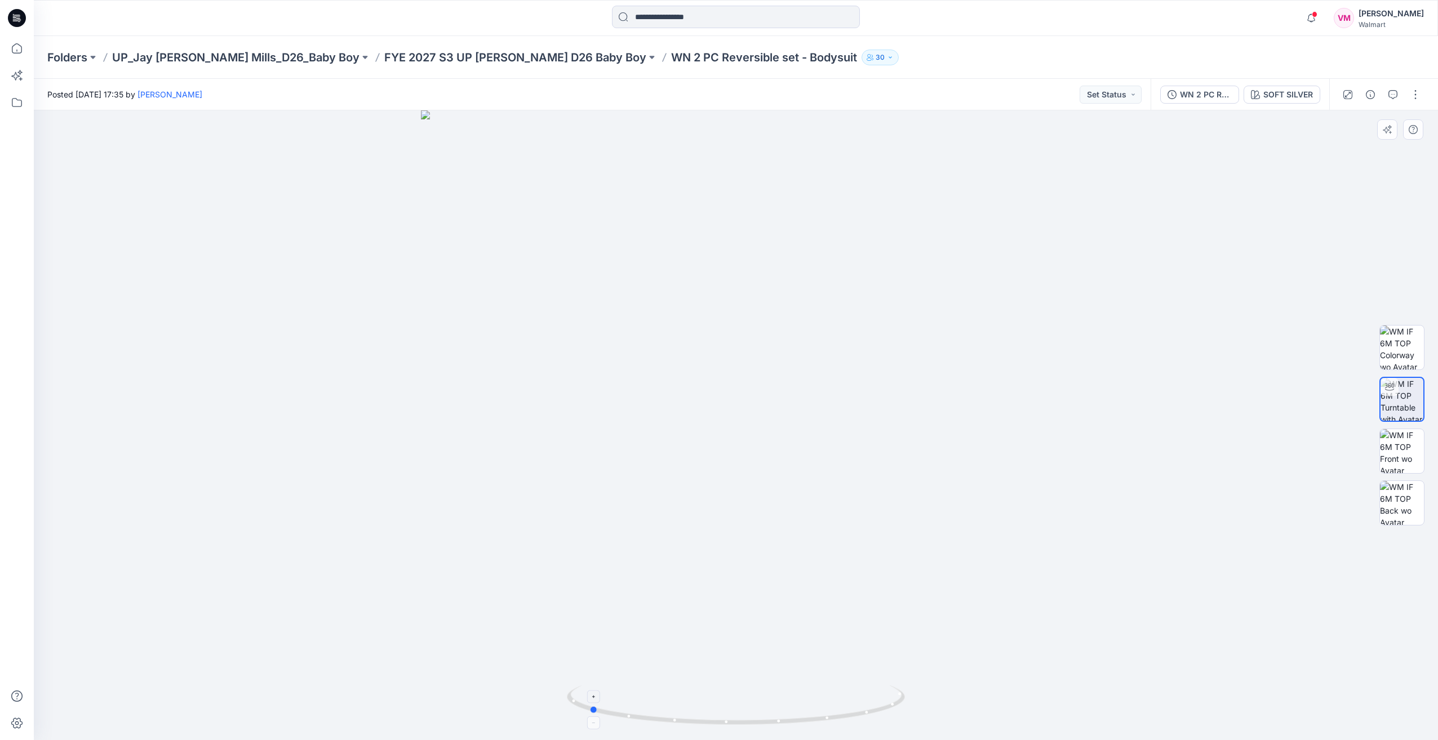
drag, startPoint x: 843, startPoint y: 718, endPoint x: 777, endPoint y: 726, distance: 66.3
click at [777, 726] on icon at bounding box center [737, 707] width 341 height 42
drag, startPoint x: 864, startPoint y: 710, endPoint x: 726, endPoint y: 704, distance: 138.7
click at [726, 704] on icon at bounding box center [737, 707] width 341 height 42
click at [1396, 451] on img at bounding box center [1402, 451] width 44 height 44
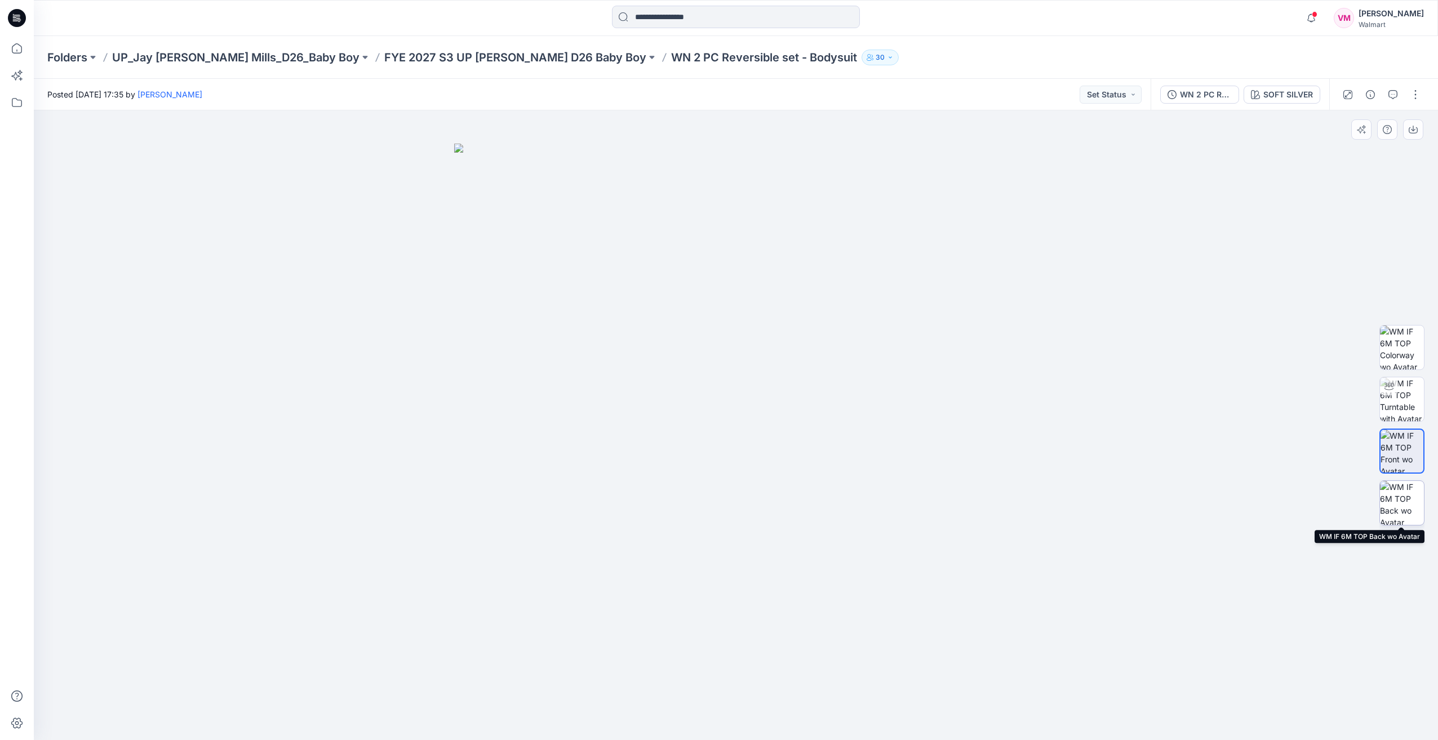
click at [1403, 511] on img at bounding box center [1402, 503] width 44 height 44
drag, startPoint x: 887, startPoint y: 300, endPoint x: 835, endPoint y: 451, distance: 159.8
click at [803, 310] on img at bounding box center [735, 442] width 563 height 597
click at [1398, 451] on img at bounding box center [1402, 451] width 44 height 44
click at [1407, 392] on img at bounding box center [1402, 399] width 44 height 44
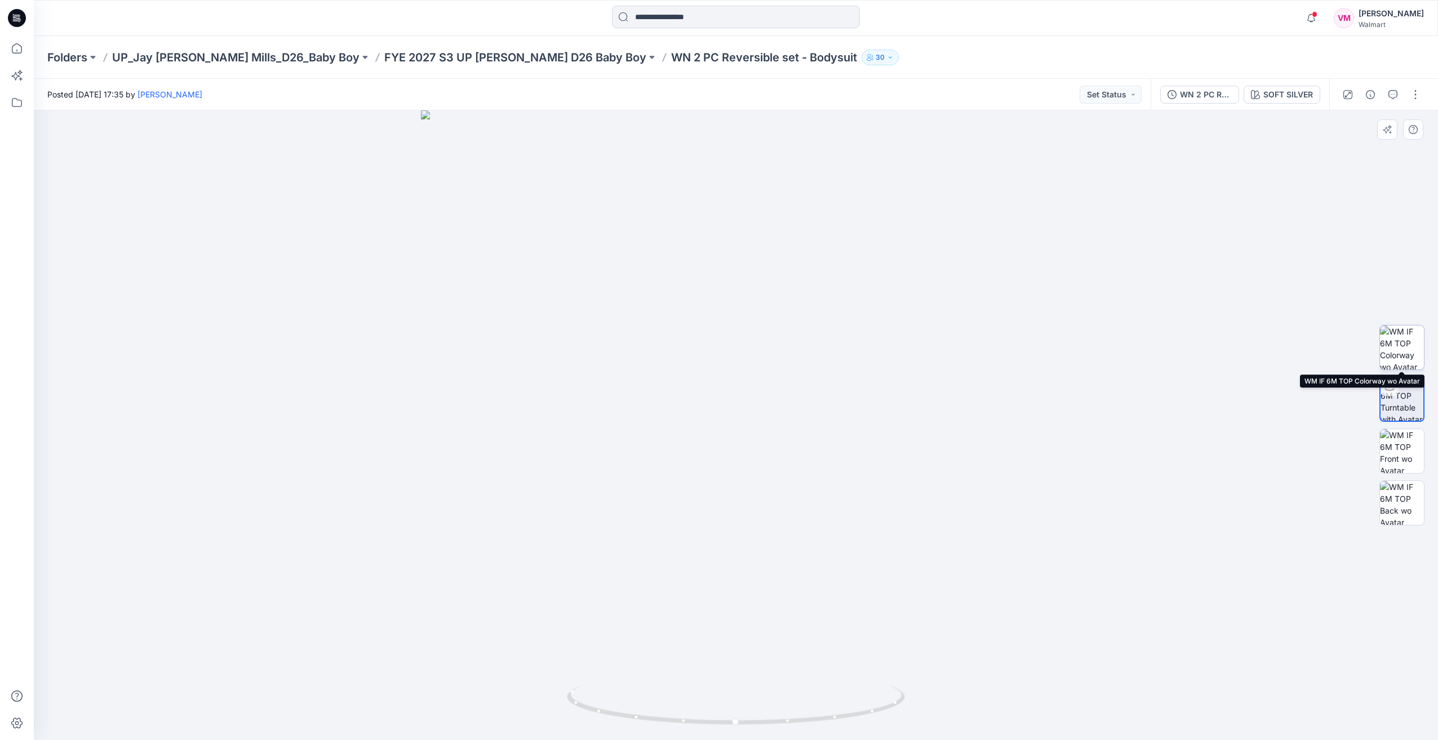
click at [1403, 353] on img at bounding box center [1402, 348] width 44 height 44
click at [1410, 403] on img at bounding box center [1402, 399] width 44 height 44
click at [1404, 348] on img at bounding box center [1402, 348] width 44 height 44
click at [1417, 398] on img at bounding box center [1402, 399] width 44 height 44
drag, startPoint x: 823, startPoint y: 723, endPoint x: 680, endPoint y: 710, distance: 143.7
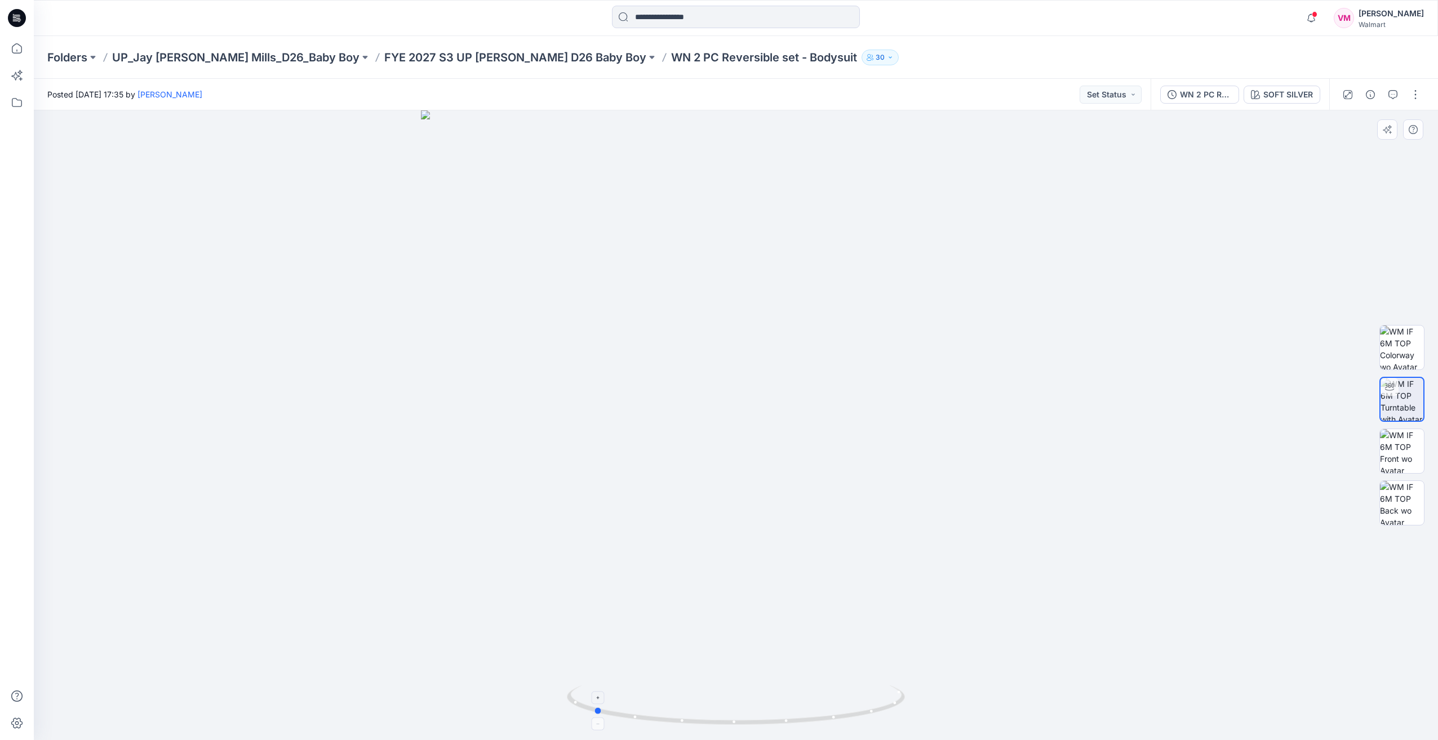
click at [680, 710] on icon at bounding box center [737, 707] width 341 height 42
click at [1397, 350] on img at bounding box center [1402, 348] width 44 height 44
click at [1408, 455] on img at bounding box center [1402, 451] width 44 height 44
click at [1403, 497] on img at bounding box center [1402, 503] width 44 height 44
click at [502, 51] on p "FYE 2027 S3 UP Jay Jay Mills D26 Baby Boy" at bounding box center [515, 58] width 262 height 16
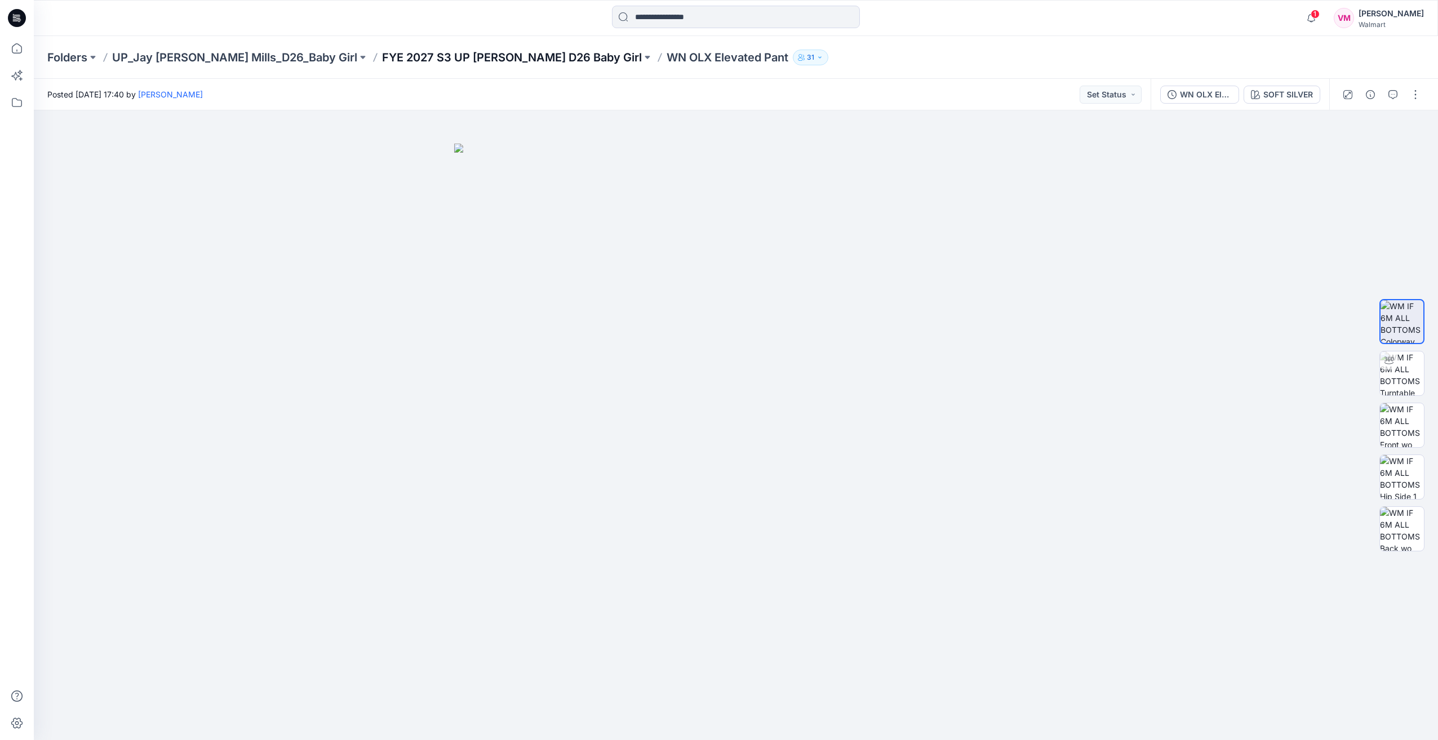
click at [421, 59] on p "FYE 2027 S3 UP [PERSON_NAME] D26 Baby Girl" at bounding box center [512, 58] width 260 height 16
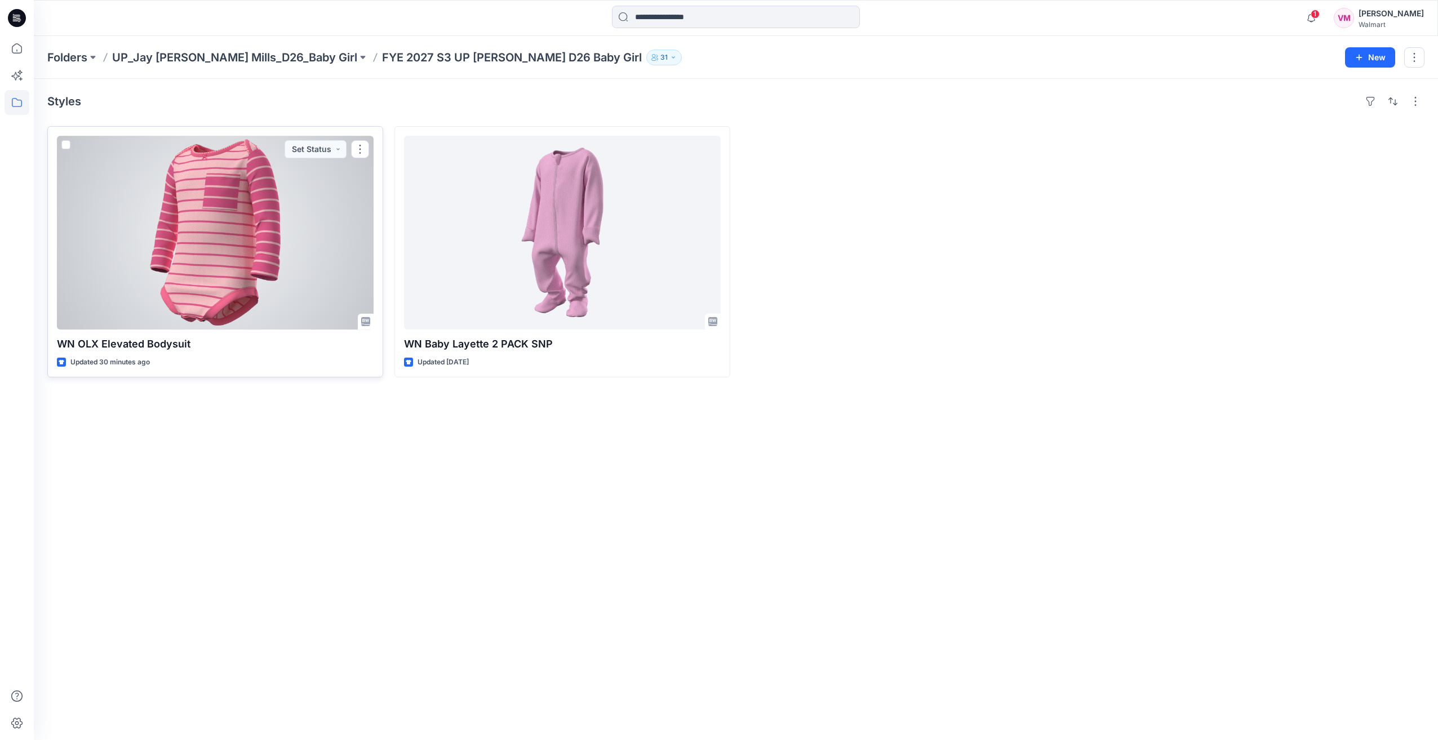
click at [303, 194] on div at bounding box center [215, 233] width 317 height 194
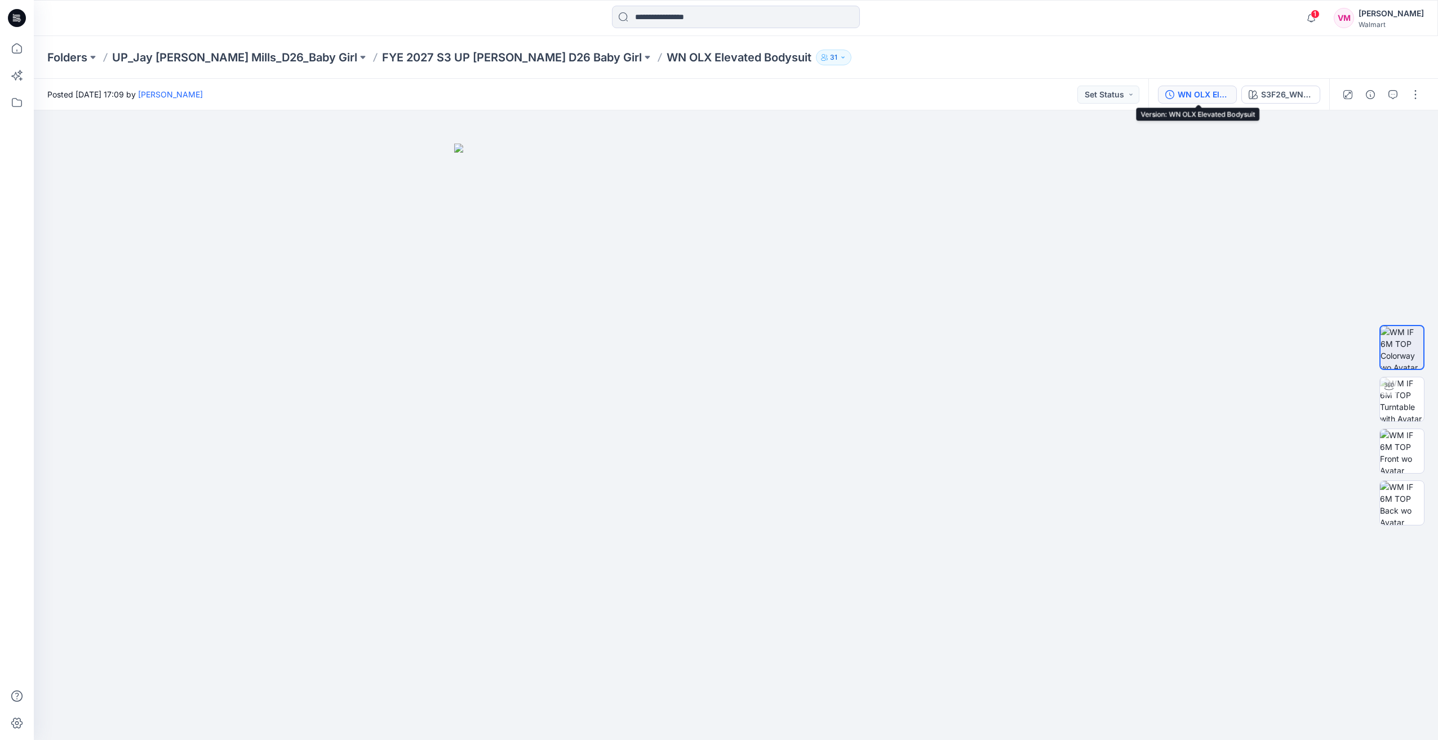
click at [1195, 86] on button "WN OLX Elevated Bodysuit" at bounding box center [1197, 95] width 79 height 18
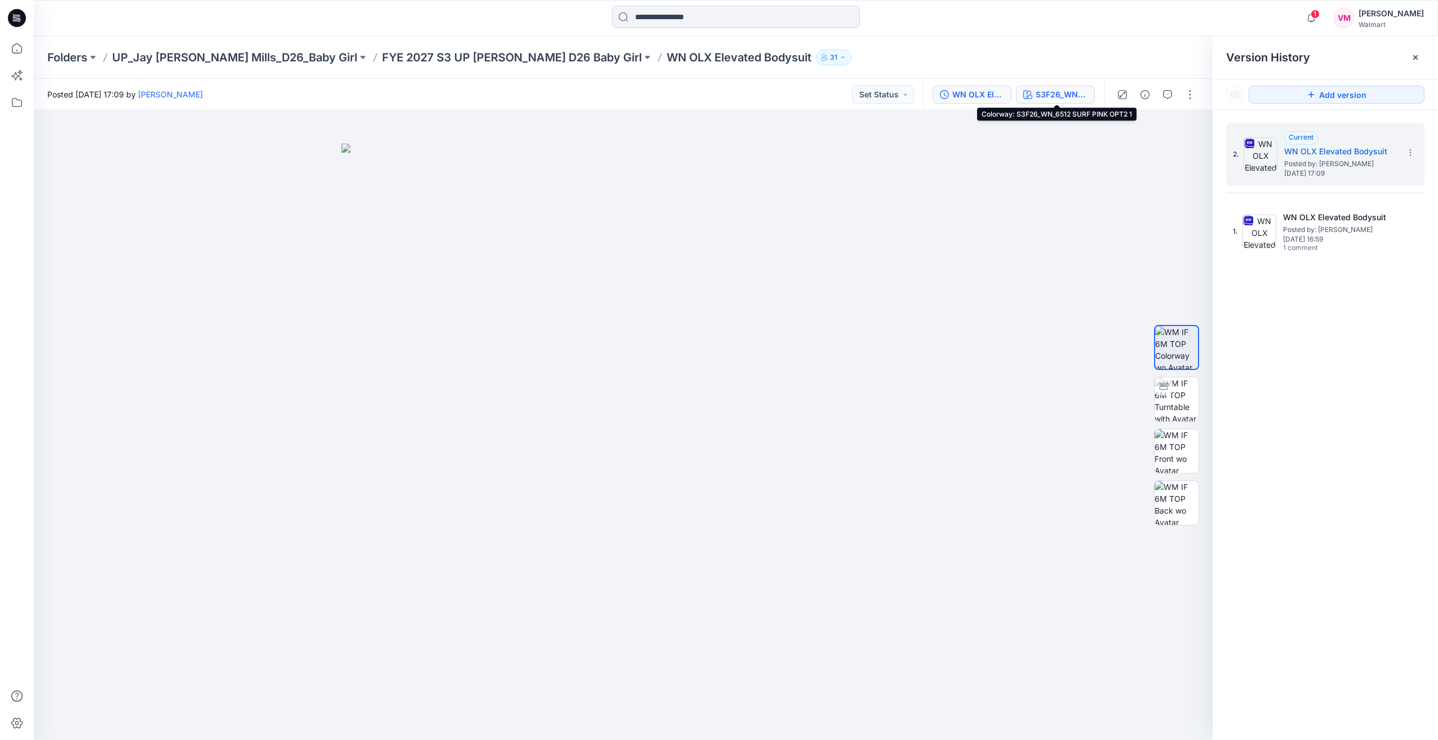
click at [1051, 97] on div "S3F26_WN_6512 SURF PINK OPT2 1" at bounding box center [1061, 94] width 52 height 12
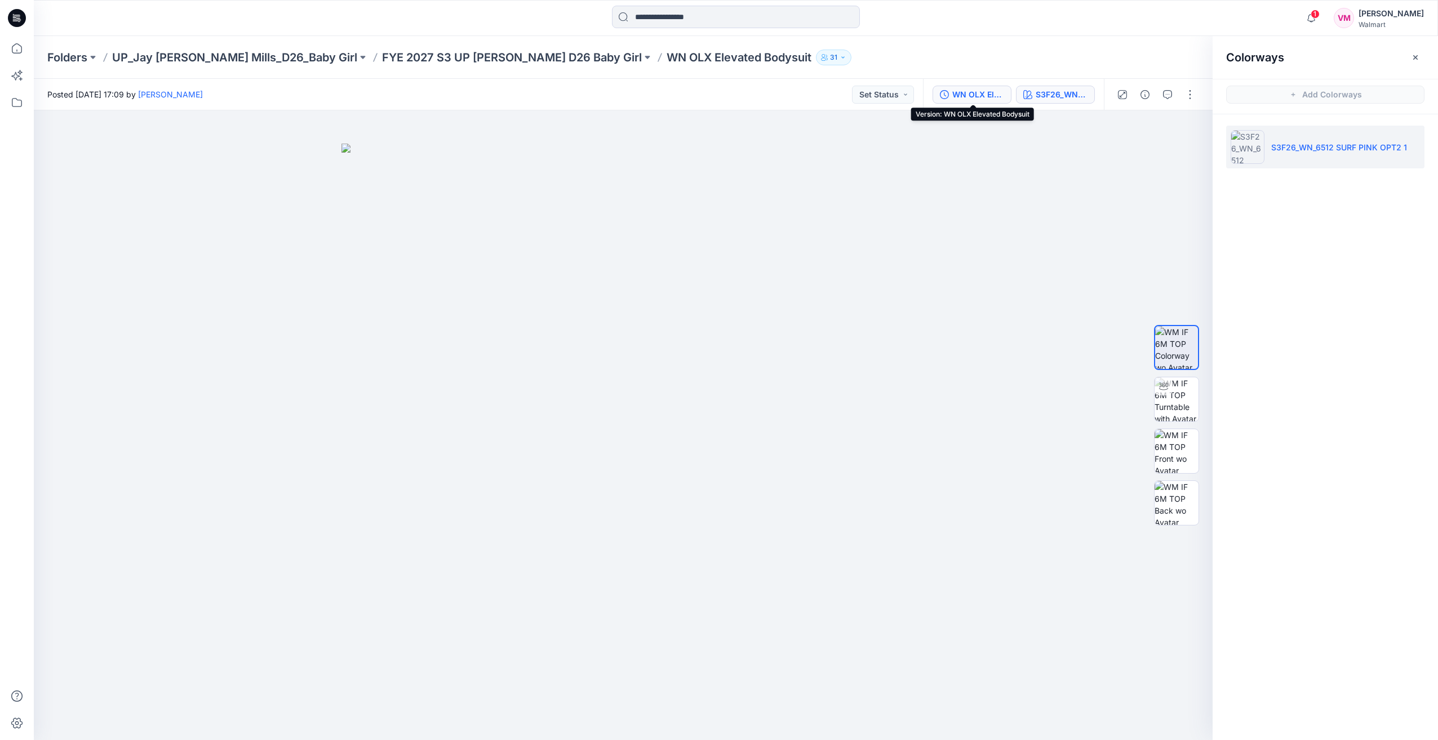
click at [983, 94] on div "WN OLX Elevated Bodysuit" at bounding box center [978, 94] width 52 height 12
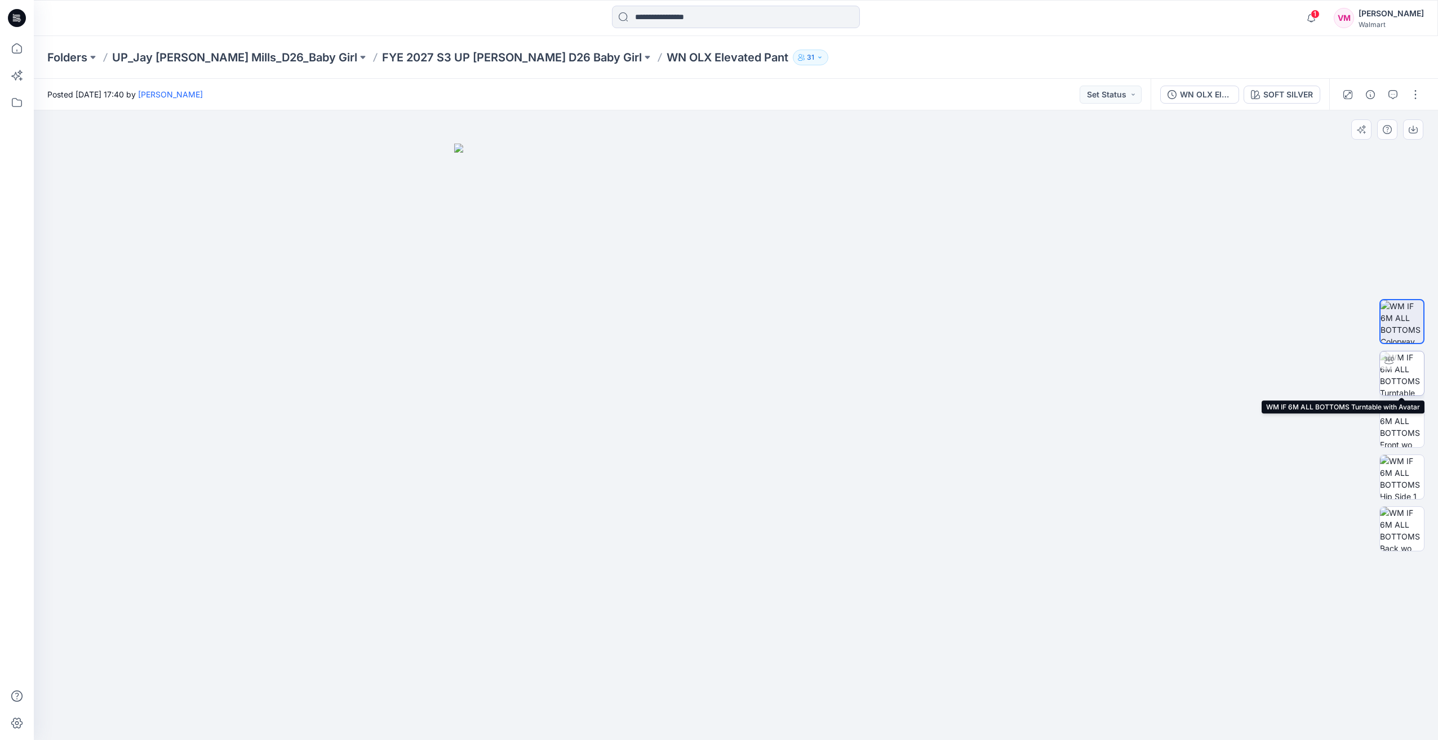
click at [1420, 370] on img at bounding box center [1402, 373] width 44 height 44
drag, startPoint x: 874, startPoint y: 720, endPoint x: 583, endPoint y: 707, distance: 291.5
click at [583, 707] on icon at bounding box center [737, 707] width 341 height 42
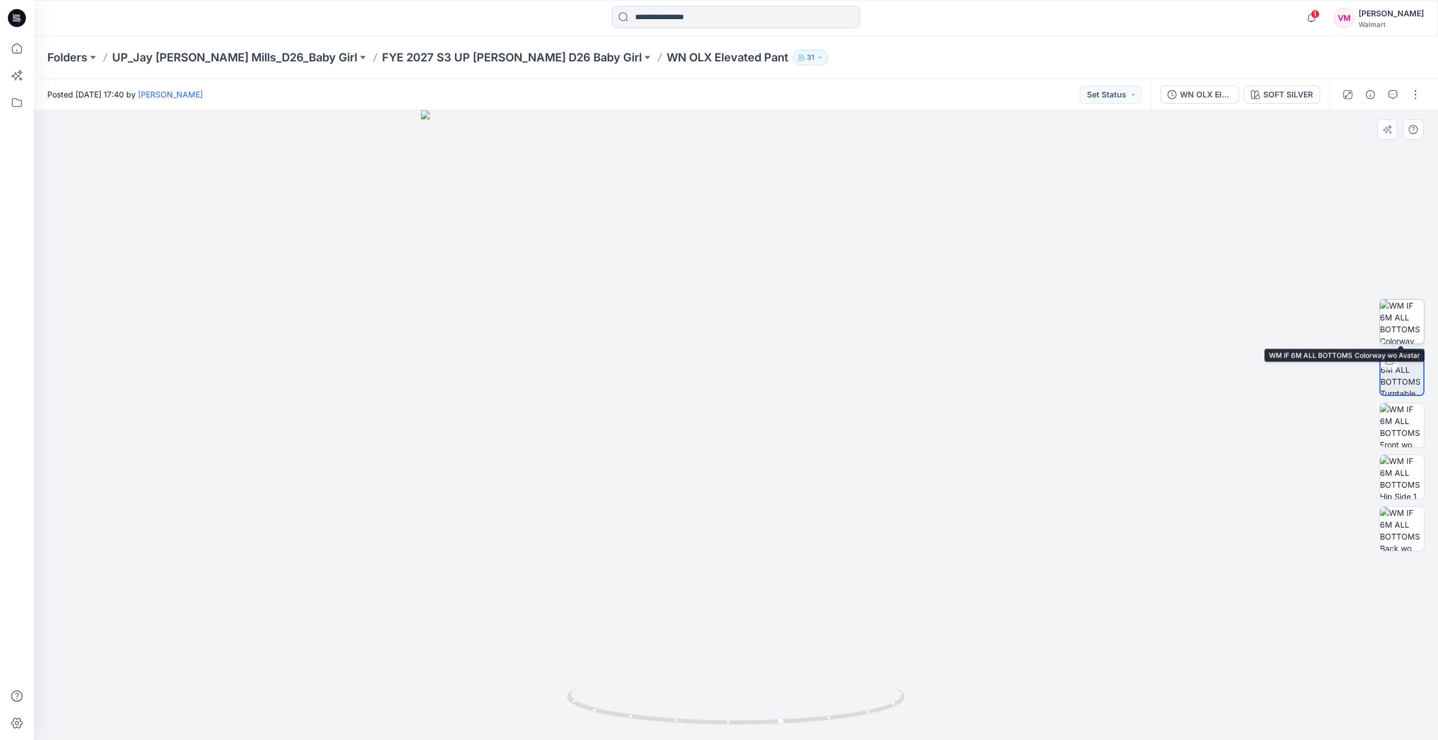
click at [1397, 313] on img at bounding box center [1402, 322] width 44 height 44
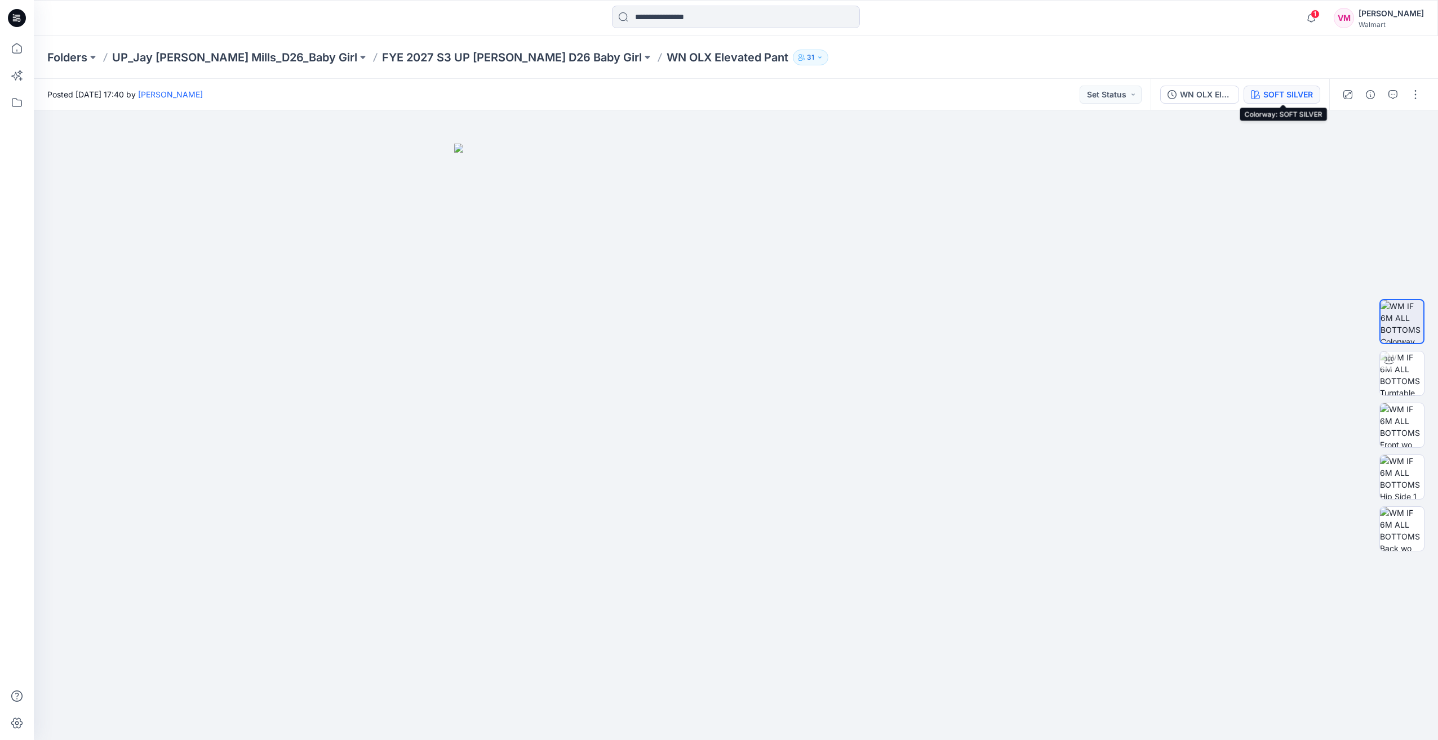
click at [1262, 96] on button "SOFT SILVER" at bounding box center [1281, 95] width 77 height 18
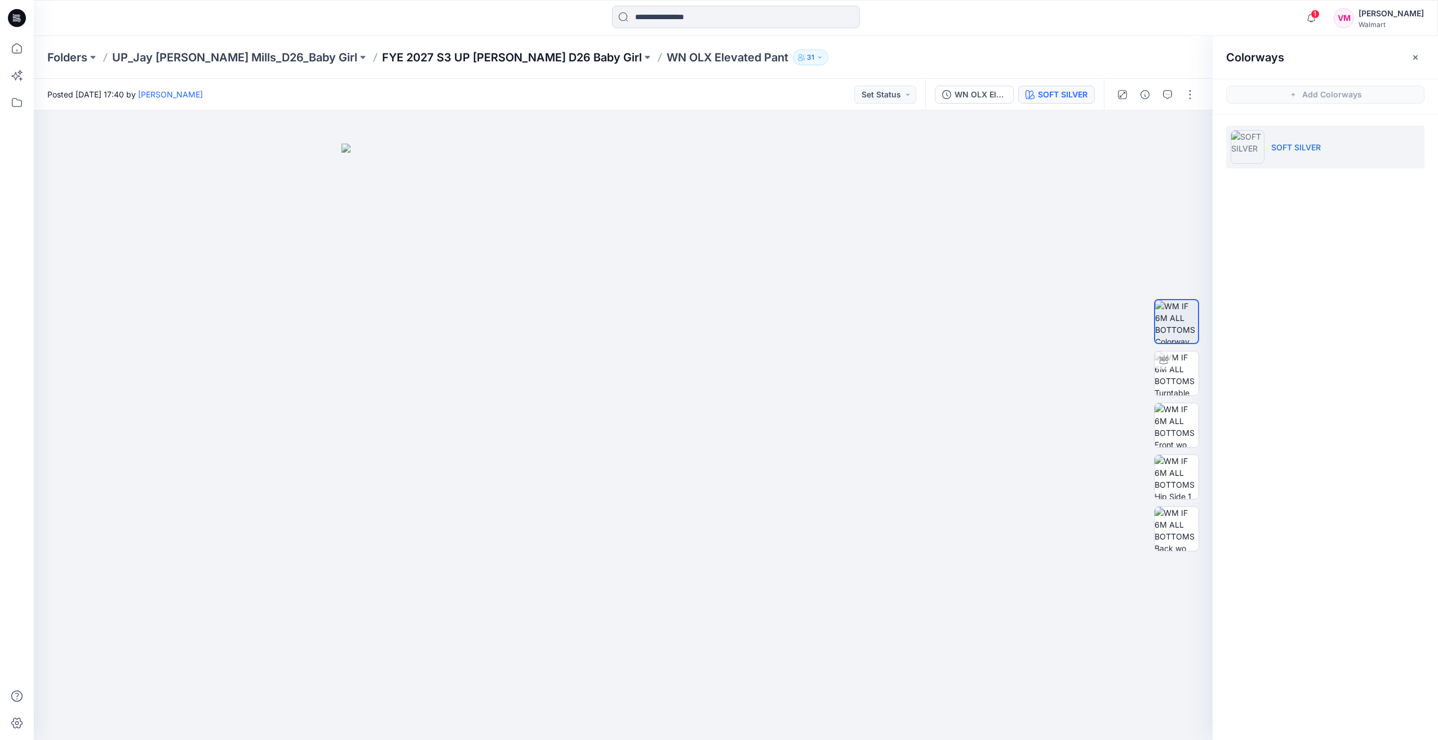
click at [497, 60] on p "FYE 2027 S3 UP [PERSON_NAME] D26 Baby Girl" at bounding box center [512, 58] width 260 height 16
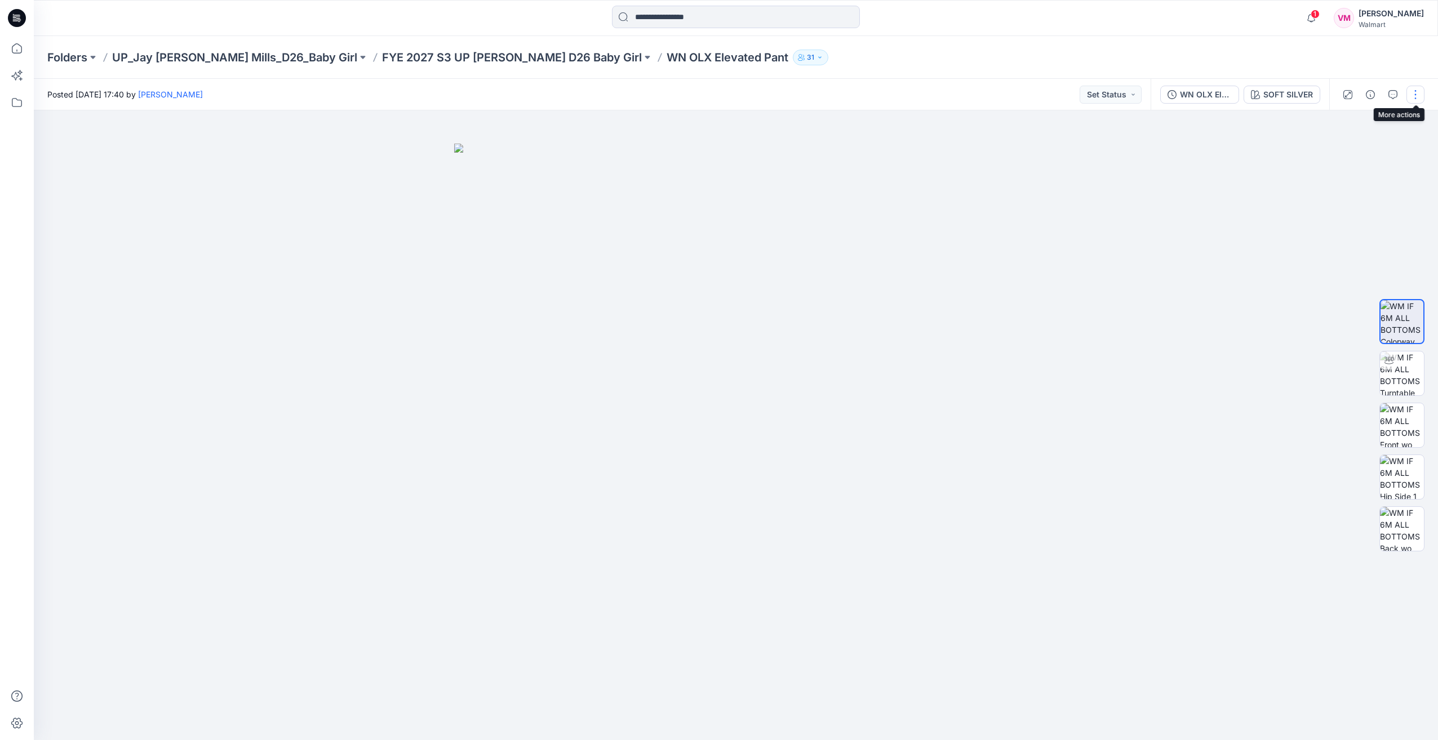
click at [1414, 92] on button "button" at bounding box center [1415, 95] width 18 height 18
click at [916, 213] on img at bounding box center [735, 442] width 563 height 597
click at [515, 57] on p "FYE 2027 S3 UP [PERSON_NAME] D26 Baby Girl" at bounding box center [512, 58] width 260 height 16
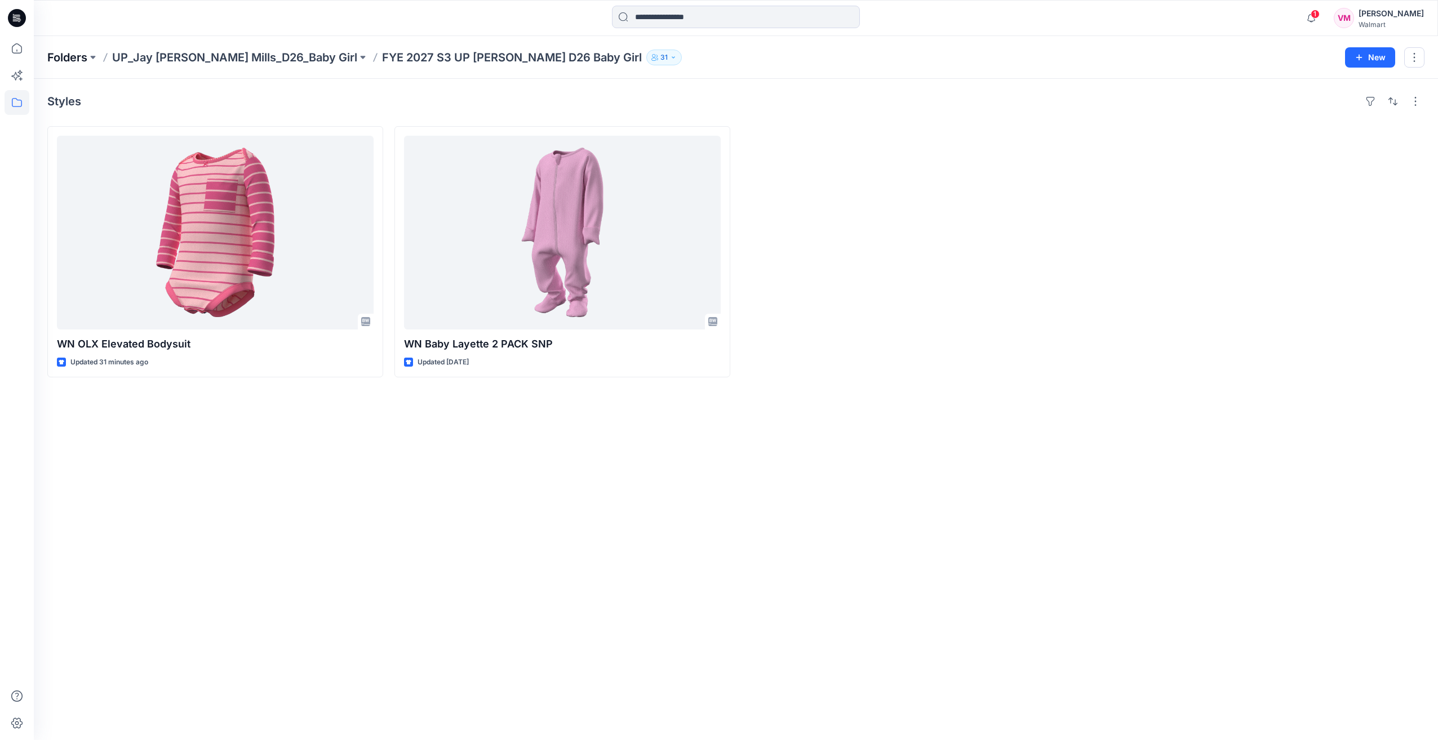
click at [50, 55] on p "Folders" at bounding box center [67, 58] width 40 height 16
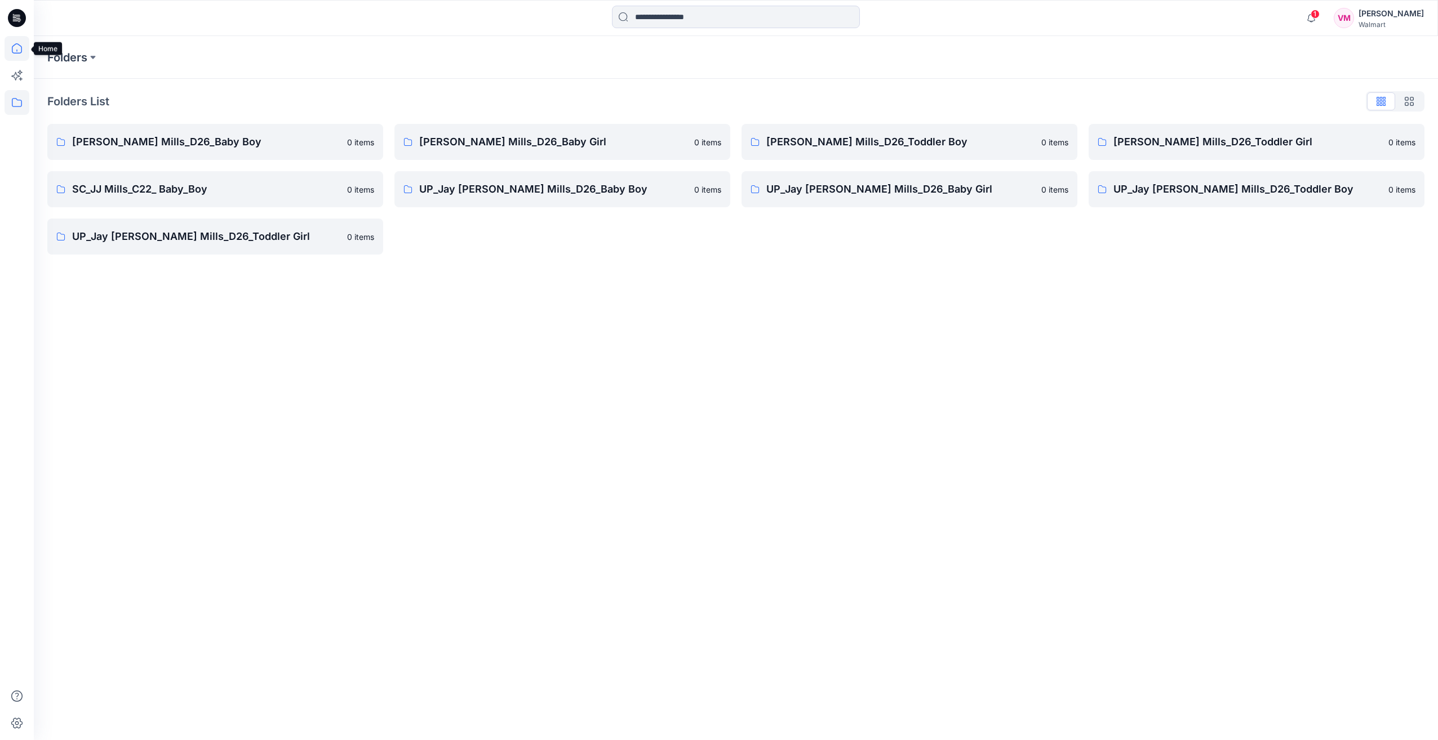
click at [22, 45] on icon at bounding box center [17, 48] width 25 height 25
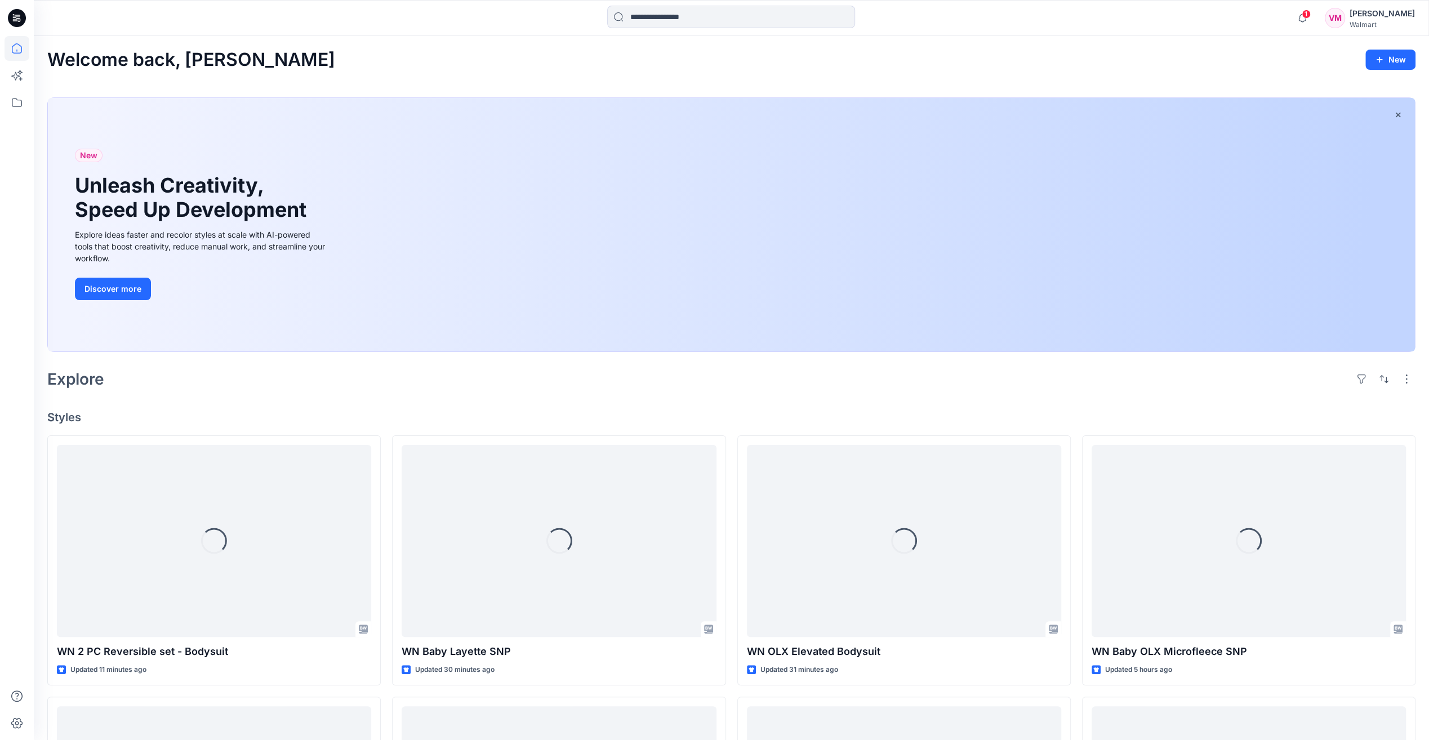
click at [19, 22] on icon at bounding box center [17, 18] width 18 height 18
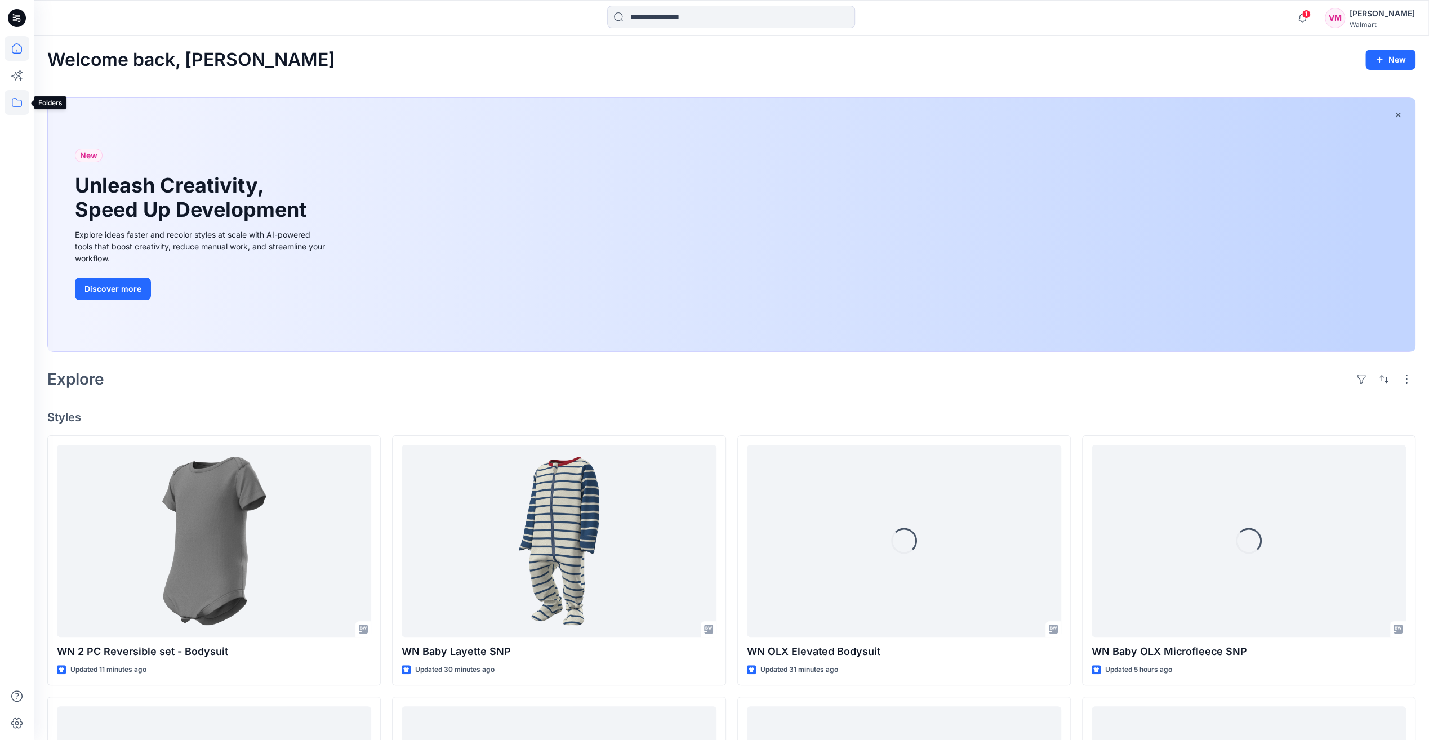
click at [20, 99] on icon at bounding box center [17, 102] width 25 height 25
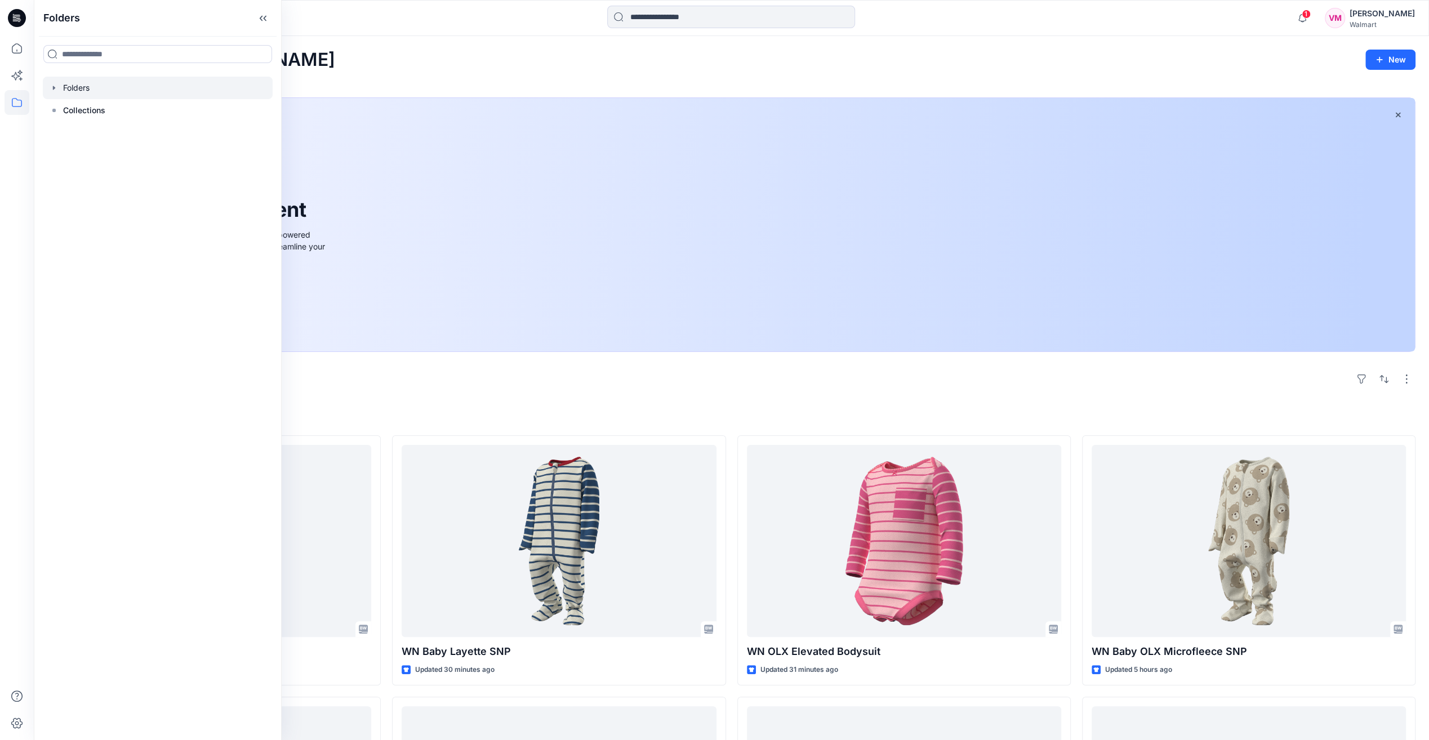
click at [80, 88] on div at bounding box center [158, 88] width 230 height 23
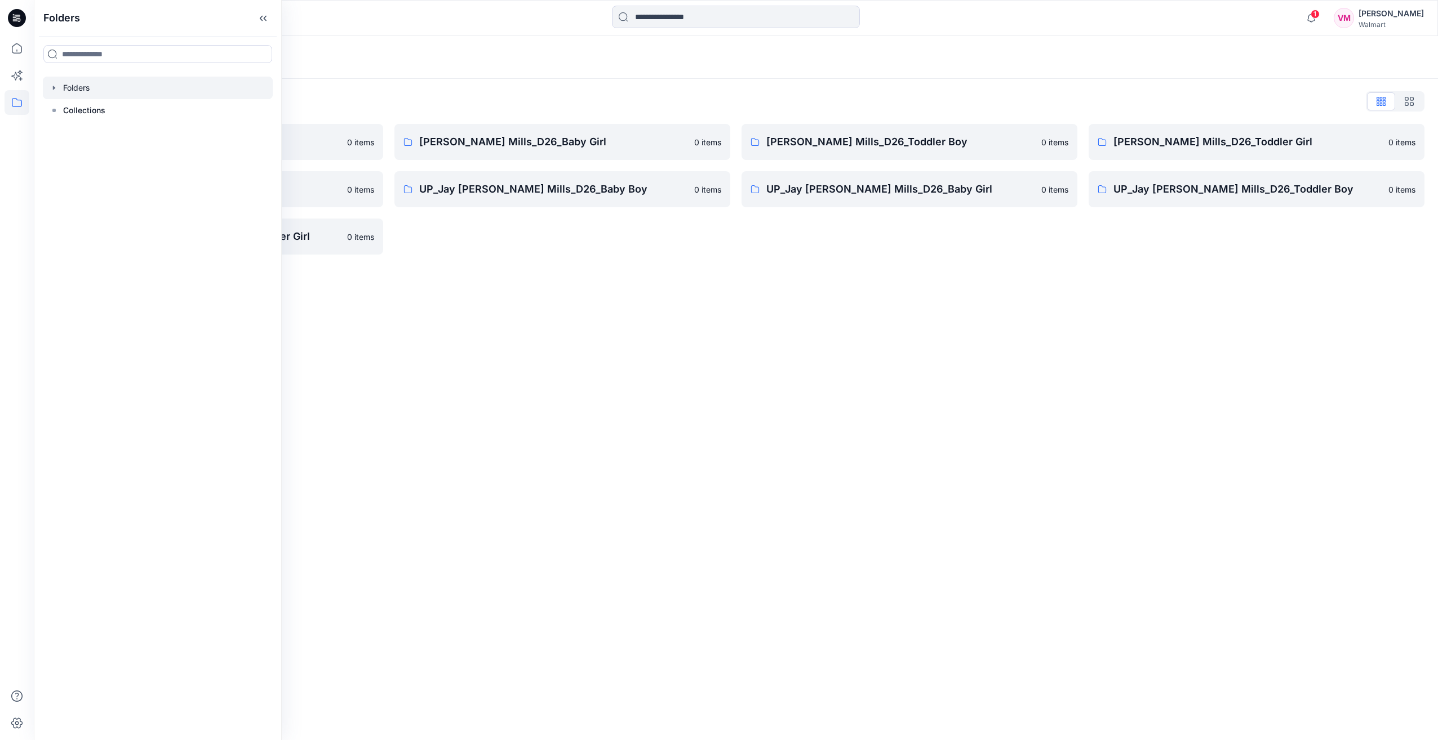
click at [530, 410] on div "Folders Folders List Jay Jay Mills_D26_Baby Boy 0 items SC_JJ Mills_C22_ Baby_B…" at bounding box center [736, 388] width 1404 height 704
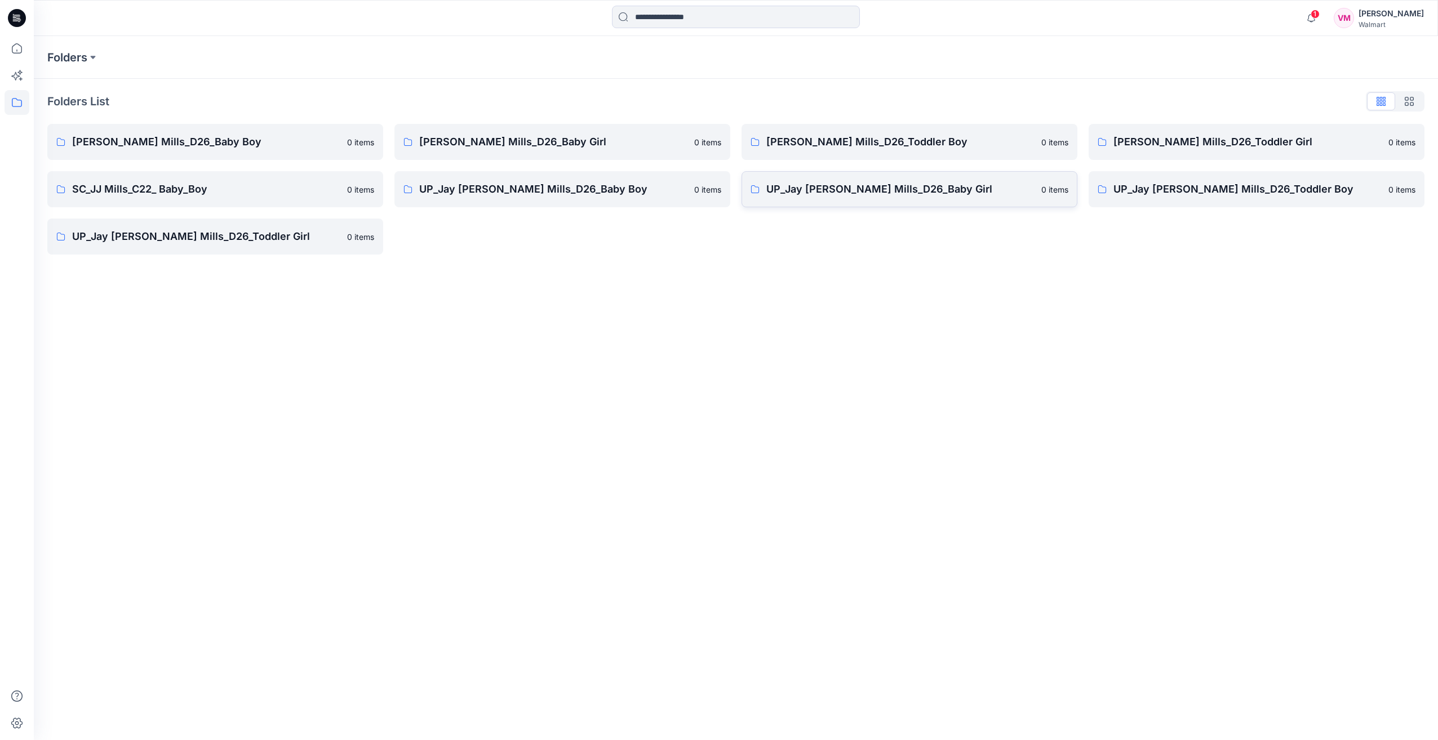
click at [836, 189] on p "UP_Jay [PERSON_NAME] Mills_D26_Baby Girl" at bounding box center [900, 189] width 268 height 16
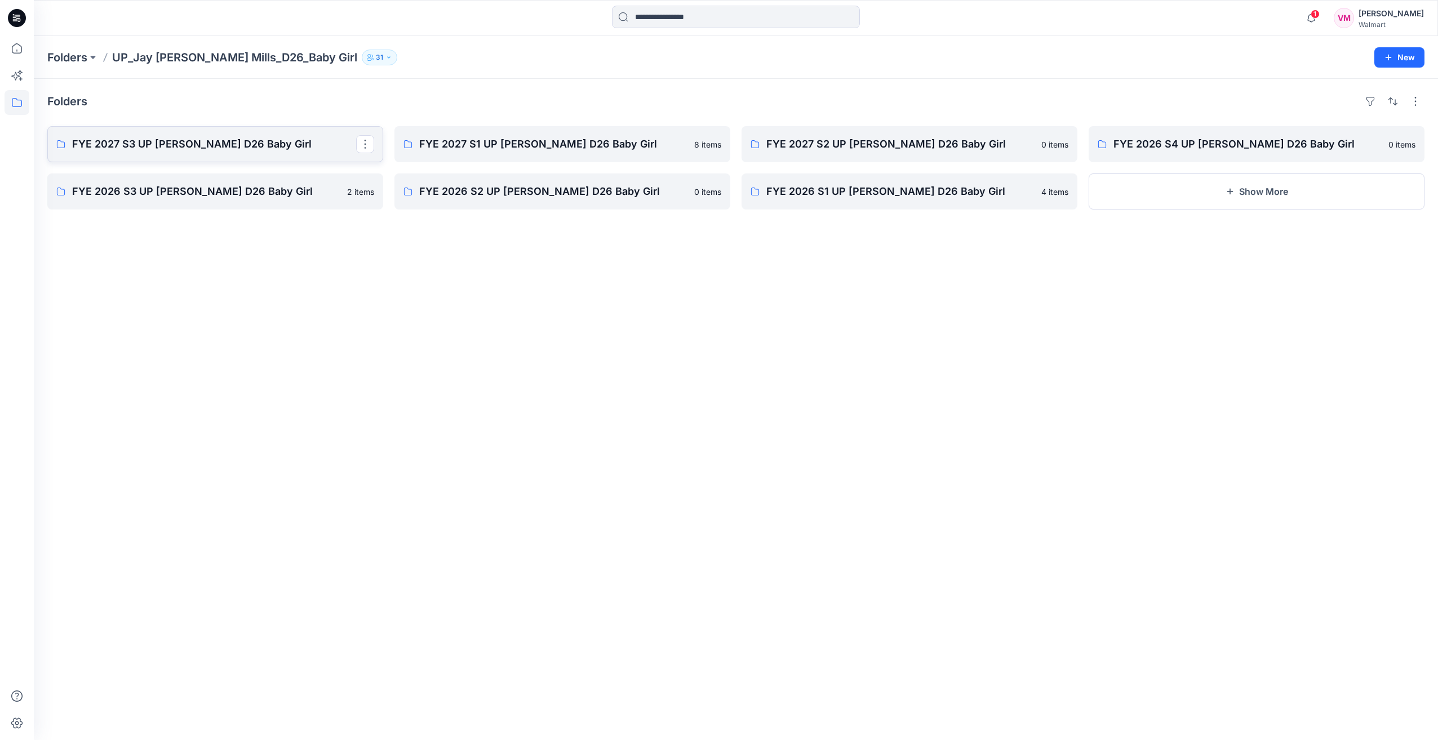
click at [164, 148] on p "FYE 2027 S3 UP [PERSON_NAME] D26 Baby Girl" at bounding box center [214, 144] width 284 height 16
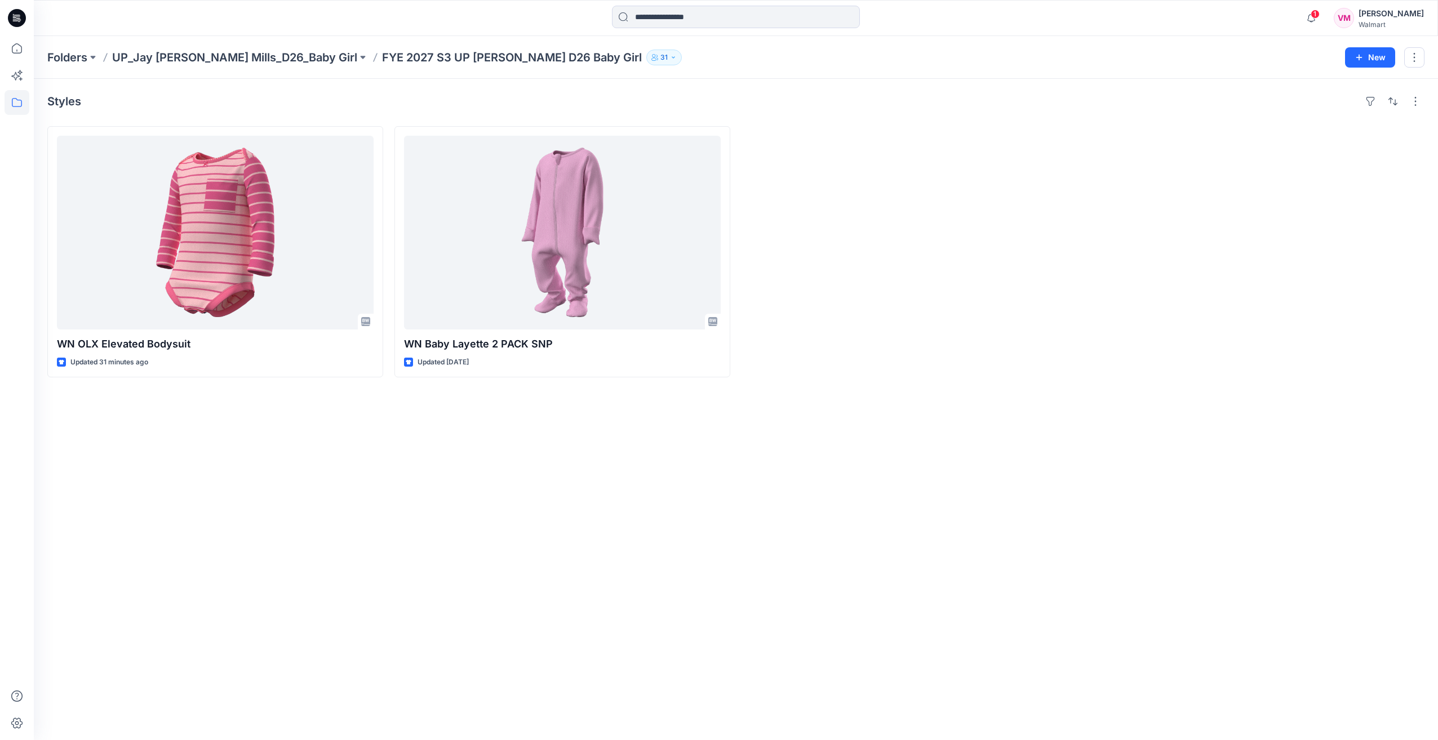
click at [459, 465] on div "Styles WN OLX Elevated Bodysuit Updated 31 minutes ago WN Baby Layette 2 PACK S…" at bounding box center [736, 409] width 1404 height 661
drag, startPoint x: 310, startPoint y: 58, endPoint x: 548, endPoint y: 62, distance: 237.7
click at [548, 62] on p "FYE 2027 S3 UP [PERSON_NAME] D26 Baby Girl" at bounding box center [512, 58] width 260 height 16
copy p "FYE 2027 S3 UP [PERSON_NAME] D26 Baby Girl"
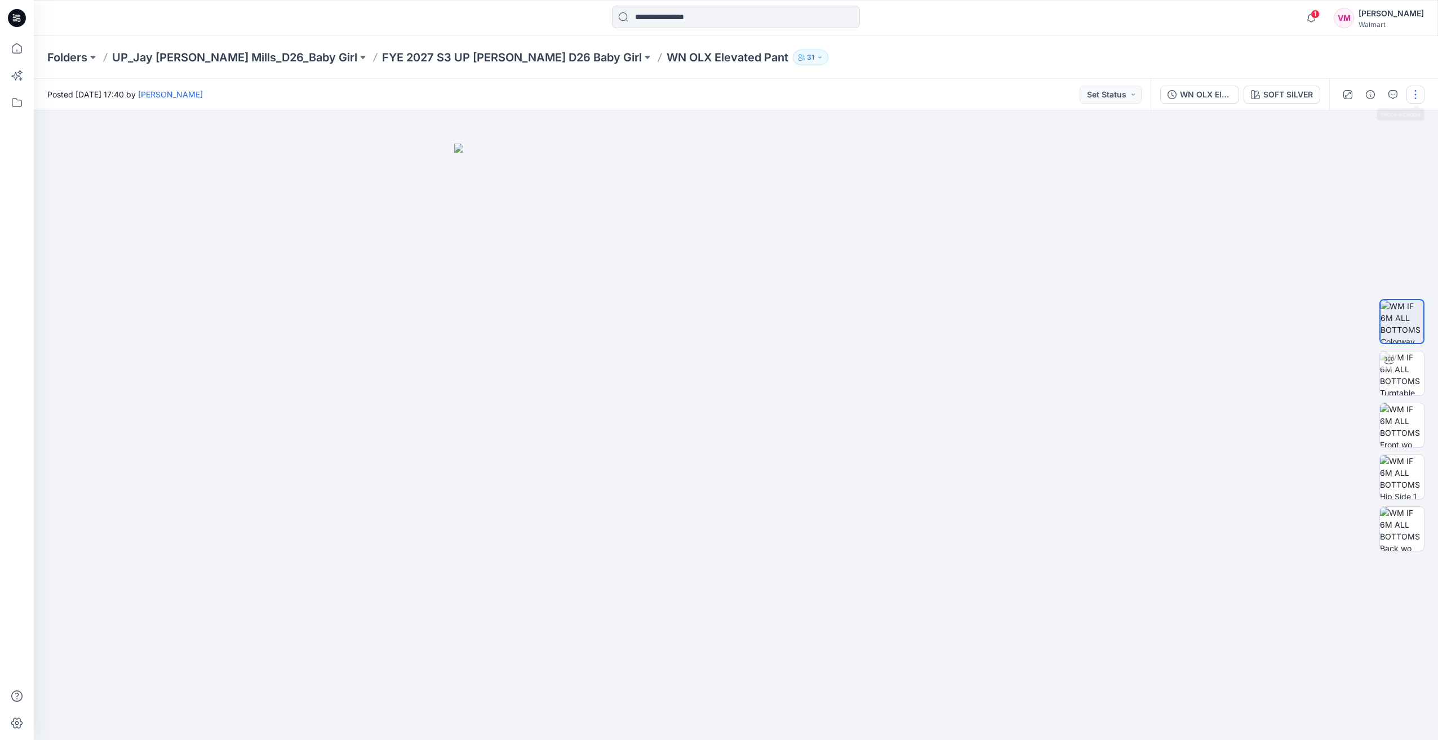
click at [1415, 92] on button "button" at bounding box center [1415, 95] width 18 height 18
click at [1372, 216] on p "Duplicate to..." at bounding box center [1361, 215] width 51 height 12
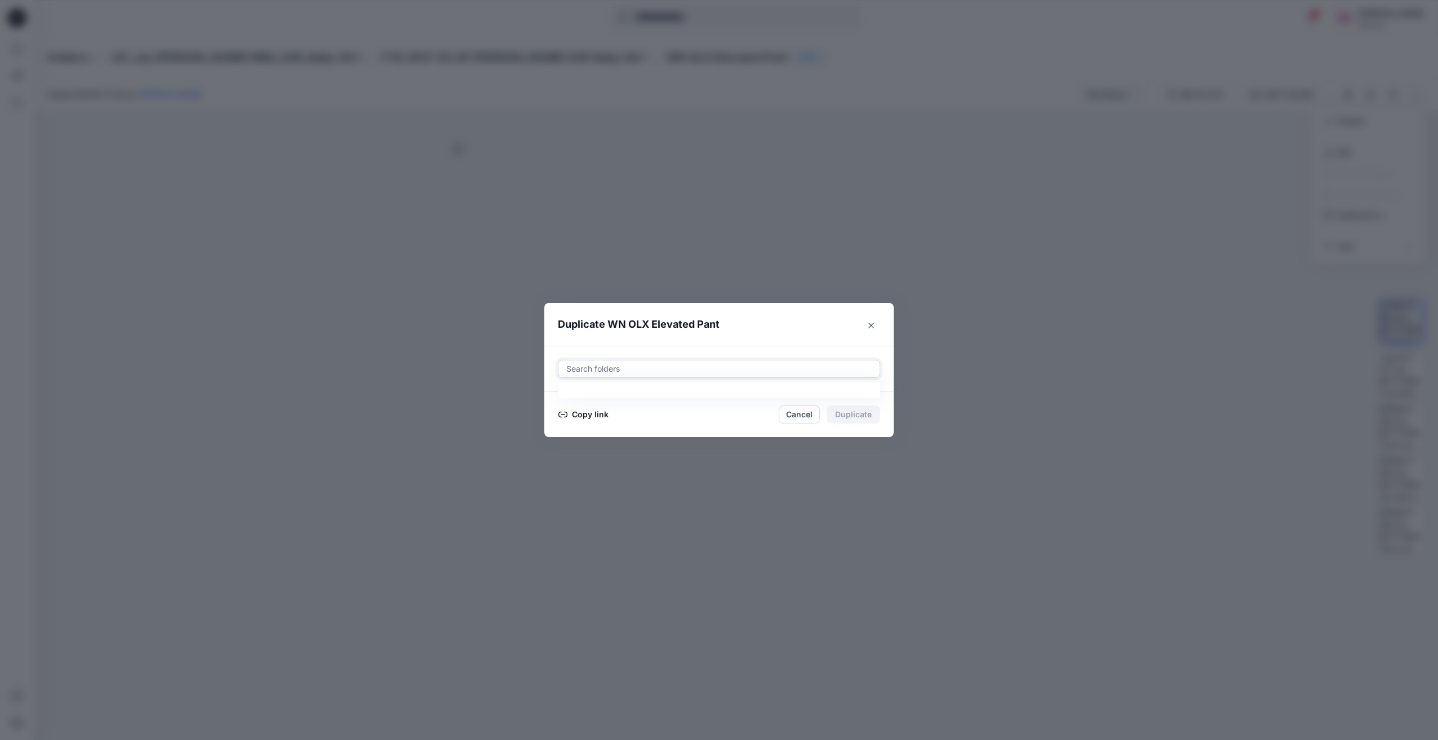
click at [607, 371] on div at bounding box center [719, 369] width 308 height 14
click at [631, 370] on div at bounding box center [719, 369] width 308 height 14
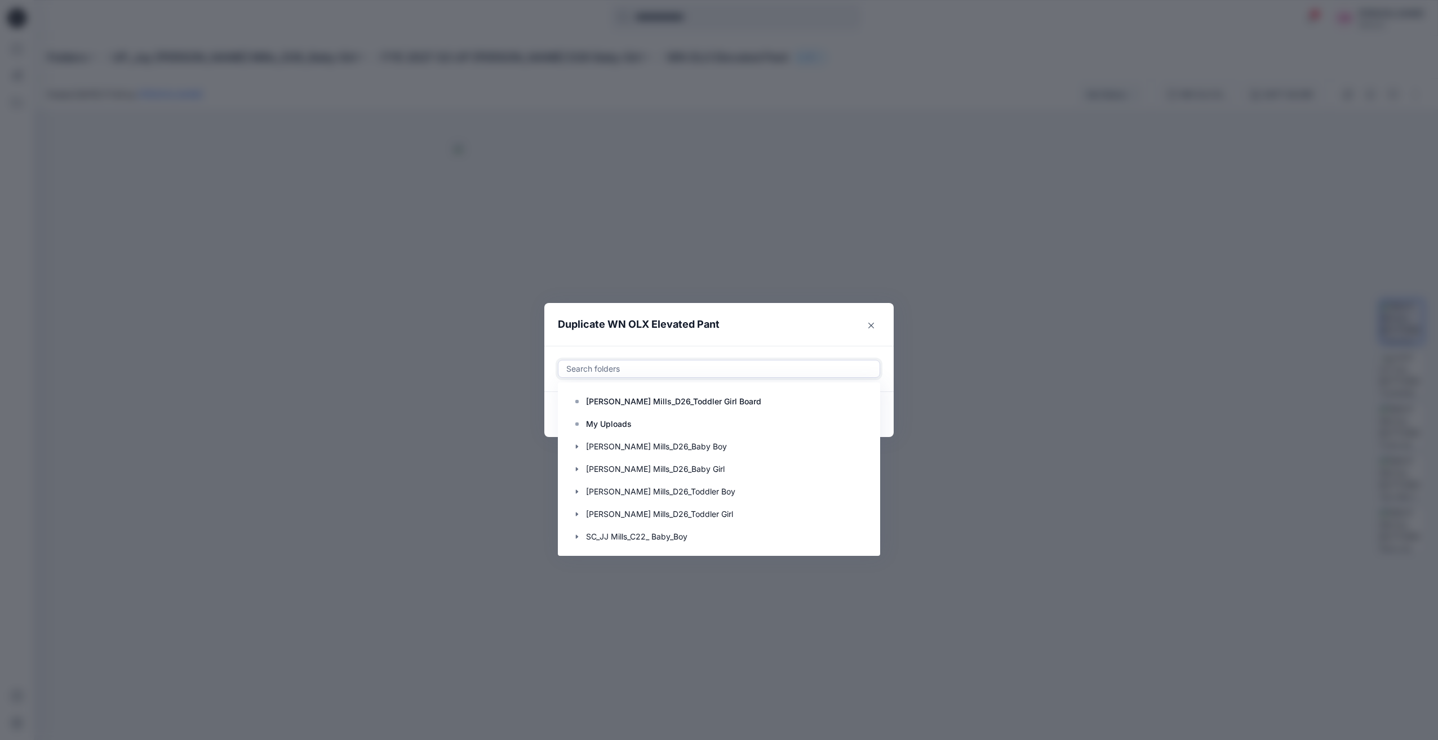
paste input "**********"
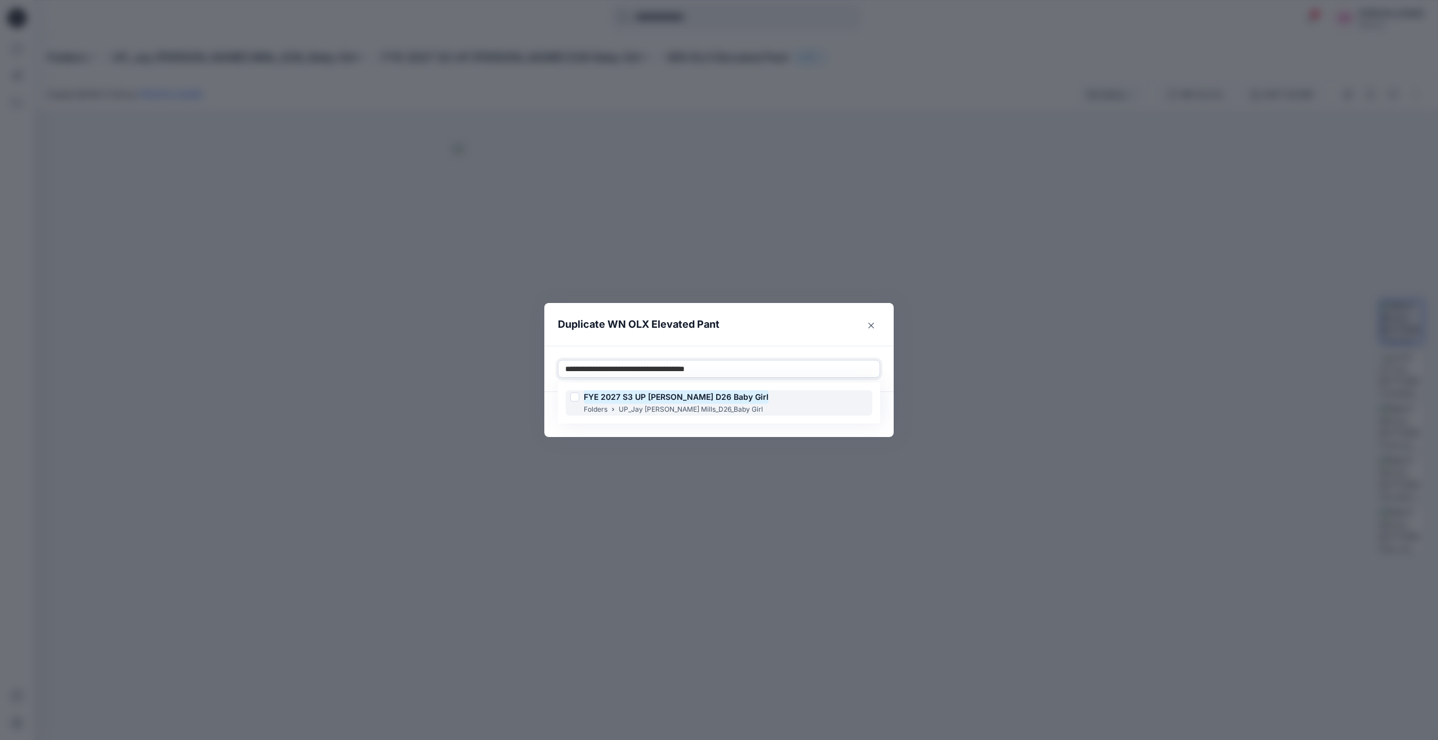
click at [673, 401] on mark "FYE 2027 S3 UP [PERSON_NAME] D26 Baby Girl" at bounding box center [676, 396] width 185 height 15
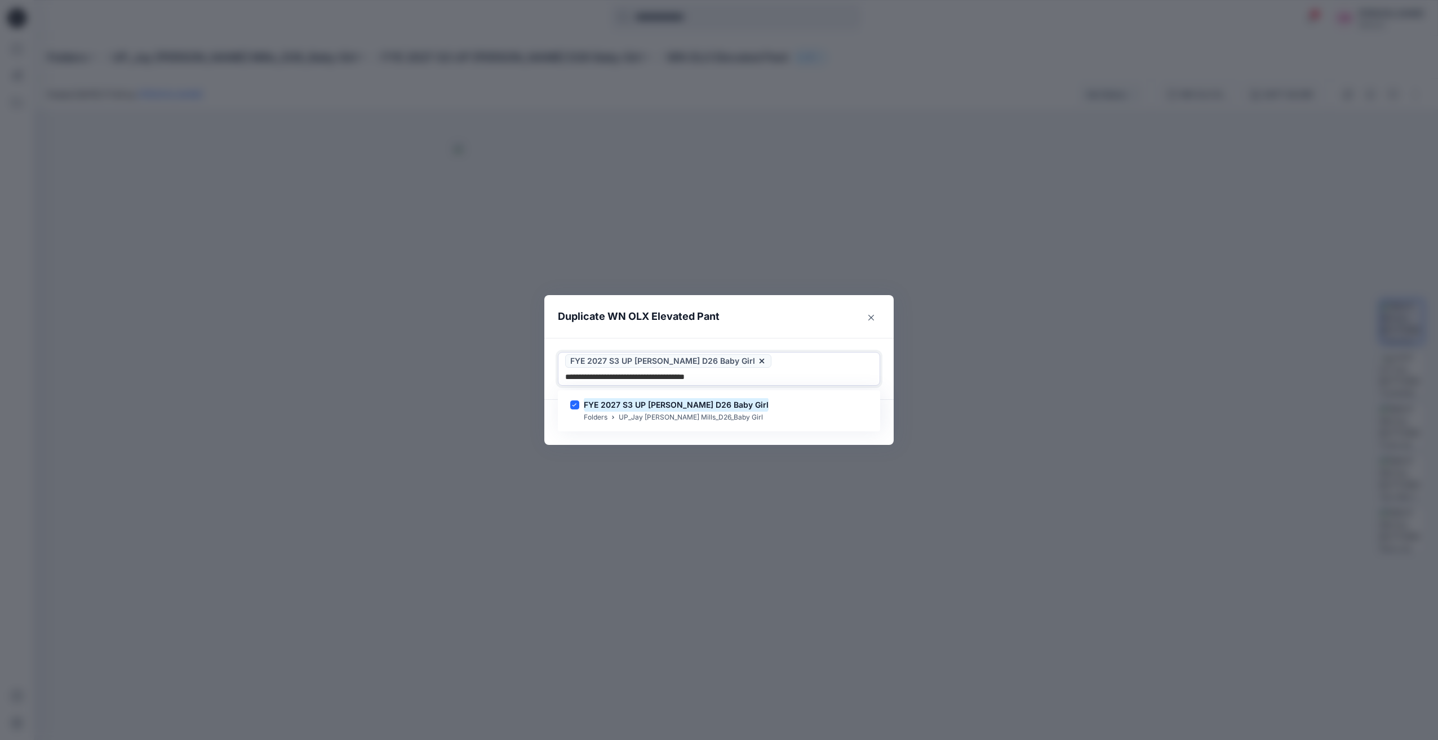
type input "**********"
click at [887, 397] on section "Duplicate WN OLX Elevated Pant Use Up and Down to choose options, press Enter t…" at bounding box center [718, 370] width 349 height 150
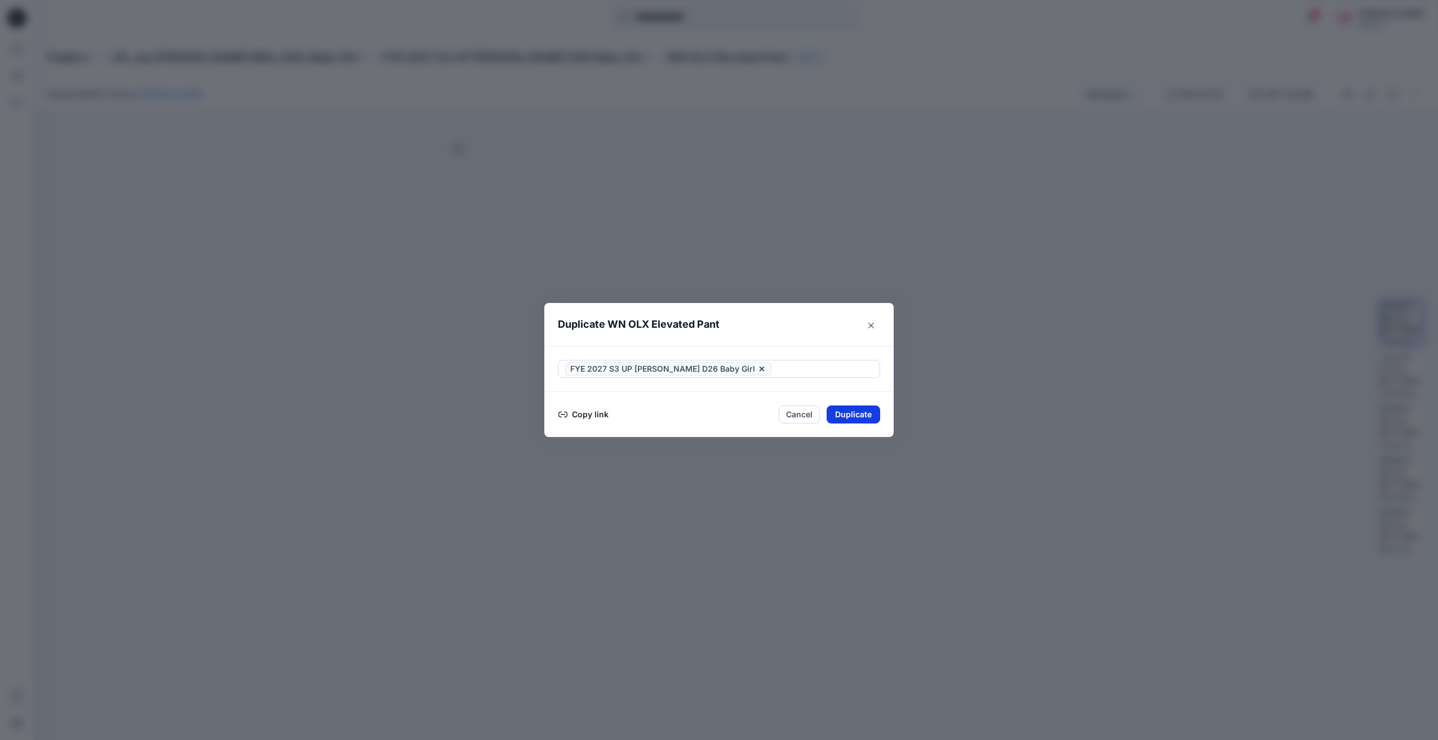
click at [857, 411] on button "Duplicate" at bounding box center [853, 415] width 54 height 18
click at [860, 418] on button "Close" at bounding box center [861, 415] width 37 height 18
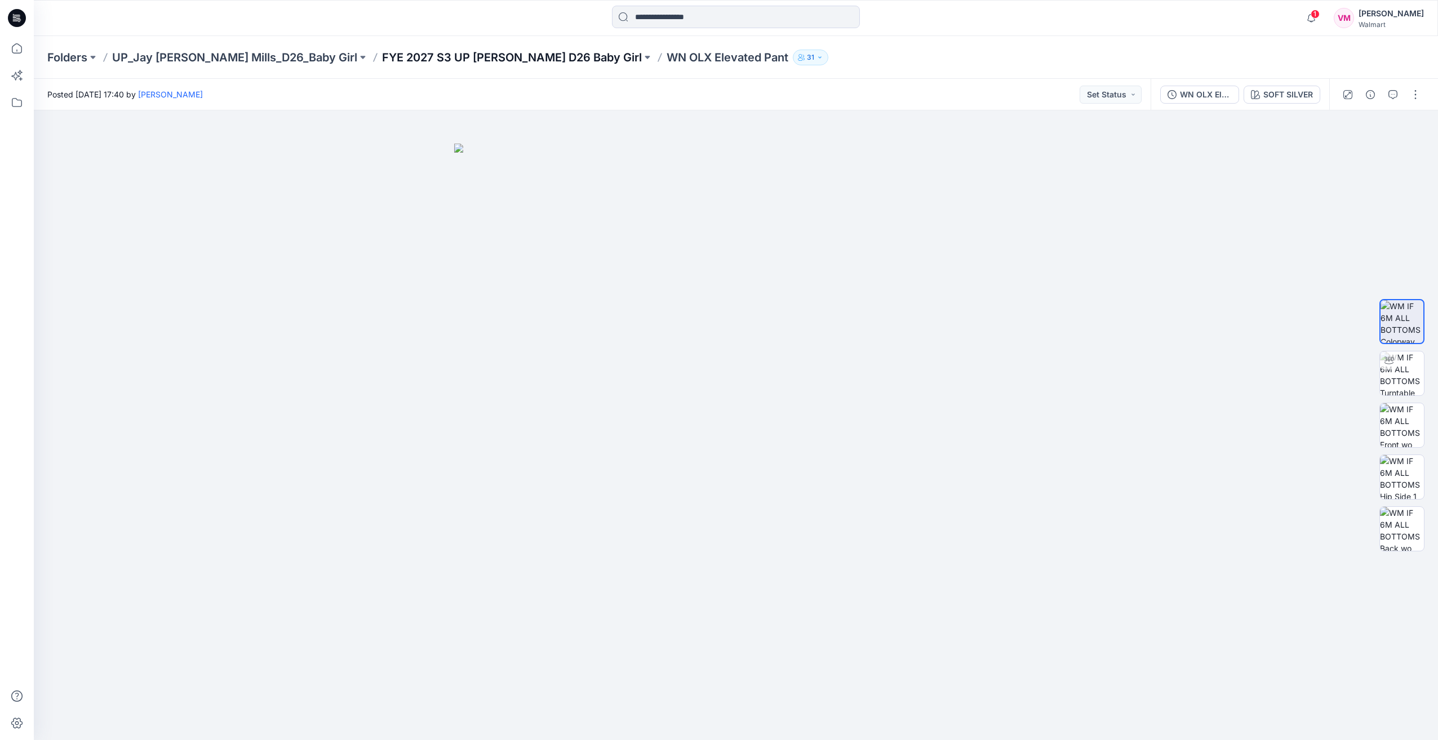
click at [437, 53] on p "FYE 2027 S3 UP [PERSON_NAME] D26 Baby Girl" at bounding box center [512, 58] width 260 height 16
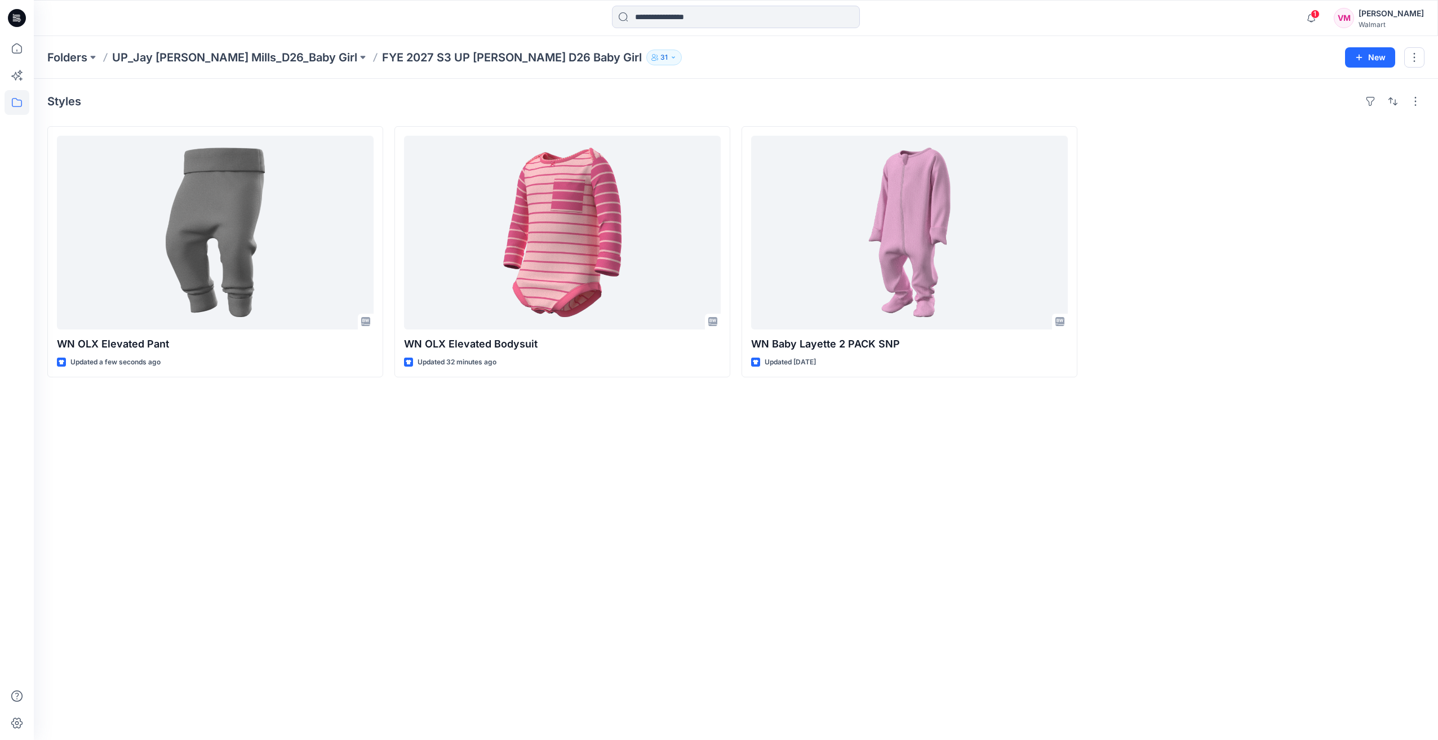
click at [555, 498] on div "Styles WN OLX Elevated Pant Updated a few seconds ago WN OLX Elevated Bodysuit …" at bounding box center [736, 409] width 1404 height 661
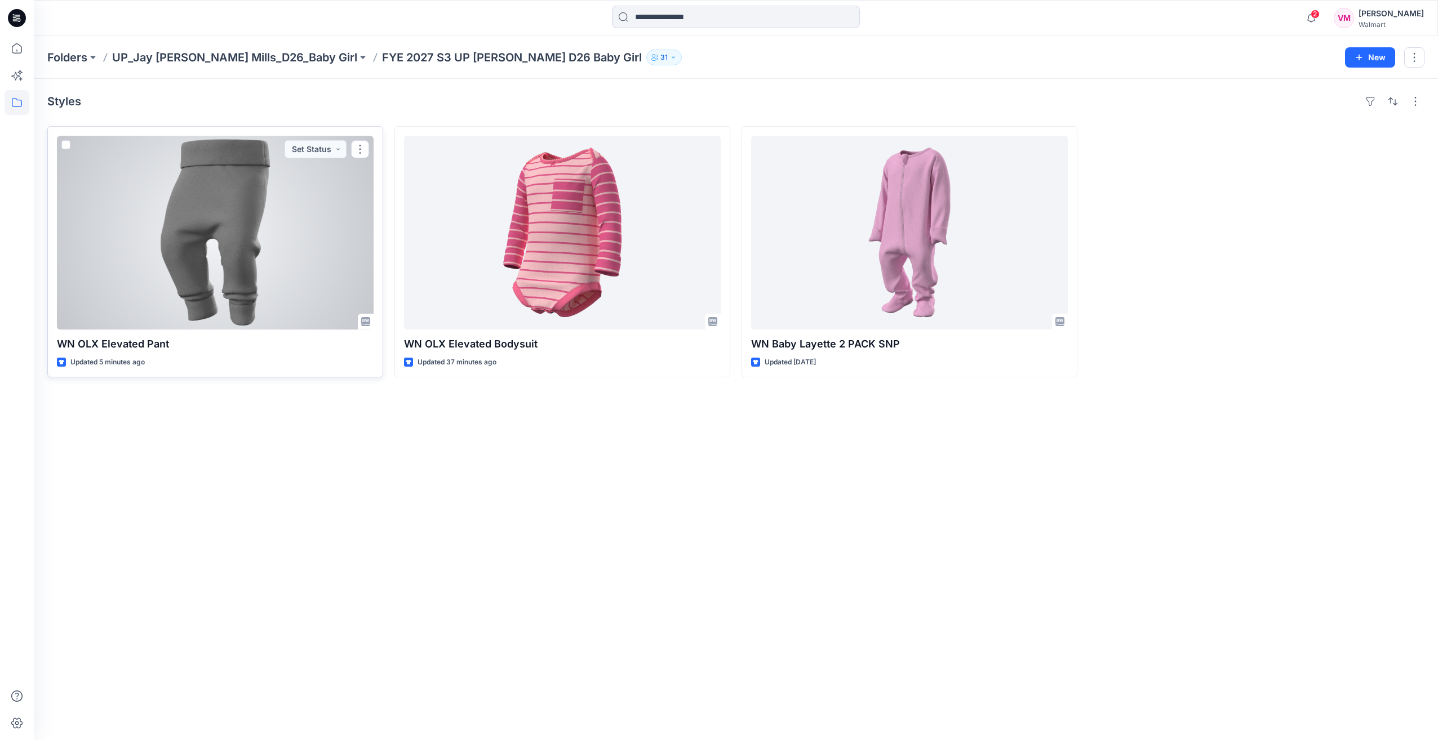
click at [187, 221] on div at bounding box center [215, 233] width 317 height 194
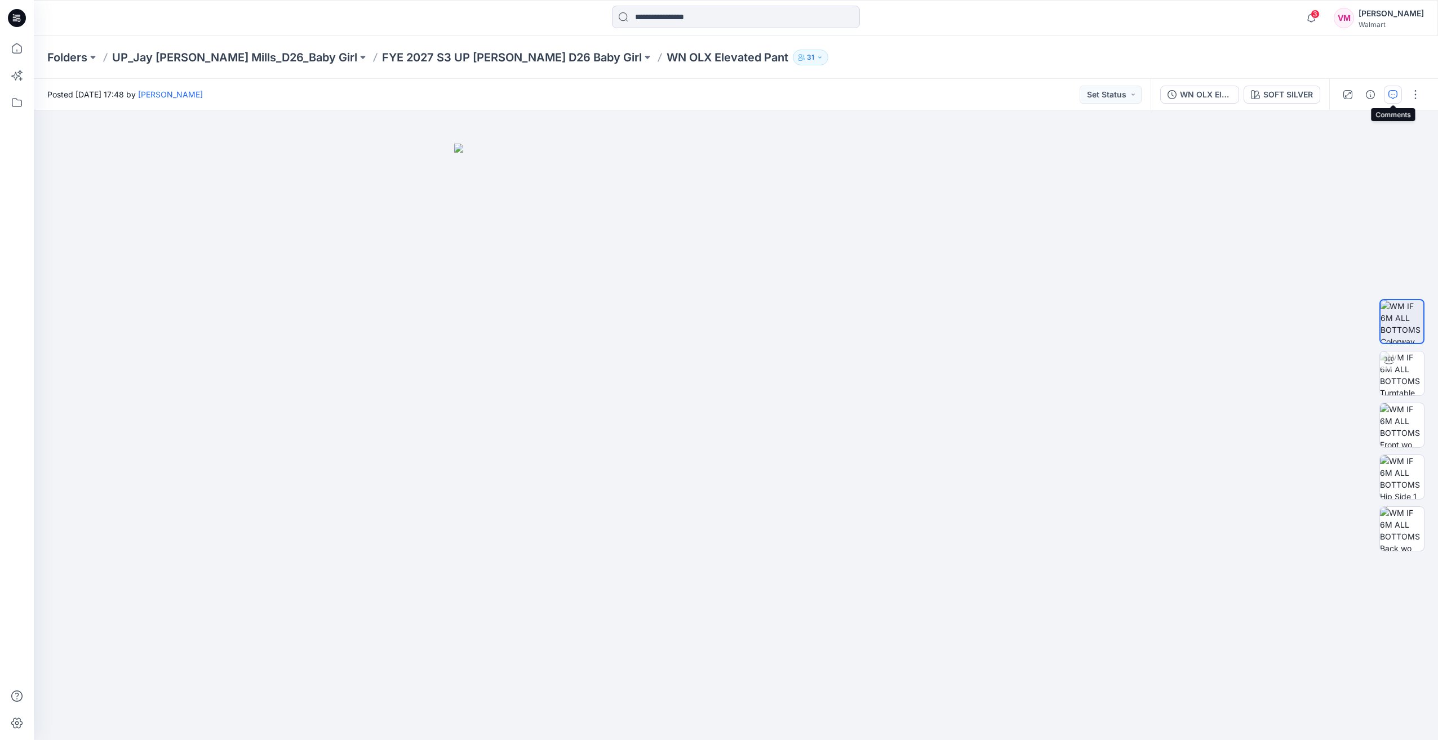
click at [1394, 92] on icon "button" at bounding box center [1392, 94] width 9 height 9
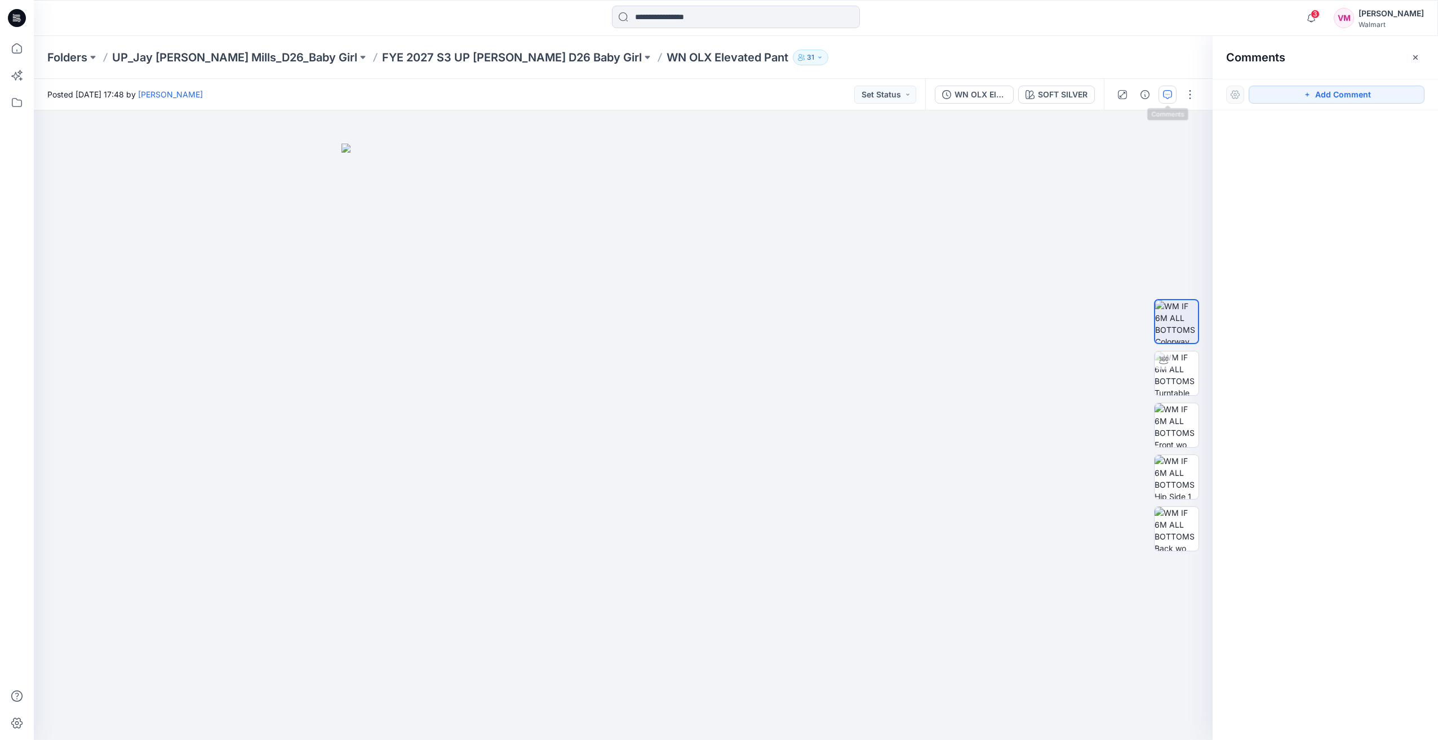
click at [1154, 99] on button "button" at bounding box center [1145, 95] width 18 height 18
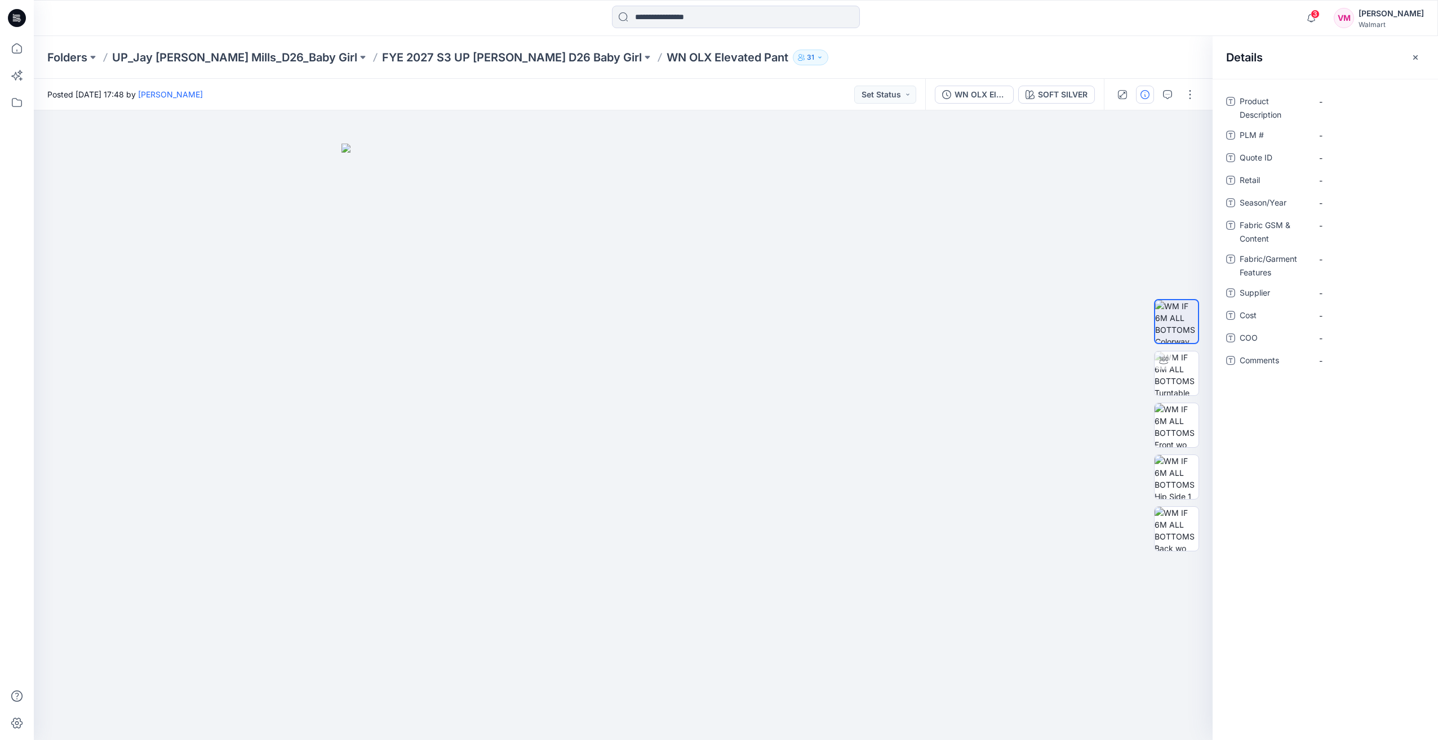
click at [1146, 97] on icon "button" at bounding box center [1144, 94] width 9 height 9
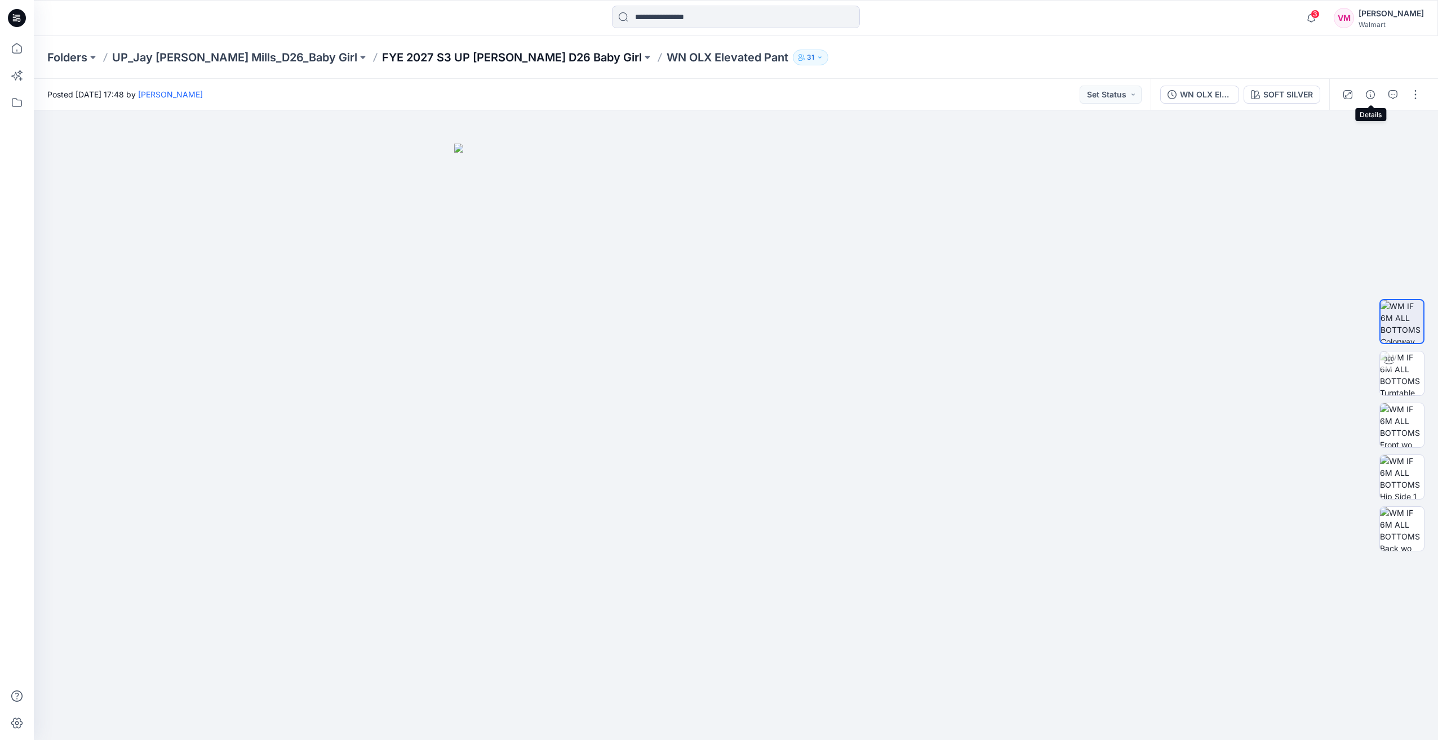
click at [433, 54] on p "FYE 2027 S3 UP Jay Jay Mills D26 Baby Girl" at bounding box center [512, 58] width 260 height 16
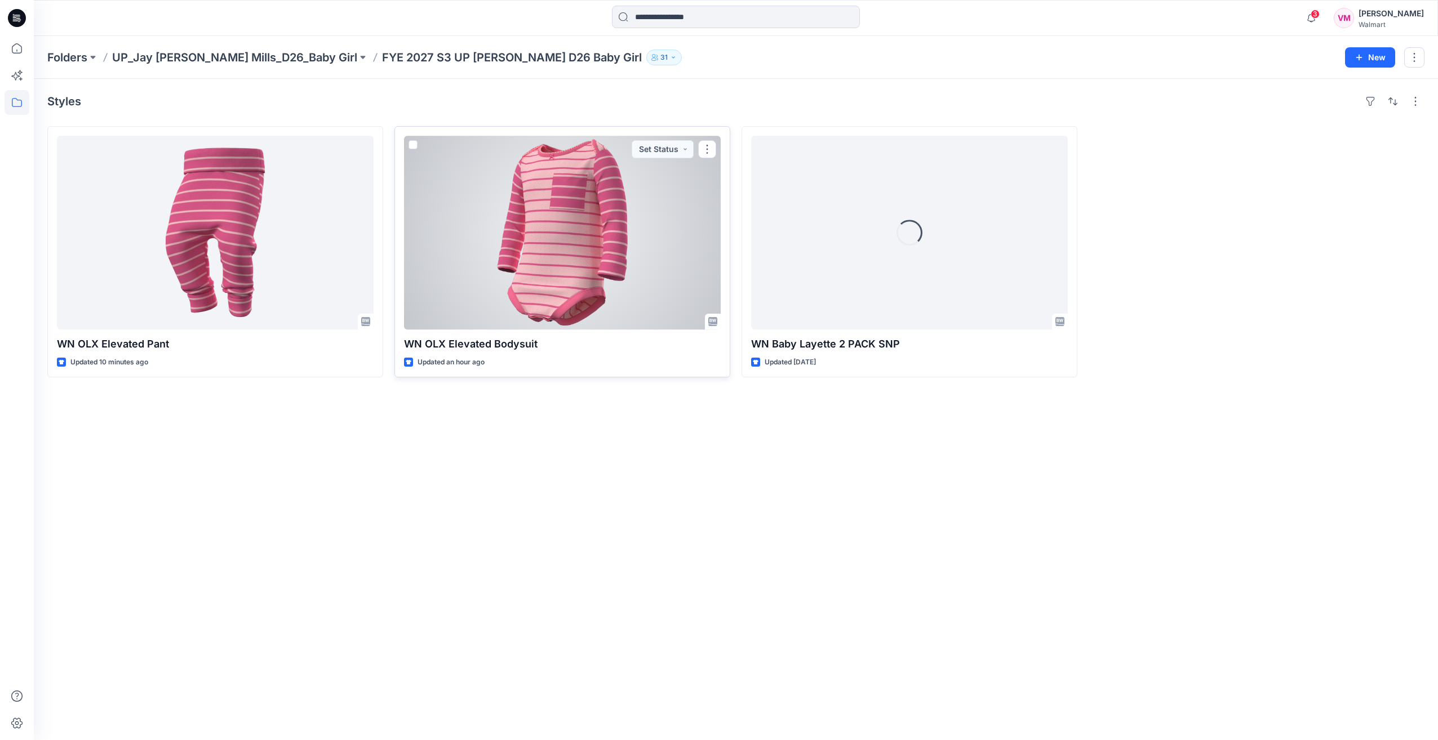
click at [559, 285] on div at bounding box center [562, 233] width 317 height 194
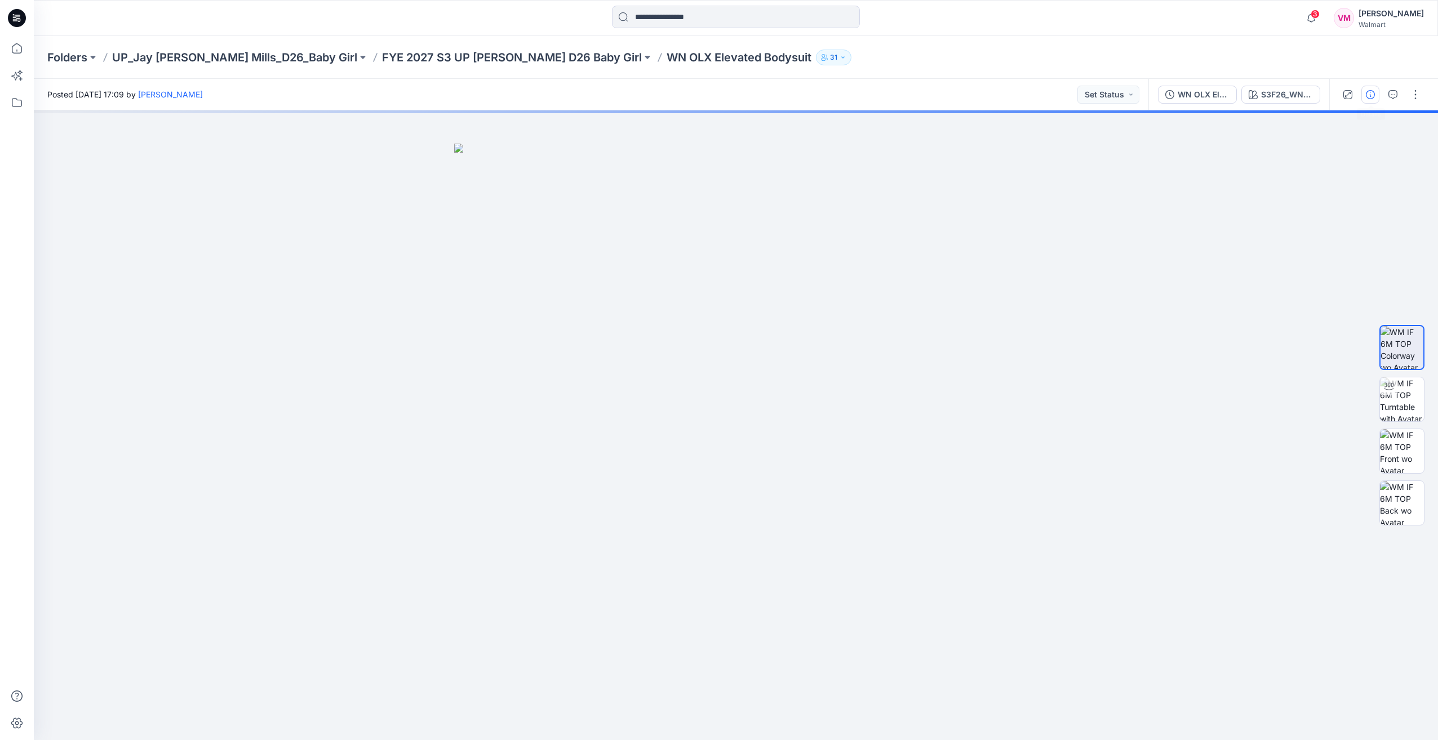
click at [1373, 96] on icon "button" at bounding box center [1369, 94] width 9 height 9
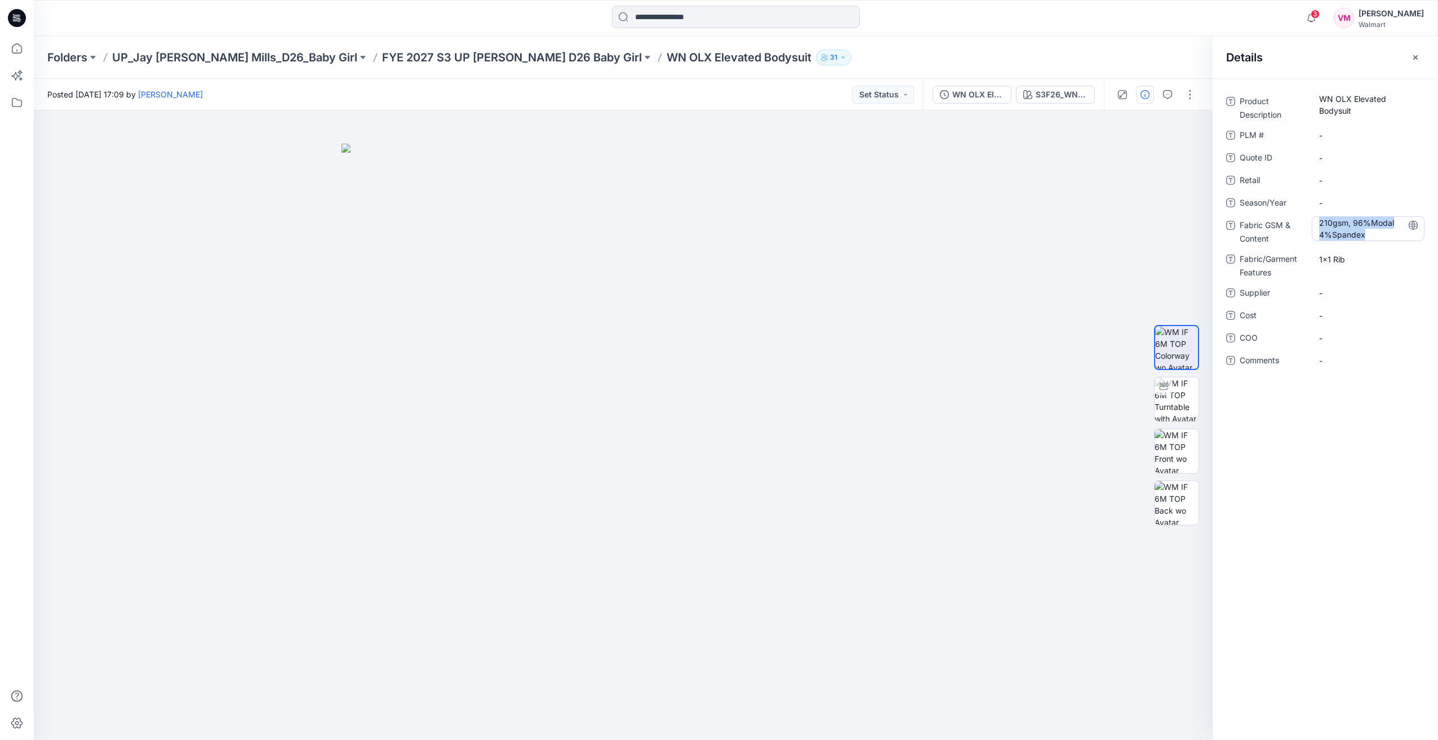
drag, startPoint x: 1366, startPoint y: 233, endPoint x: 1318, endPoint y: 219, distance: 50.4
click at [1318, 219] on div "210gsm, 96%Modal 4%Spandex" at bounding box center [1367, 228] width 113 height 25
click at [1354, 234] on Content "210gsm, 96%Modal 4%Spandex" at bounding box center [1368, 229] width 98 height 24
drag, startPoint x: 1367, startPoint y: 235, endPoint x: 1312, endPoint y: 223, distance: 55.4
click at [1312, 223] on textarea "**********" at bounding box center [1367, 228] width 113 height 24
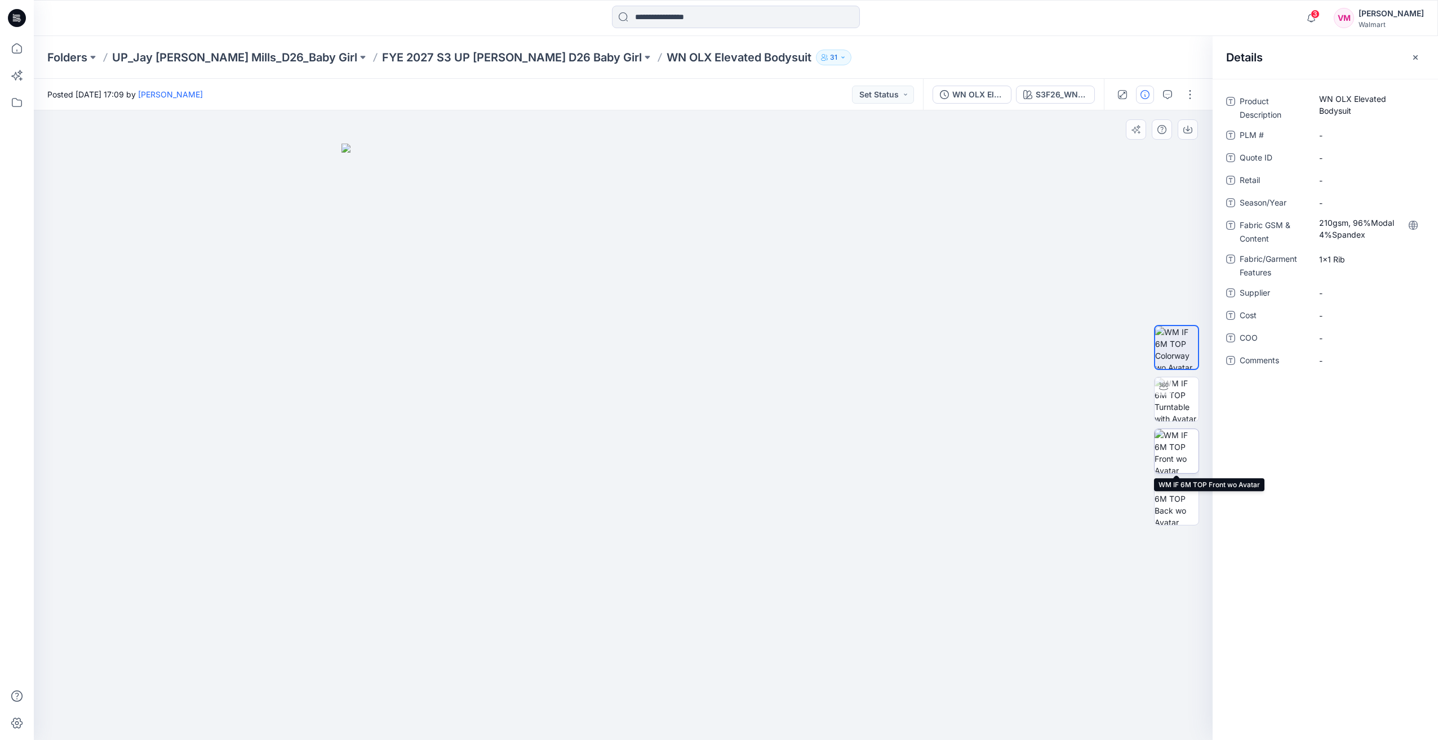
click at [1182, 452] on img at bounding box center [1176, 451] width 44 height 44
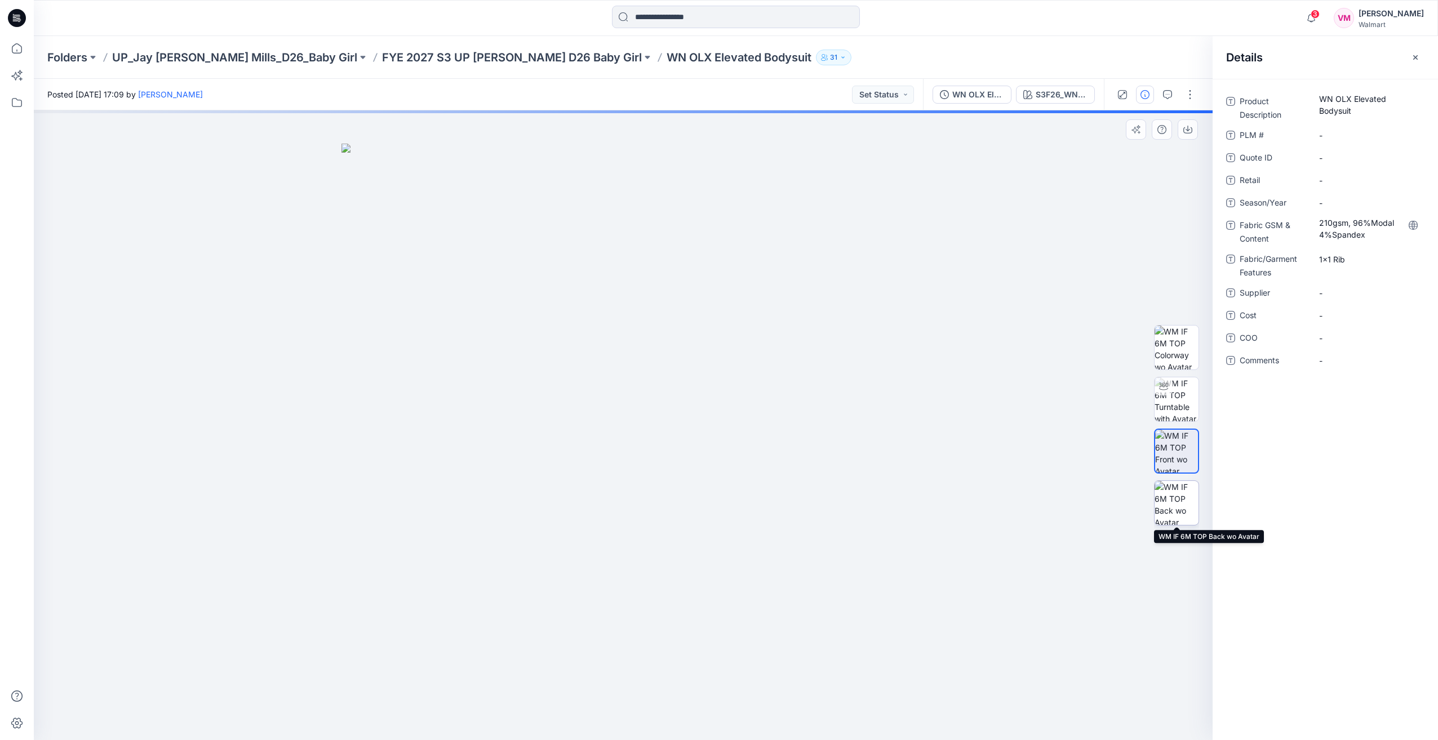
click at [1176, 510] on img at bounding box center [1176, 503] width 44 height 44
click at [488, 54] on p "FYE 2027 S3 UP Jay Jay Mills D26 Baby Girl" at bounding box center [512, 58] width 260 height 16
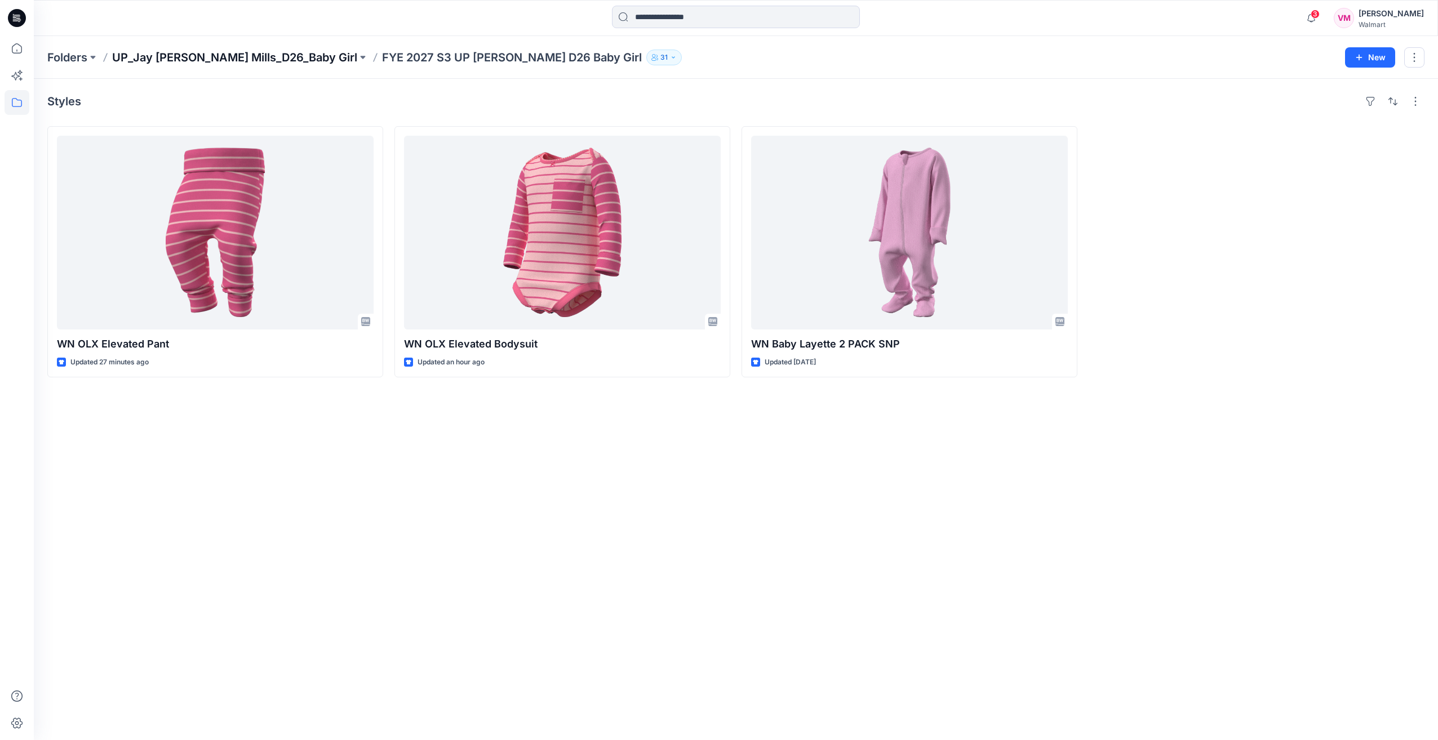
click at [252, 55] on p "UP_Jay [PERSON_NAME] Mills_D26_Baby Girl" at bounding box center [234, 58] width 245 height 16
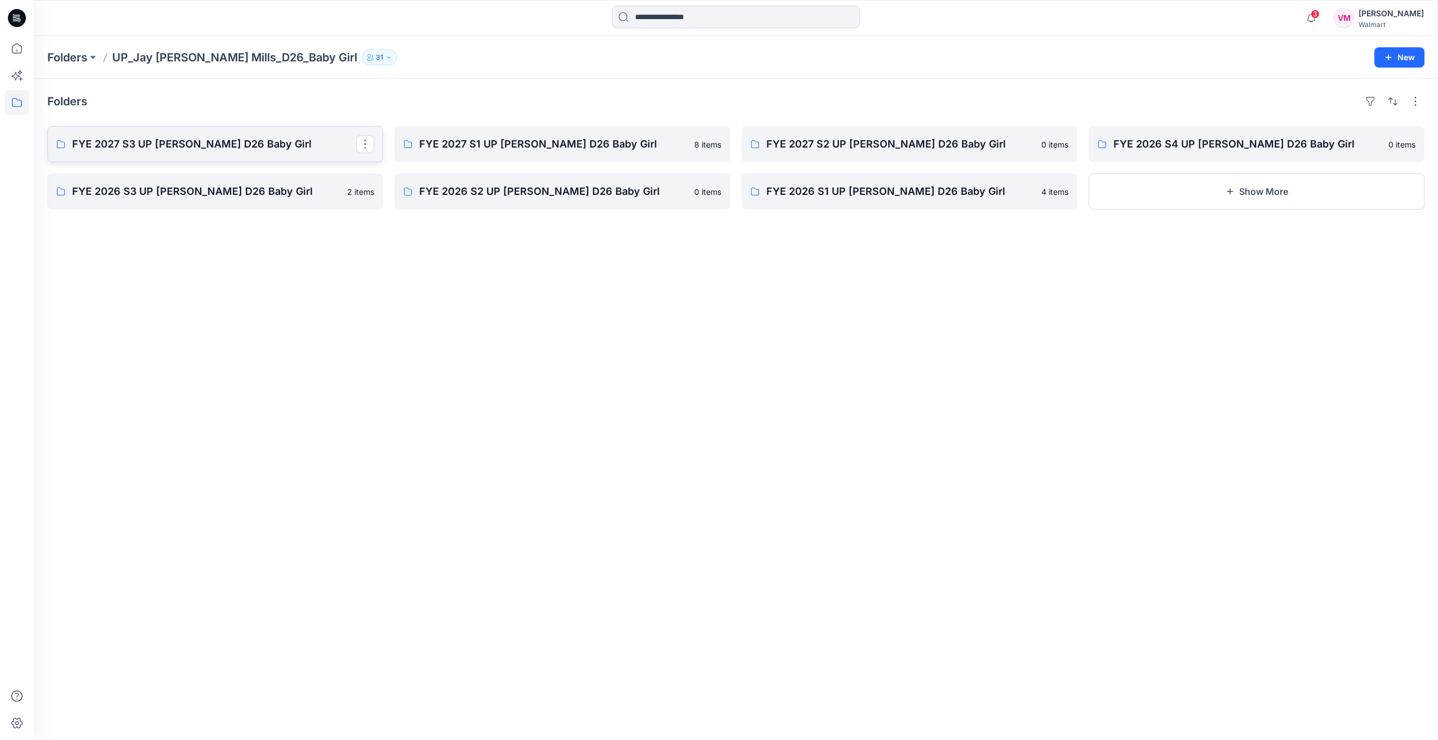
click at [261, 146] on p "FYE 2027 S3 UP [PERSON_NAME] D26 Baby Girl" at bounding box center [214, 144] width 284 height 16
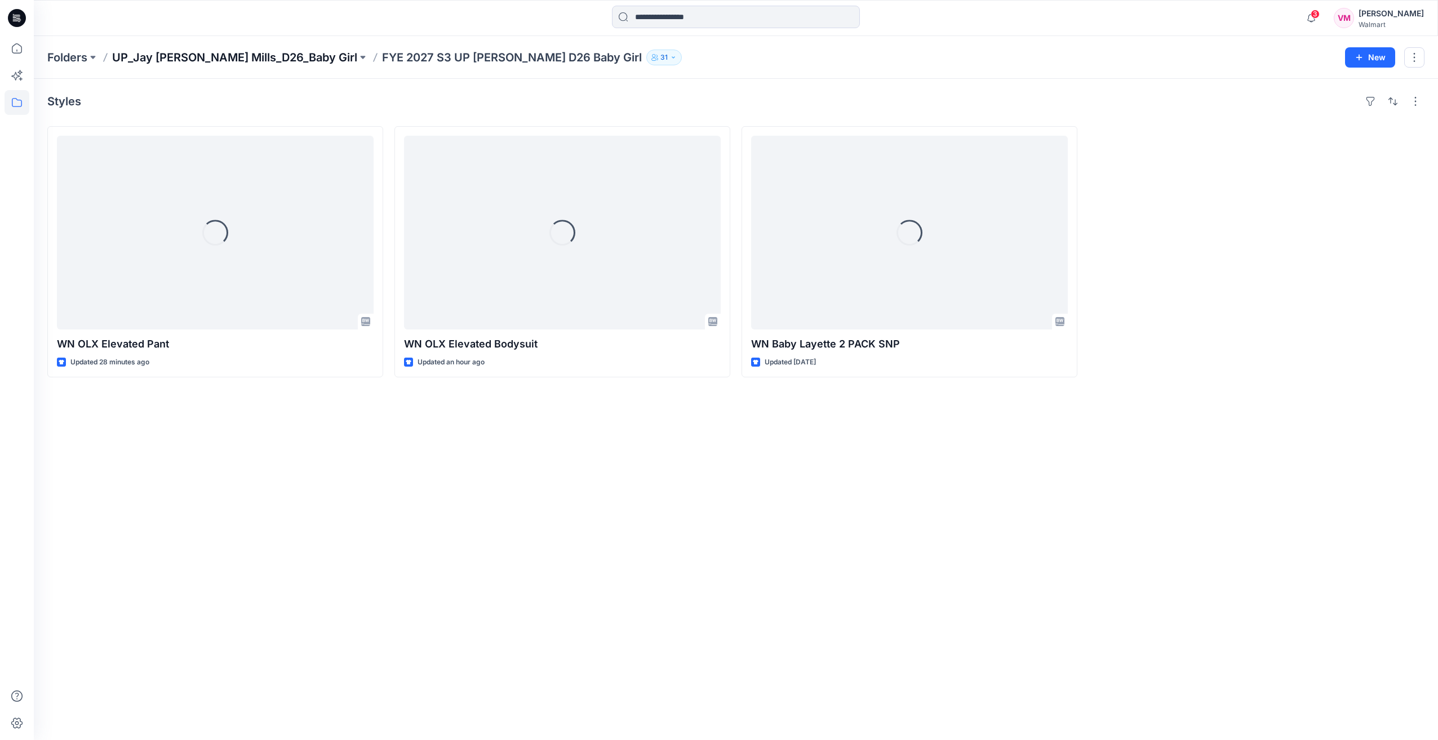
click at [239, 57] on p "UP_Jay [PERSON_NAME] Mills_D26_Baby Girl" at bounding box center [234, 58] width 245 height 16
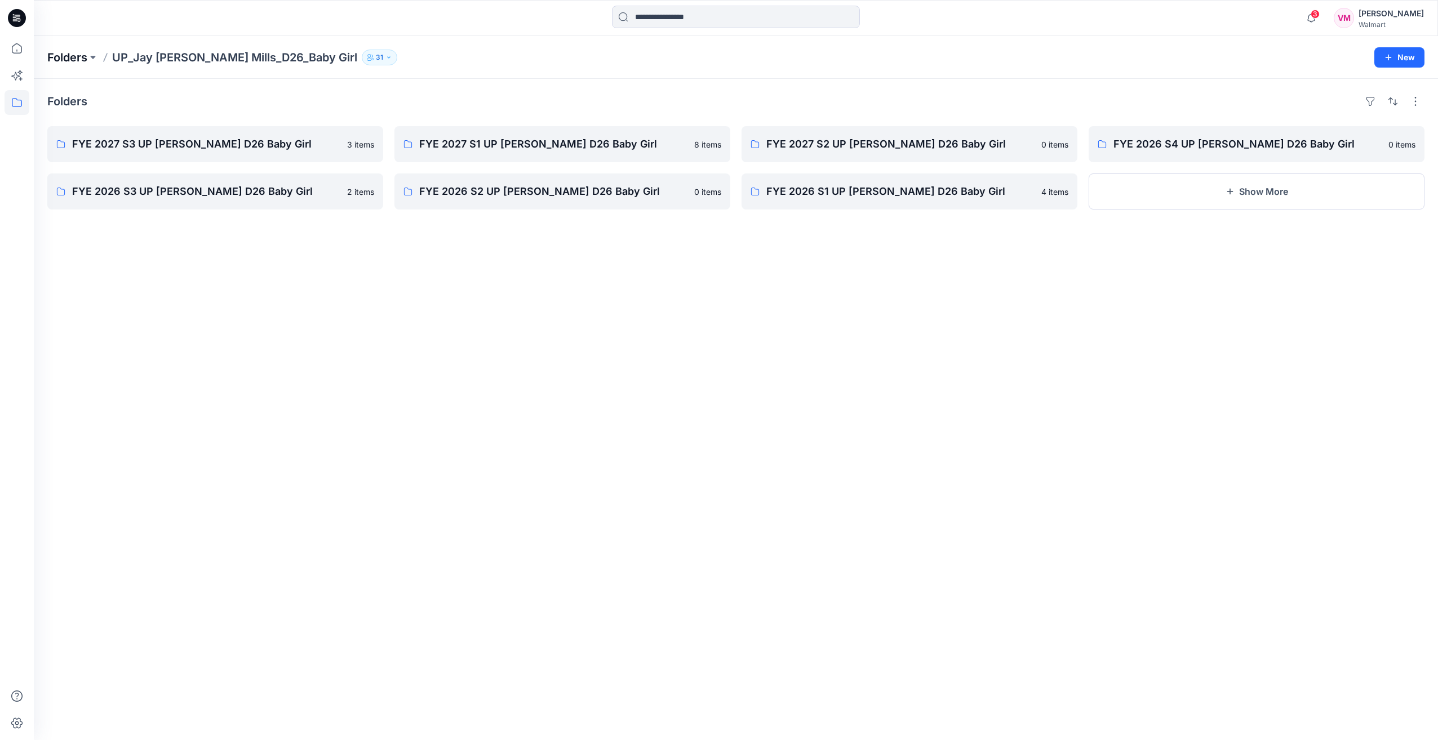
click at [82, 60] on p "Folders" at bounding box center [67, 58] width 40 height 16
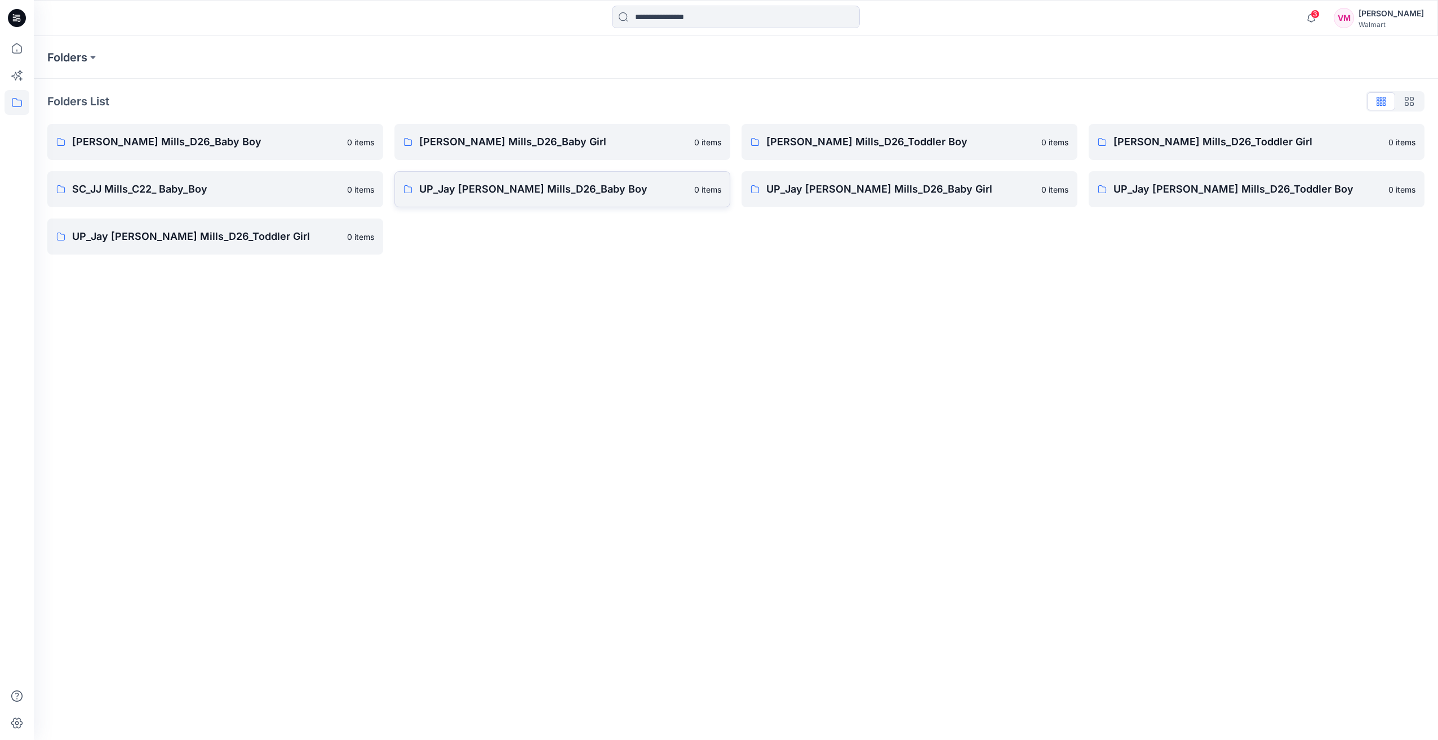
click at [588, 187] on p "UP_Jay [PERSON_NAME] Mills_D26_Baby Boy" at bounding box center [553, 189] width 268 height 16
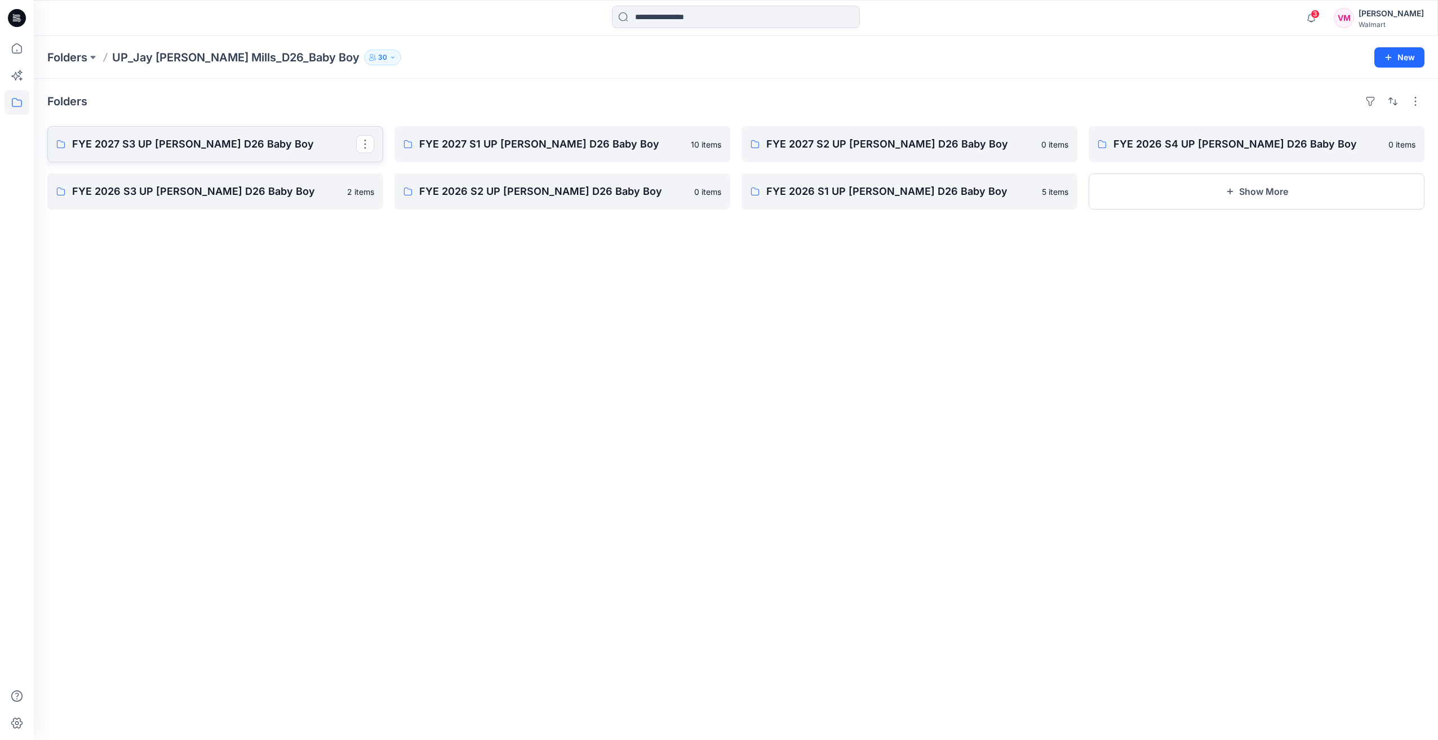
click at [133, 147] on p "FYE 2027 S3 UP [PERSON_NAME] D26 Baby Boy" at bounding box center [214, 144] width 284 height 16
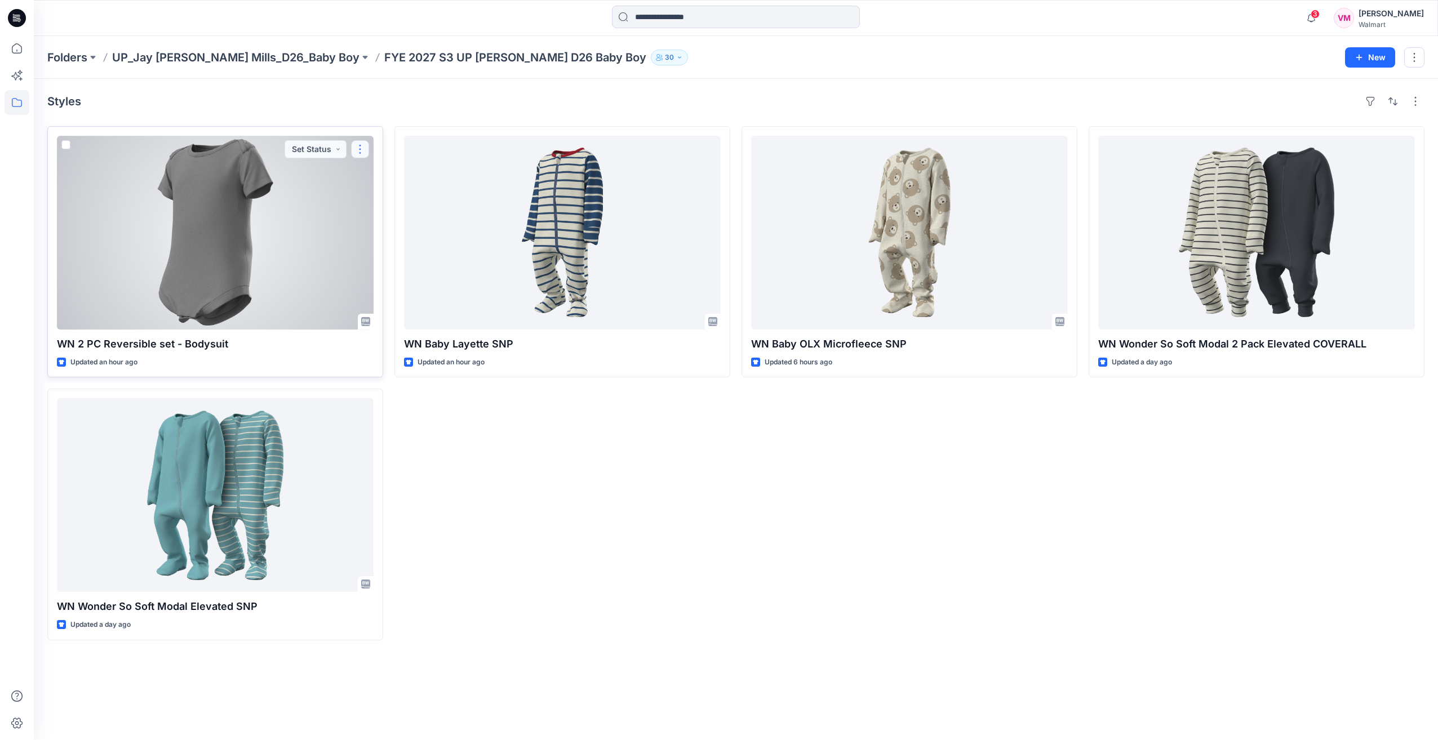
click at [363, 146] on button "button" at bounding box center [360, 149] width 18 height 18
click at [386, 171] on p "Edit" at bounding box center [380, 175] width 14 height 12
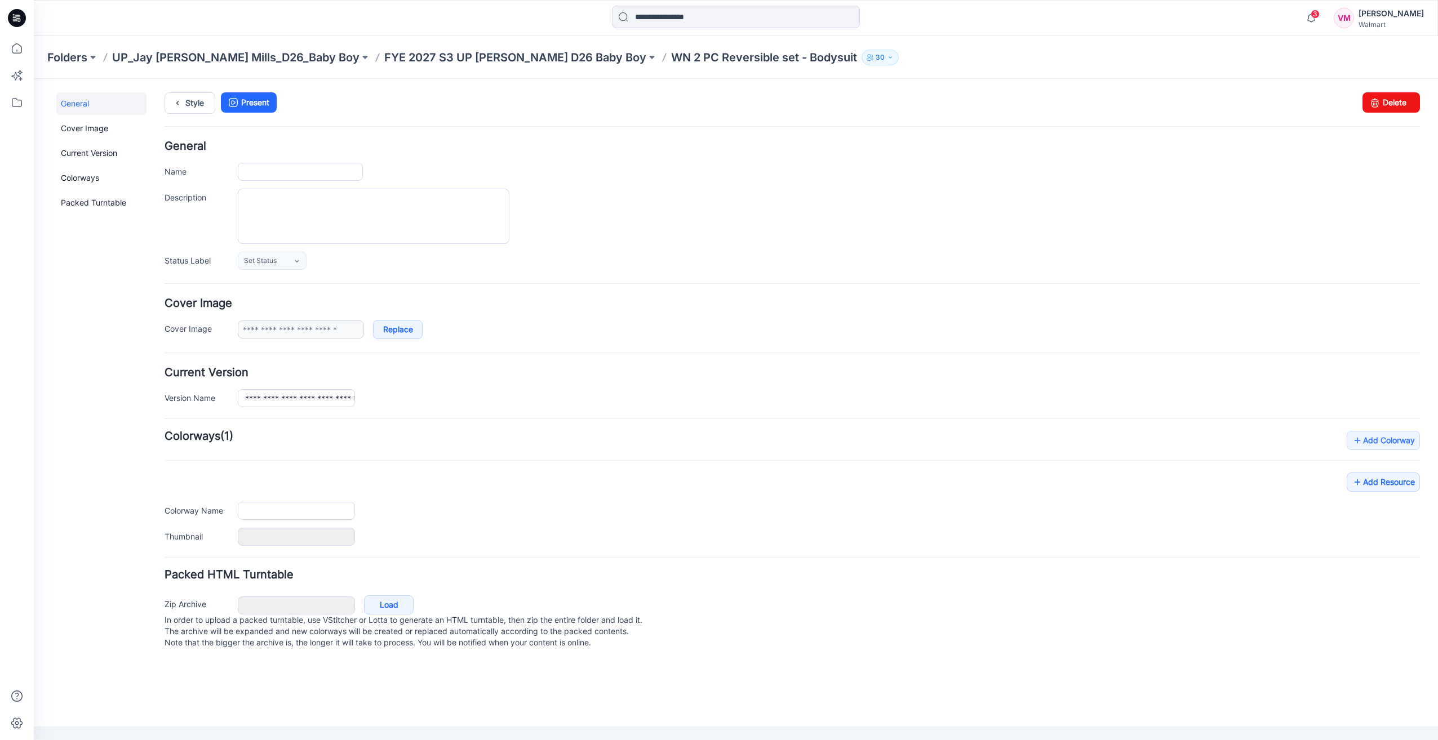
type input "**********"
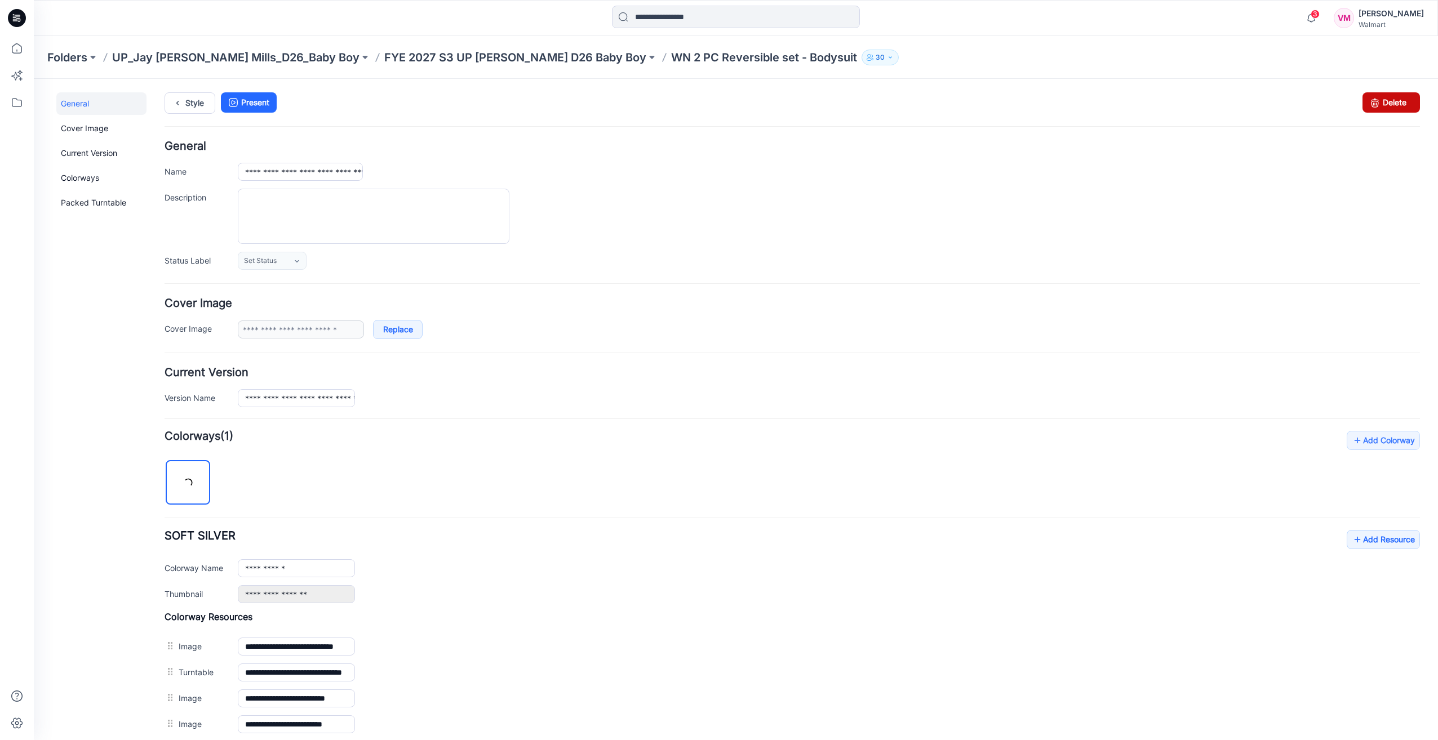
drag, startPoint x: 1364, startPoint y: 100, endPoint x: 817, endPoint y: 143, distance: 548.6
click at [1367, 100] on icon at bounding box center [1375, 102] width 16 height 20
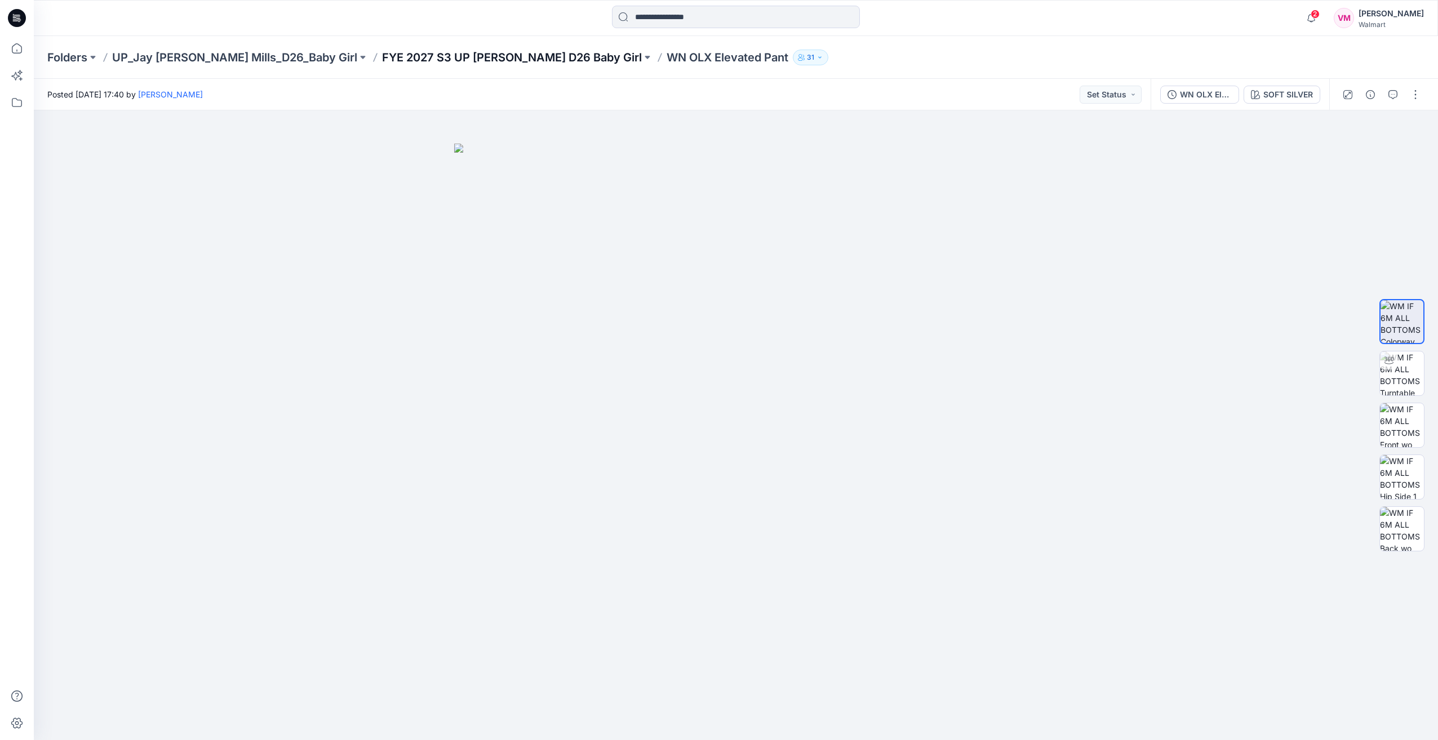
click at [487, 52] on p "FYE 2027 S3 UP [PERSON_NAME] D26 Baby Girl" at bounding box center [512, 58] width 260 height 16
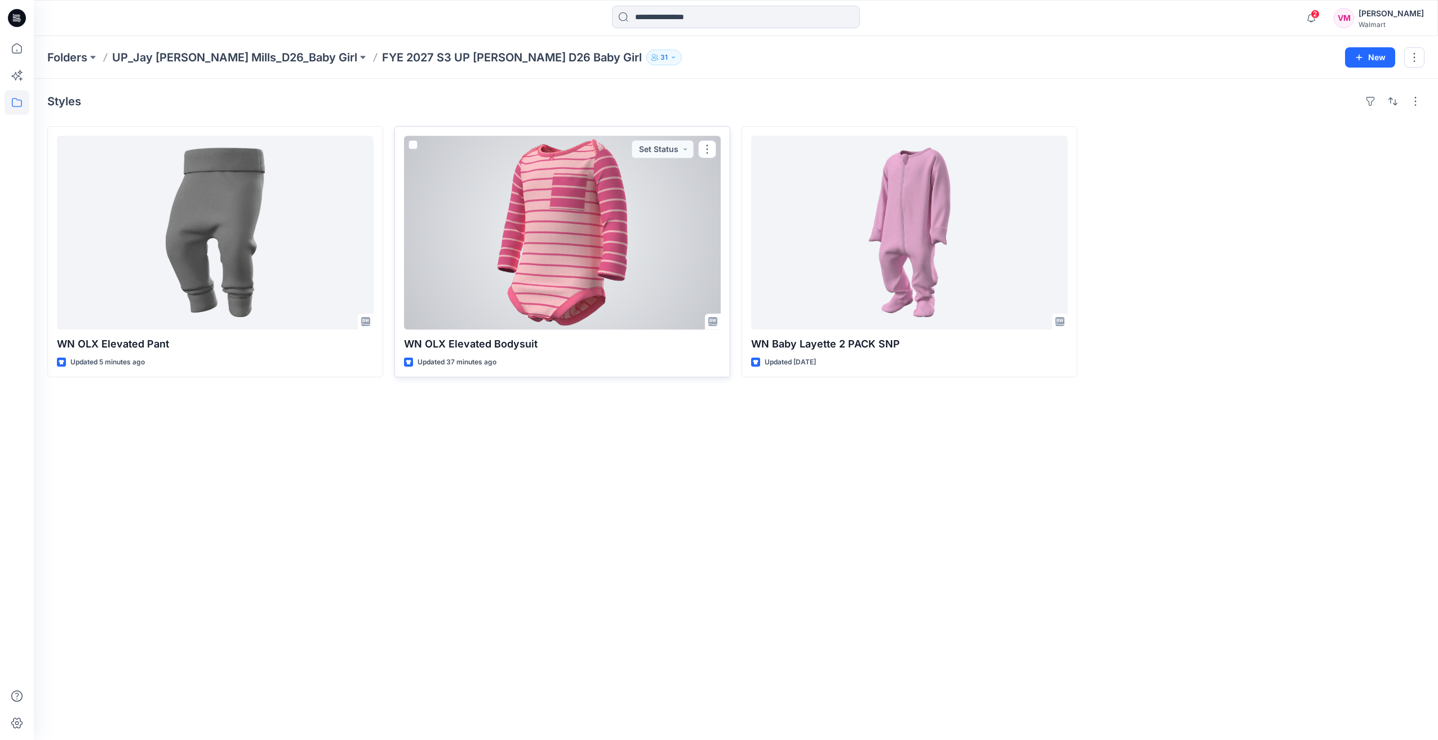
click at [544, 181] on div at bounding box center [562, 233] width 317 height 194
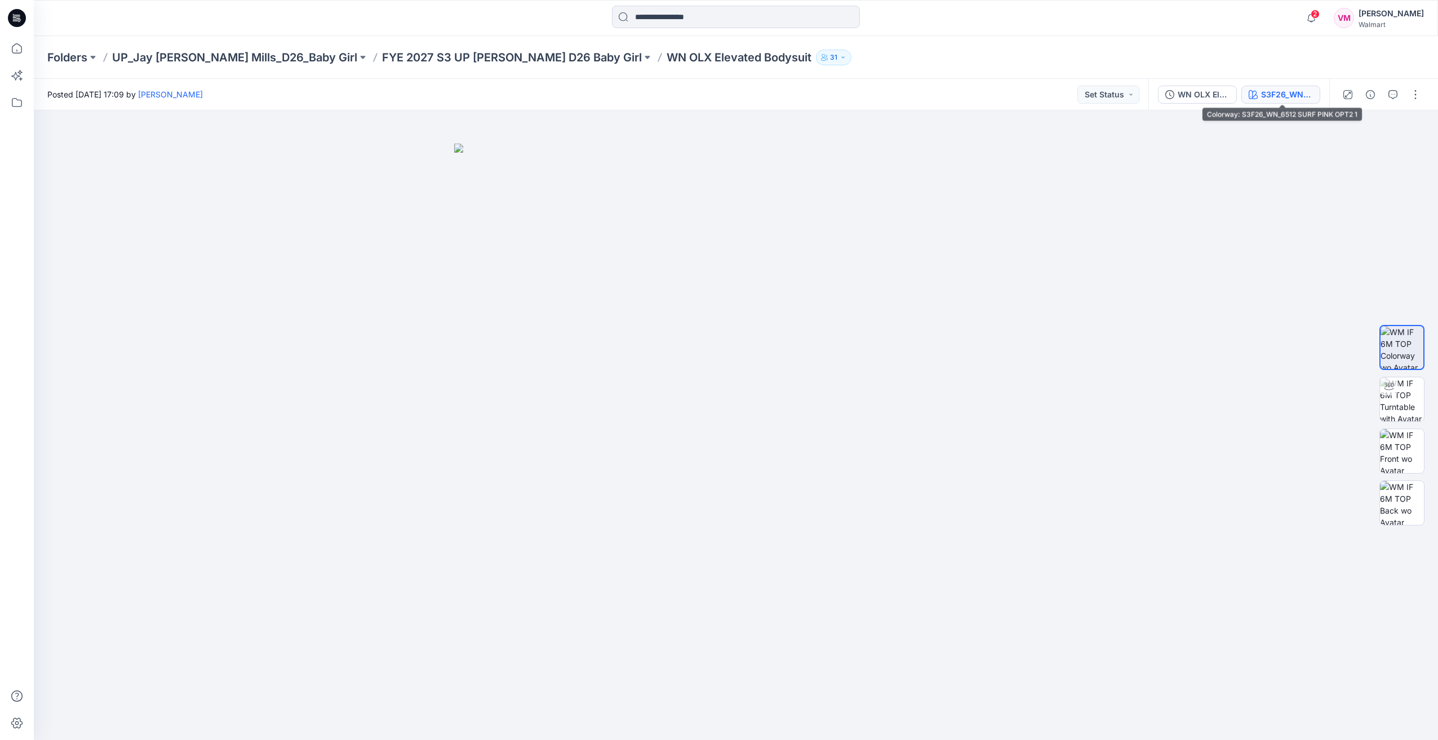
click at [1278, 96] on div "S3F26_WN_6512 SURF PINK OPT2 1" at bounding box center [1287, 94] width 52 height 12
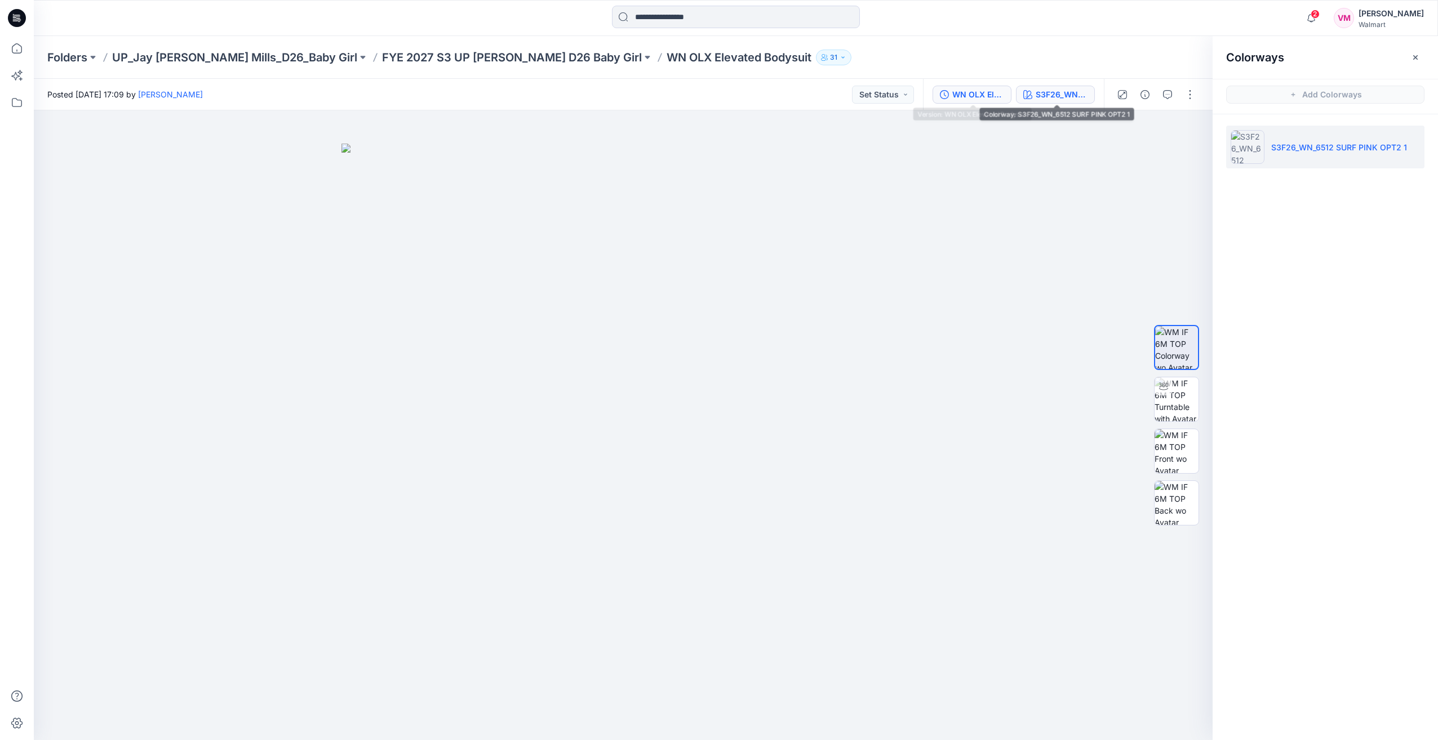
click at [999, 92] on div "WN OLX Elevated Bodysuit" at bounding box center [978, 94] width 52 height 12
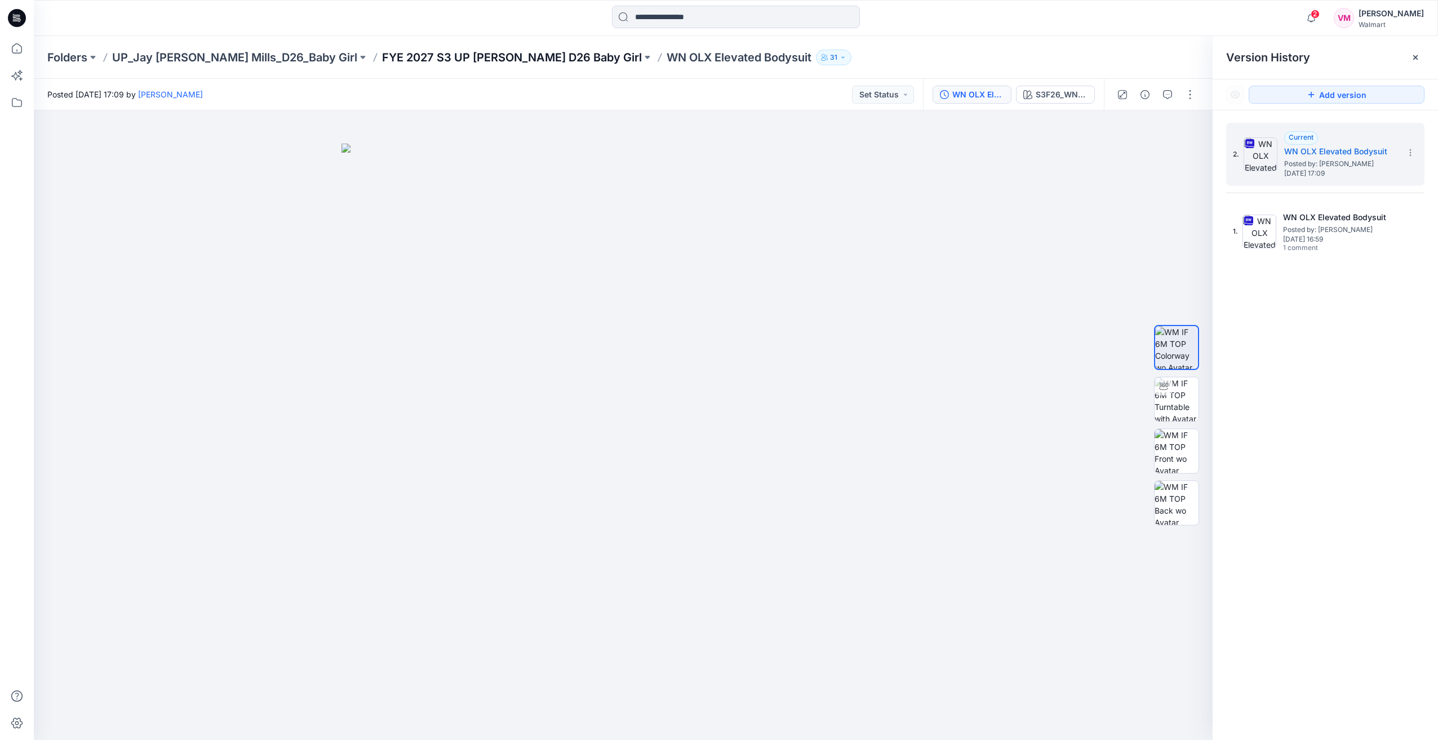
click at [412, 57] on p "FYE 2027 S3 UP [PERSON_NAME] D26 Baby Girl" at bounding box center [512, 58] width 260 height 16
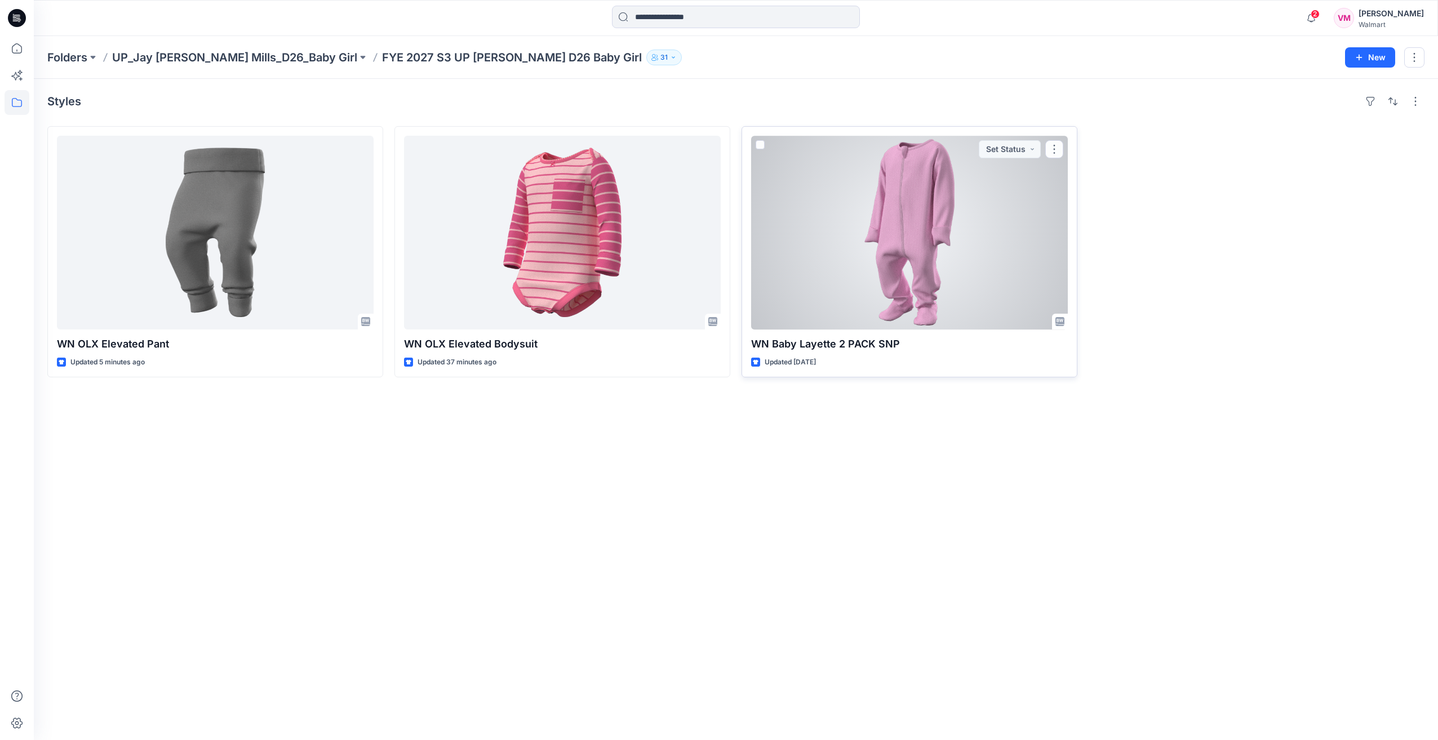
click at [959, 248] on div at bounding box center [909, 233] width 317 height 194
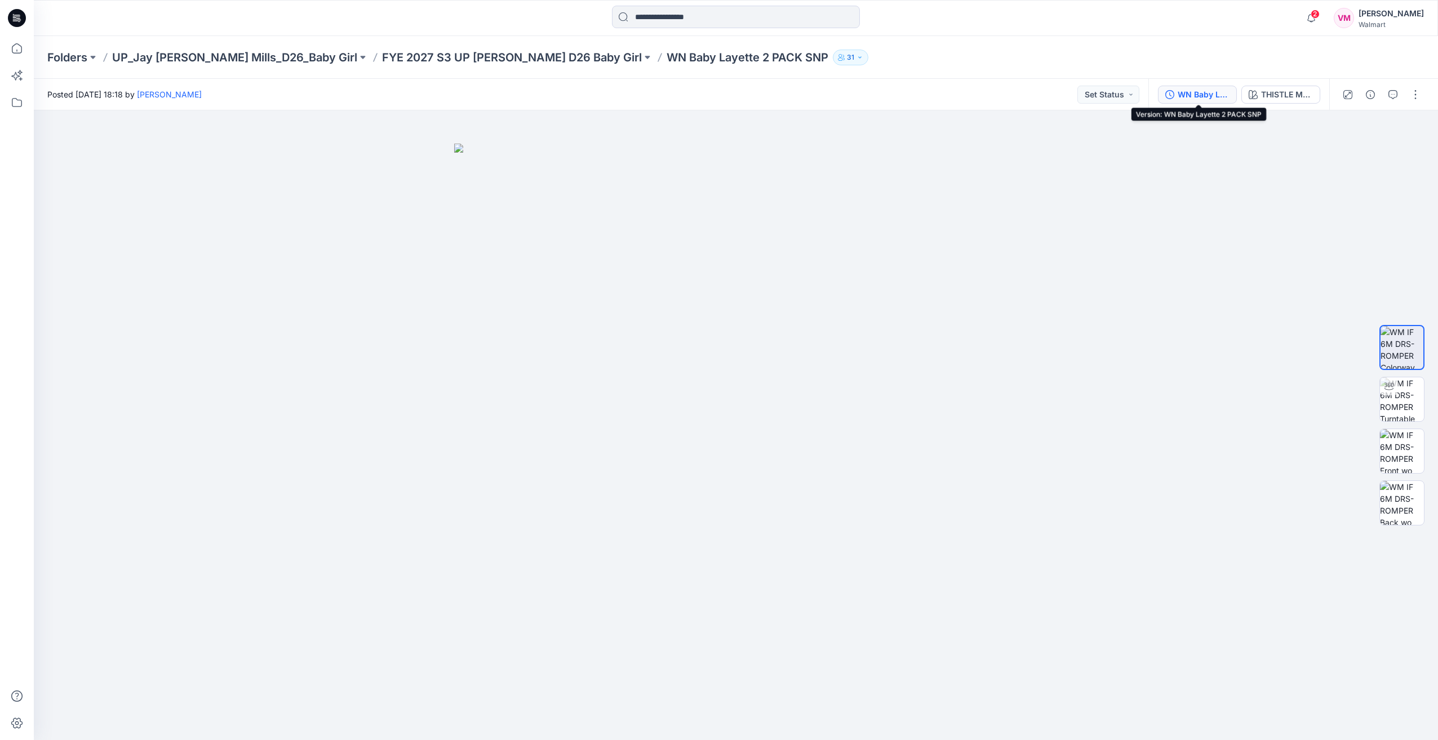
click at [1201, 89] on div "WN Baby Layette 2 PACK SNP" at bounding box center [1203, 94] width 52 height 12
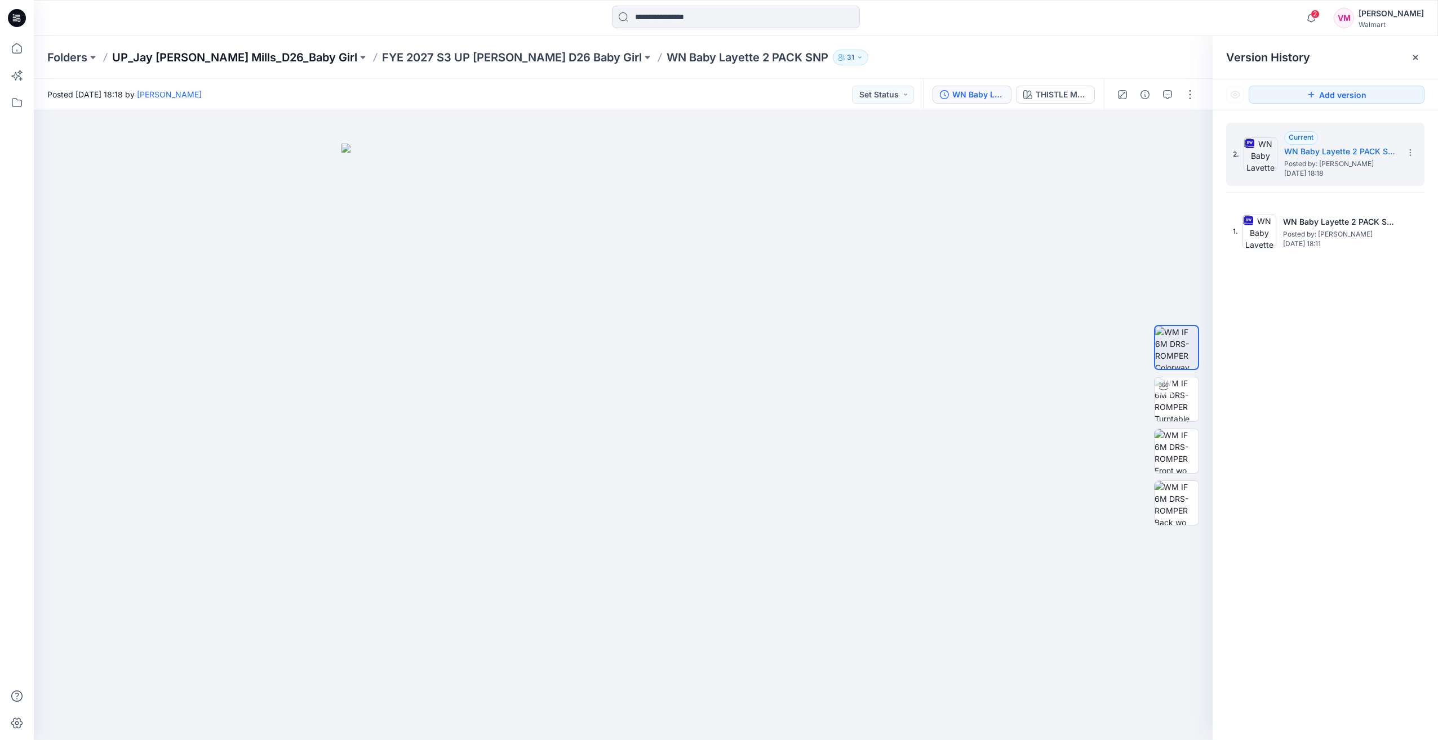
click at [204, 59] on p "UP_Jay [PERSON_NAME] Mills_D26_Baby Girl" at bounding box center [234, 58] width 245 height 16
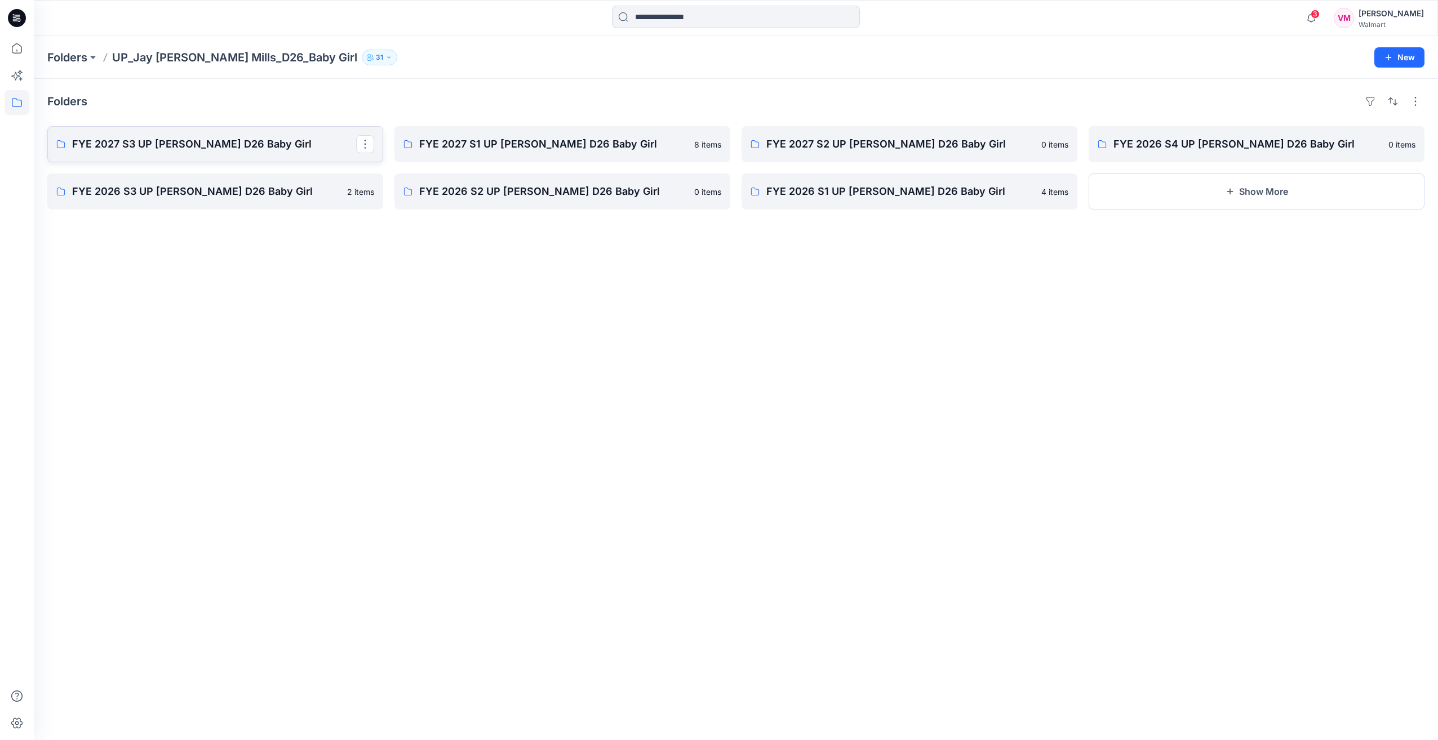
click at [167, 140] on p "FYE 2027 S3 UP [PERSON_NAME] D26 Baby Girl" at bounding box center [214, 144] width 284 height 16
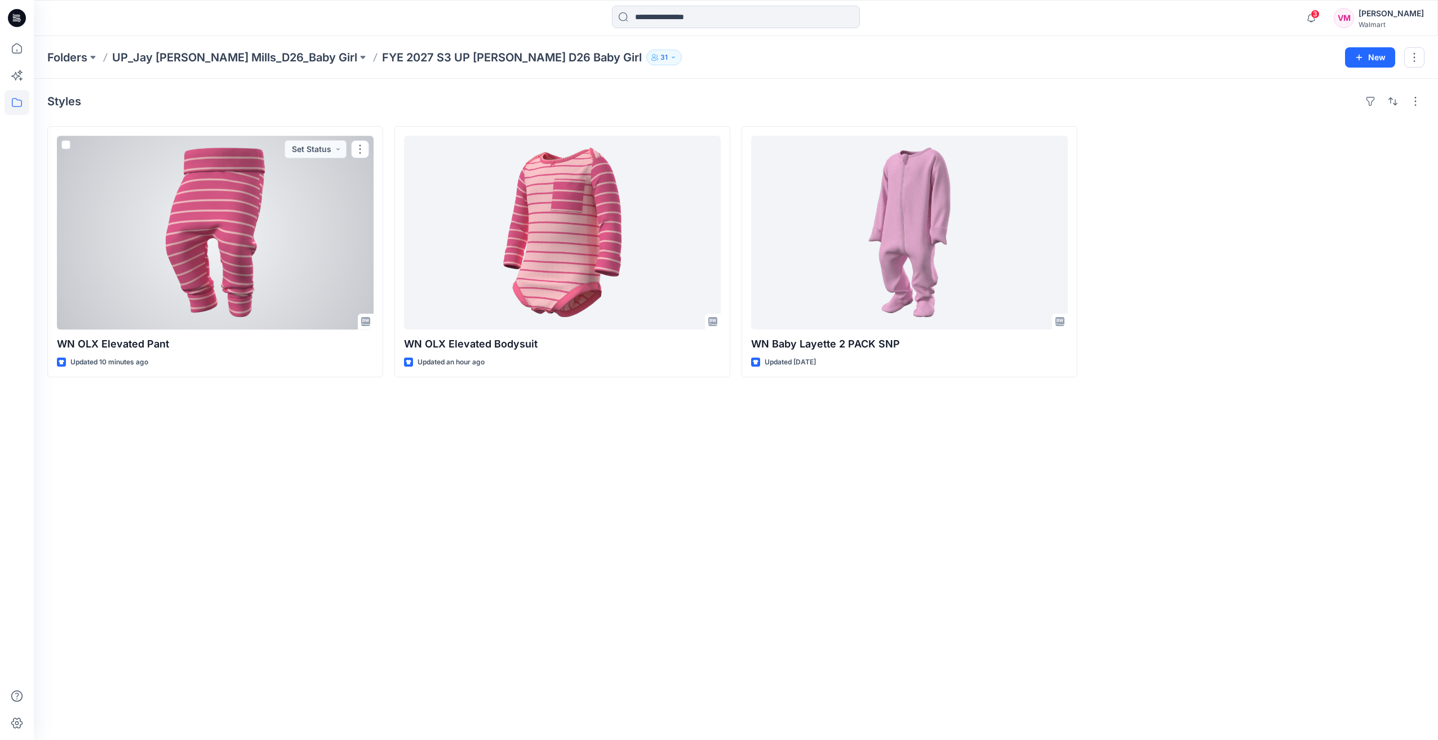
click at [242, 260] on div at bounding box center [215, 233] width 317 height 194
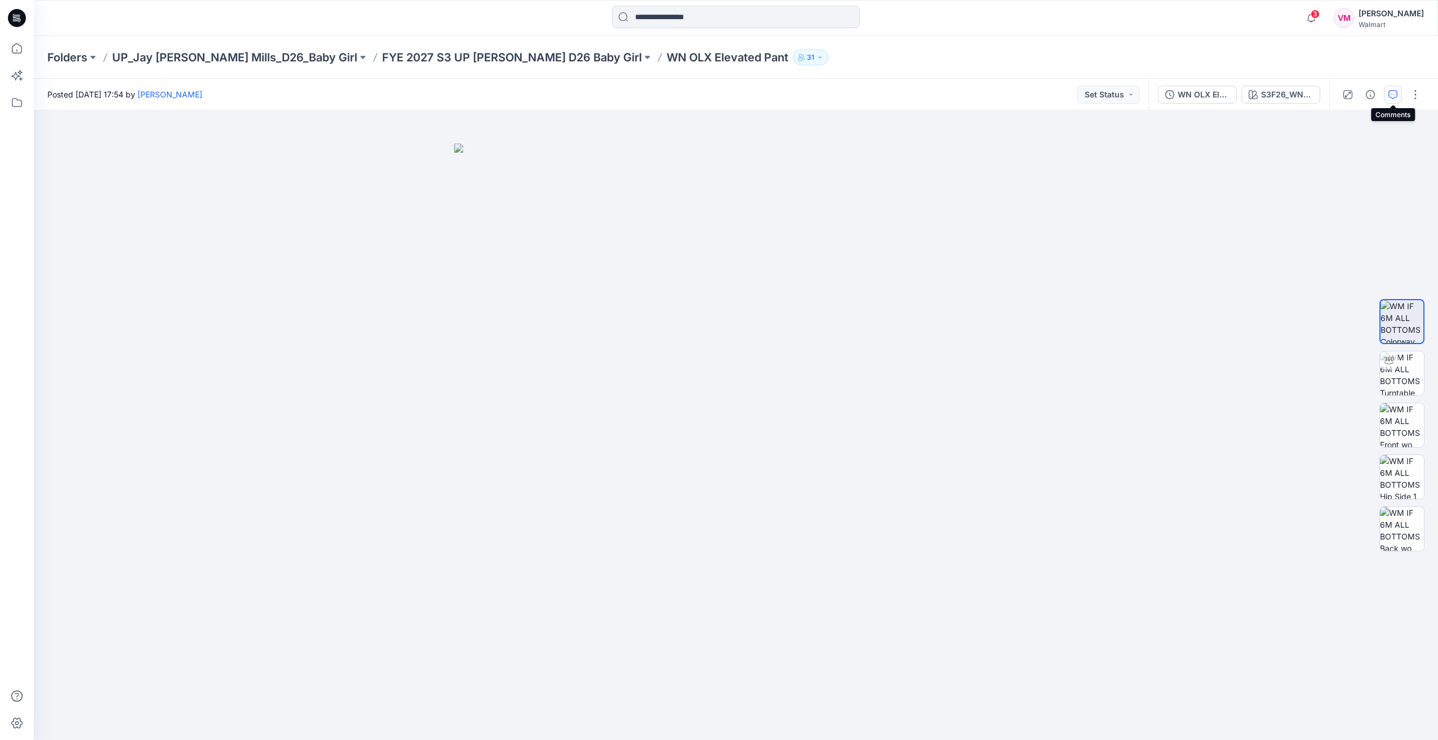
click at [1398, 95] on button "button" at bounding box center [1392, 95] width 18 height 18
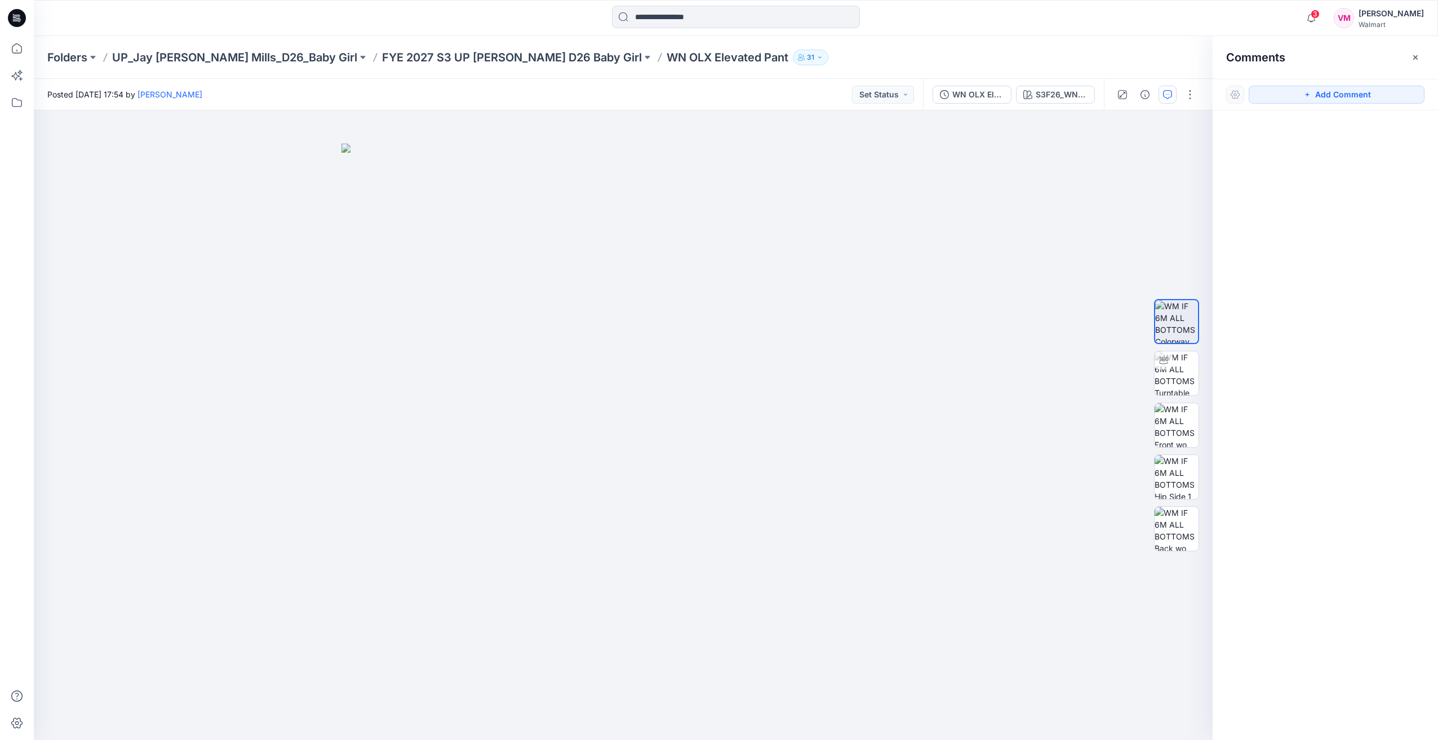
click at [1398, 95] on button "Add Comment" at bounding box center [1336, 95] width 176 height 18
click at [1147, 94] on icon "button" at bounding box center [1144, 94] width 9 height 9
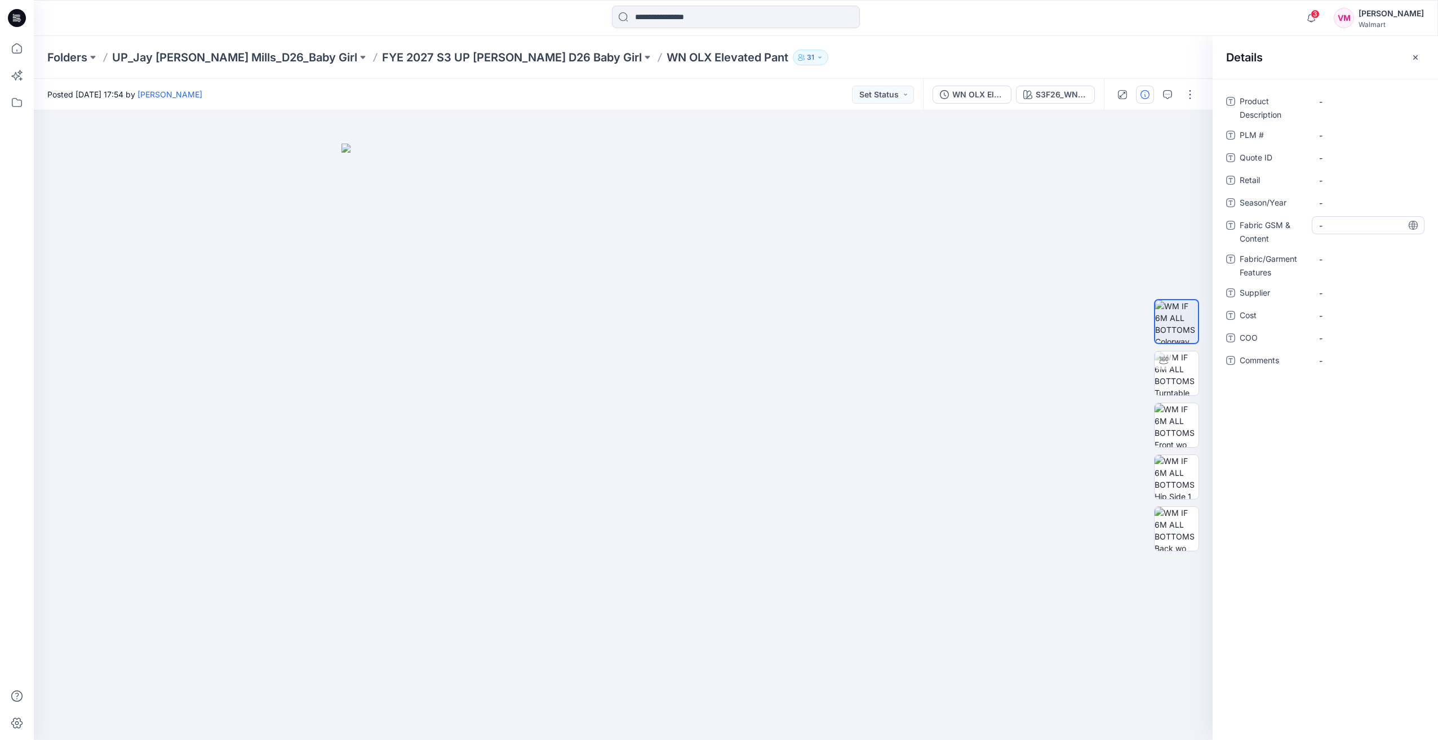
click at [1323, 225] on Content "-" at bounding box center [1368, 226] width 98 height 12
type textarea "**********"
click at [1346, 265] on div "-" at bounding box center [1367, 259] width 113 height 18
click at [1358, 237] on Content "FYE 2027 S3 UP Jay Jay Mills D26 Baby Girl" at bounding box center [1368, 234] width 98 height 35
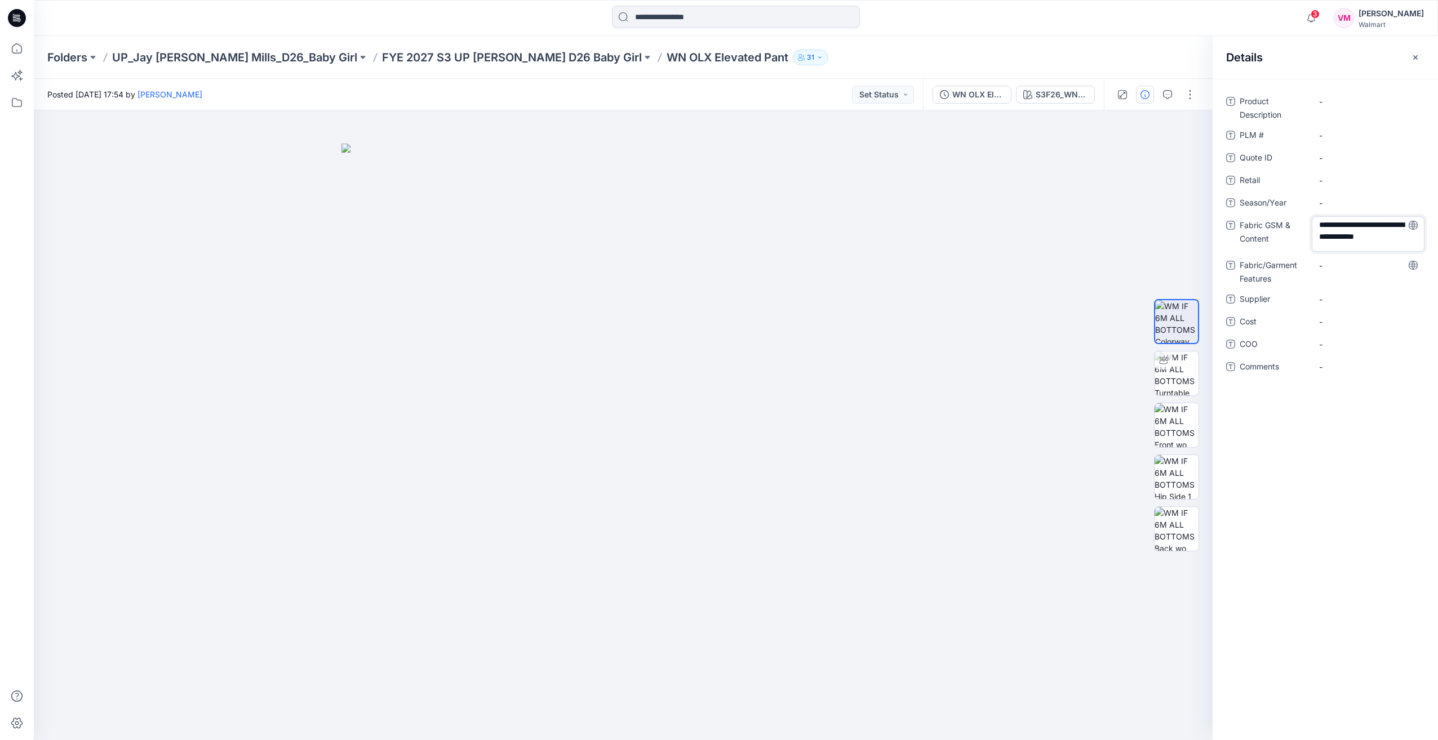
drag, startPoint x: 1415, startPoint y: 239, endPoint x: 1310, endPoint y: 228, distance: 105.9
click at [1301, 225] on div "**********" at bounding box center [1325, 233] width 198 height 35
type textarea "**********"
click at [1351, 106] on Description "-" at bounding box center [1368, 102] width 98 height 12
drag, startPoint x: 578, startPoint y: 60, endPoint x: 705, endPoint y: 72, distance: 127.9
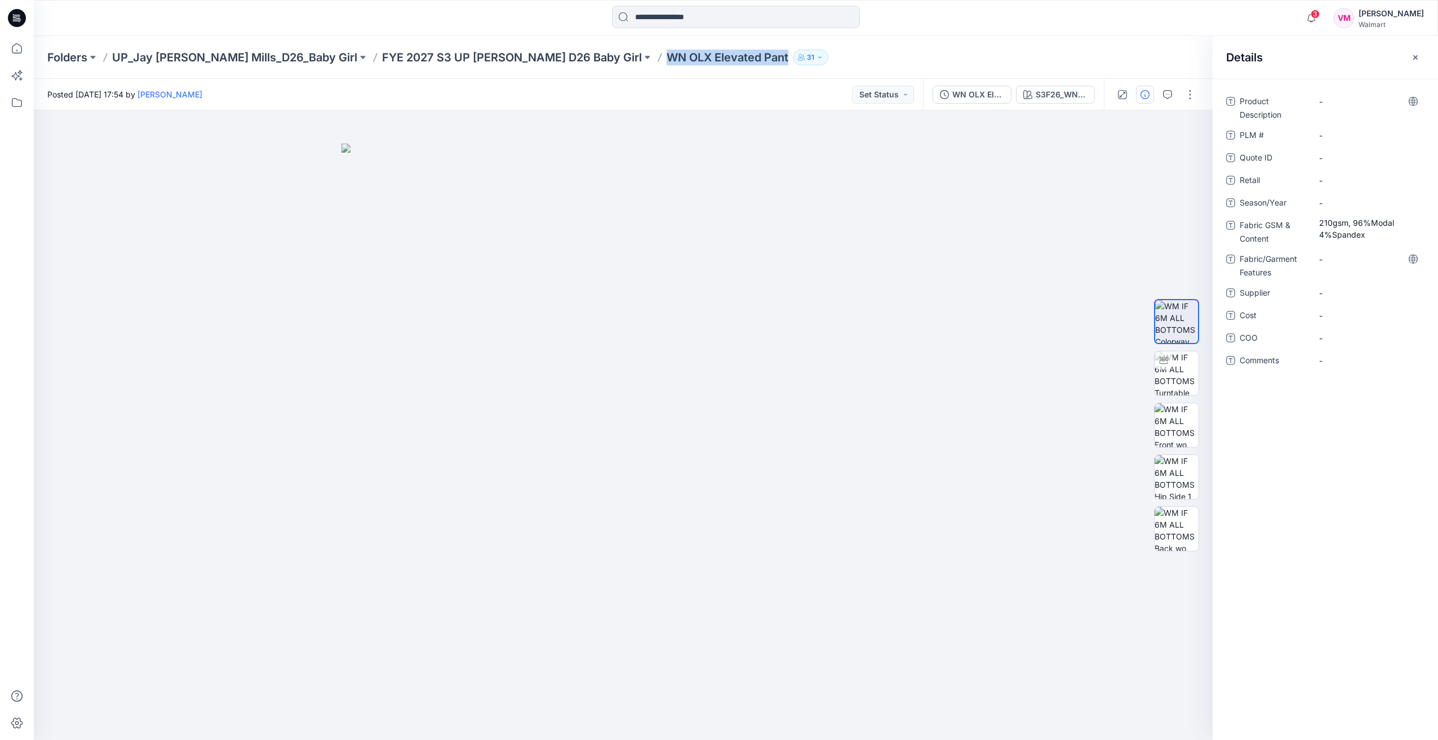
click at [705, 72] on div "Folders UP_Jay Jay Mills_D26_Baby Girl FYE 2027 S3 UP Jay Jay Mills D26 Baby Gi…" at bounding box center [736, 57] width 1404 height 43
copy div "WN OLX Elevated Pant 31"
click at [1333, 98] on Description "-" at bounding box center [1368, 102] width 98 height 12
type textarea "**********"
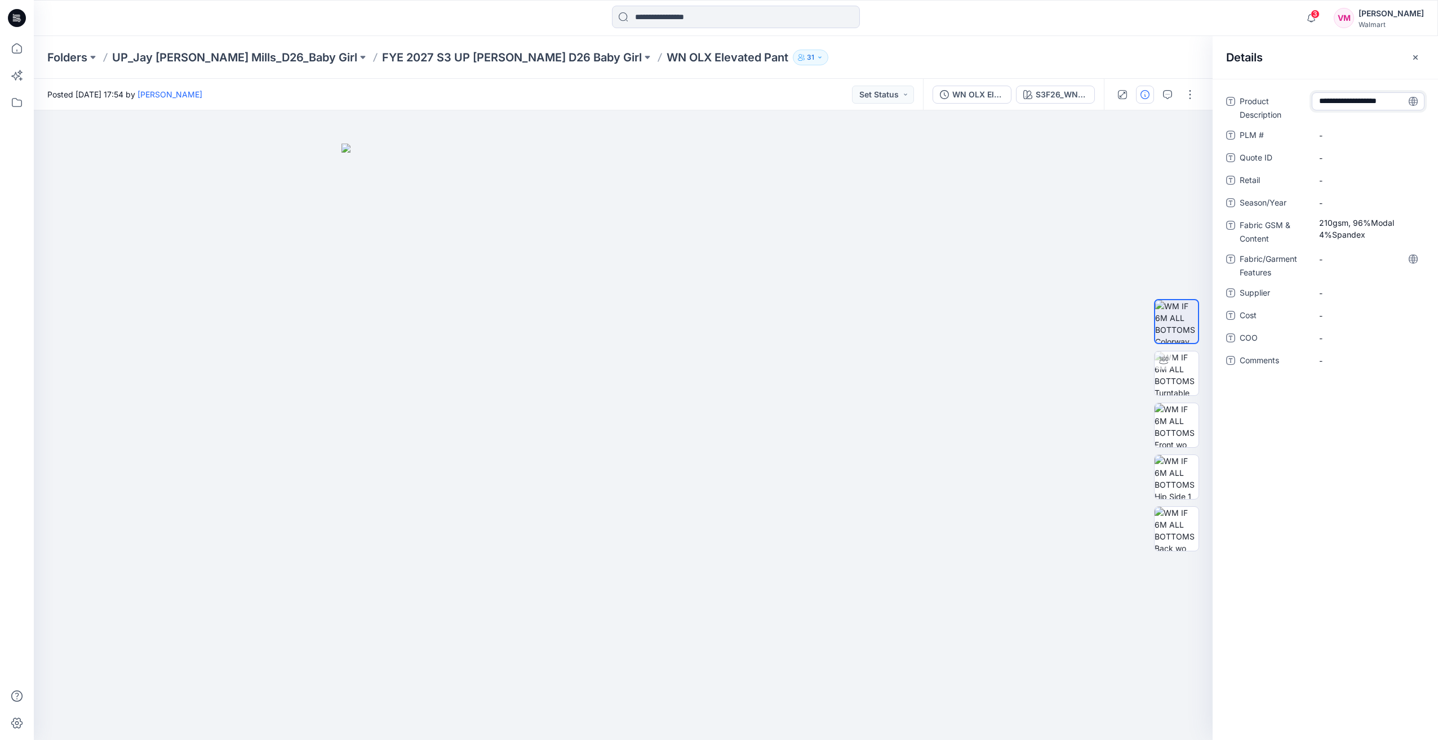
scroll to position [0, 0]
click at [1341, 262] on Features "-" at bounding box center [1368, 259] width 98 height 12
type textarea "*******"
click at [1174, 380] on img at bounding box center [1176, 373] width 44 height 44
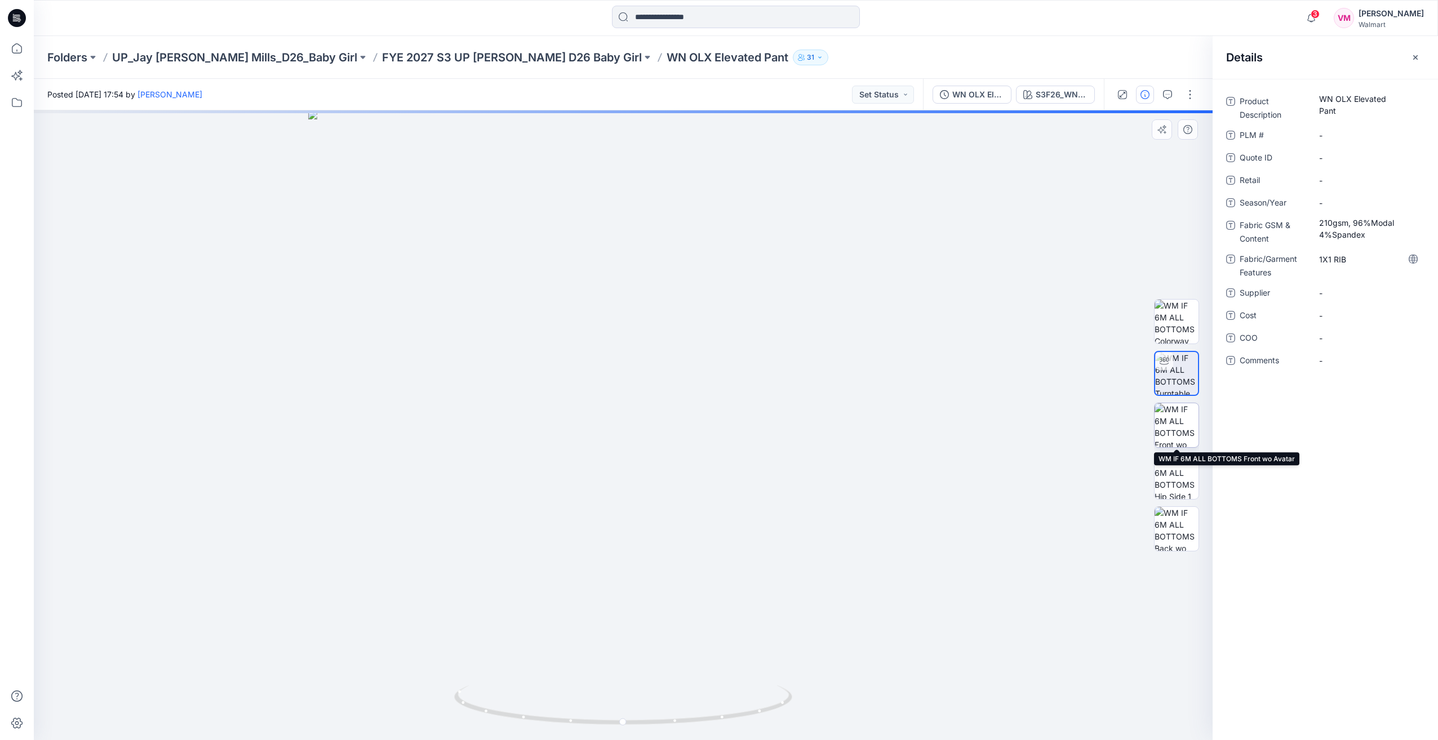
click at [1182, 426] on img at bounding box center [1176, 425] width 44 height 44
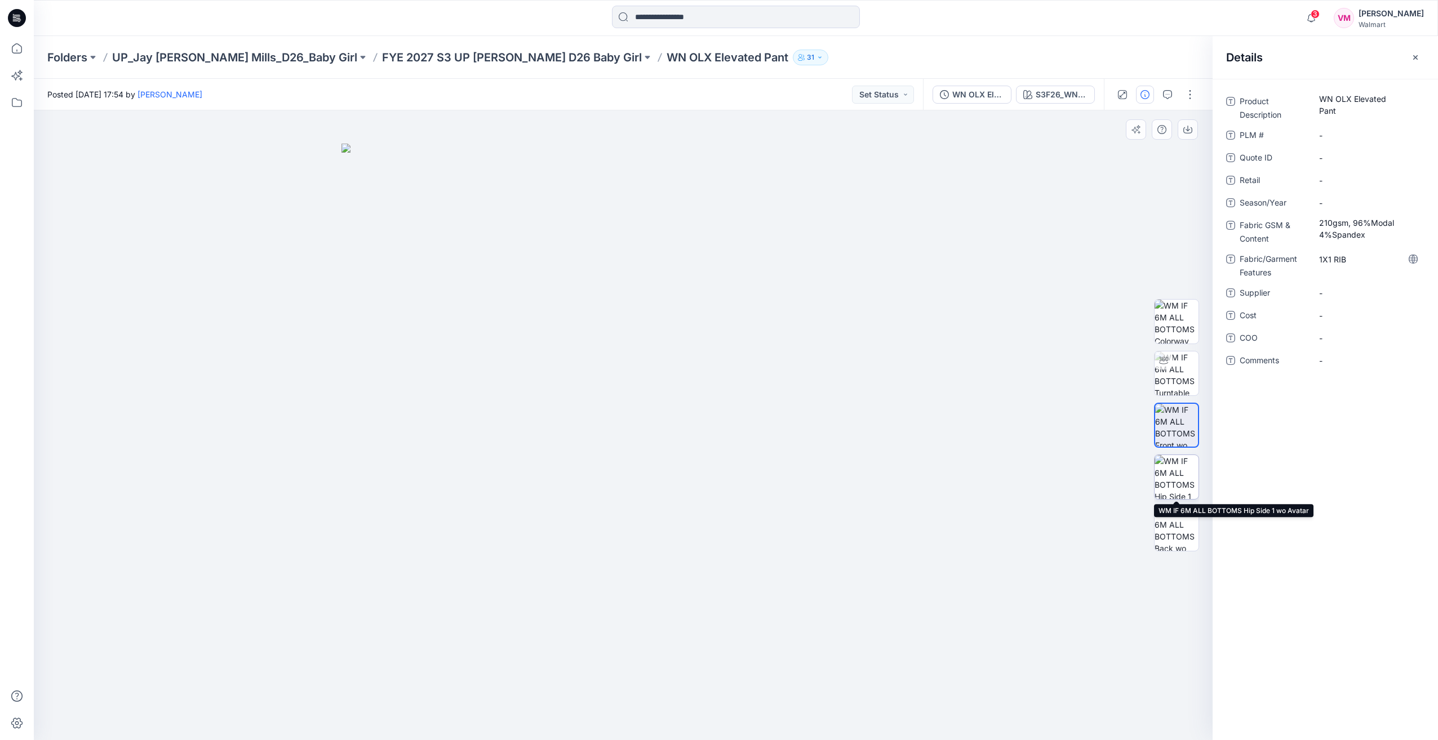
click at [1178, 480] on img at bounding box center [1176, 477] width 44 height 44
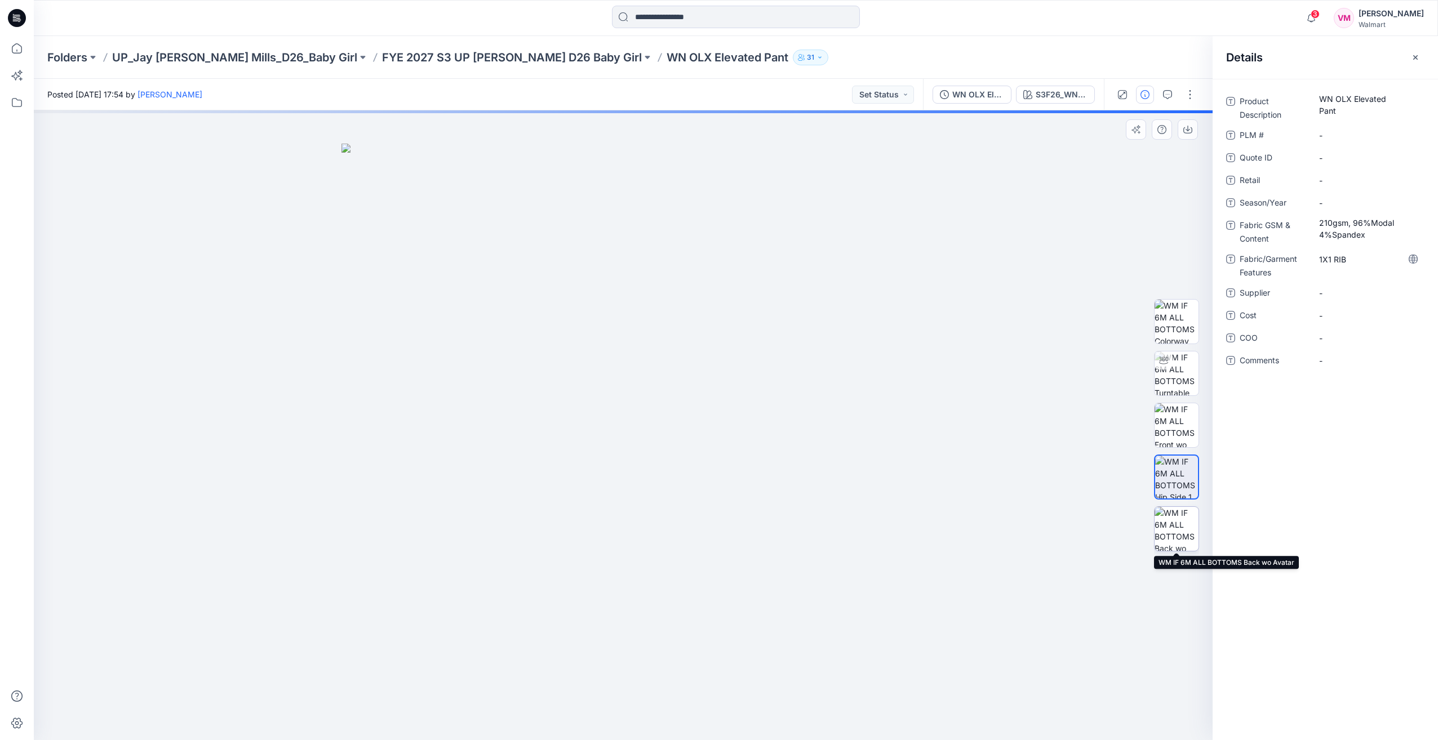
click at [1177, 536] on img at bounding box center [1176, 529] width 44 height 44
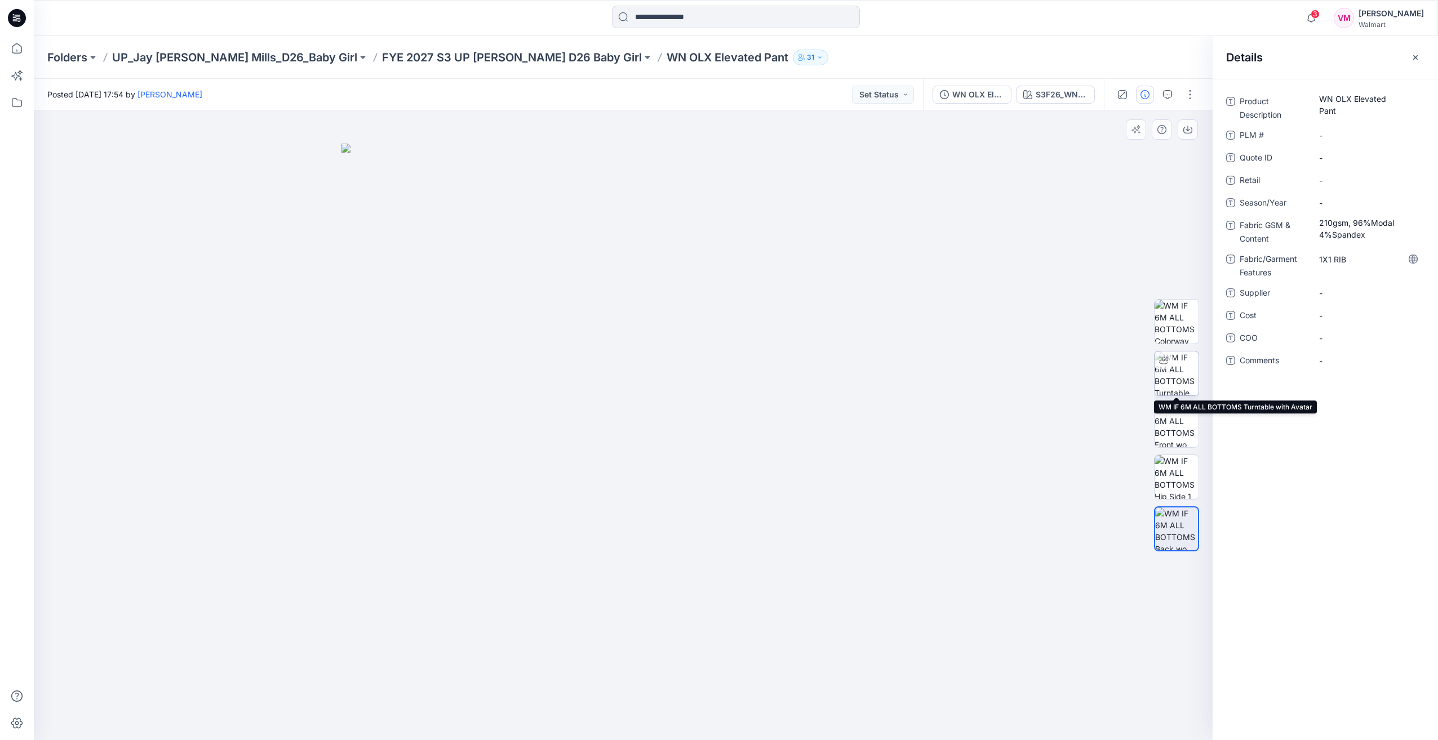
click at [1166, 383] on img at bounding box center [1176, 373] width 44 height 44
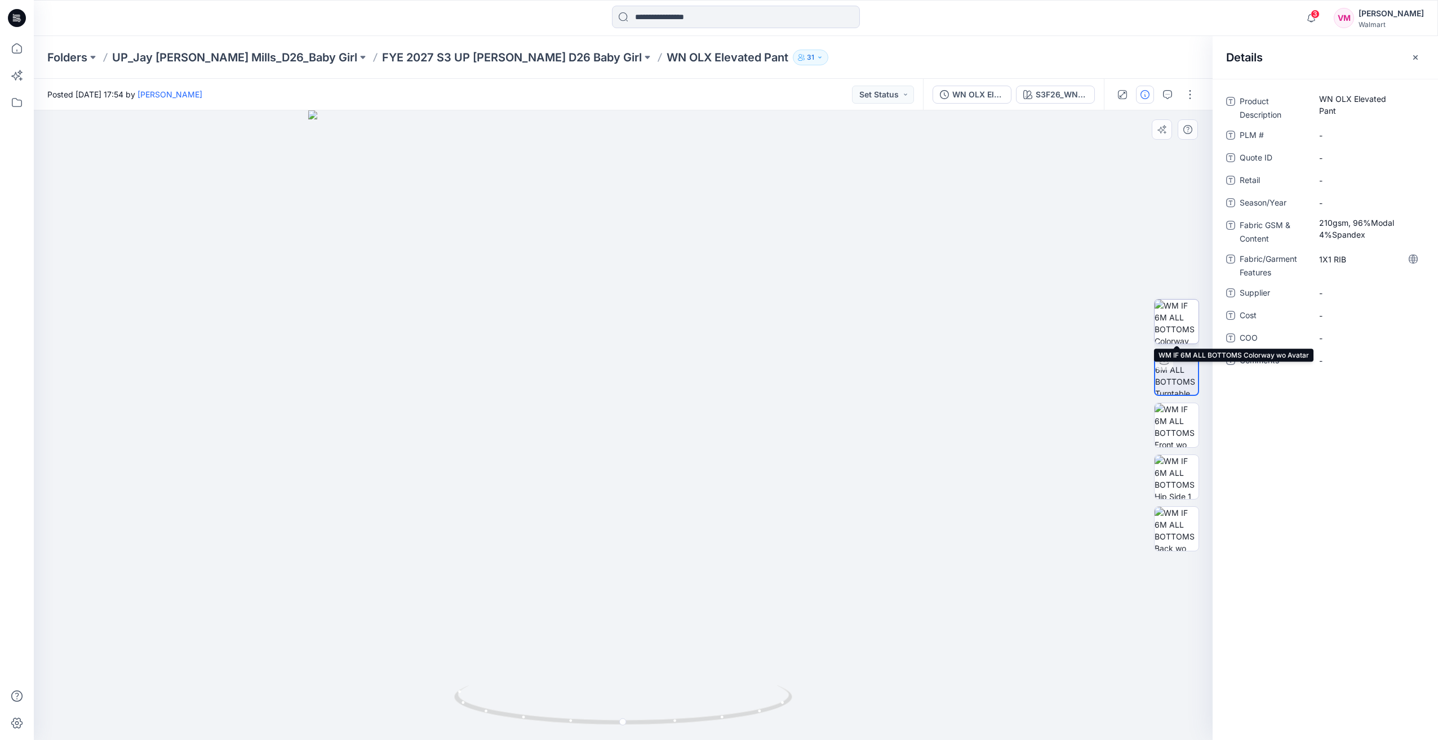
click at [1165, 321] on img at bounding box center [1176, 322] width 44 height 44
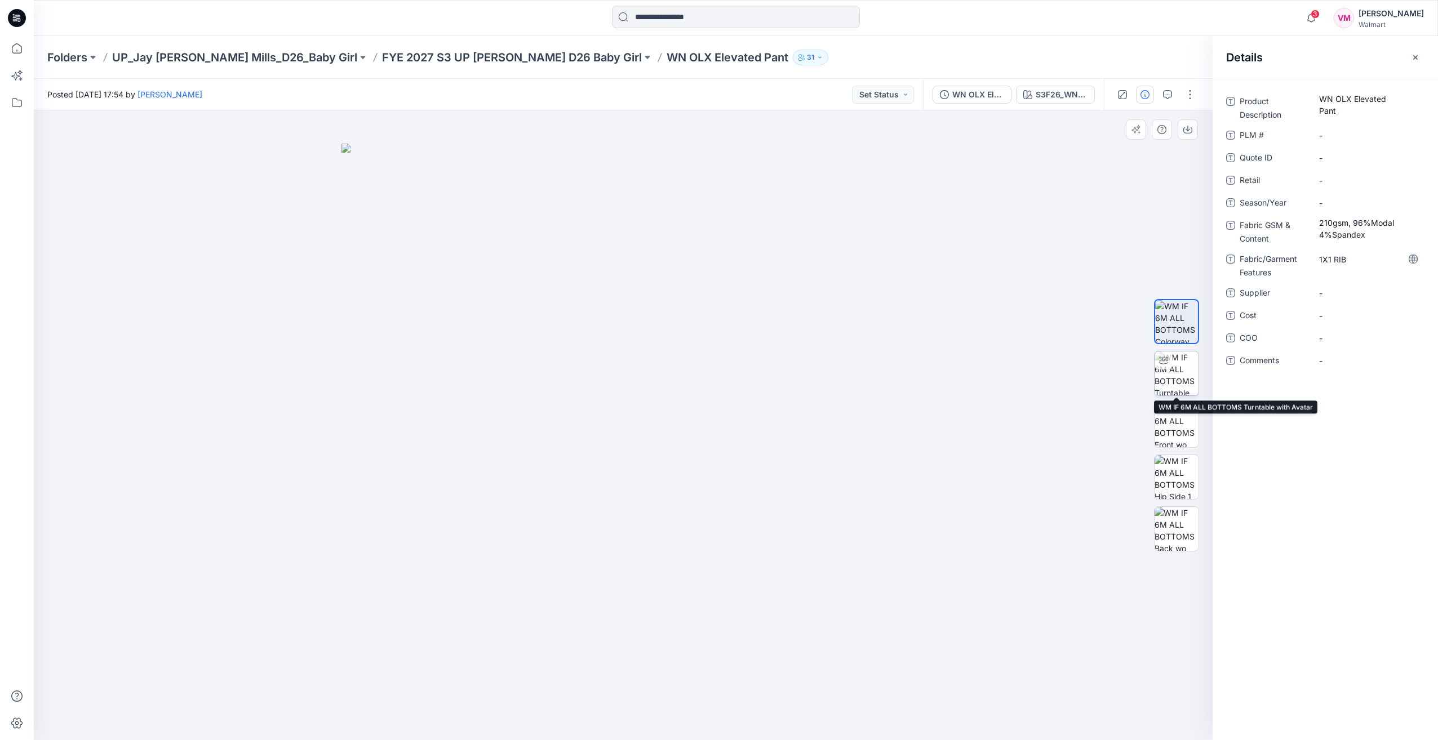
click at [1181, 386] on img at bounding box center [1176, 373] width 44 height 44
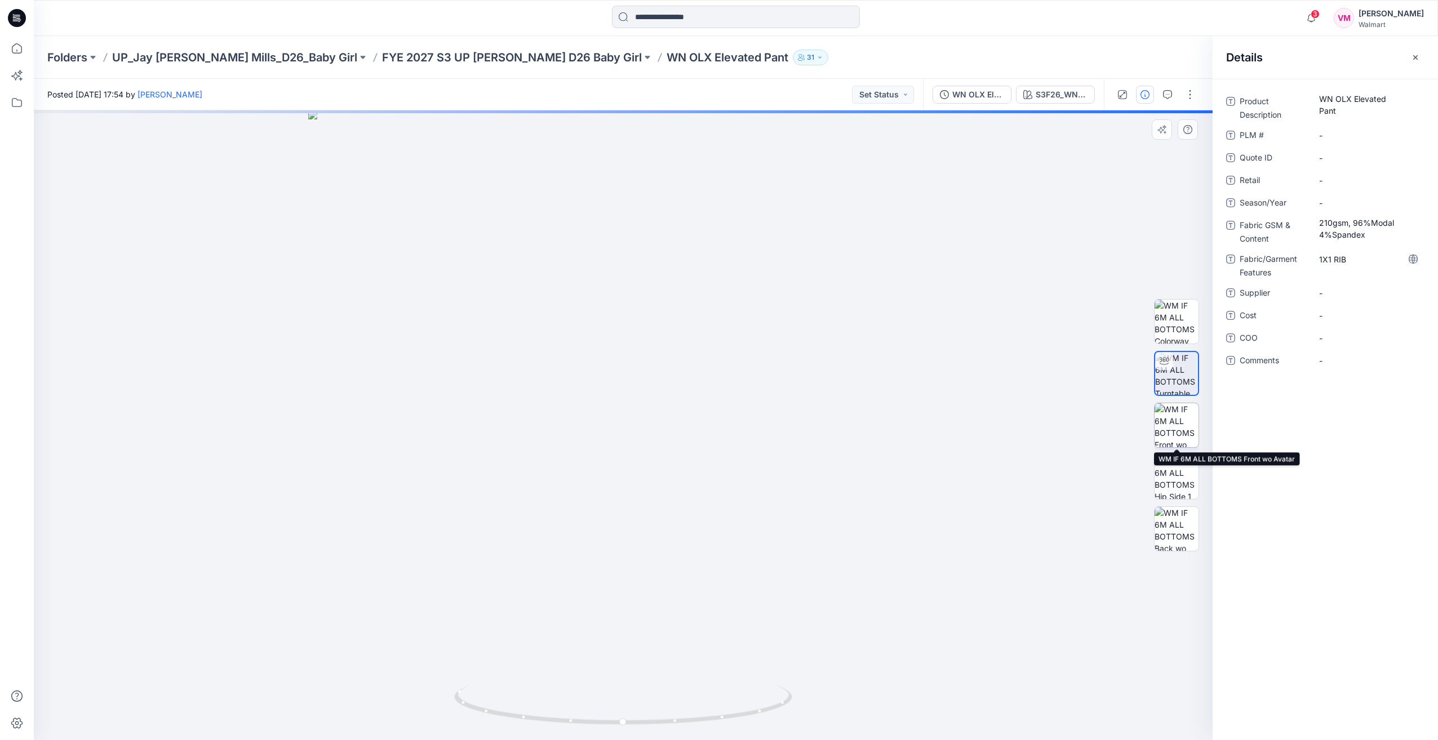
click at [1180, 413] on img at bounding box center [1176, 425] width 44 height 44
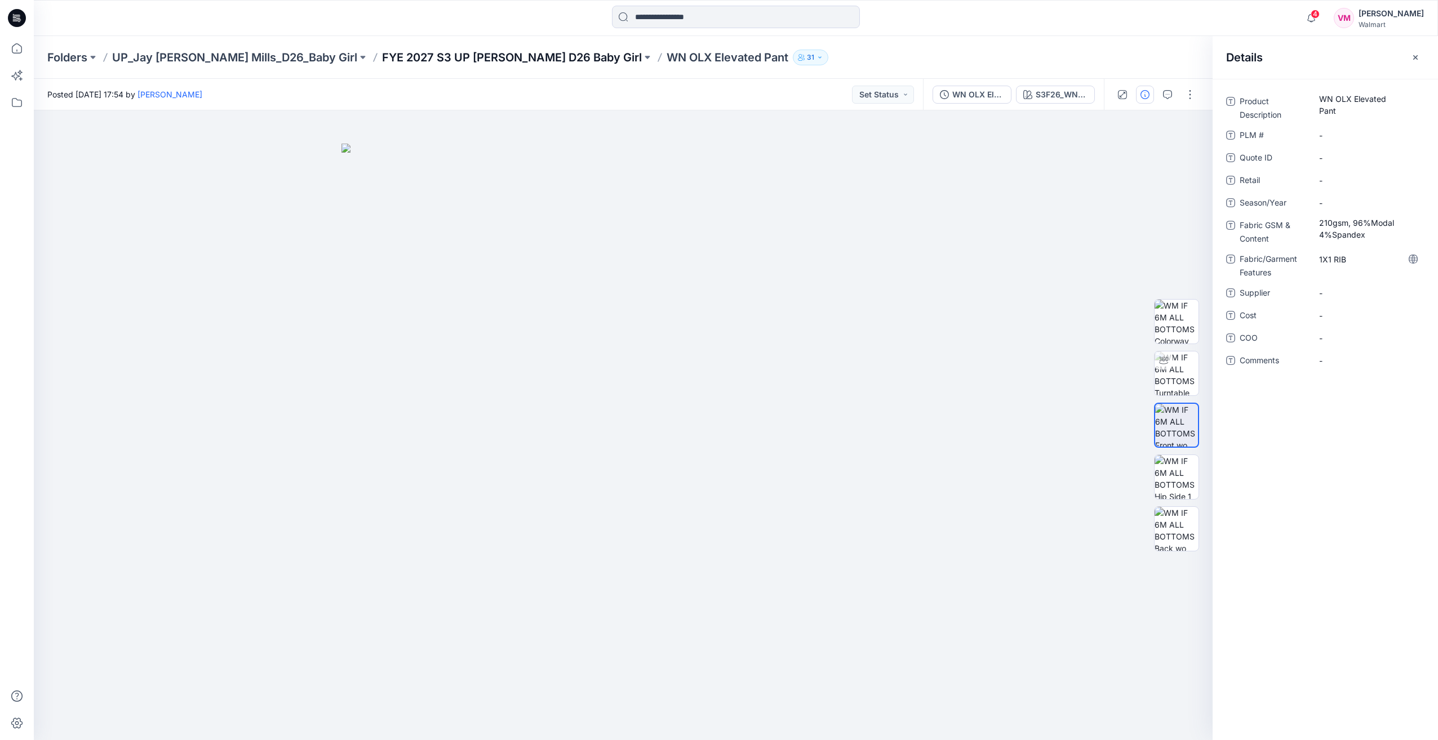
click at [399, 60] on p "FYE 2027 S3 UP Jay Jay Mills D26 Baby Girl" at bounding box center [512, 58] width 260 height 16
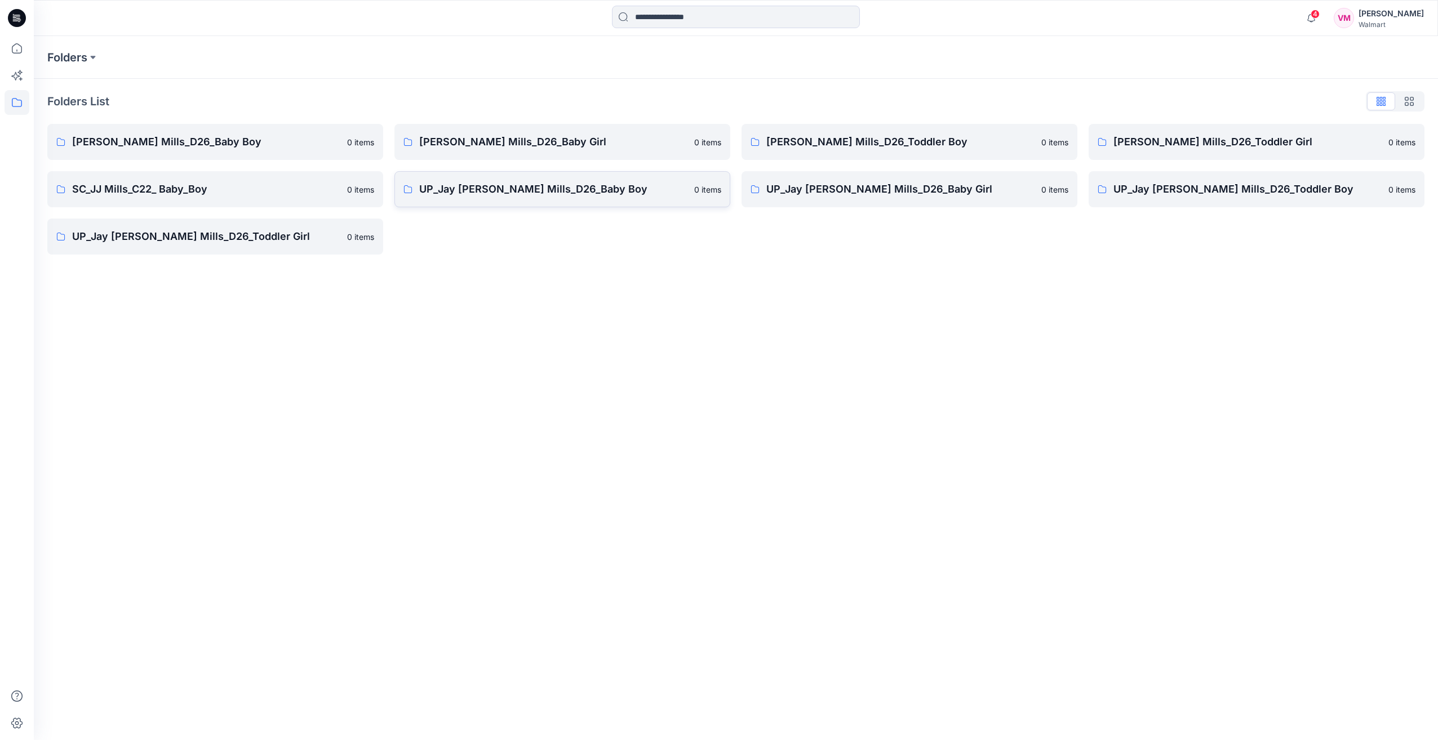
click at [544, 190] on p "UP_Jay [PERSON_NAME] Mills_D26_Baby Boy" at bounding box center [553, 189] width 268 height 16
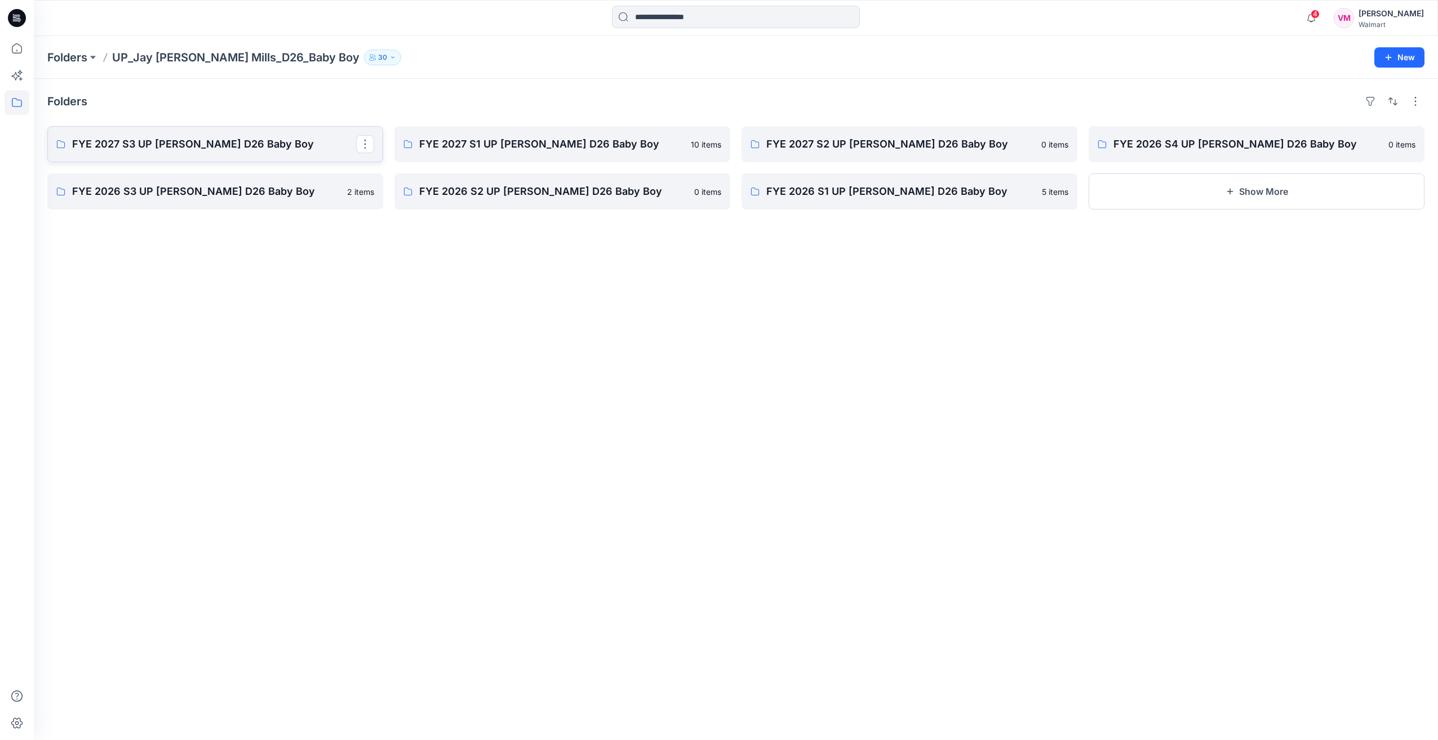
click at [189, 146] on p "FYE 2027 S3 UP [PERSON_NAME] D26 Baby Boy" at bounding box center [214, 144] width 284 height 16
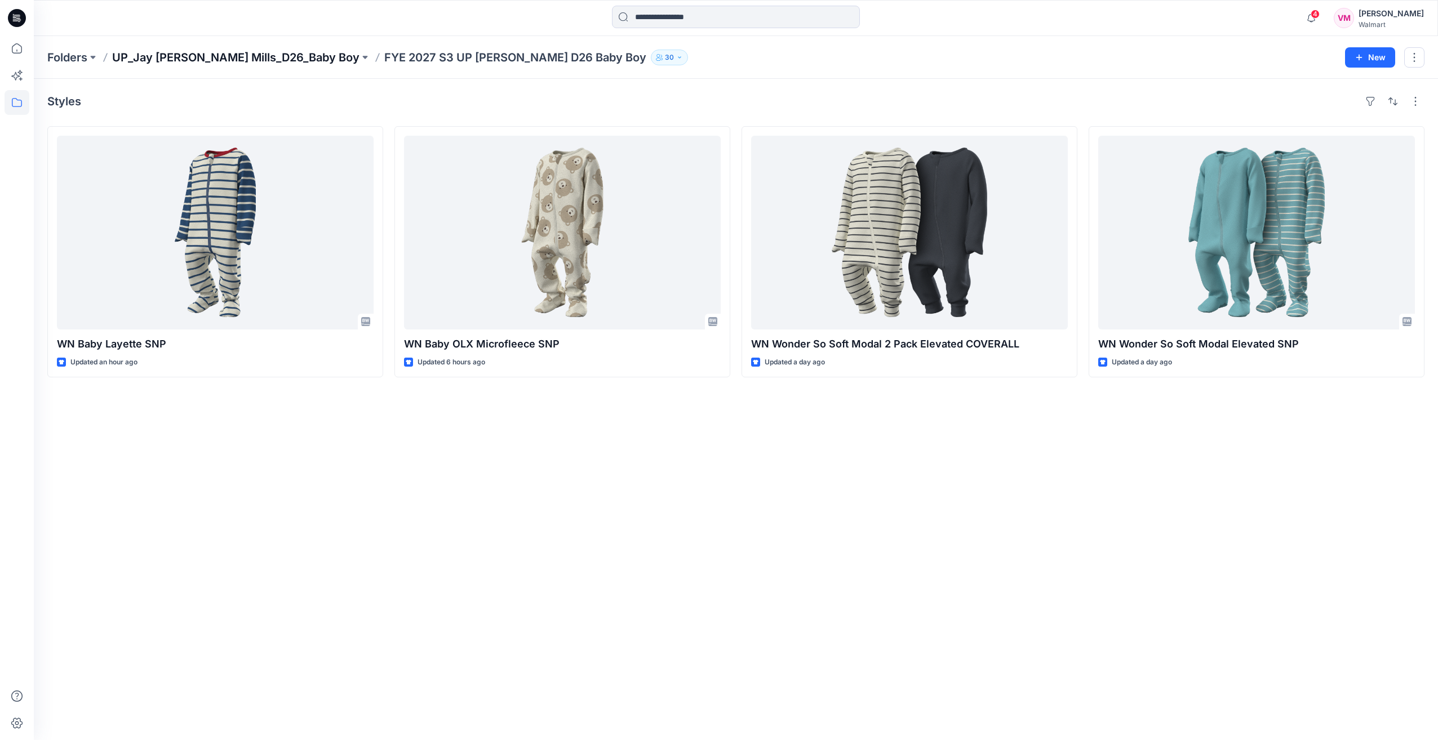
click at [267, 59] on p "UP_Jay [PERSON_NAME] Mills_D26_Baby Boy" at bounding box center [235, 58] width 247 height 16
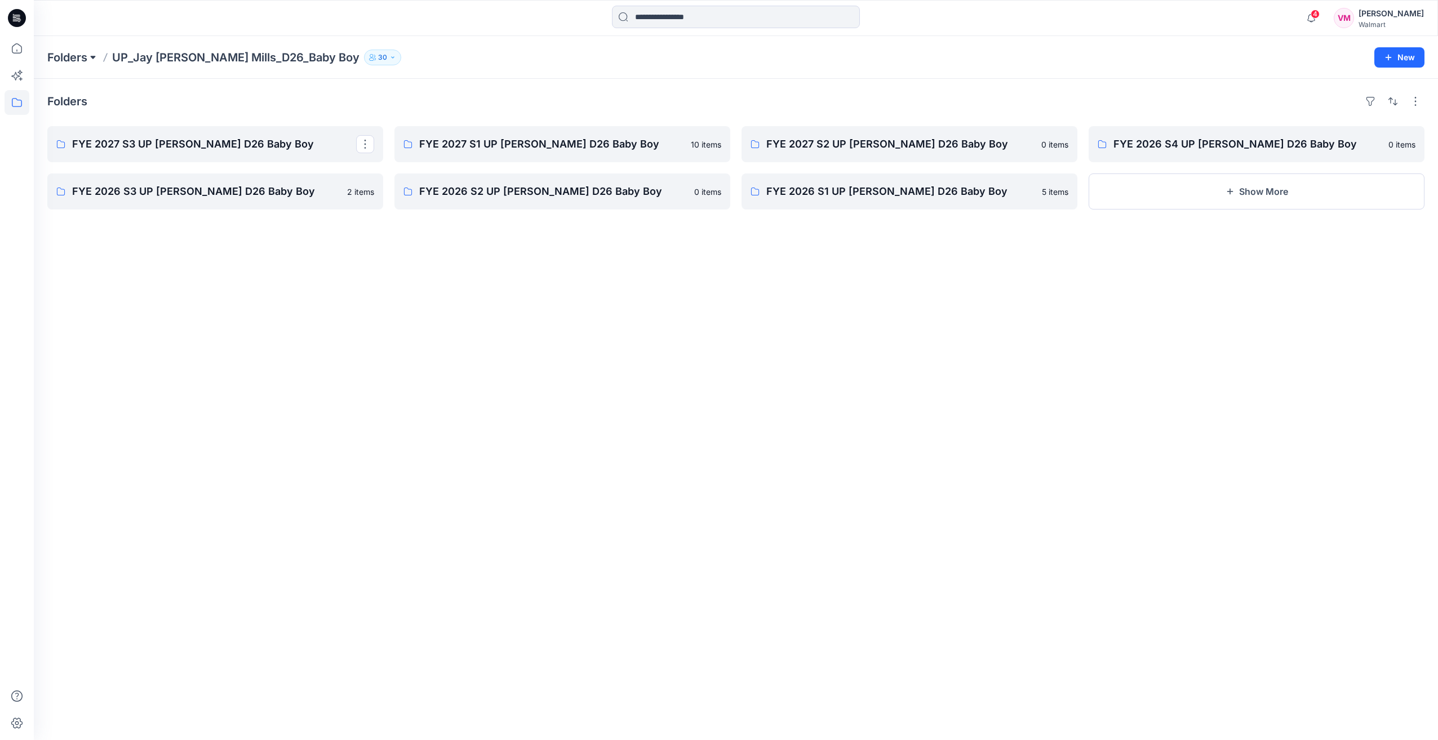
click at [97, 54] on button at bounding box center [92, 58] width 11 height 16
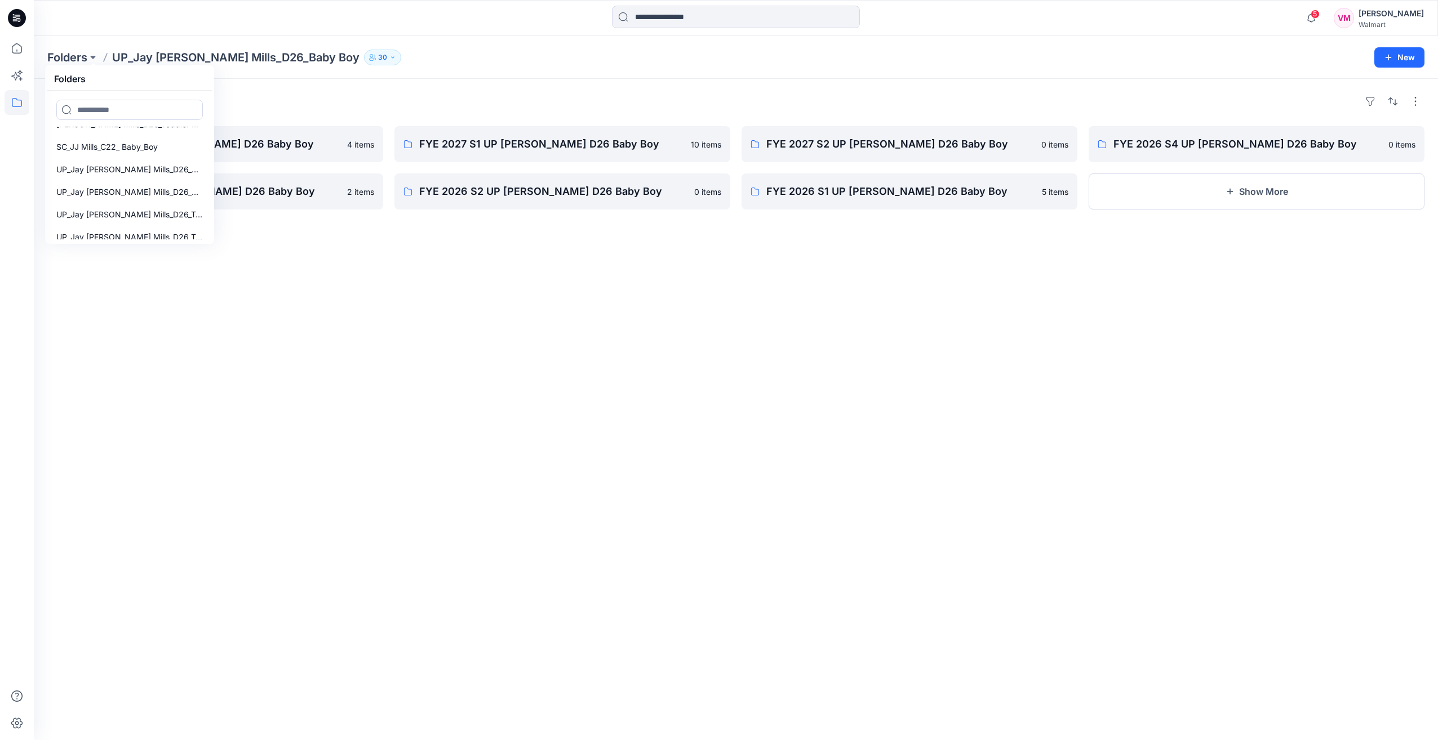
click at [369, 277] on div "Folders FYE 2027 S3 UP [PERSON_NAME] D26 Baby Boy [DEMOGRAPHIC_DATA] items FYE …" at bounding box center [736, 409] width 1404 height 661
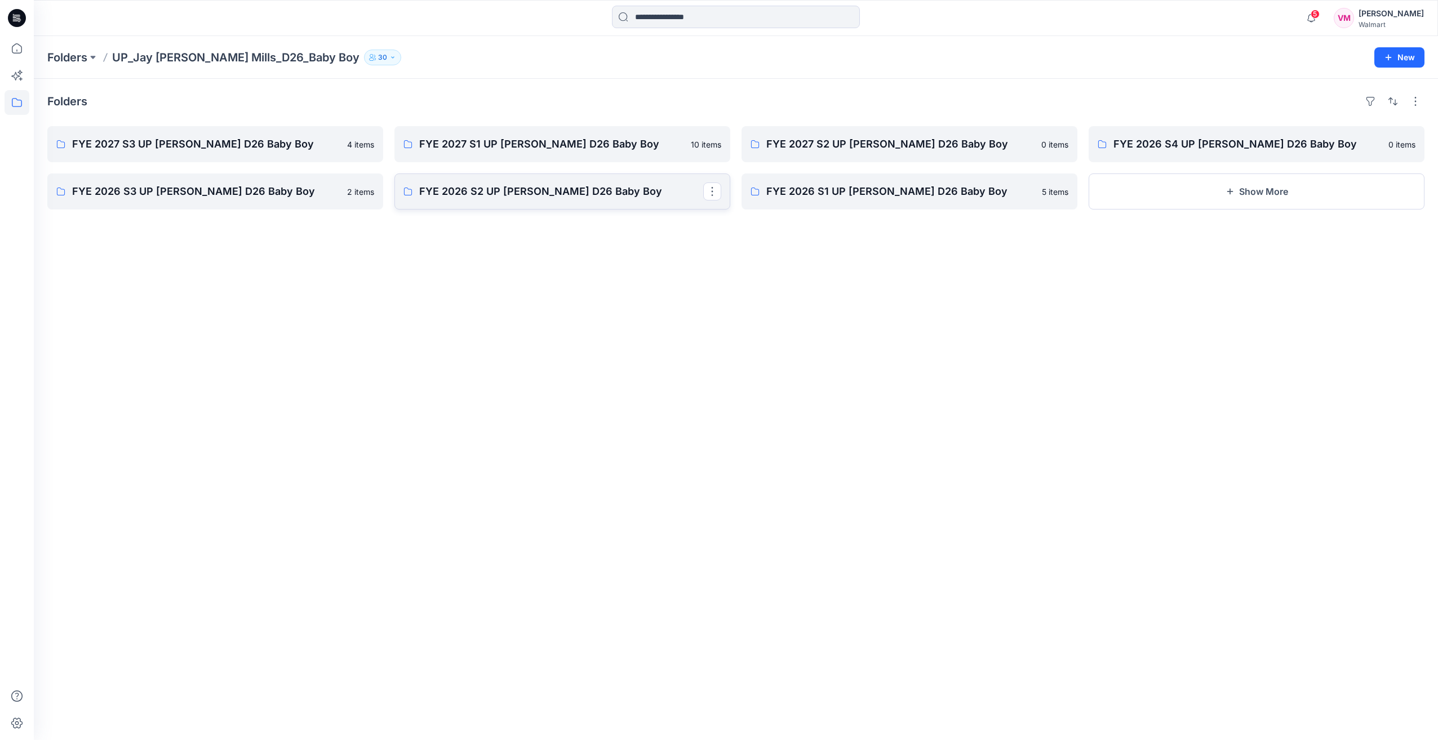
click at [572, 184] on p "FYE 2026 S2 UP [PERSON_NAME] D26 Baby Boy" at bounding box center [561, 192] width 284 height 16
click at [104, 135] on link "FYE 2027 S3 UP [PERSON_NAME] D26 Baby Boy" at bounding box center [215, 144] width 336 height 36
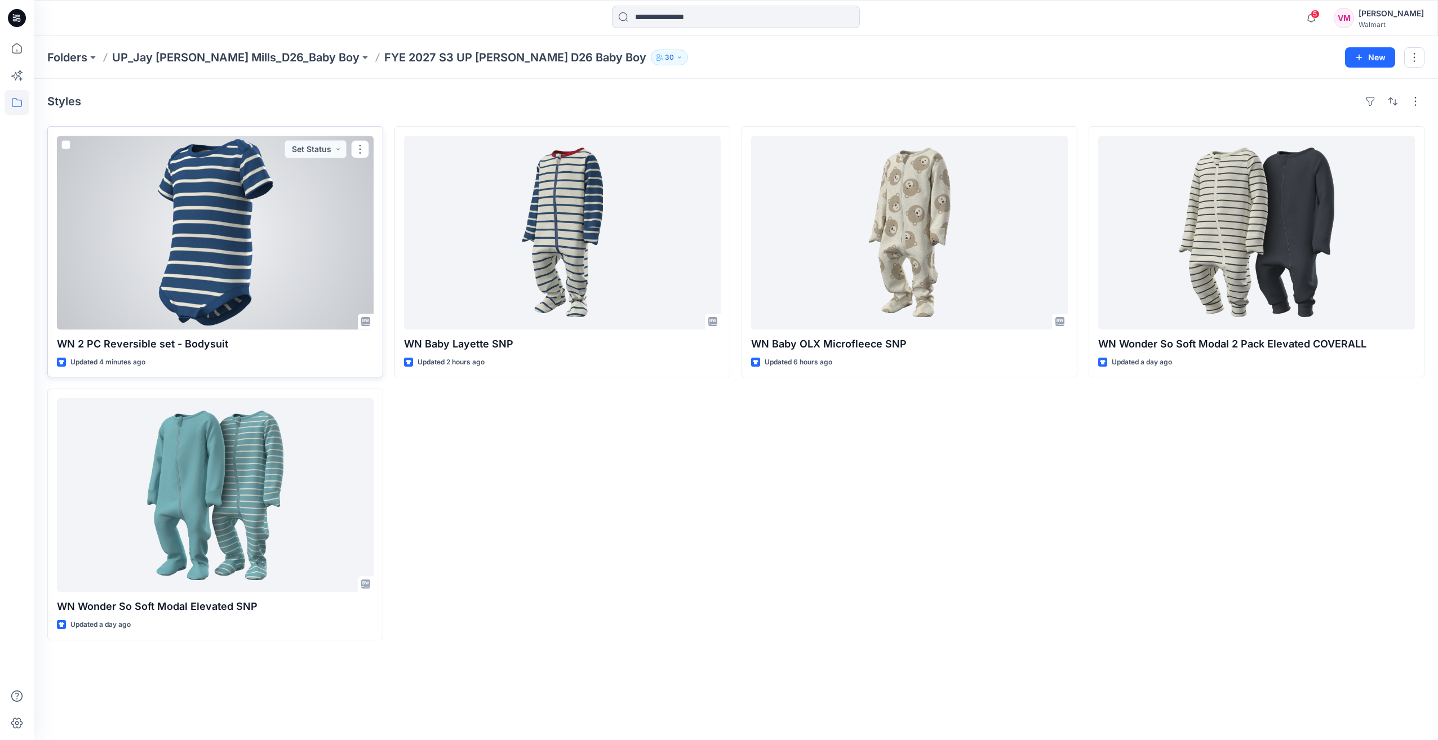
click at [149, 216] on div at bounding box center [215, 233] width 317 height 194
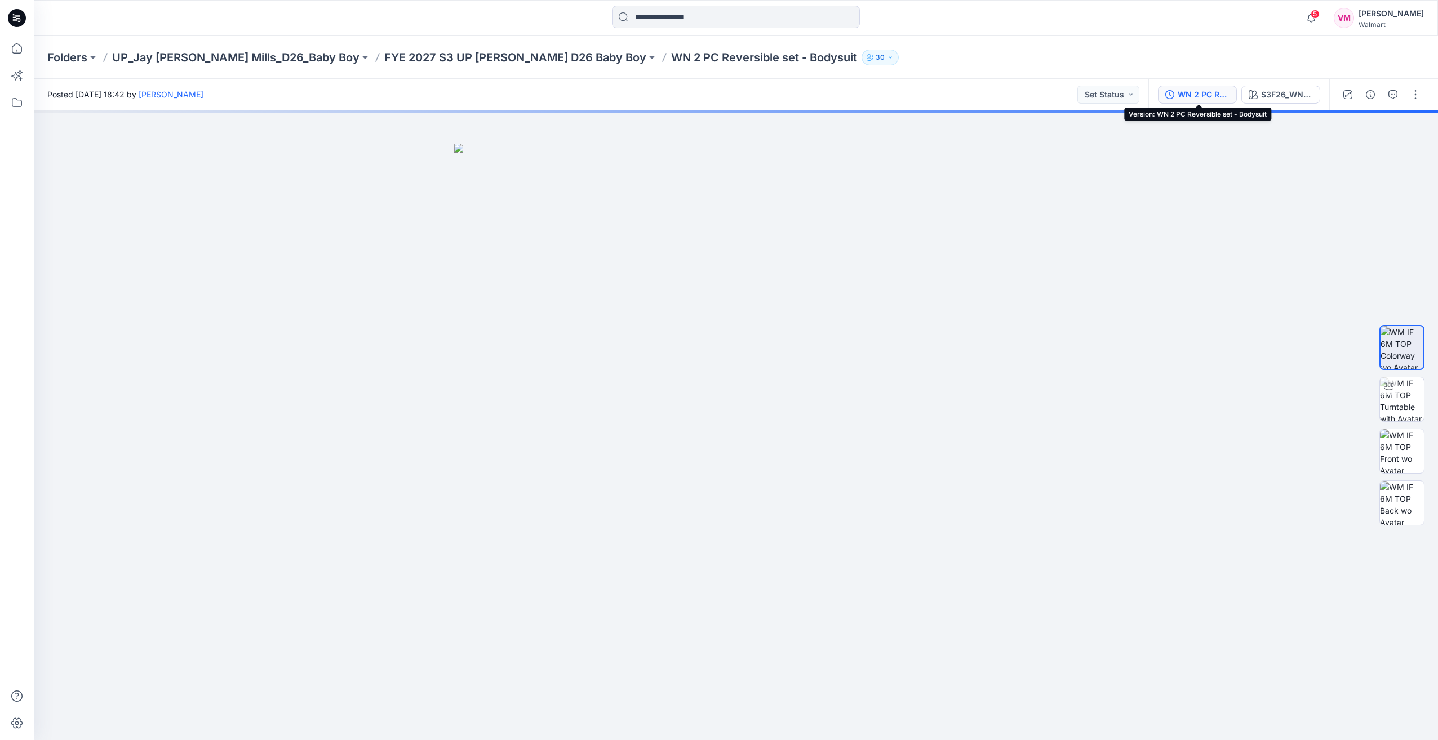
click at [1203, 91] on div "WN 2 PC Reversible set - Bodysuit" at bounding box center [1203, 94] width 52 height 12
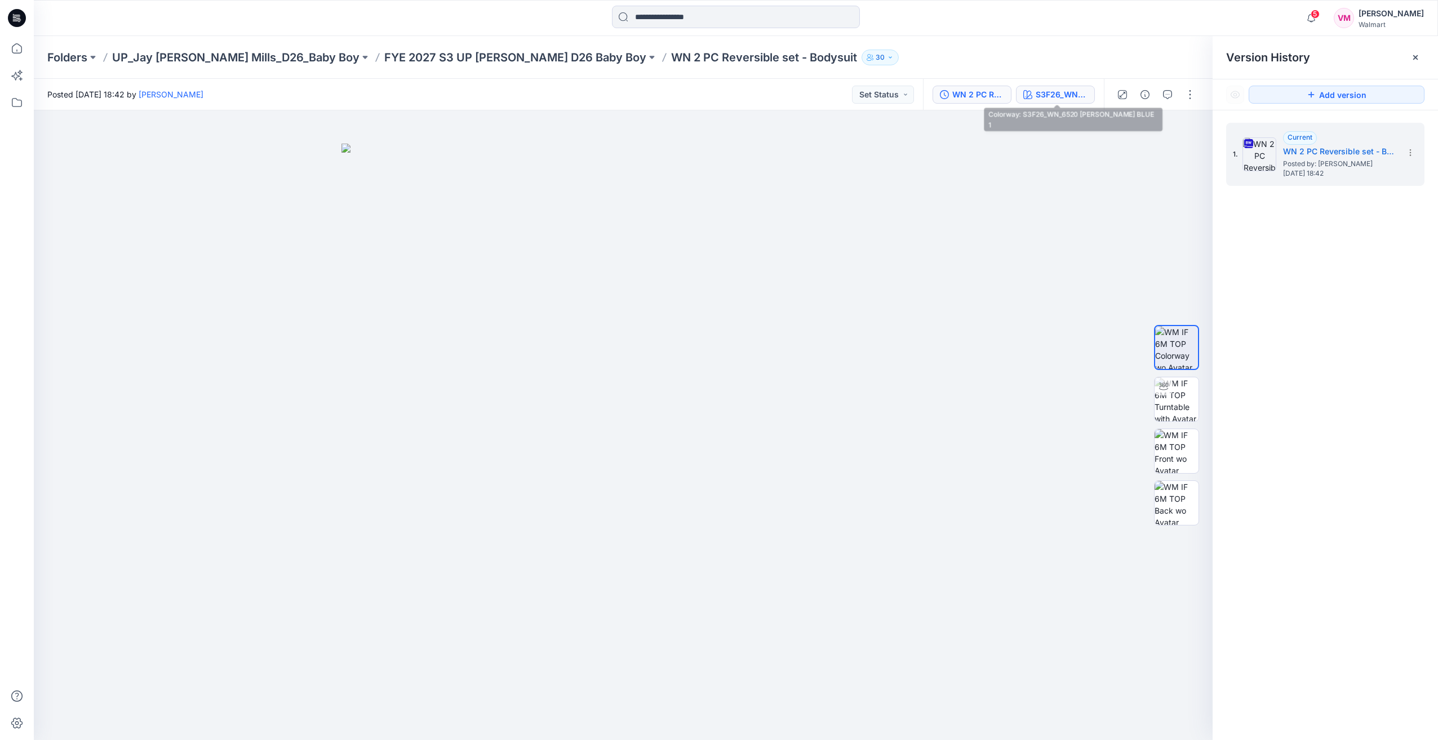
click at [1080, 92] on div "S3F26_WN_6520 [PERSON_NAME] BLUE 1" at bounding box center [1061, 94] width 52 height 12
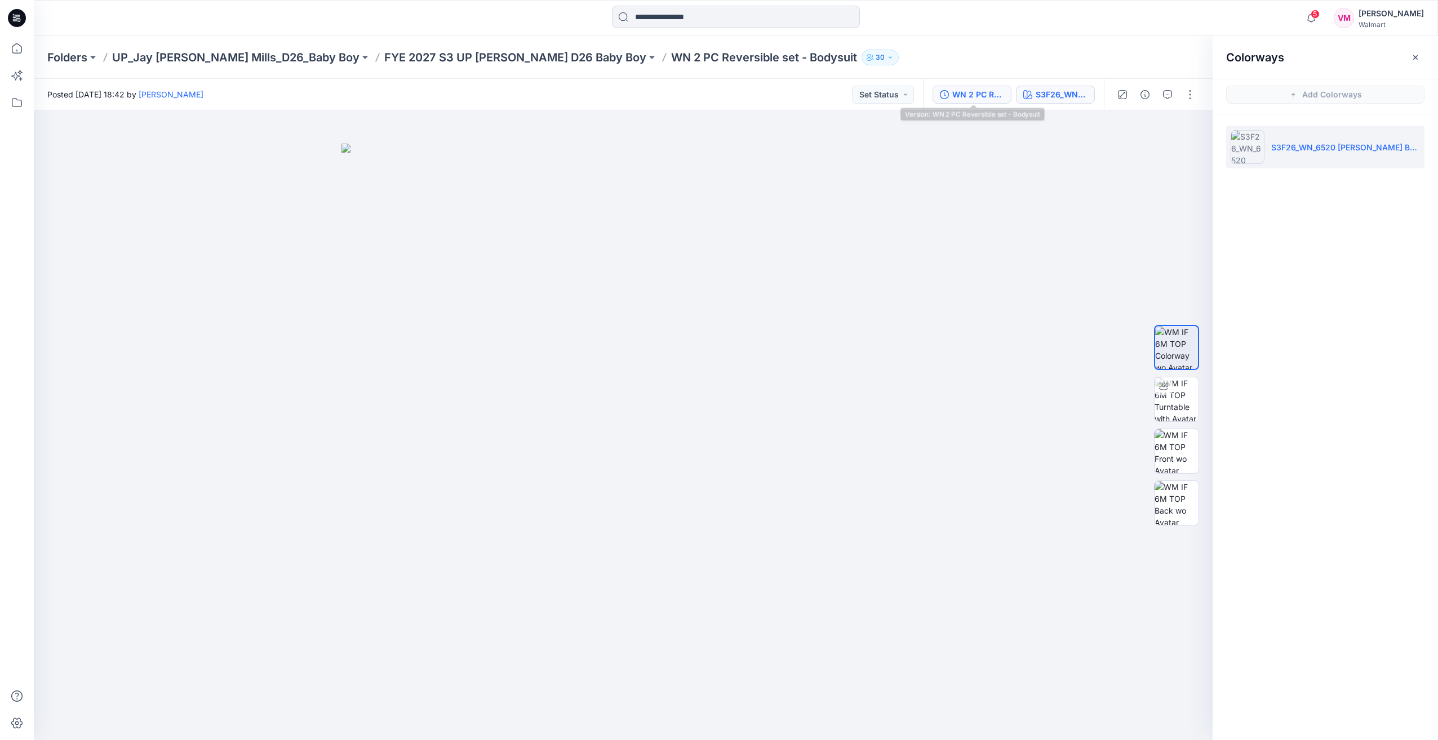
click at [951, 92] on button "WN 2 PC Reversible set - Bodysuit" at bounding box center [971, 95] width 79 height 18
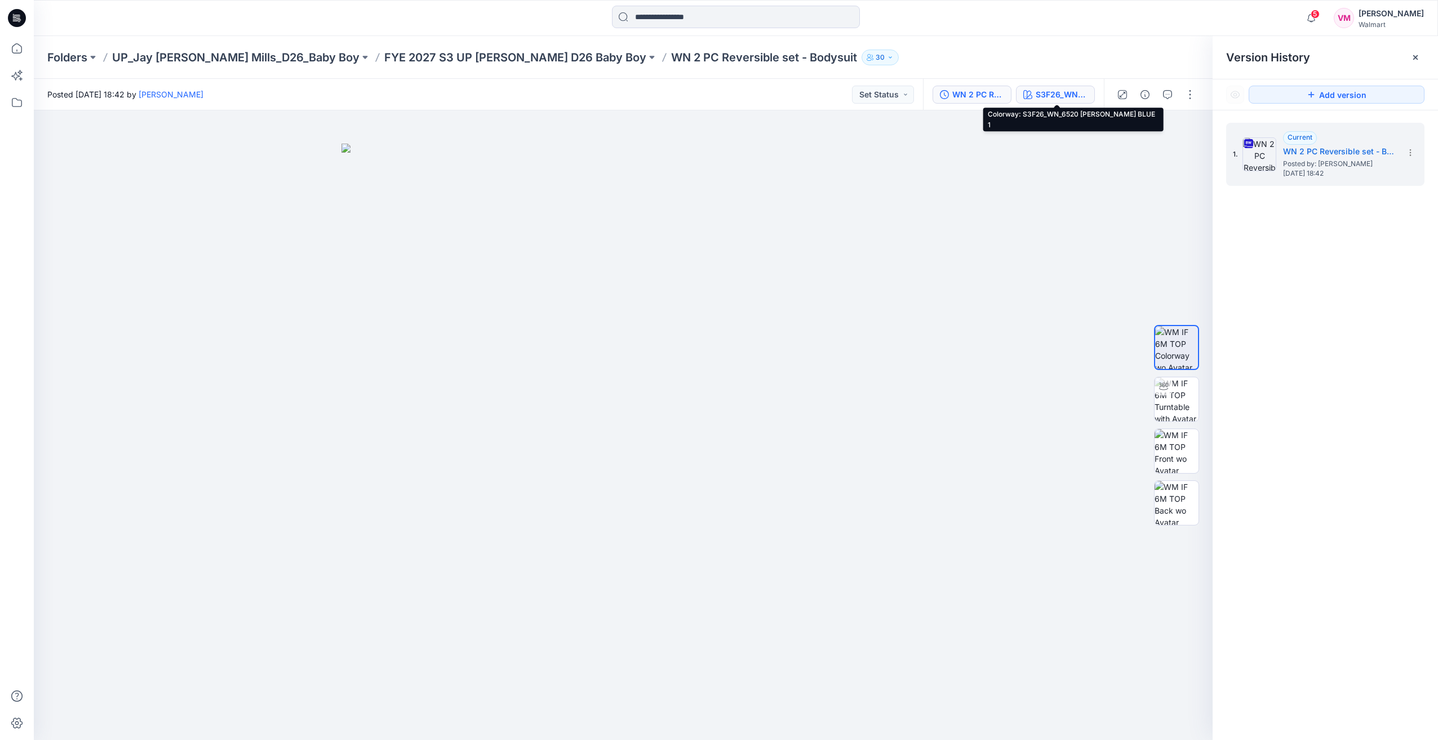
click at [1079, 96] on div "S3F26_WN_6520 [PERSON_NAME] BLUE 1" at bounding box center [1061, 94] width 52 height 12
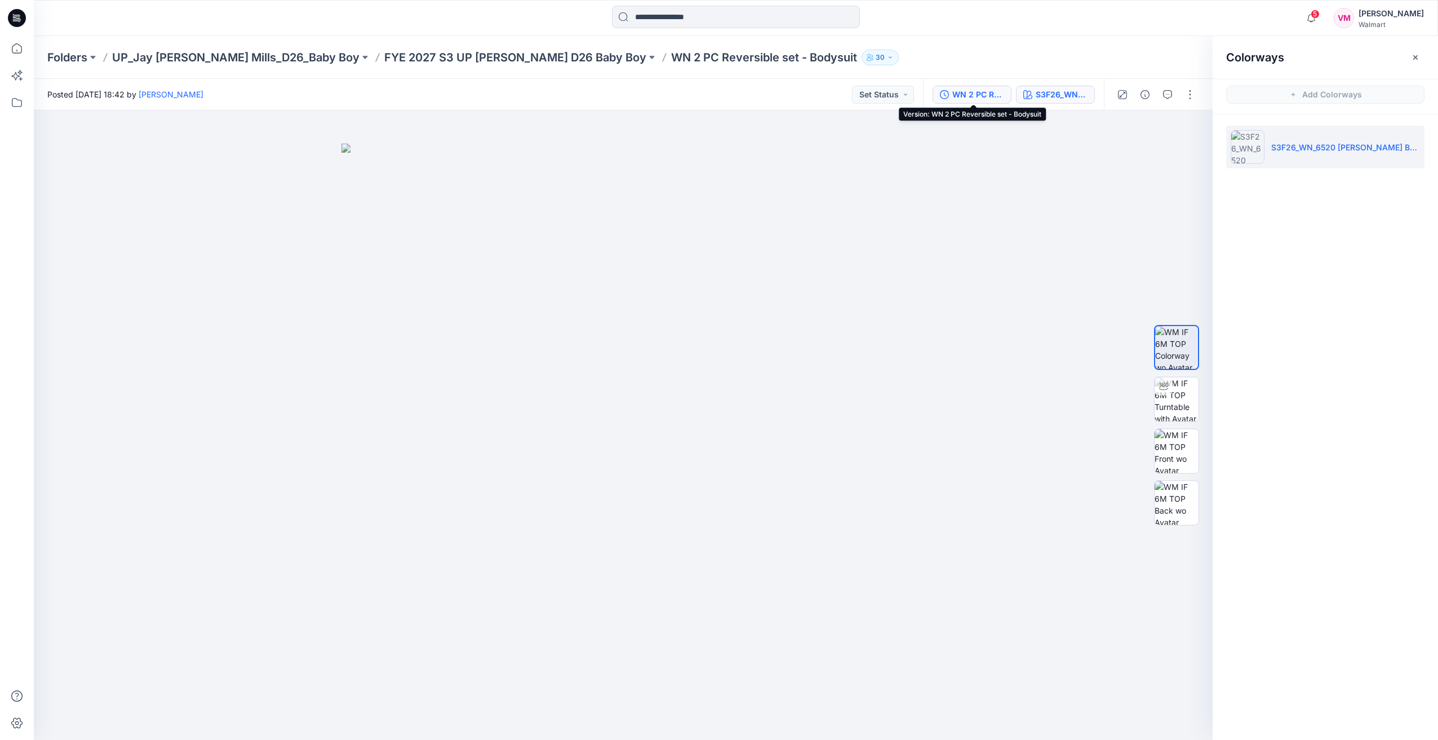
click at [938, 95] on button "WN 2 PC Reversible set - Bodysuit" at bounding box center [971, 95] width 79 height 18
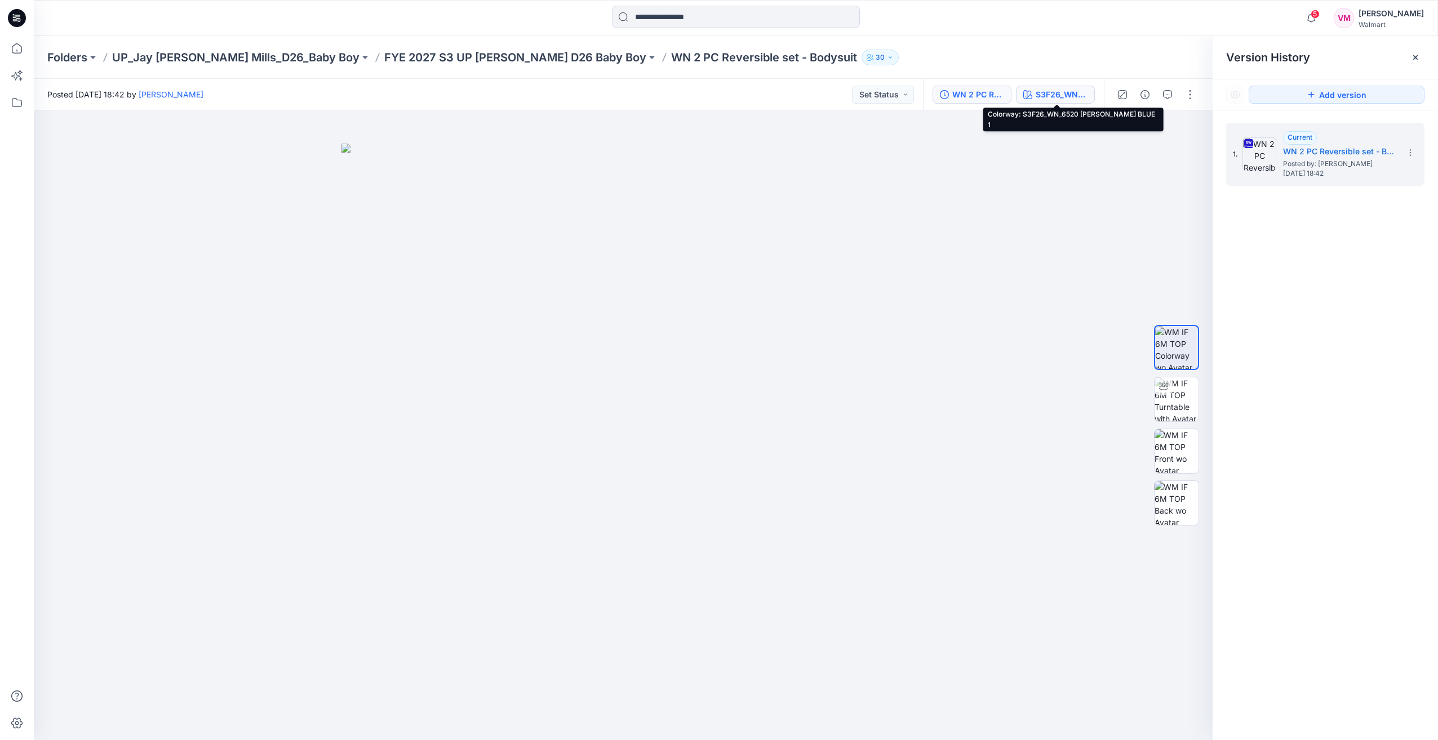
click at [1036, 96] on button "S3F26_WN_6520 [PERSON_NAME] BLUE 1" at bounding box center [1055, 95] width 79 height 18
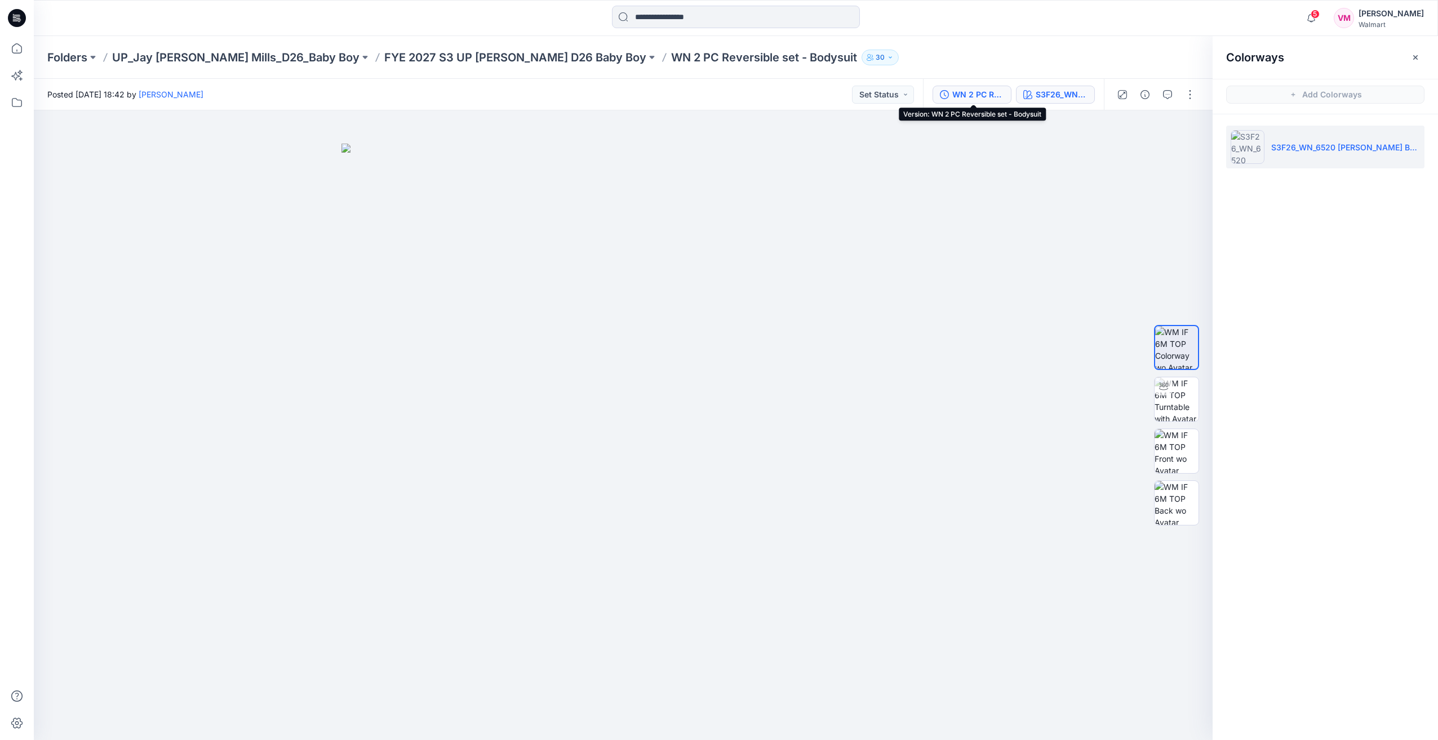
click at [984, 97] on div "WN 2 PC Reversible set - Bodysuit" at bounding box center [978, 94] width 52 height 12
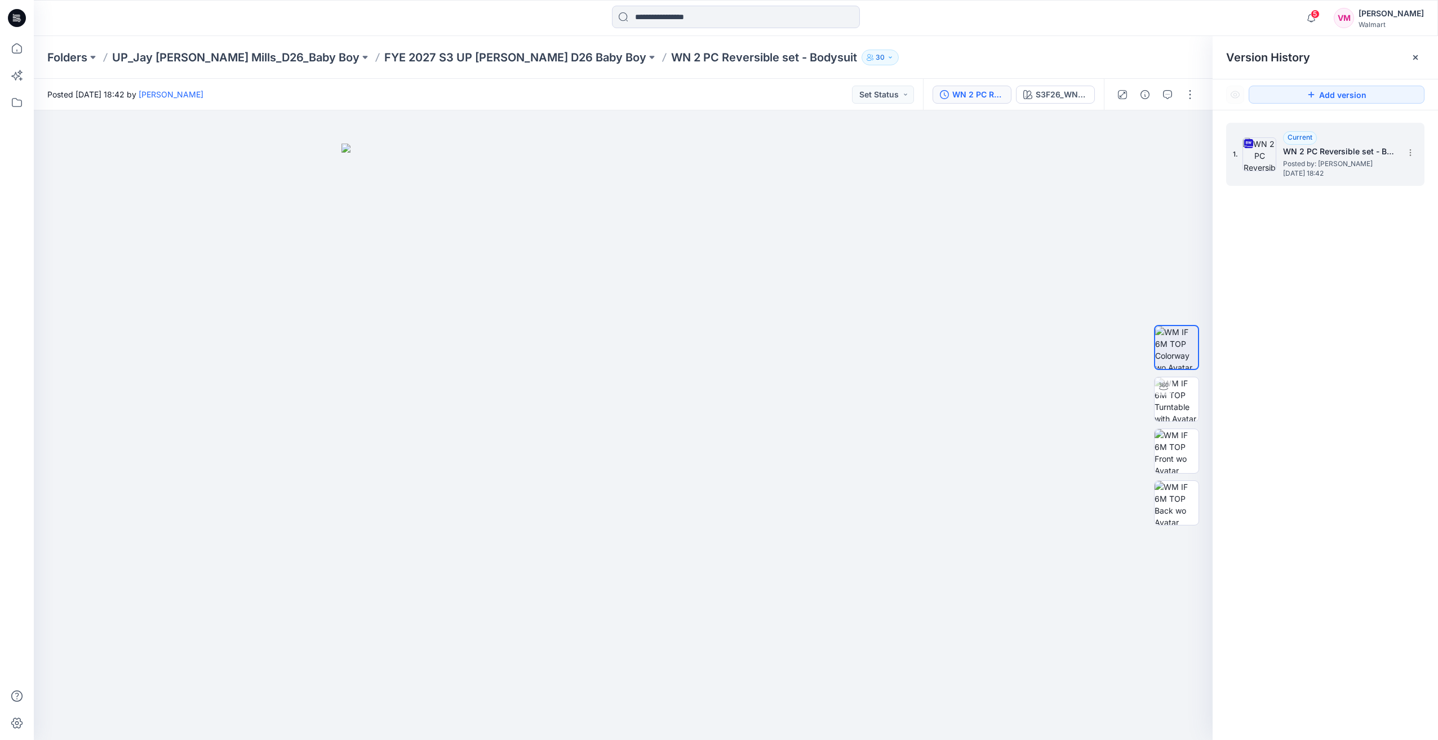
click at [1312, 167] on span "Posted by: [PERSON_NAME]" at bounding box center [1339, 163] width 113 height 11
click at [1192, 395] on img at bounding box center [1176, 399] width 44 height 44
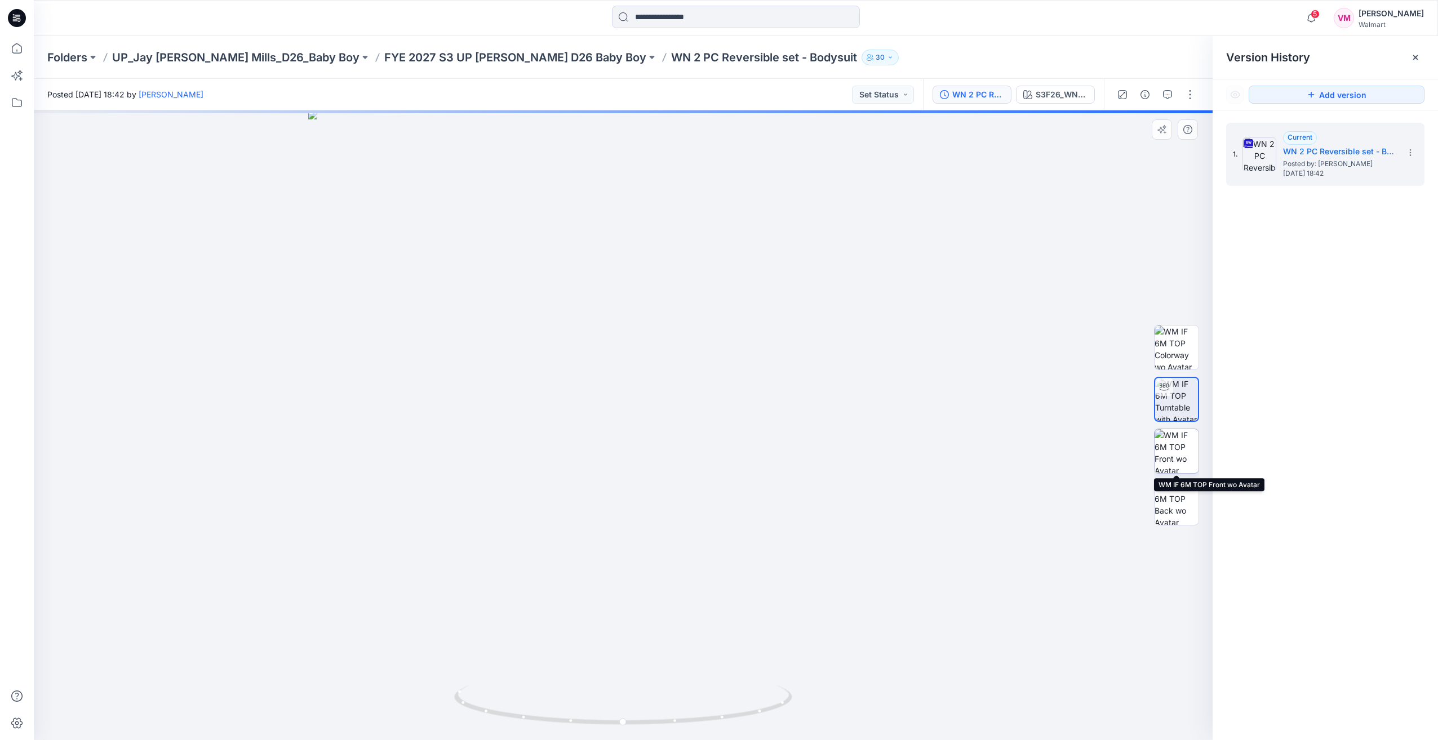
click at [1181, 453] on img at bounding box center [1176, 451] width 44 height 44
click at [1179, 348] on img at bounding box center [1176, 348] width 44 height 44
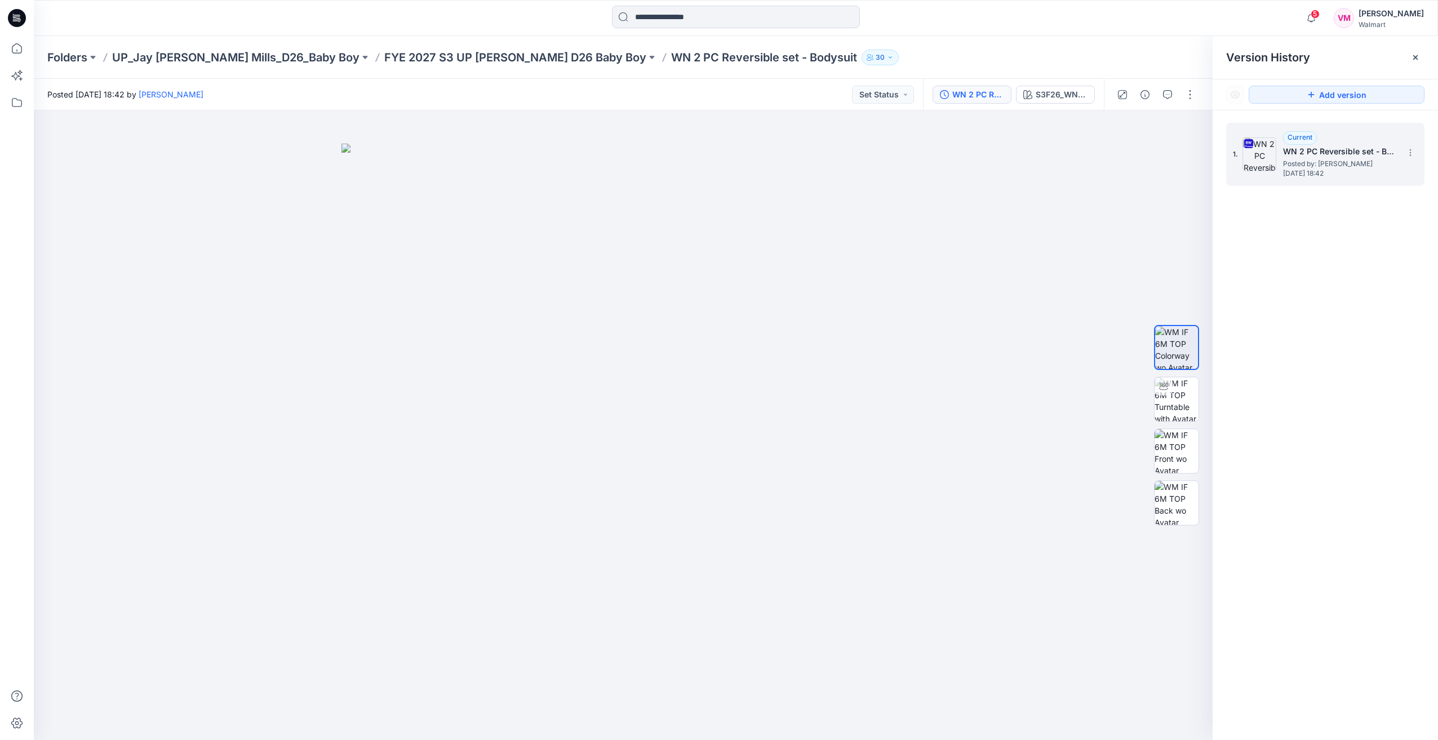
click at [1278, 172] on div "1. Current WN 2 PC Reversible set - Bodysuit Posted by: Vasanthakumar Mani Sund…" at bounding box center [1316, 154] width 169 height 54
click at [1122, 92] on icon "button" at bounding box center [1122, 94] width 9 height 9
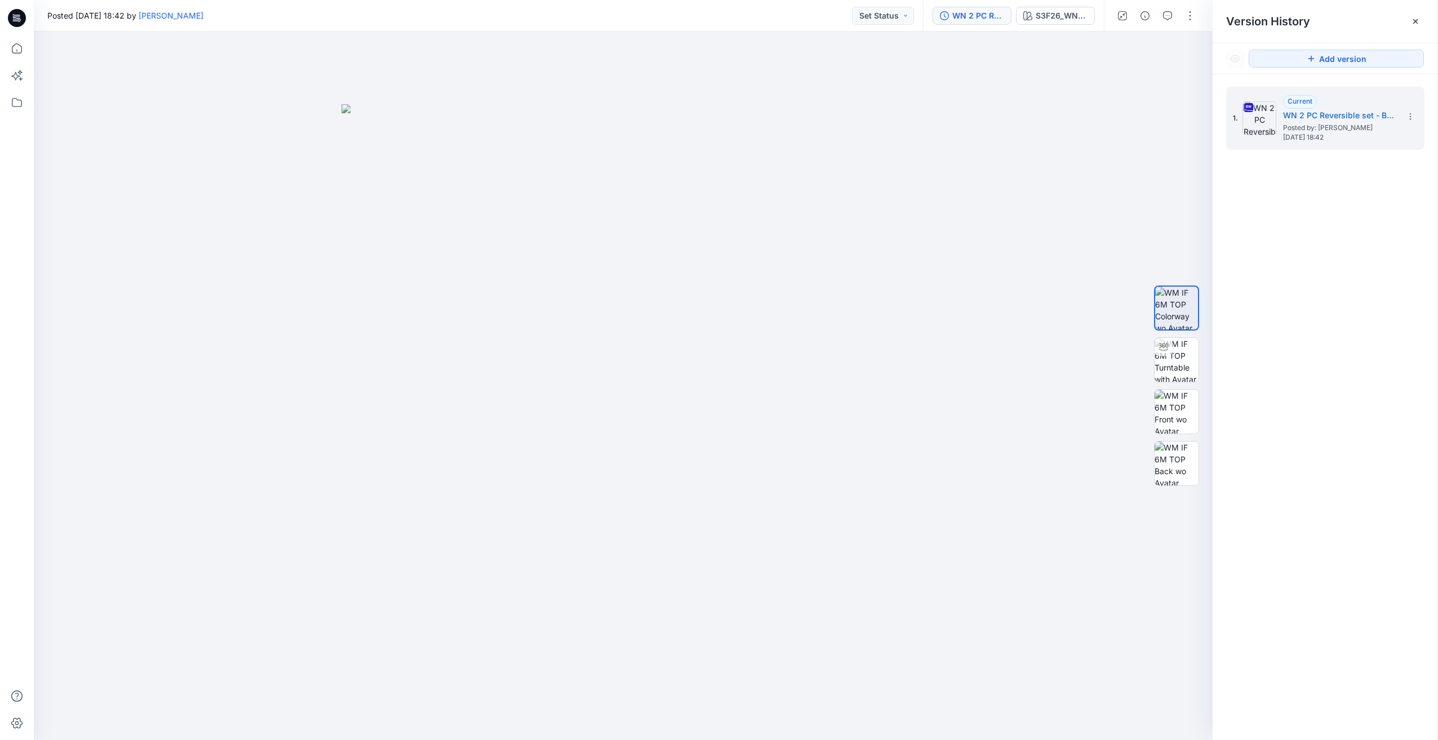
click at [1064, 29] on div "WN 2 PC Reversible set - Bodysuit S3F26_WN_6520 MELLO BLUE 1" at bounding box center [1013, 16] width 181 height 32
click at [1064, 19] on div "S3F26_WN_6520 MELLO BLUE 1" at bounding box center [1061, 16] width 52 height 12
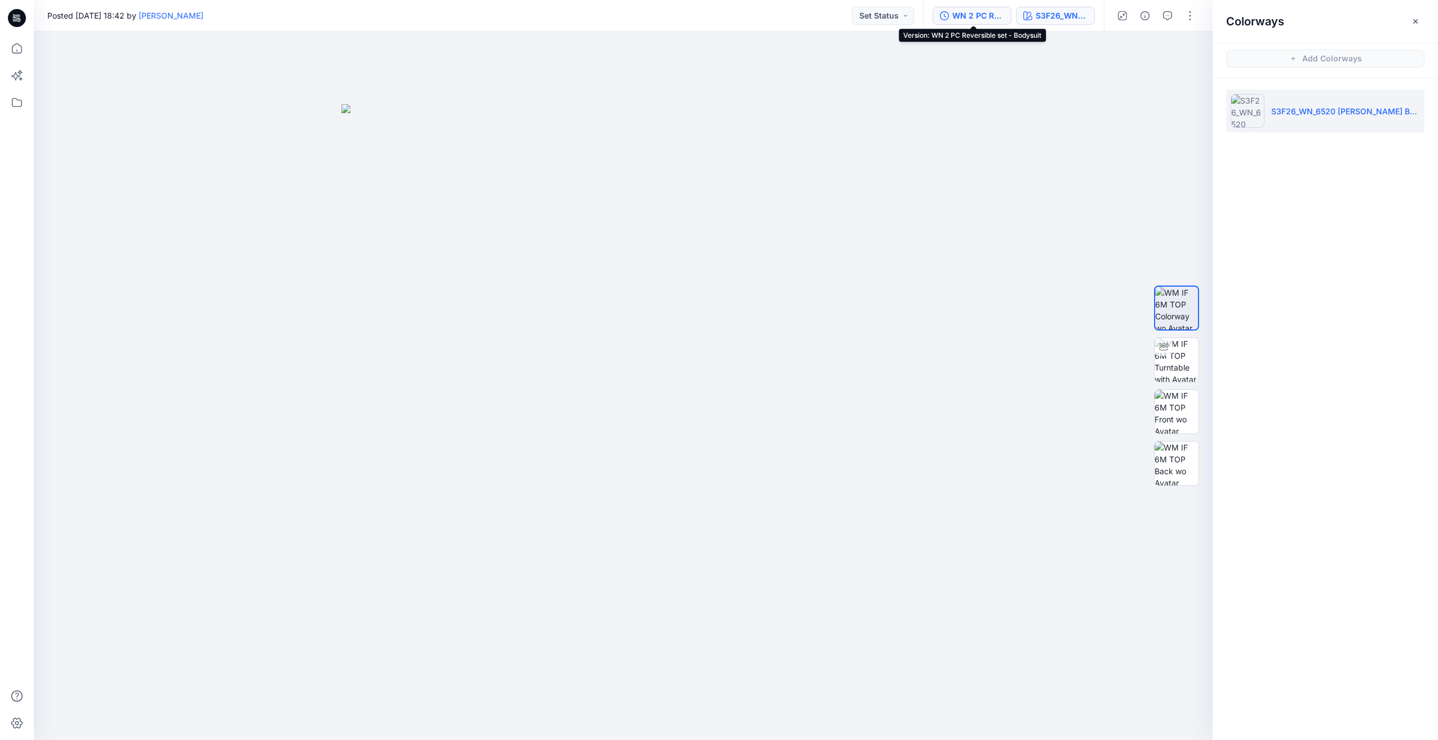
click at [986, 17] on div "WN 2 PC Reversible set - Bodysuit" at bounding box center [978, 16] width 52 height 12
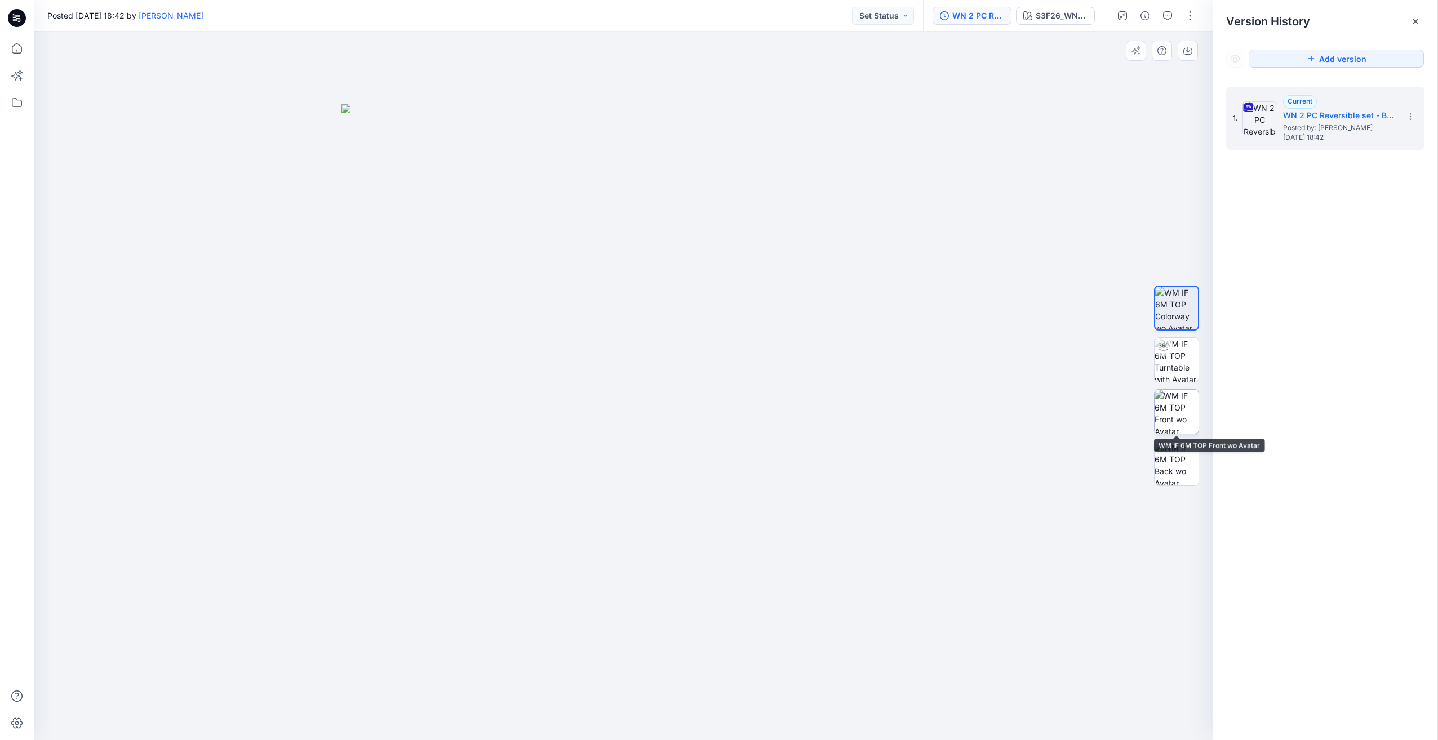
click at [1182, 415] on img at bounding box center [1176, 412] width 44 height 44
click at [1182, 462] on img at bounding box center [1176, 464] width 44 height 44
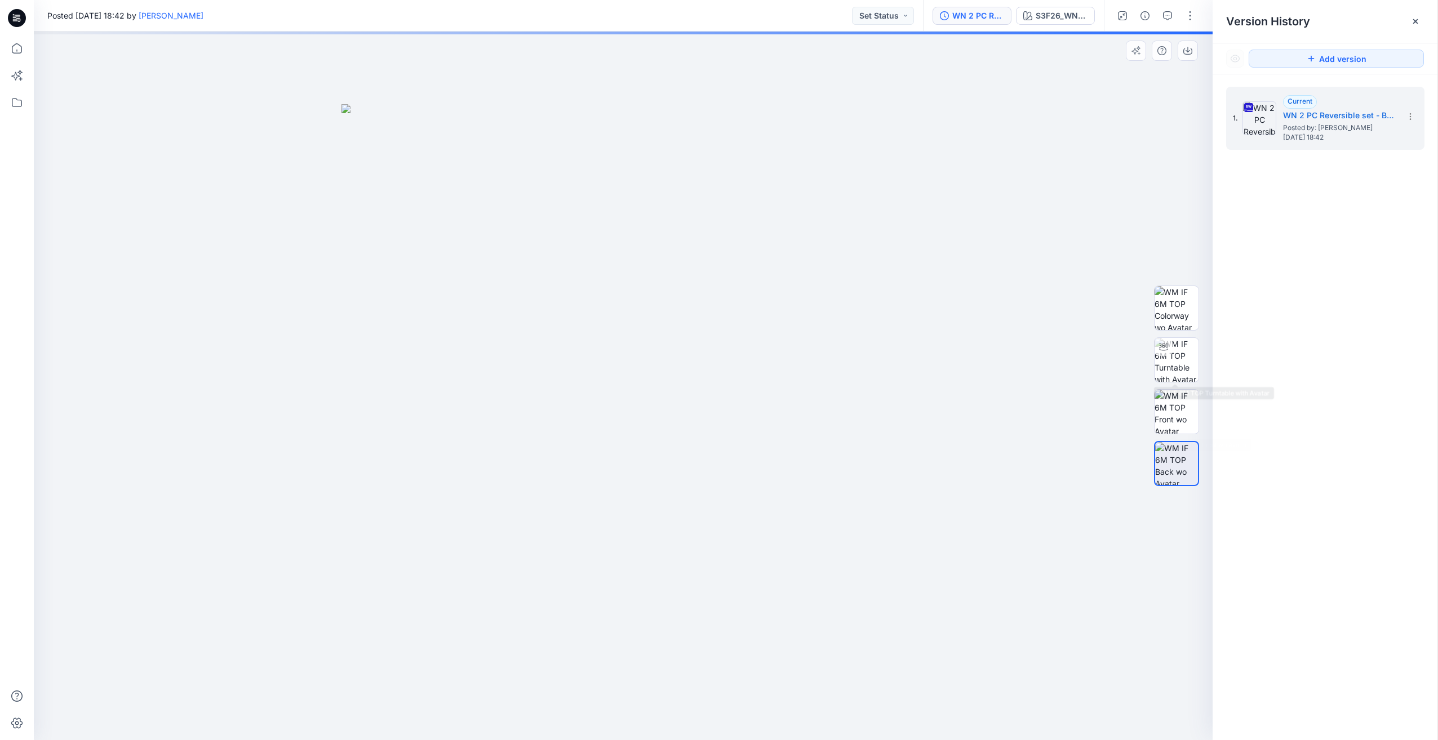
click at [1190, 333] on div at bounding box center [1176, 386] width 45 height 282
click at [1185, 350] on img at bounding box center [1176, 360] width 44 height 44
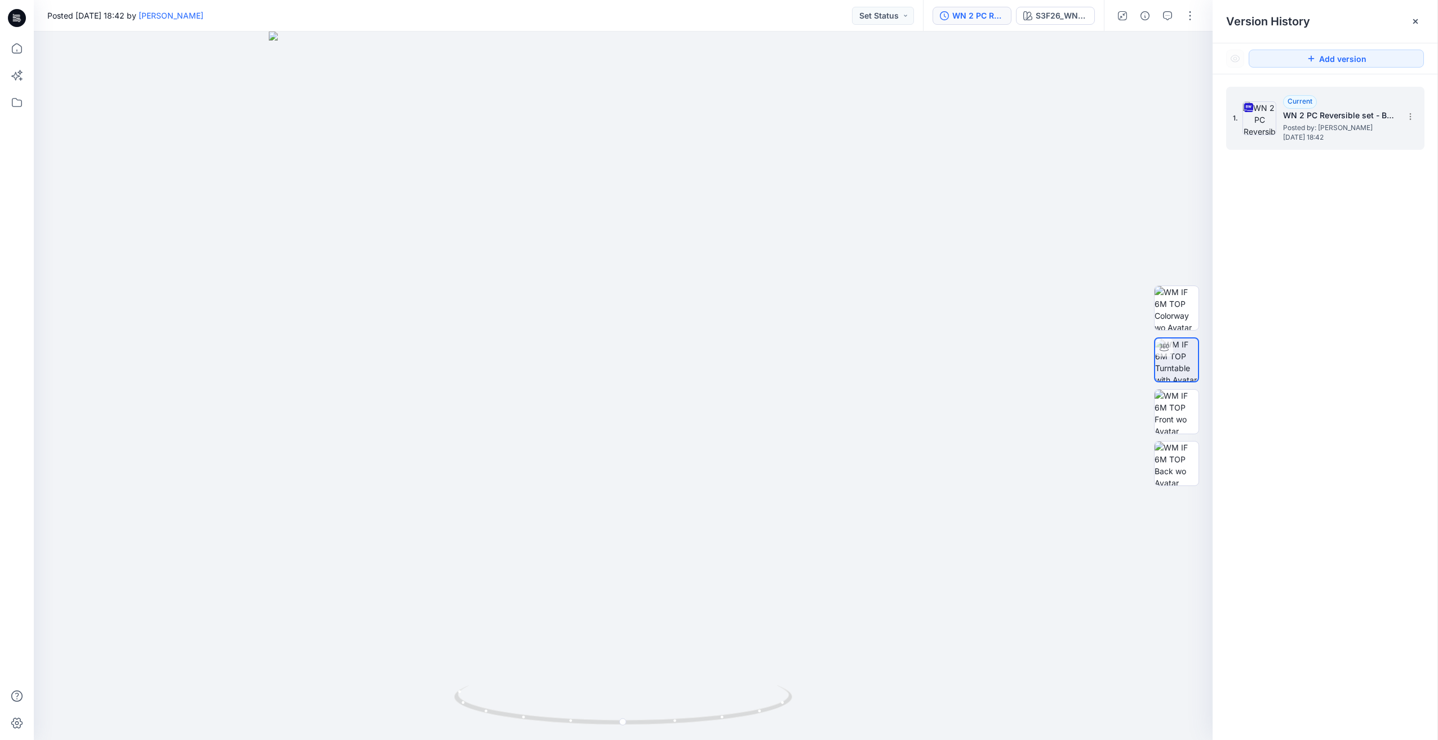
click at [1303, 124] on span "Posted by: [PERSON_NAME]" at bounding box center [1339, 127] width 113 height 11
click at [1027, 20] on icon "button" at bounding box center [1027, 15] width 9 height 9
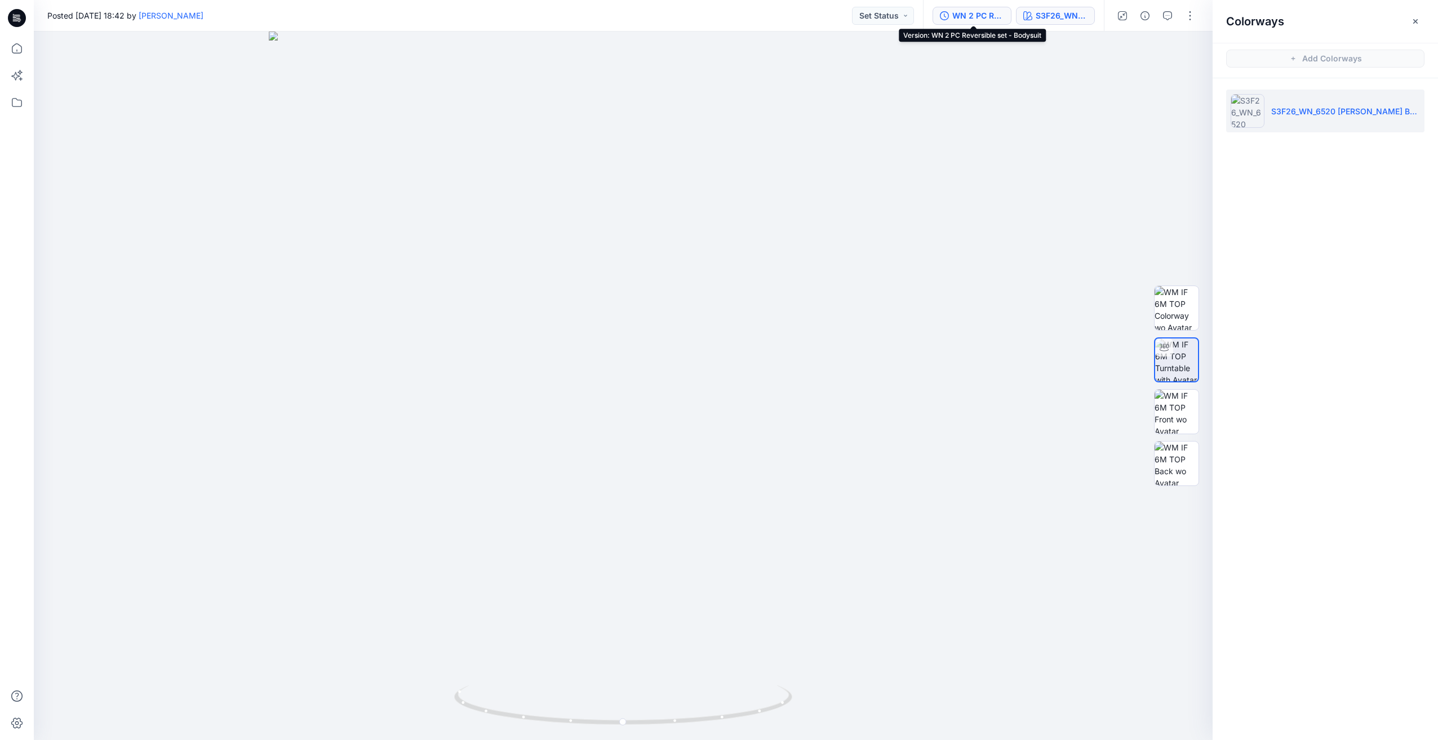
click at [961, 18] on div "WN 2 PC Reversible set - Bodysuit" at bounding box center [978, 16] width 52 height 12
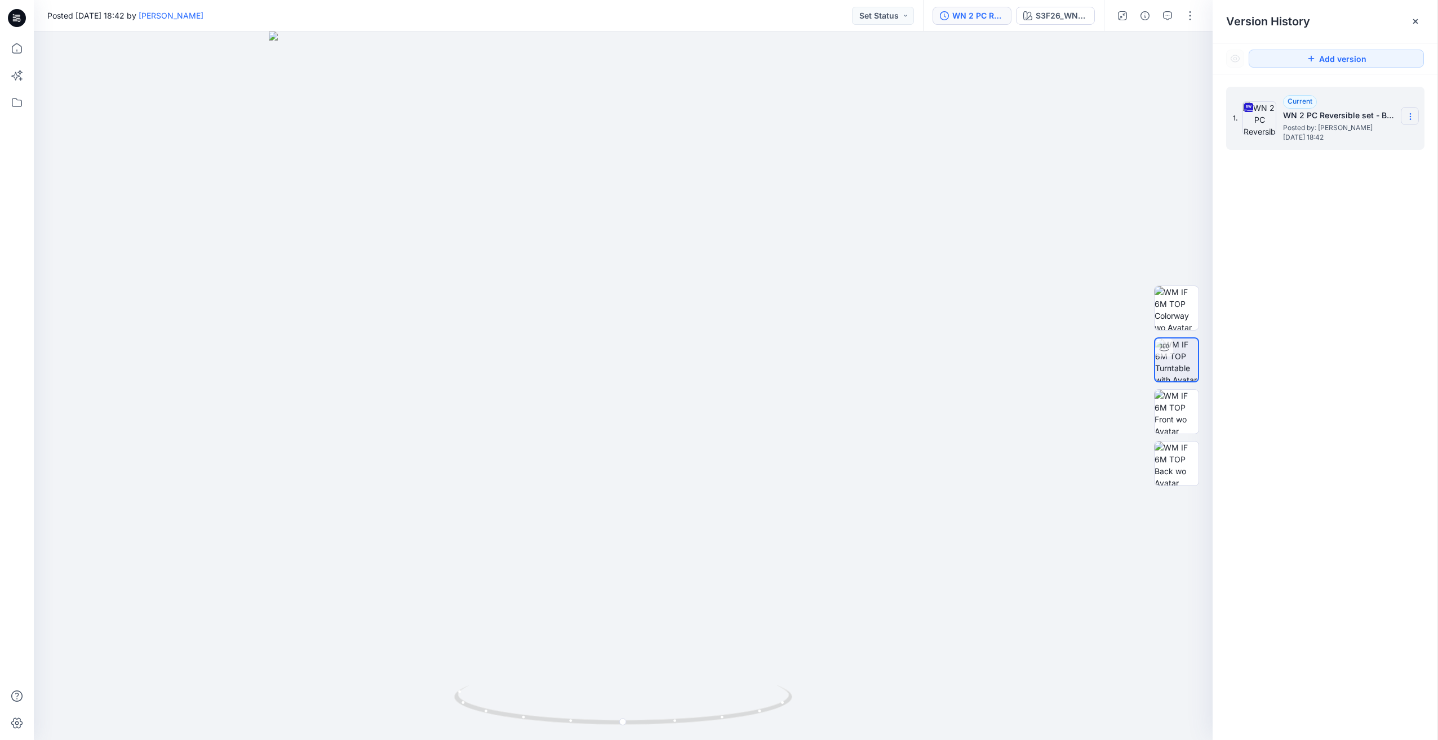
click at [1409, 112] on icon at bounding box center [1409, 116] width 9 height 9
click at [1348, 218] on div "1. Current WN 2 PC Reversible set - Bodysuit Posted by: Vasanthakumar Mani Sund…" at bounding box center [1324, 415] width 225 height 682
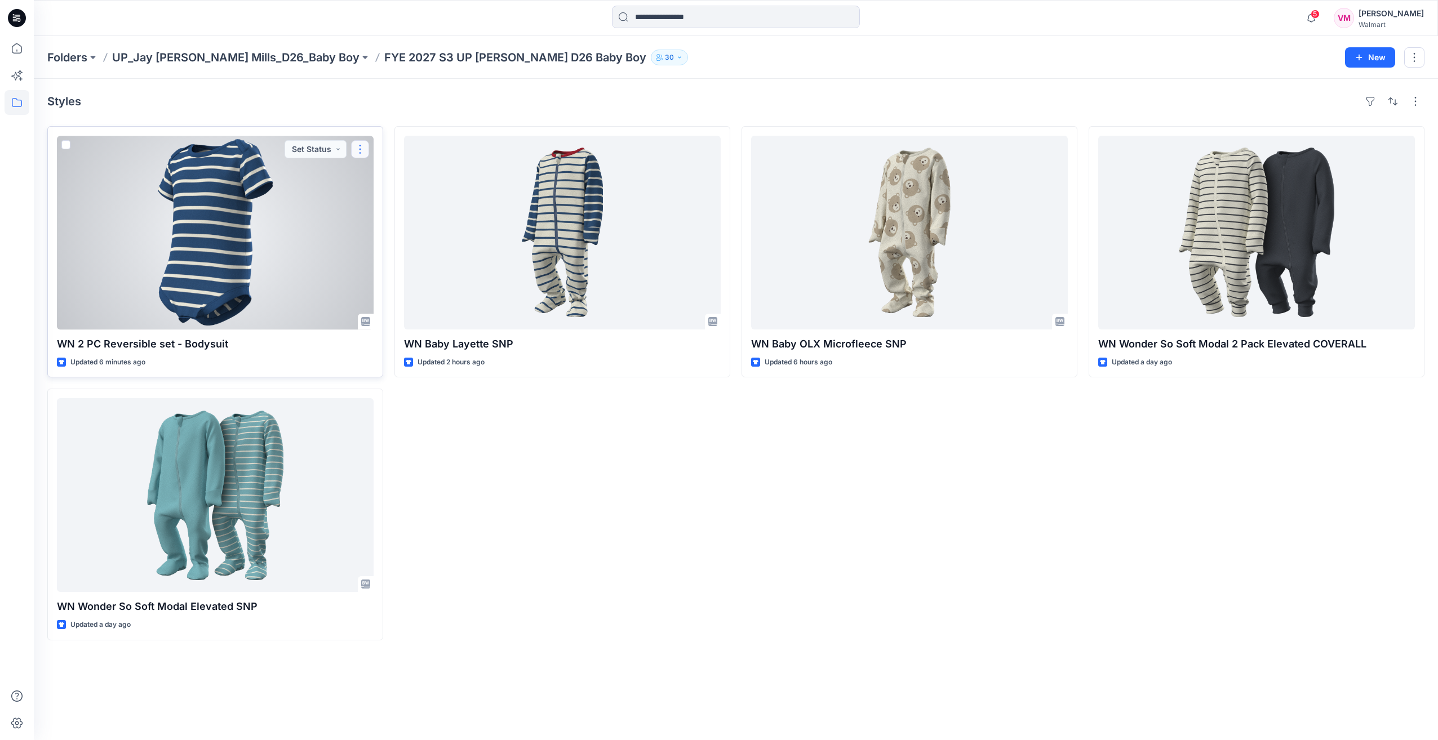
click at [364, 151] on button "button" at bounding box center [360, 149] width 18 height 18
click at [389, 176] on button "Edit" at bounding box center [414, 174] width 122 height 21
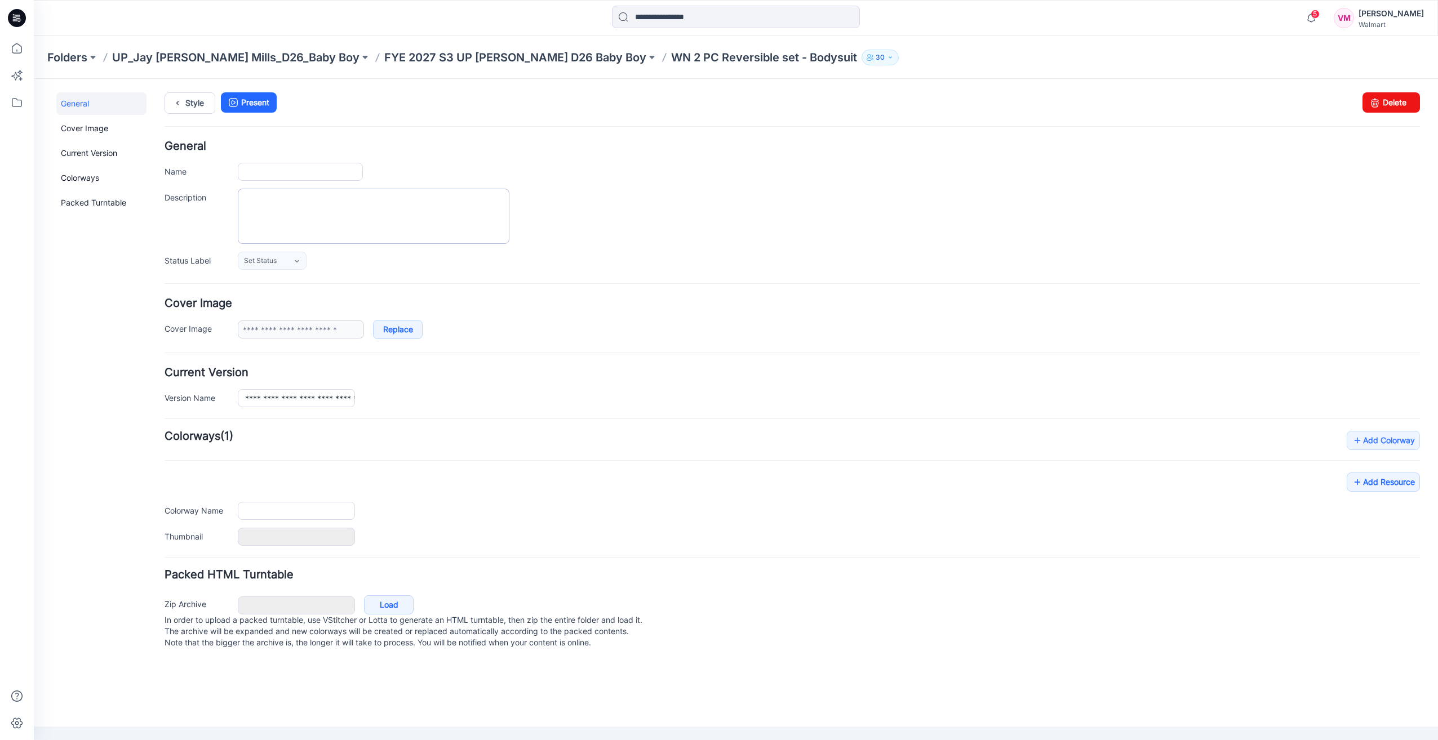
type input "**********"
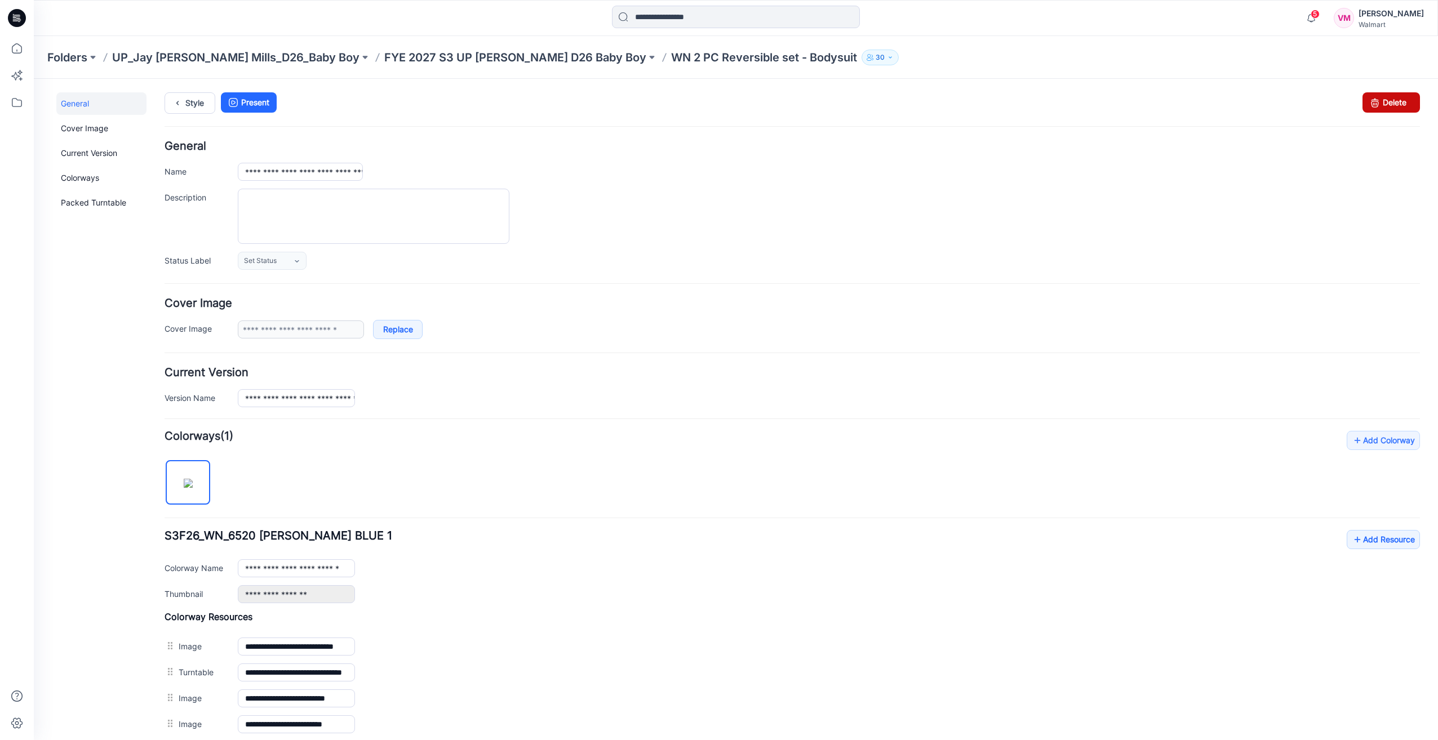
drag, startPoint x: 1370, startPoint y: 108, endPoint x: 820, endPoint y: 143, distance: 550.9
click at [1370, 108] on icon at bounding box center [1375, 102] width 16 height 20
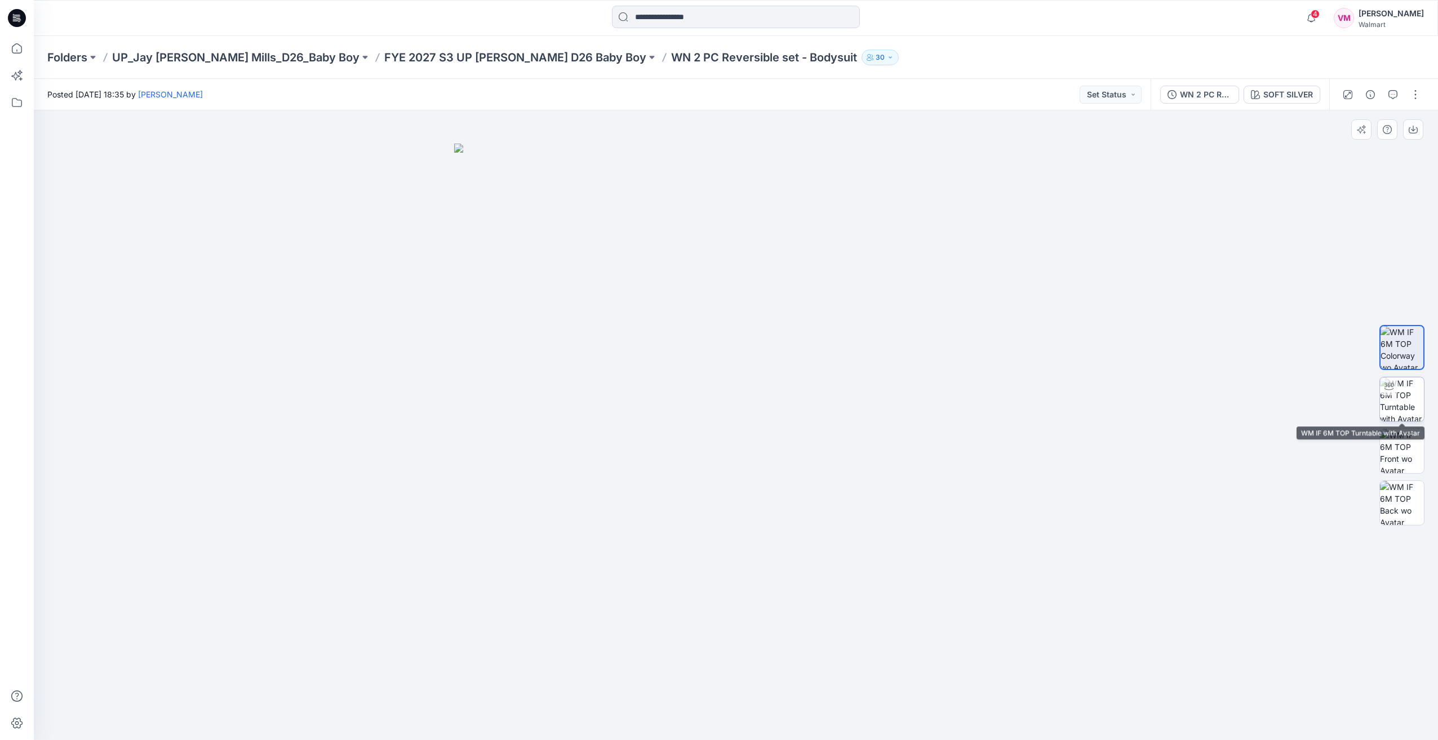
click at [1413, 411] on img at bounding box center [1402, 399] width 44 height 44
drag, startPoint x: 852, startPoint y: 710, endPoint x: 641, endPoint y: 673, distance: 213.9
click at [487, 690] on div at bounding box center [736, 425] width 1404 height 630
click at [1411, 466] on img at bounding box center [1402, 451] width 44 height 44
click at [1398, 501] on img at bounding box center [1402, 503] width 44 height 44
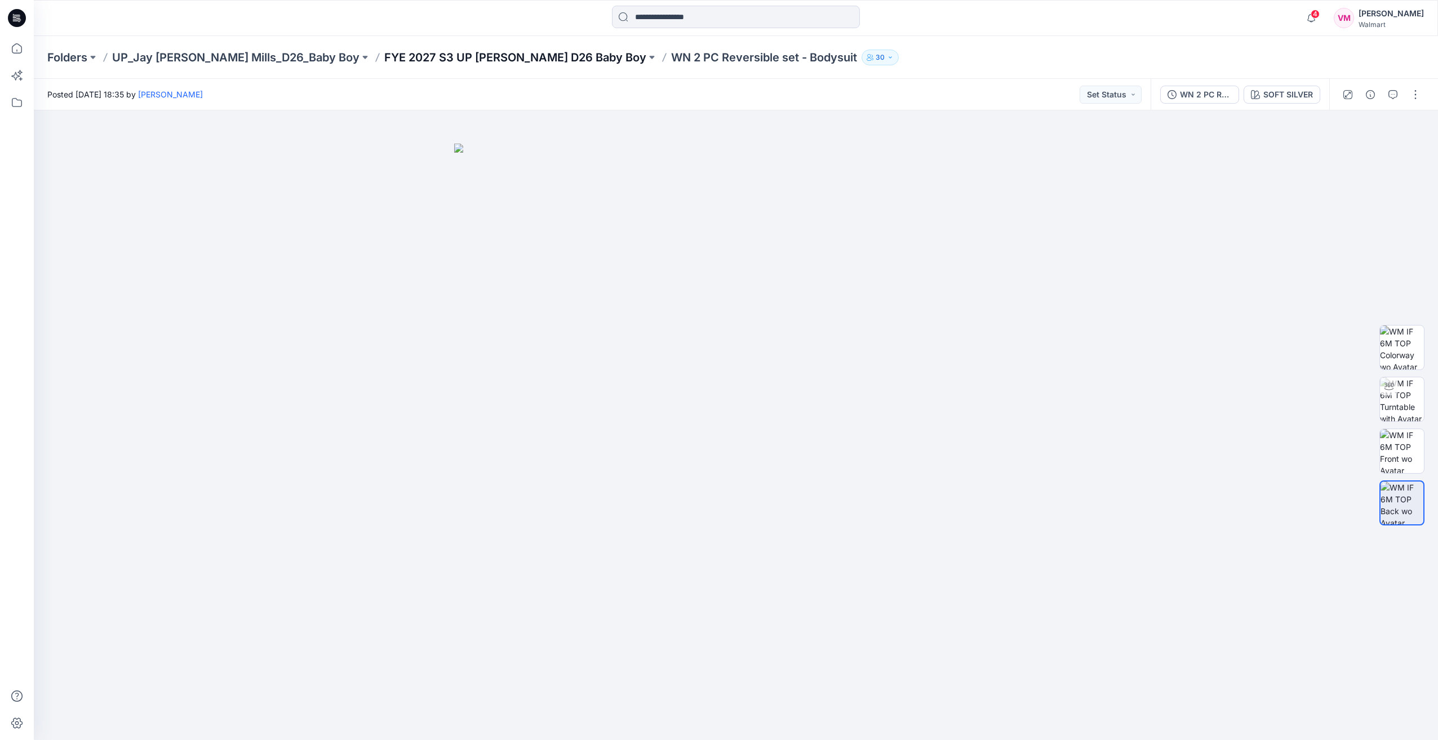
click at [417, 63] on p "FYE 2027 S3 UP [PERSON_NAME] D26 Baby Boy" at bounding box center [515, 58] width 262 height 16
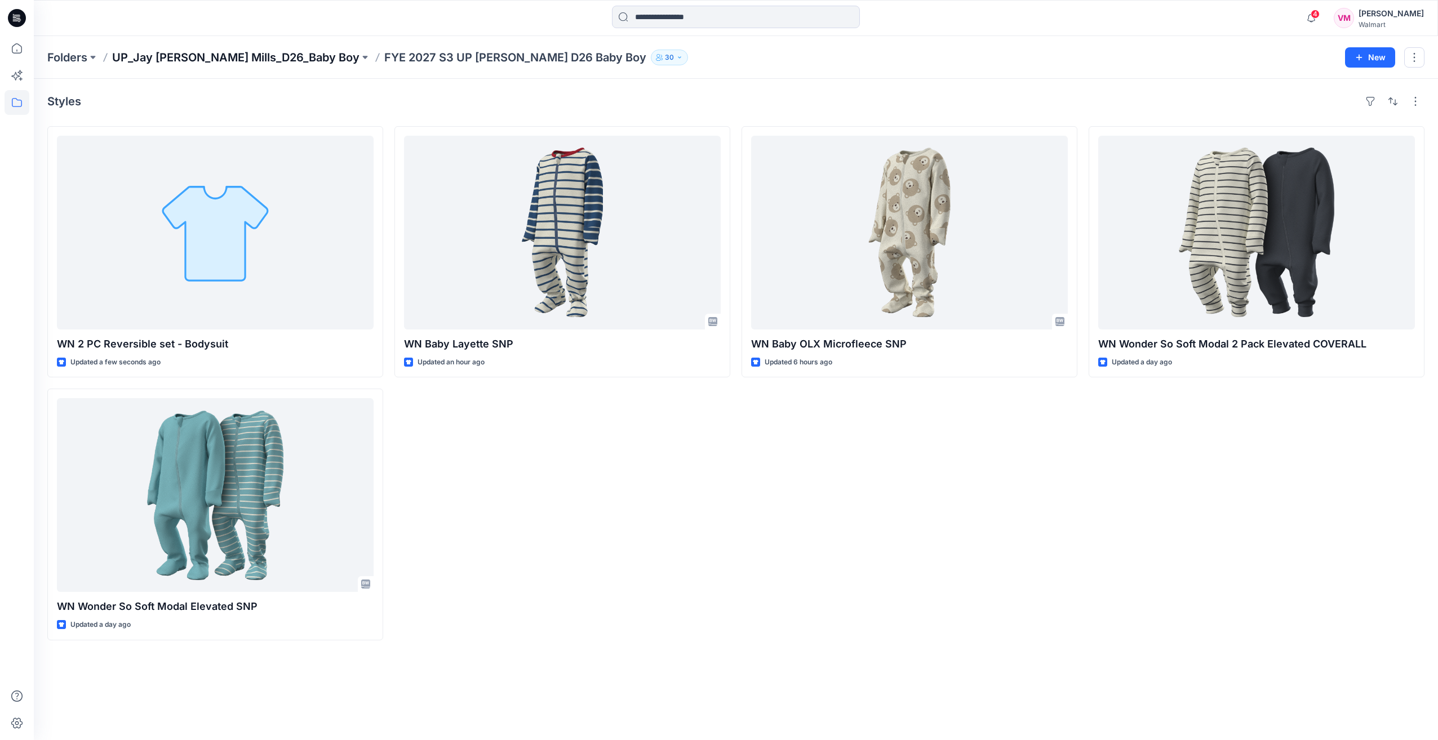
click at [228, 59] on p "UP_Jay [PERSON_NAME] Mills_D26_Baby Boy" at bounding box center [235, 58] width 247 height 16
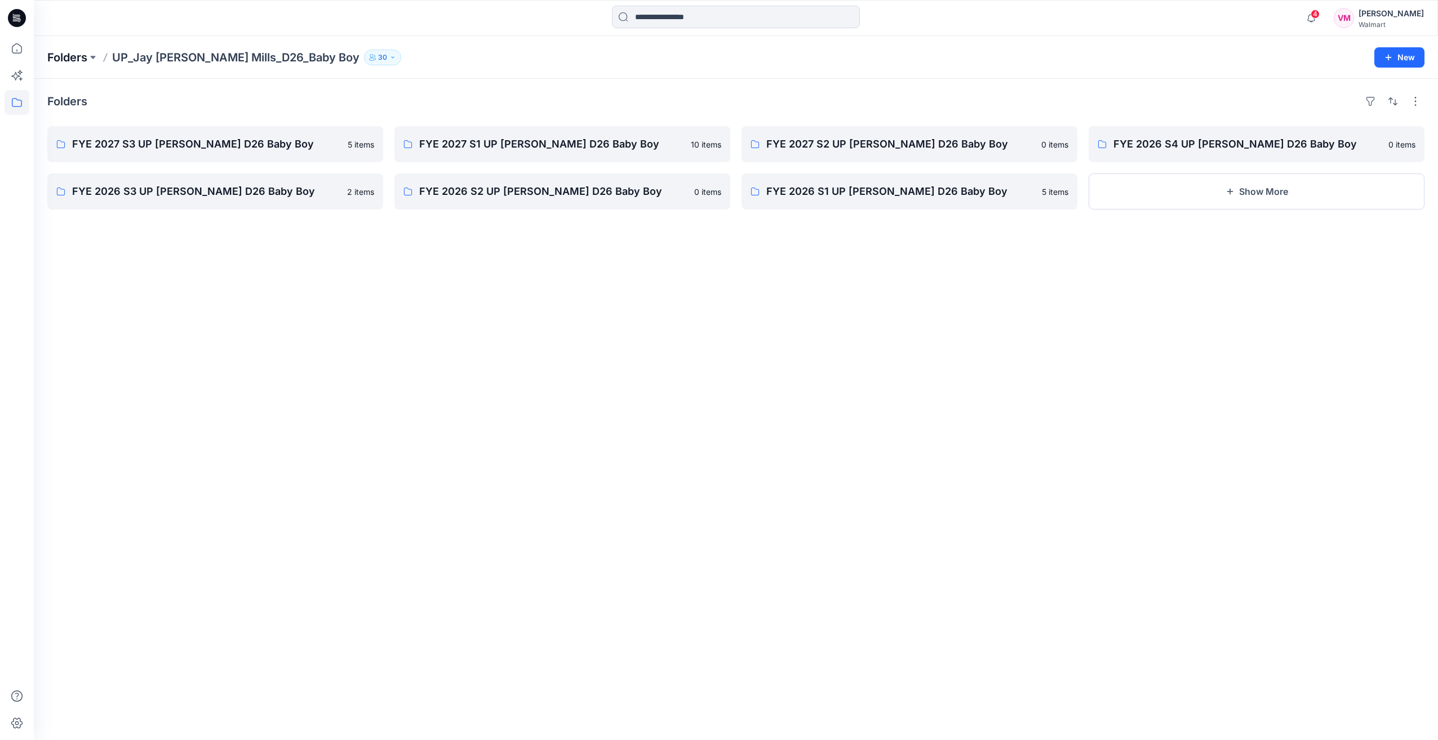
click at [84, 57] on p "Folders" at bounding box center [67, 58] width 40 height 16
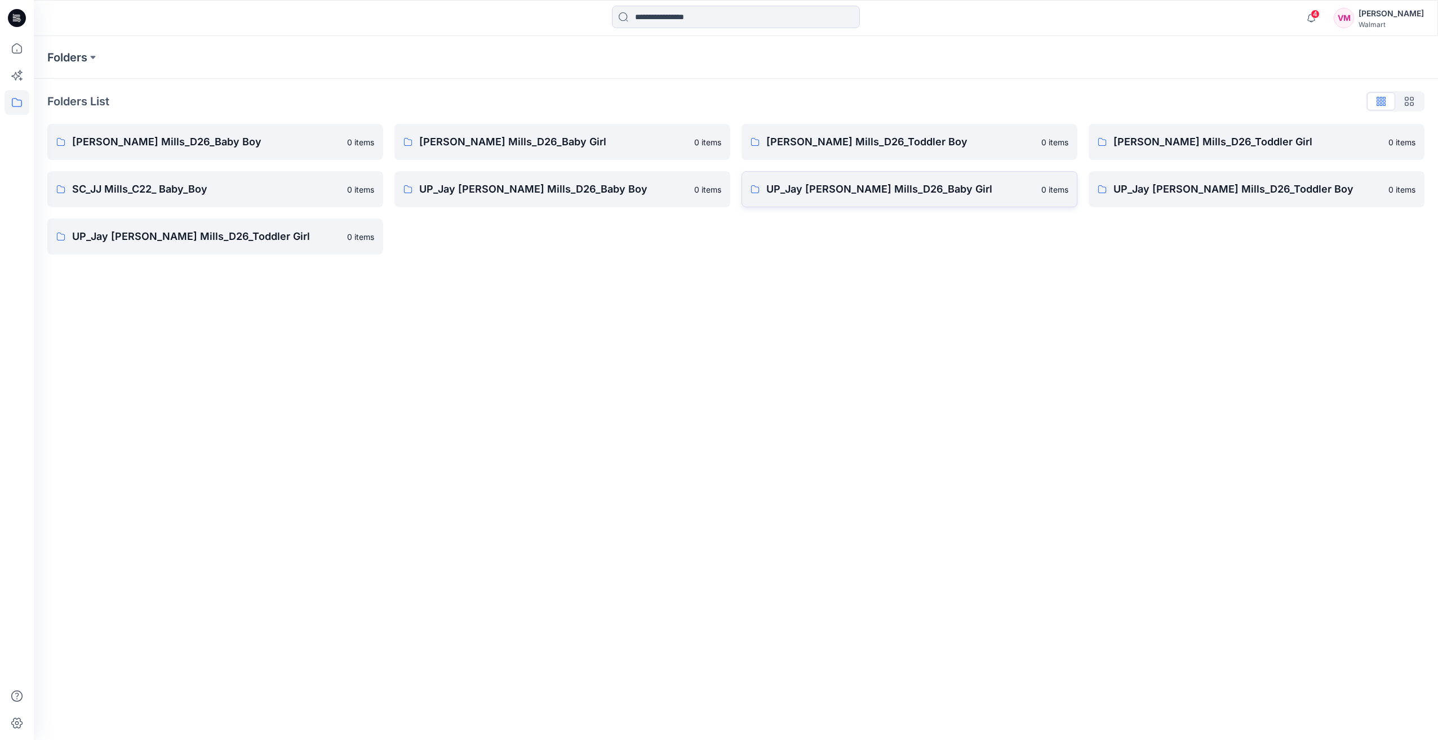
click at [891, 188] on p "UP_Jay [PERSON_NAME] Mills_D26_Baby Girl" at bounding box center [900, 189] width 268 height 16
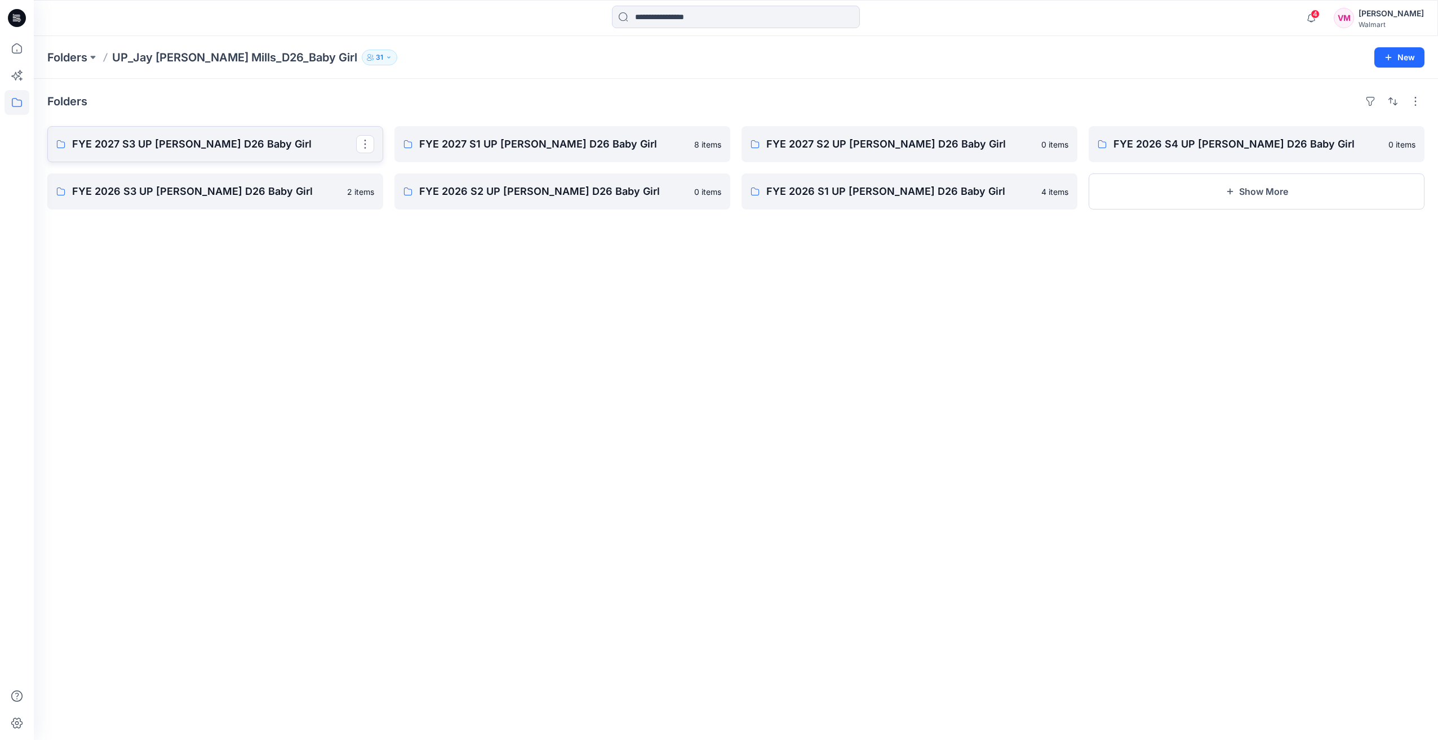
click at [136, 134] on link "FYE 2027 S3 UP Jay Jay Mills D26 Baby Girl" at bounding box center [215, 144] width 336 height 36
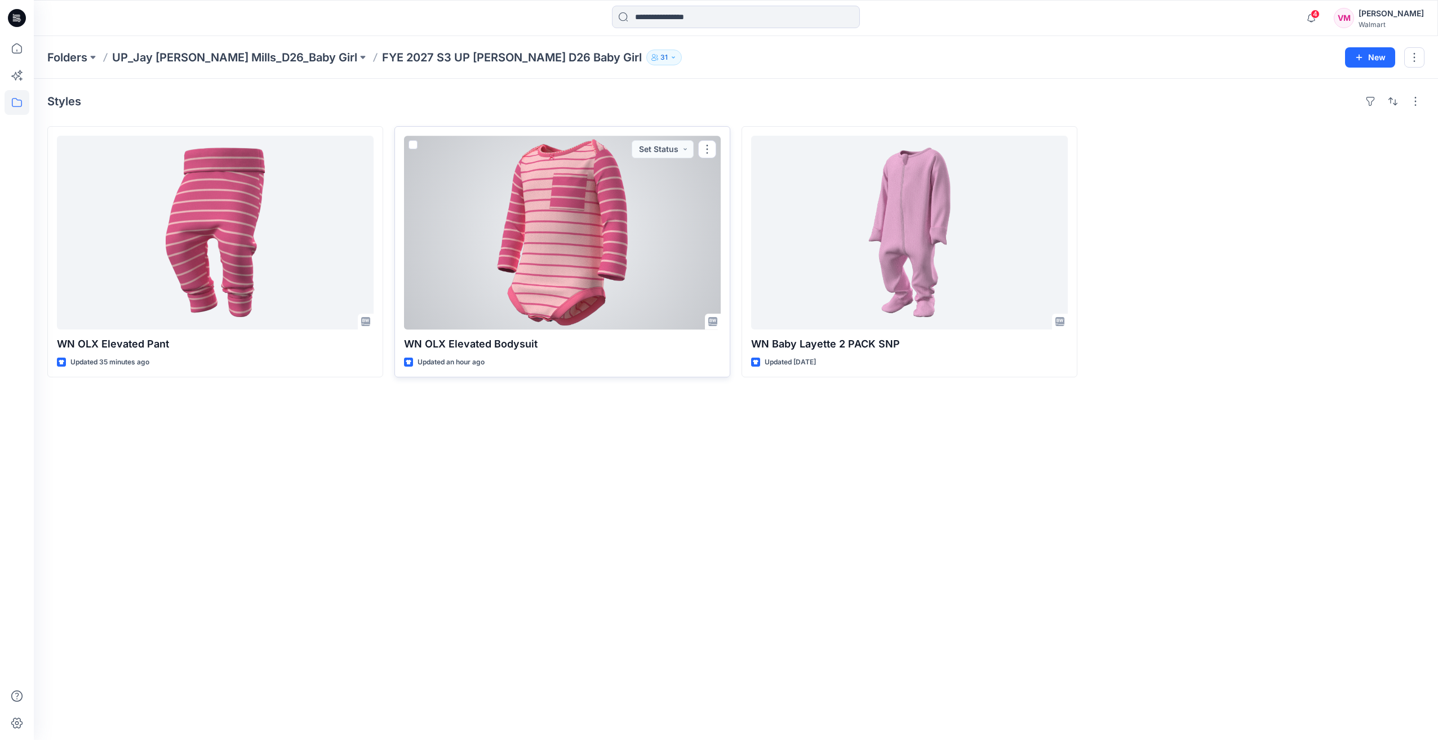
click at [580, 251] on div at bounding box center [562, 233] width 317 height 194
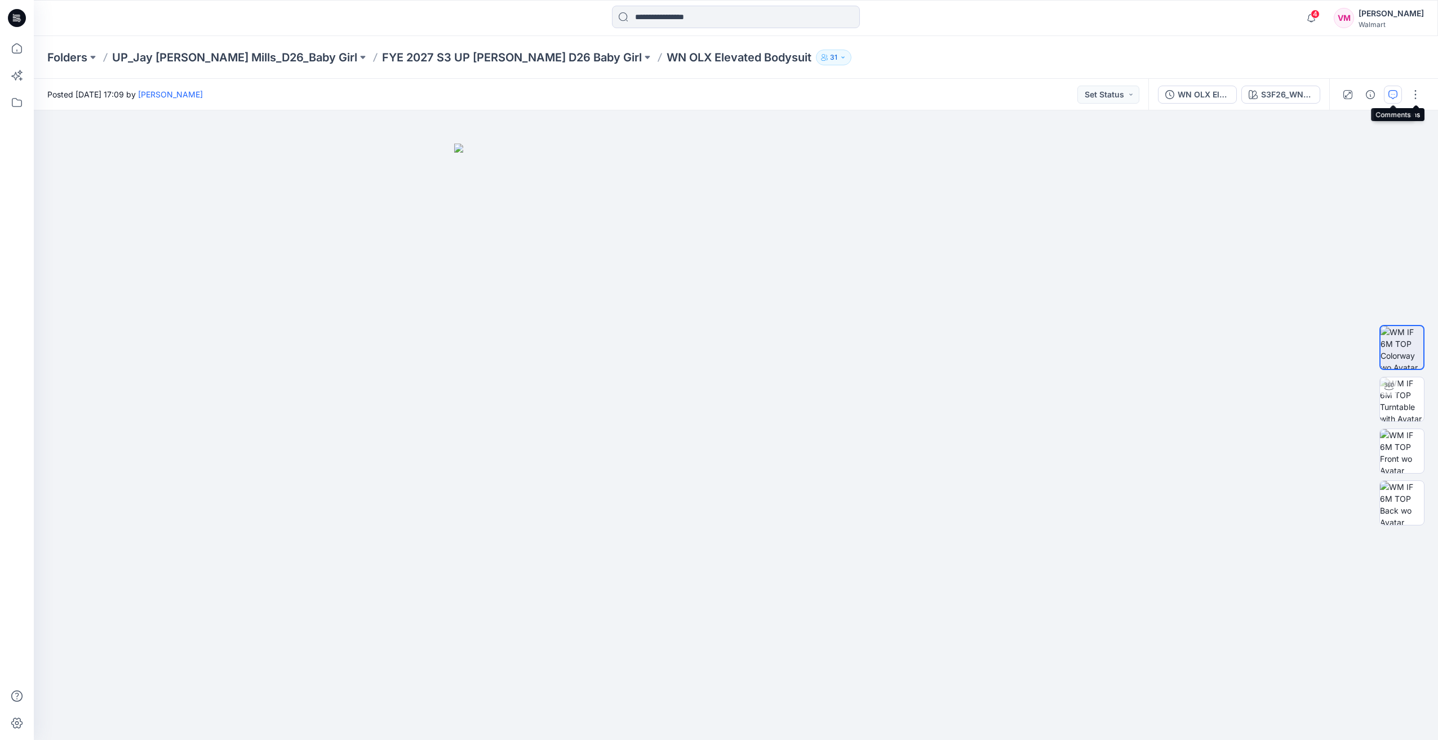
click at [1387, 96] on button "button" at bounding box center [1392, 95] width 18 height 18
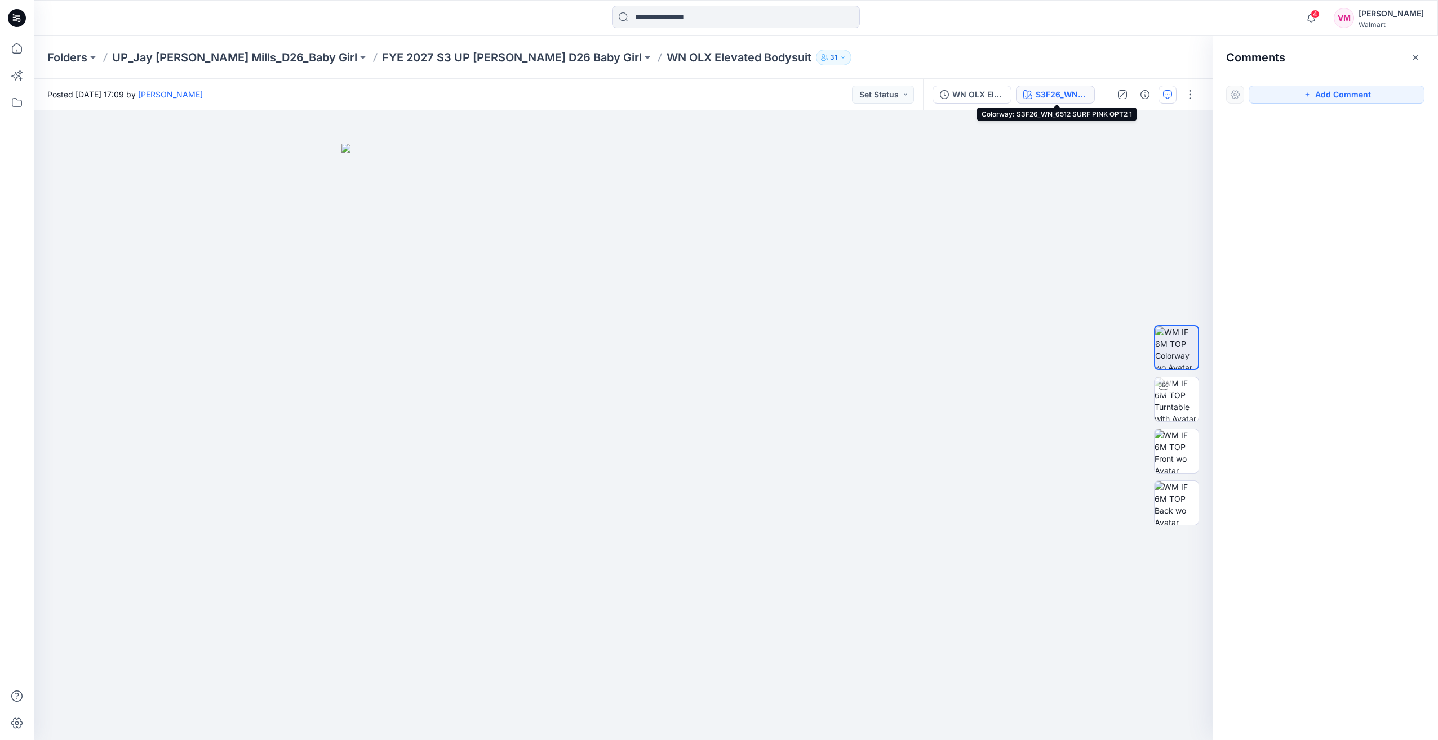
click at [1079, 99] on div "S3F26_WN_6512 SURF PINK OPT2 1" at bounding box center [1061, 94] width 52 height 12
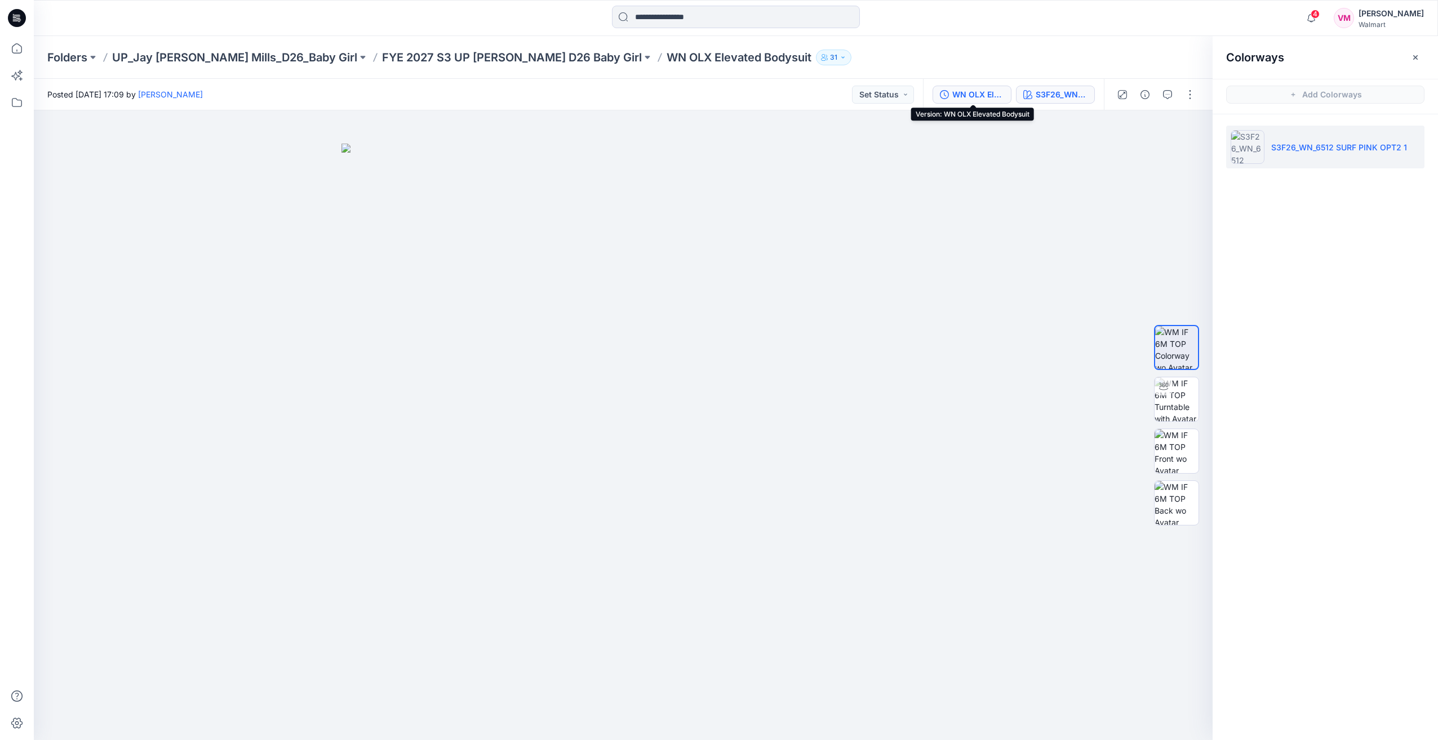
click at [970, 99] on div "WN OLX Elevated Bodysuit" at bounding box center [978, 94] width 52 height 12
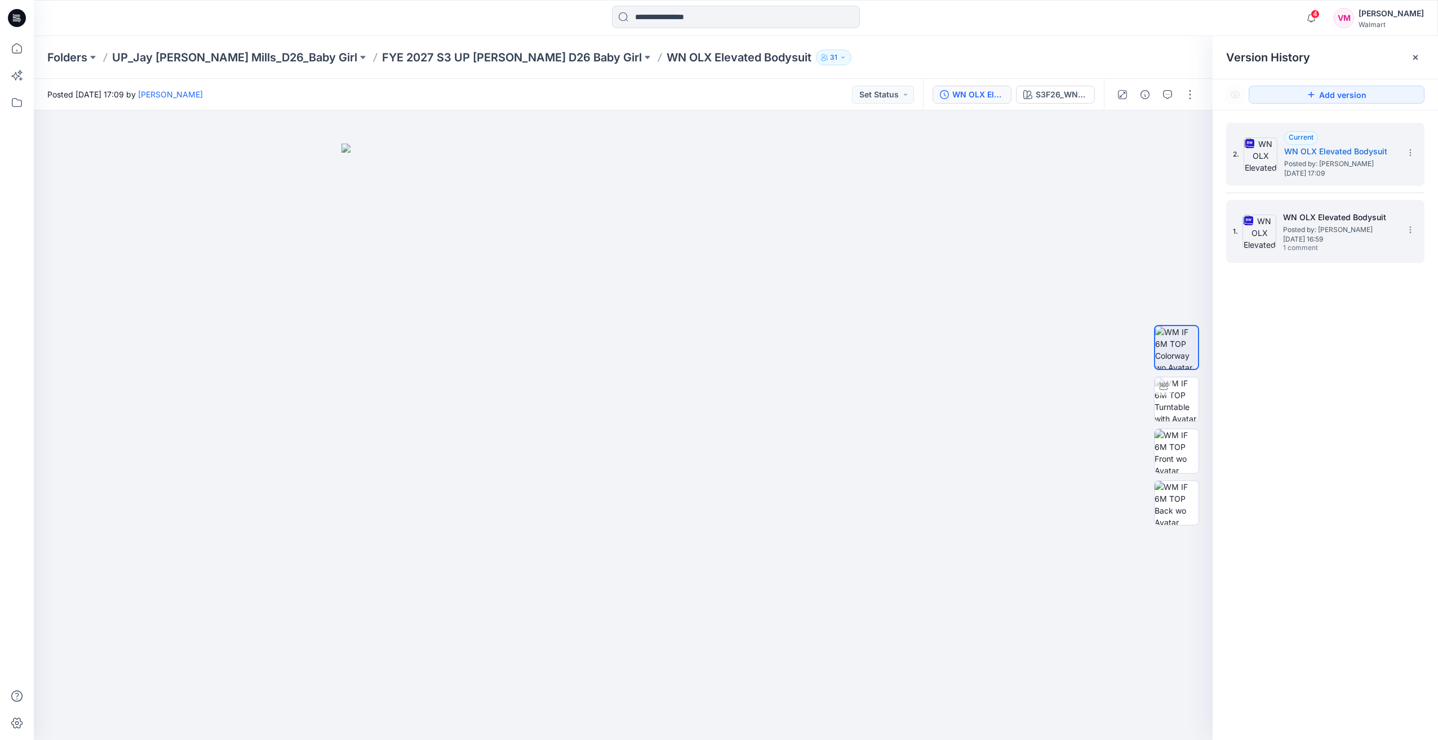
click at [1305, 222] on h5 "WN OLX Elevated Bodysuit" at bounding box center [1339, 218] width 113 height 14
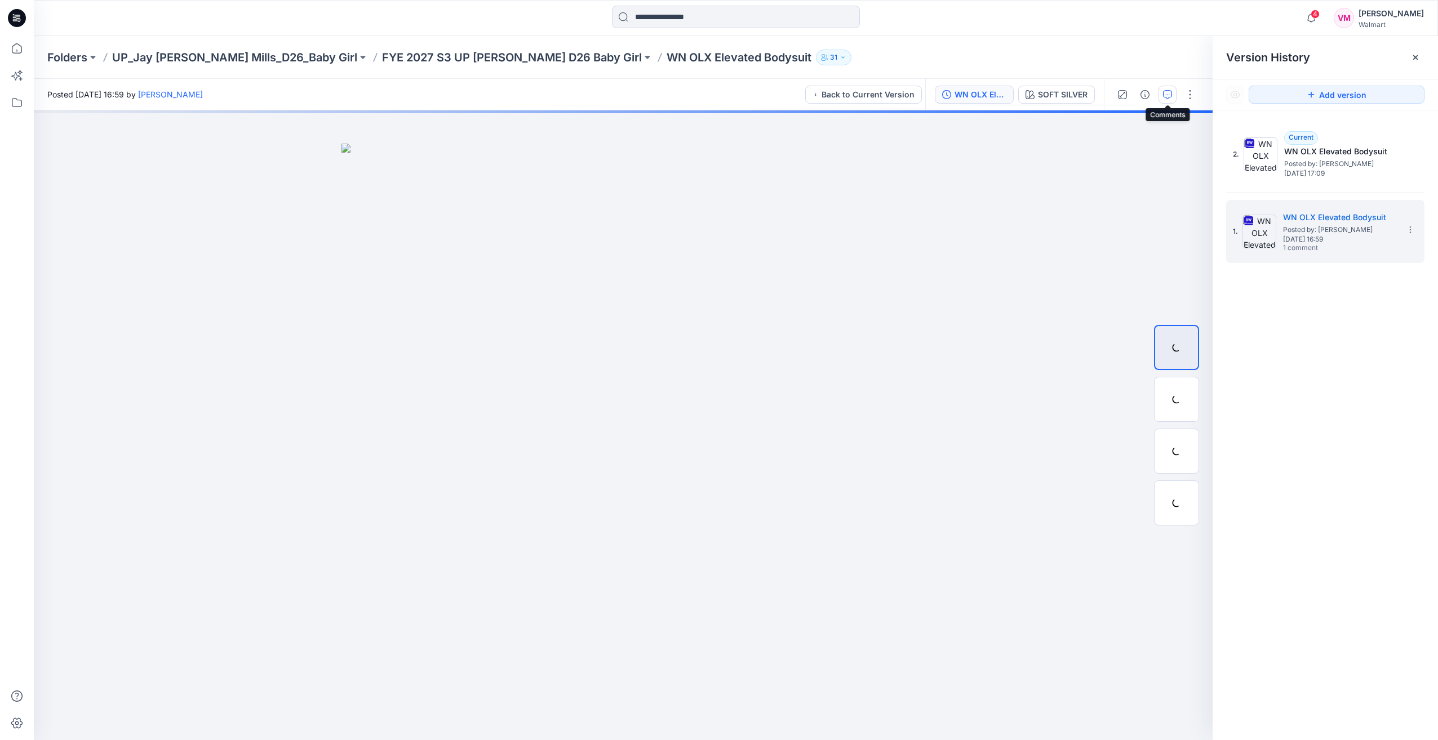
click at [1162, 97] on button "button" at bounding box center [1167, 95] width 18 height 18
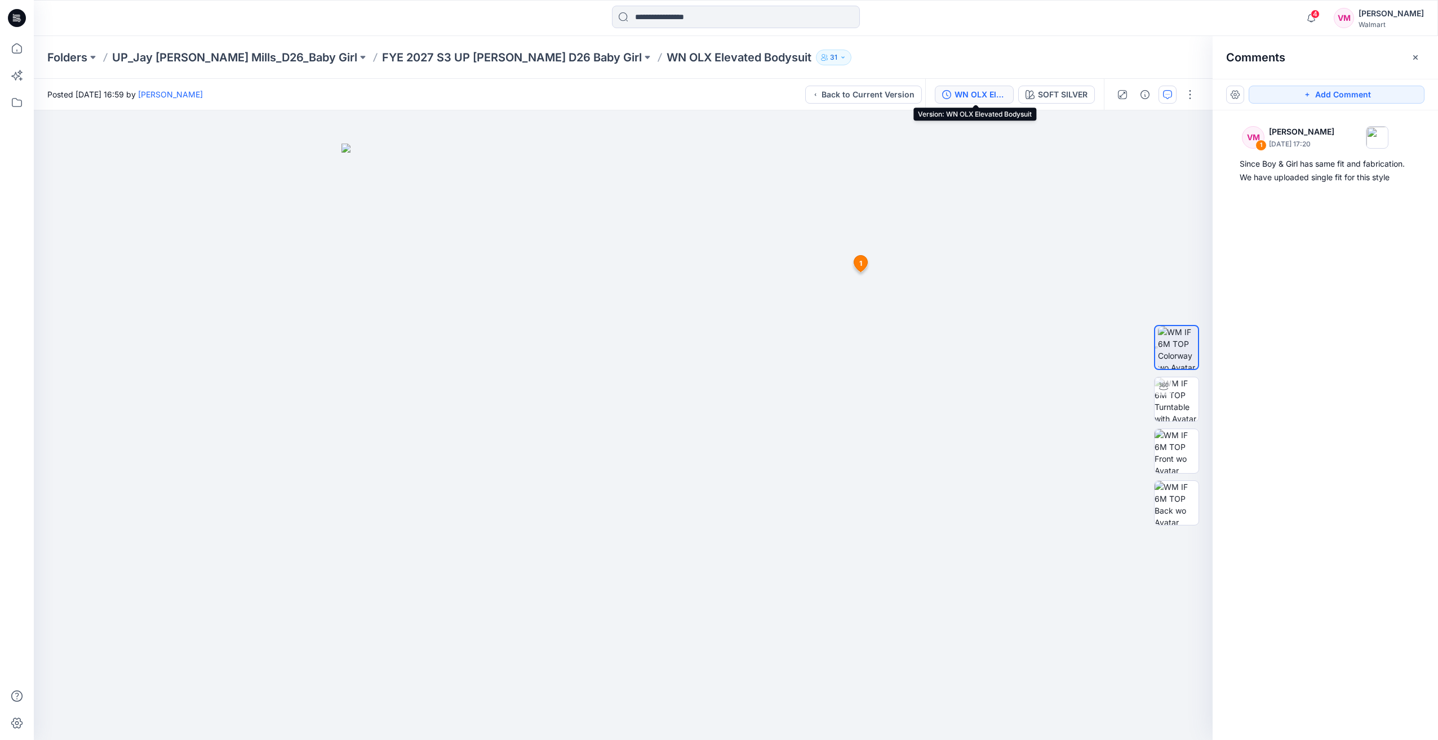
click at [981, 88] on div "WN OLX Elevated Bodysuit" at bounding box center [980, 94] width 52 height 12
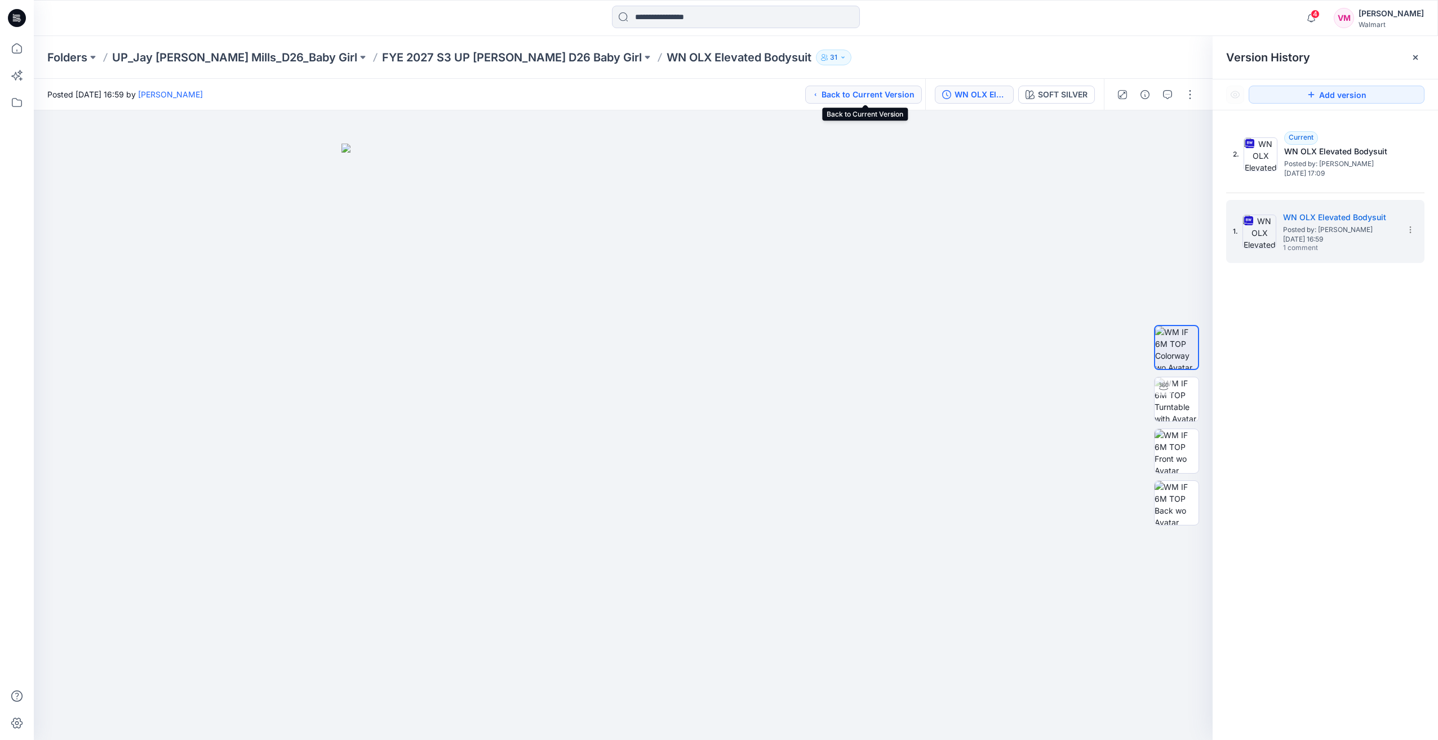
click at [889, 88] on button "Back to Current Version" at bounding box center [863, 95] width 117 height 18
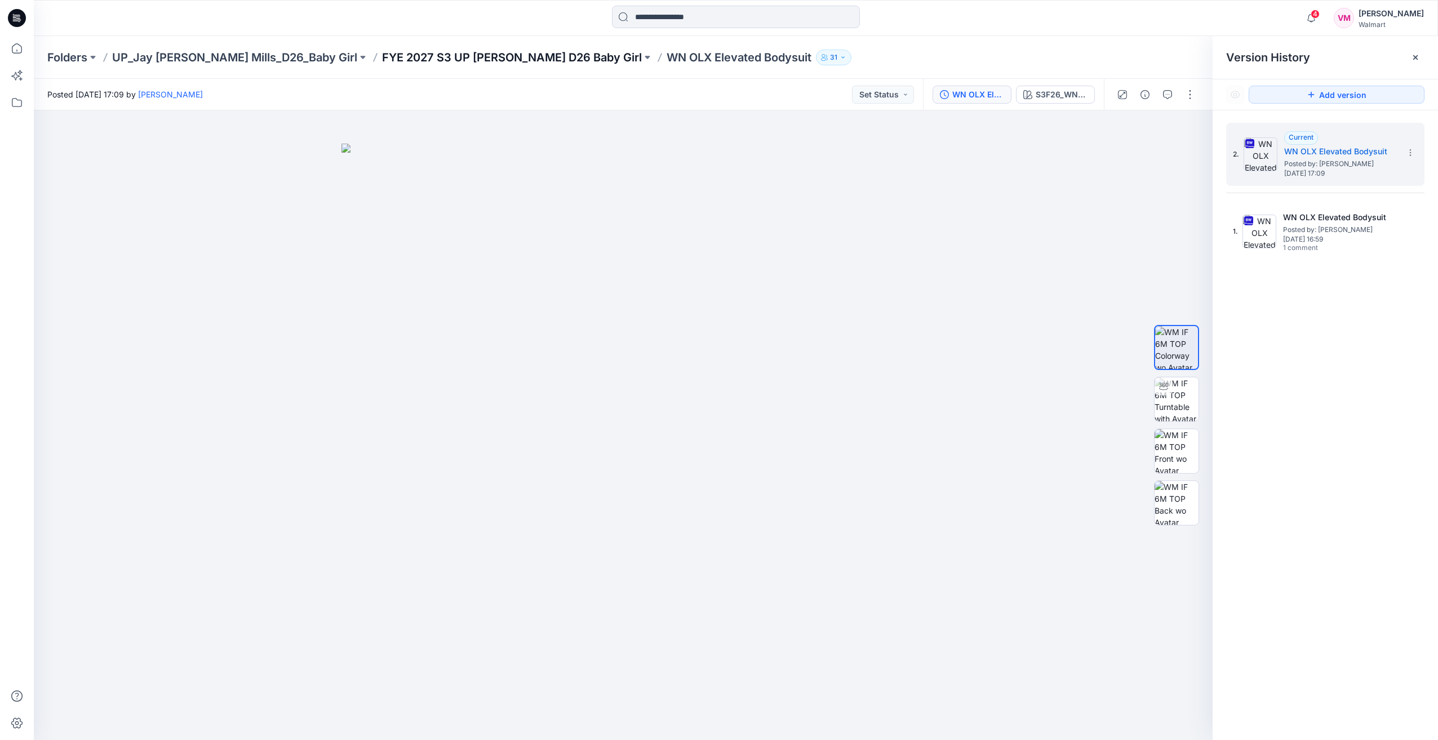
click at [471, 55] on p "FYE 2027 S3 UP Jay Jay Mills D26 Baby Girl" at bounding box center [512, 58] width 260 height 16
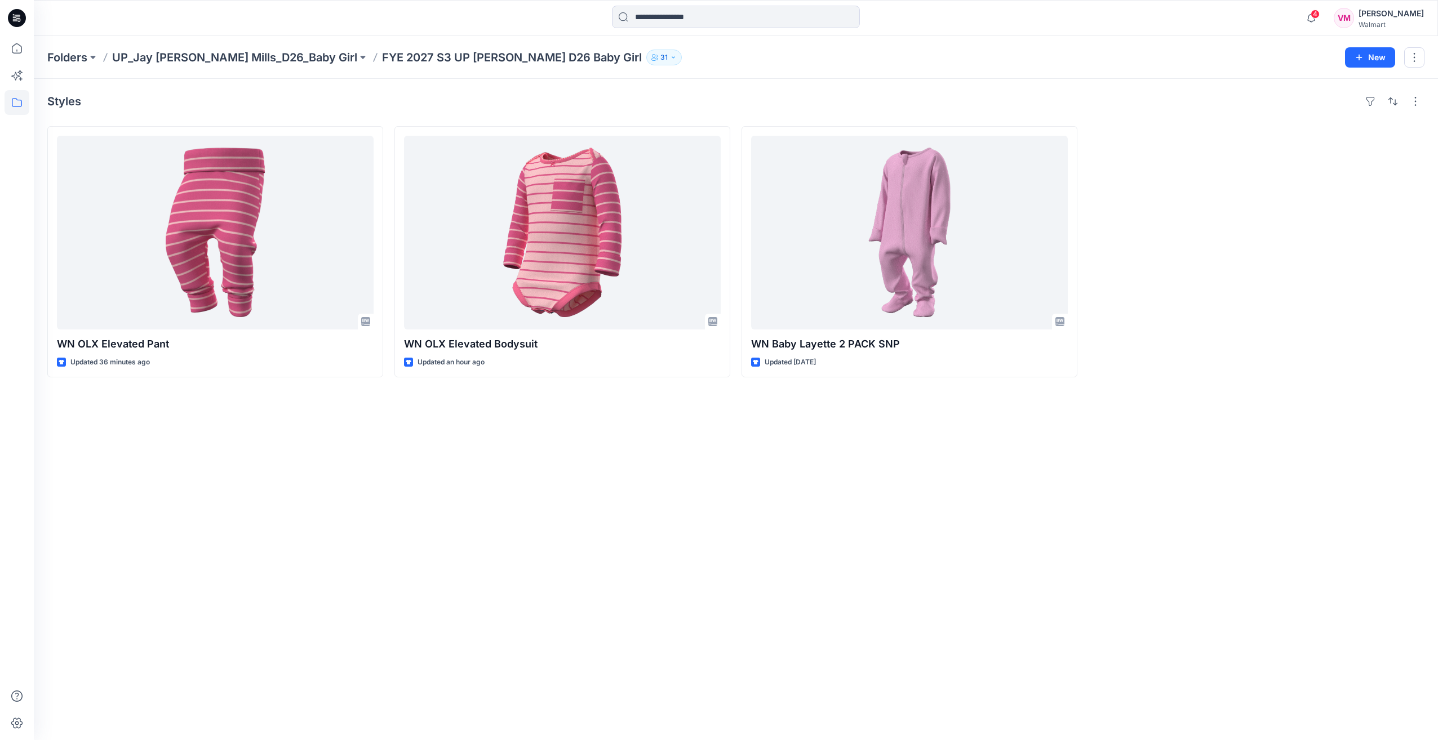
drag, startPoint x: 677, startPoint y: 594, endPoint x: 670, endPoint y: 586, distance: 10.0
click at [676, 594] on div "Styles WN OLX Elevated Pant Updated 36 minutes ago WN OLX Elevated Bodysuit Upd…" at bounding box center [736, 409] width 1404 height 661
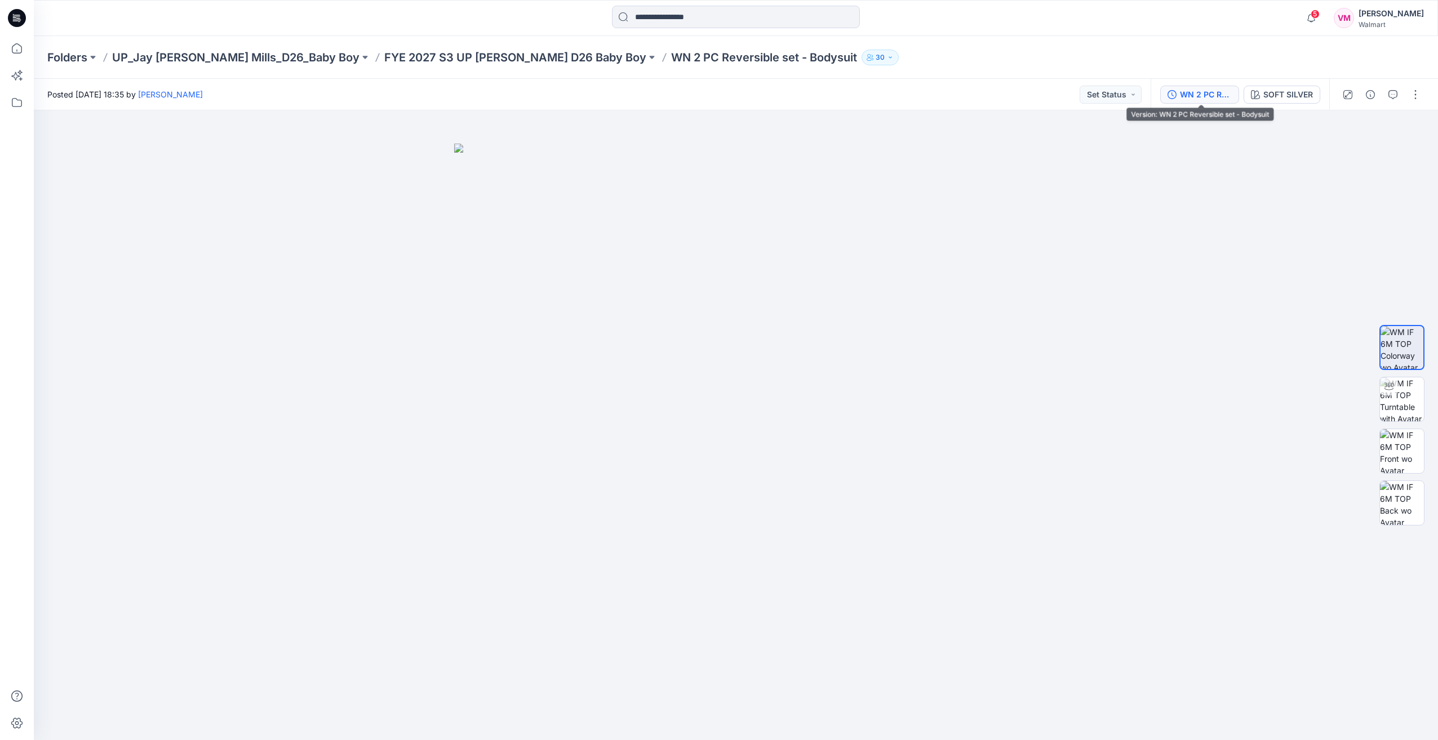
click at [1199, 100] on button "WN 2 PC Reversible set - Bodysuit" at bounding box center [1199, 95] width 79 height 18
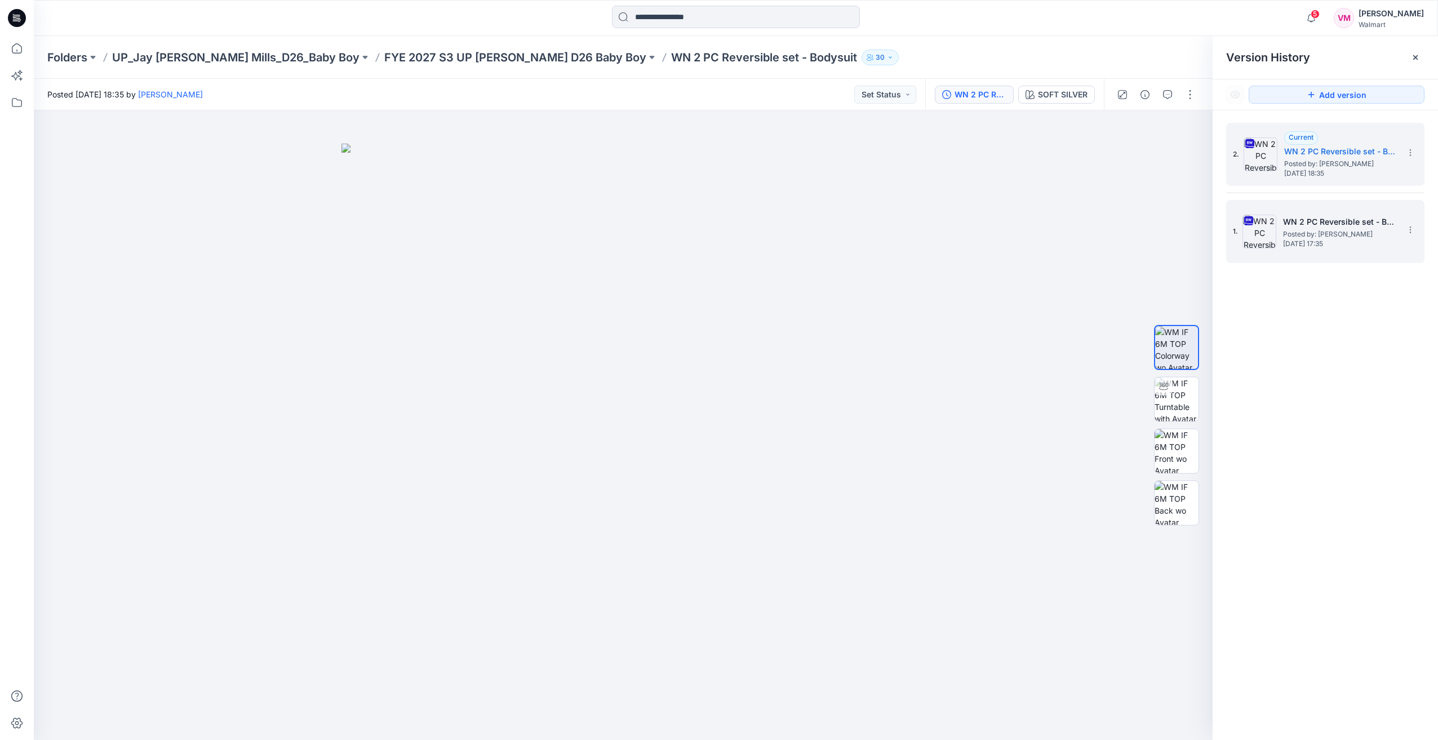
click at [1289, 207] on div "1. WN 2 PC Reversible set - Bodysuit Posted by: [PERSON_NAME] [DATE] 17:35" at bounding box center [1316, 231] width 169 height 54
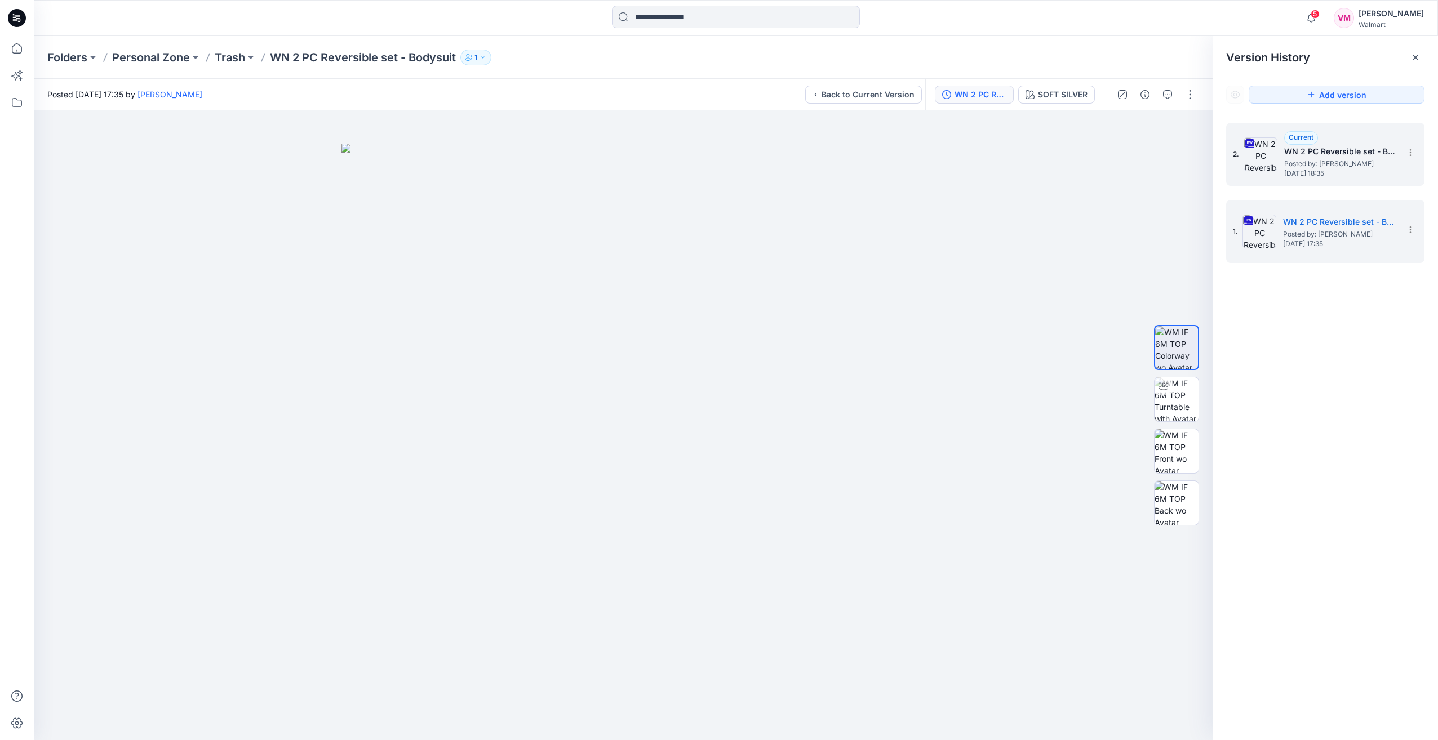
click at [1284, 158] on span "Posted by: [PERSON_NAME]" at bounding box center [1340, 163] width 113 height 11
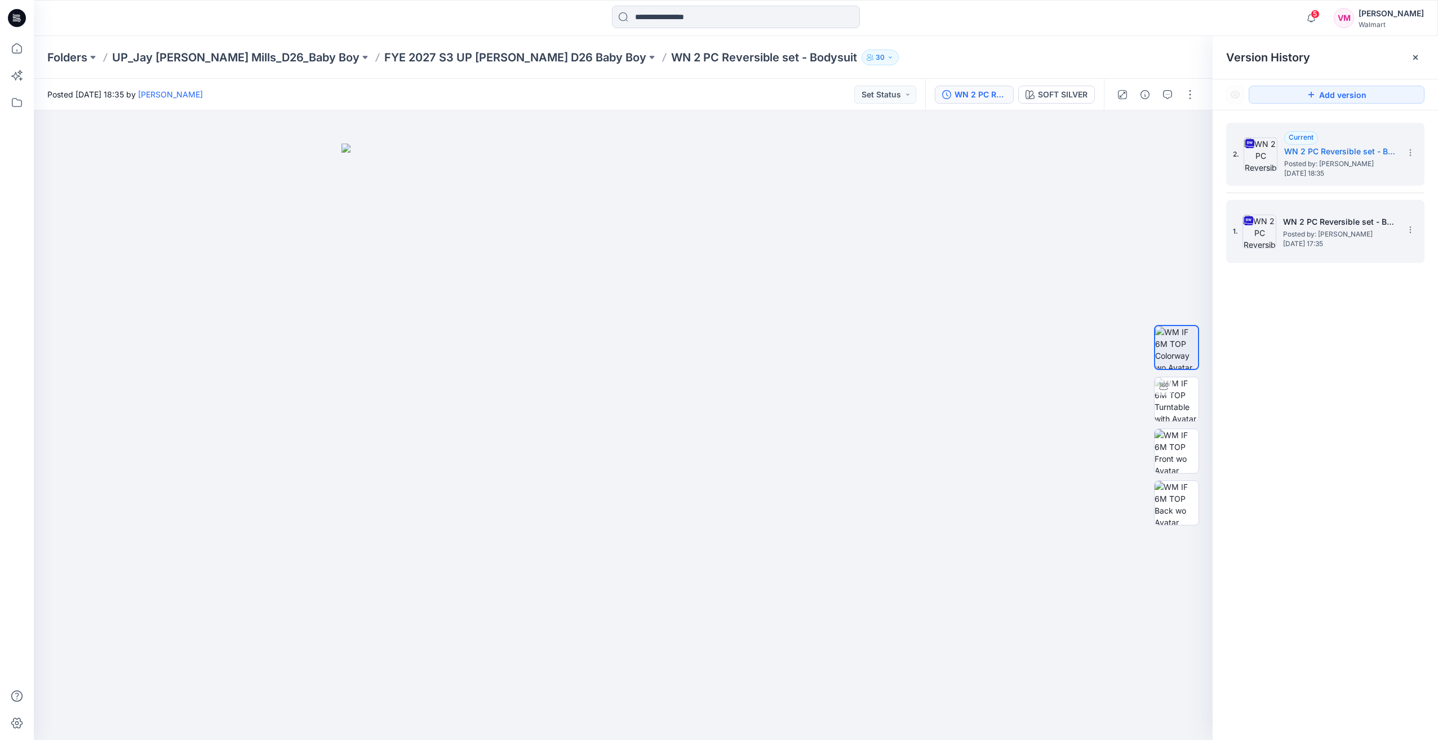
click at [1298, 221] on h5 "WN 2 PC Reversible set - Bodysuit" at bounding box center [1339, 222] width 113 height 14
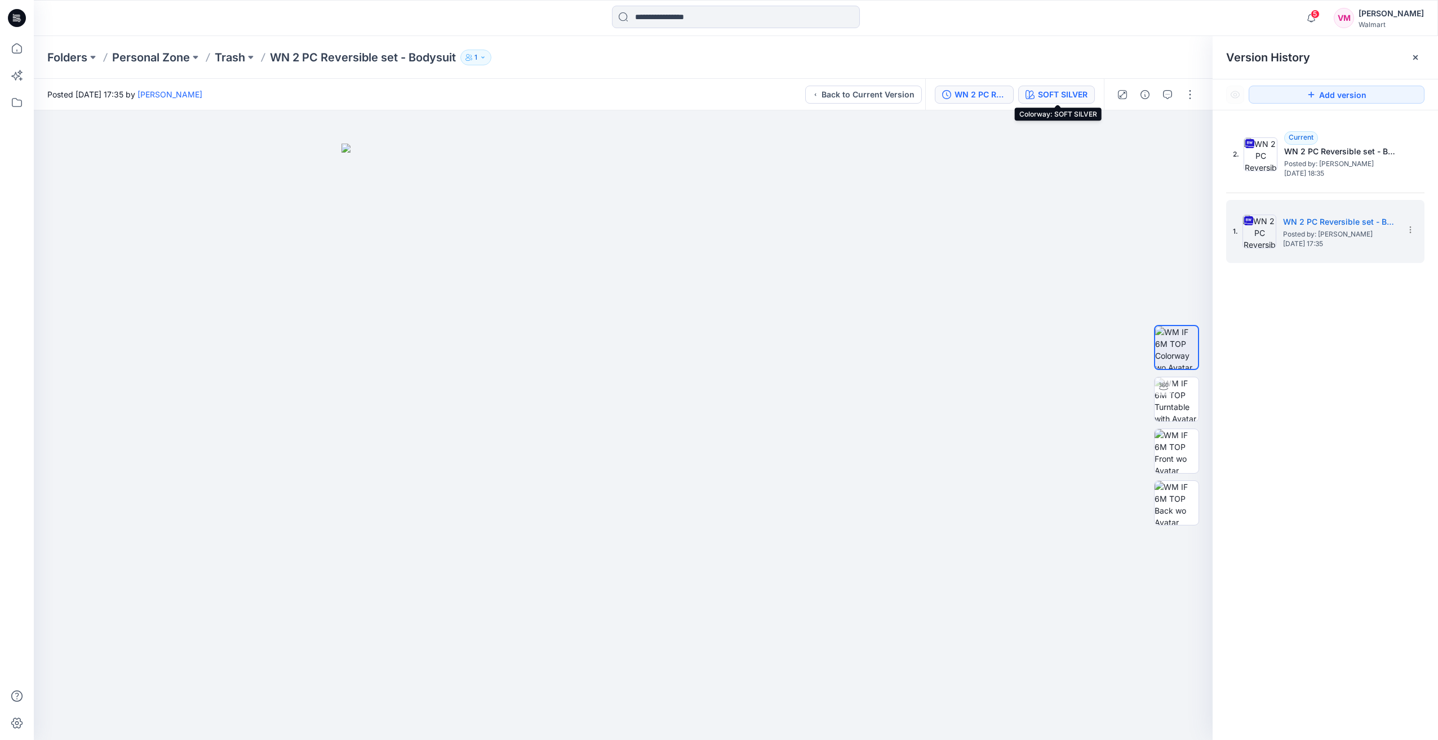
click at [1071, 91] on div "SOFT SILVER" at bounding box center [1063, 94] width 50 height 12
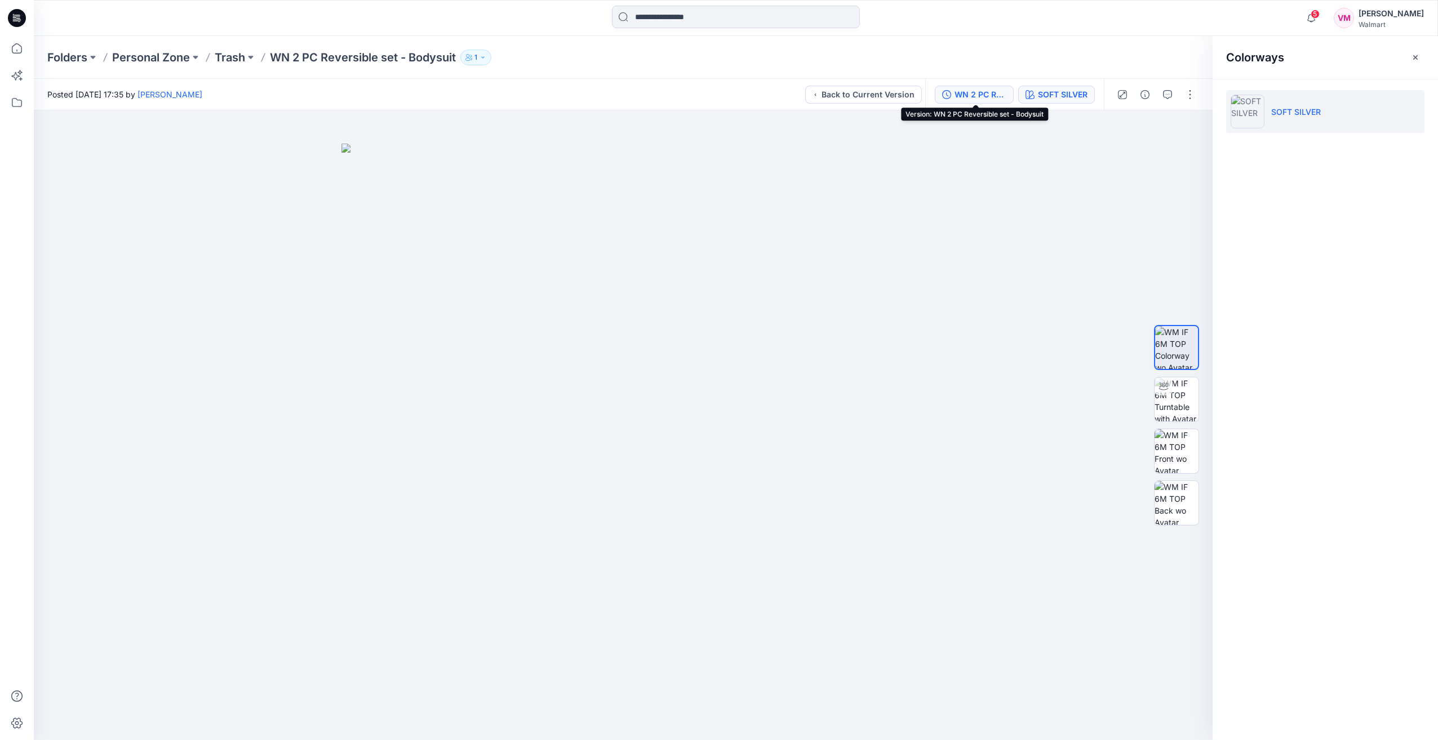
click at [981, 90] on div "WN 2 PC Reversible set - Bodysuit" at bounding box center [980, 94] width 52 height 12
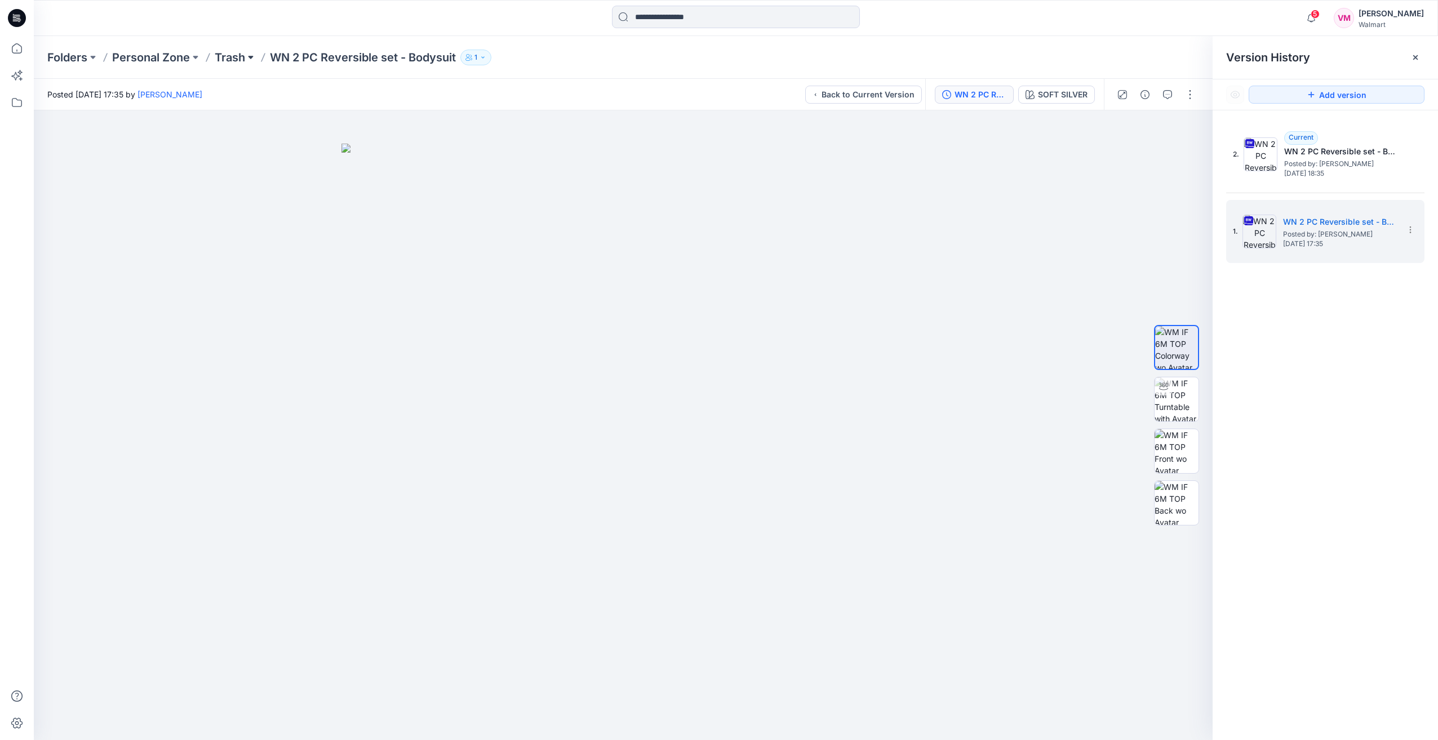
click at [249, 54] on button at bounding box center [250, 58] width 11 height 16
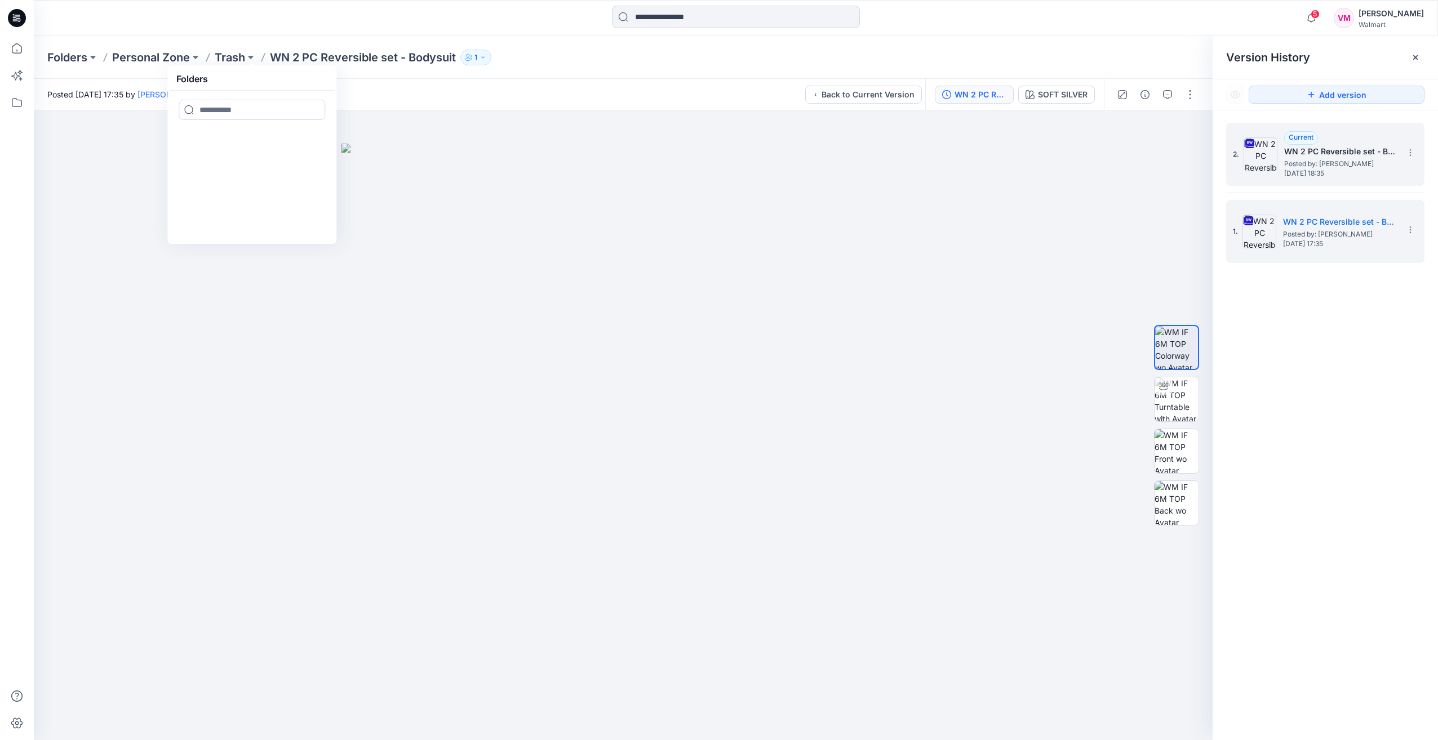
click at [1297, 172] on span "Sunday, September 21, 2025 18:35" at bounding box center [1340, 174] width 113 height 8
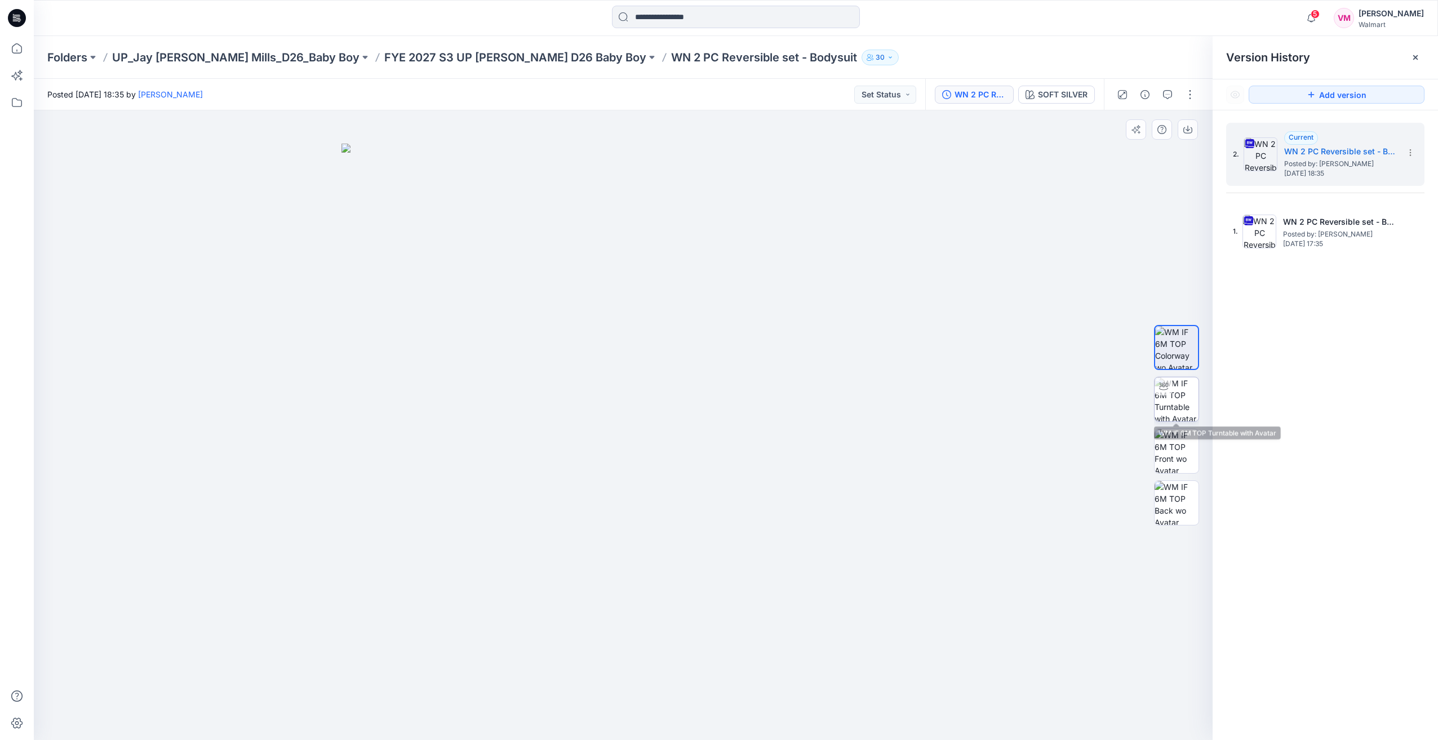
click at [1163, 408] on img at bounding box center [1176, 399] width 44 height 44
